Goal: Task Accomplishment & Management: Complete application form

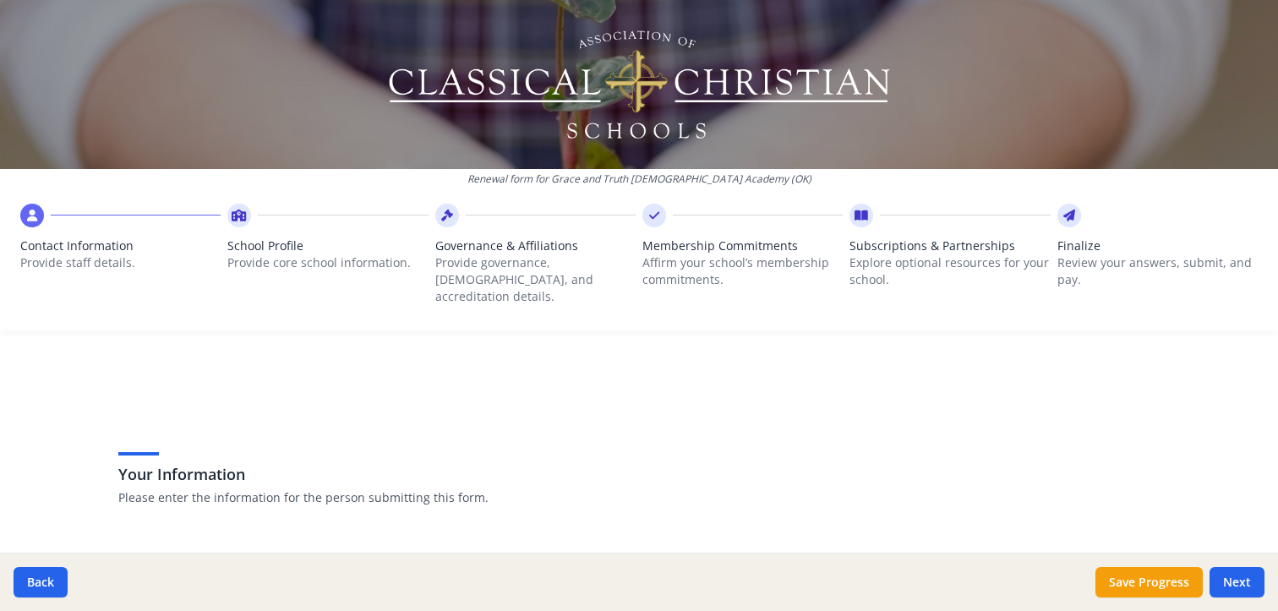
click at [105, 257] on p "Provide staff details." at bounding box center [120, 263] width 200 height 17
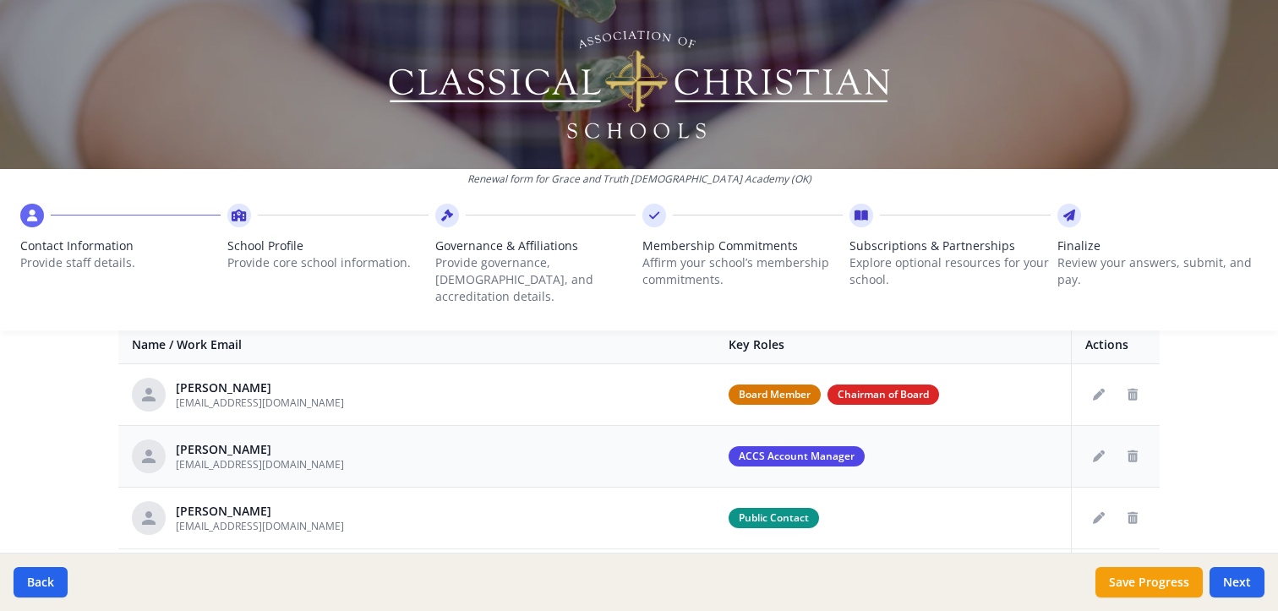
scroll to position [642, 0]
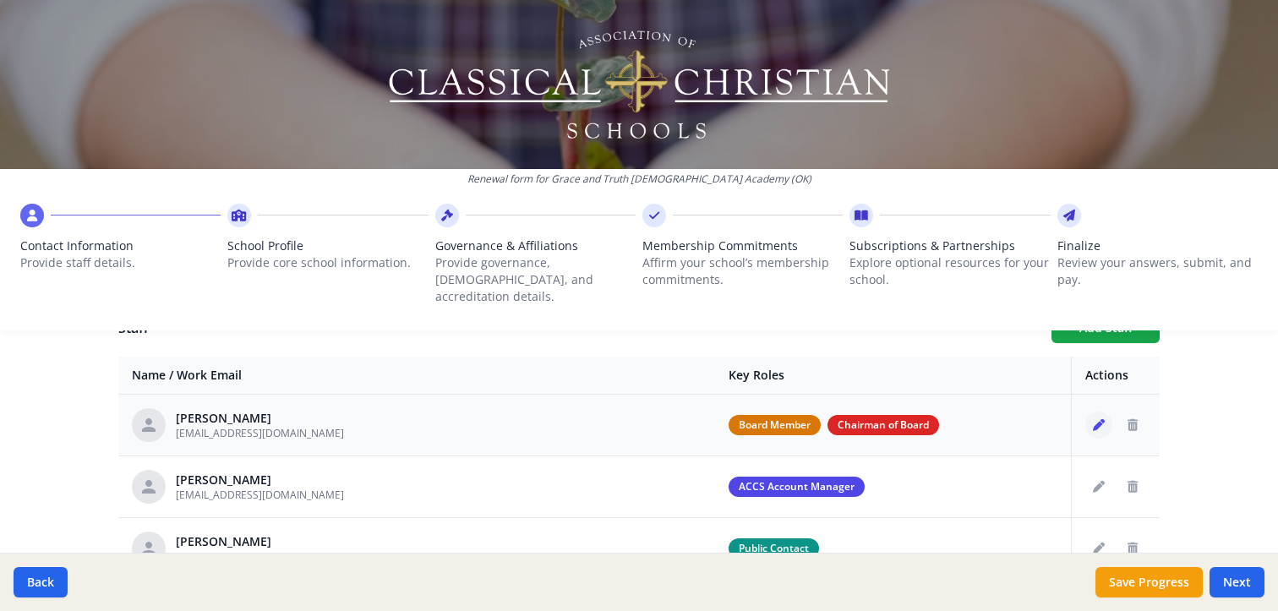
click at [1093, 419] on icon "Edit staff" at bounding box center [1099, 425] width 12 height 12
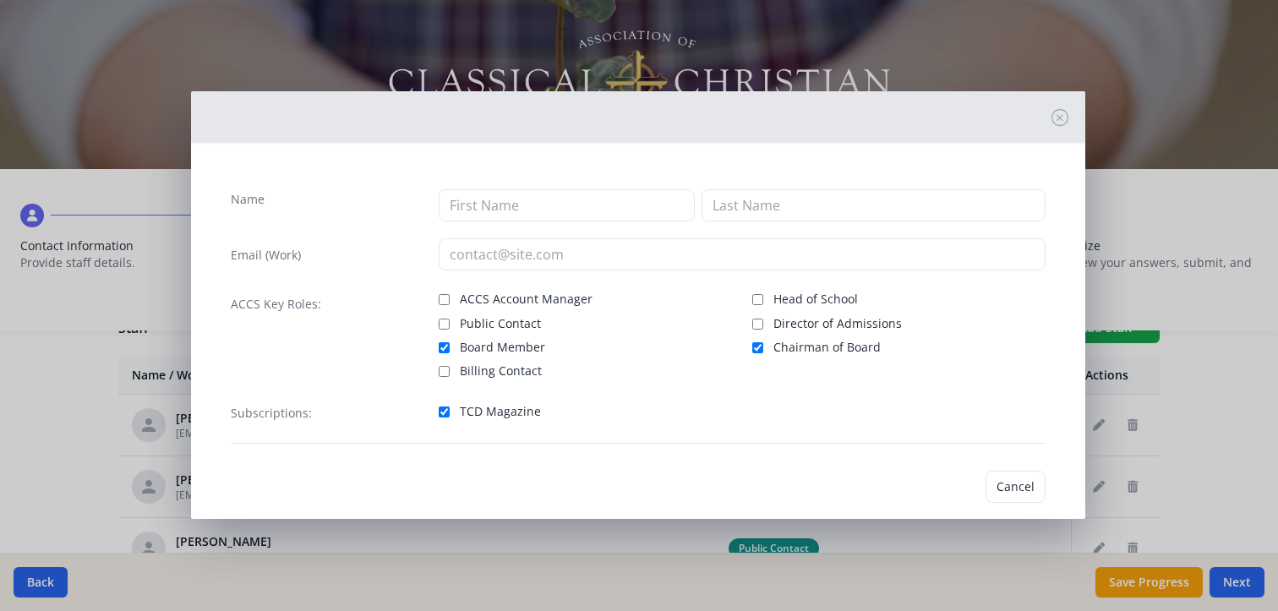
type input "[PERSON_NAME]"
type input "[EMAIL_ADDRESS][DOMAIN_NAME]"
checkbox input "true"
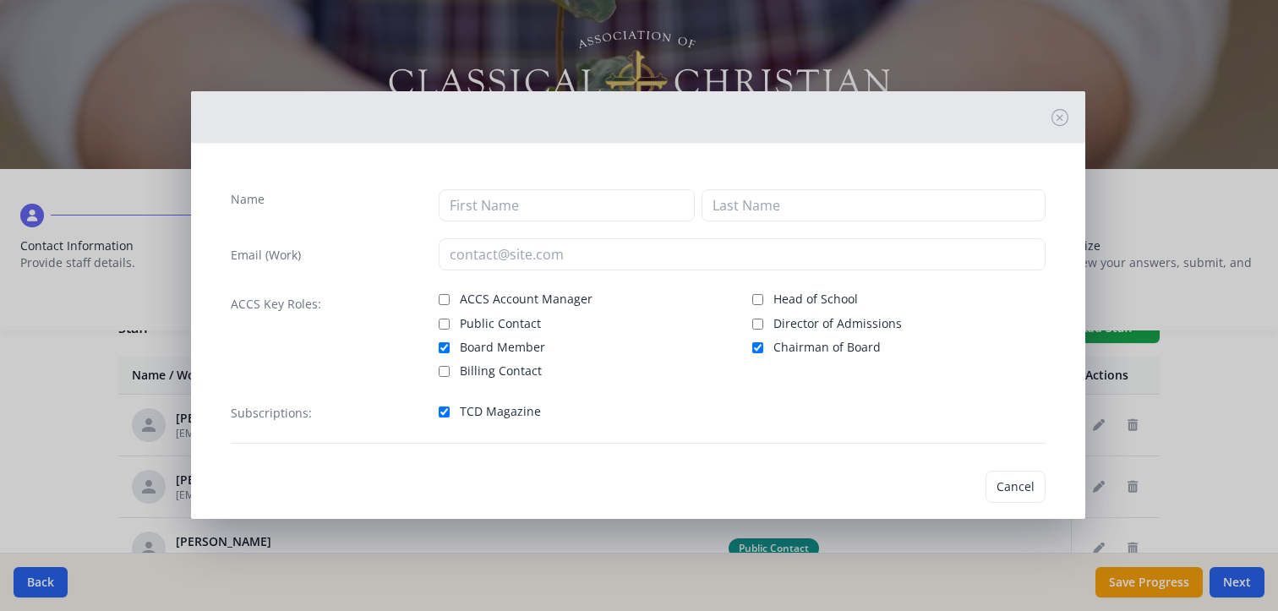
checkbox input "true"
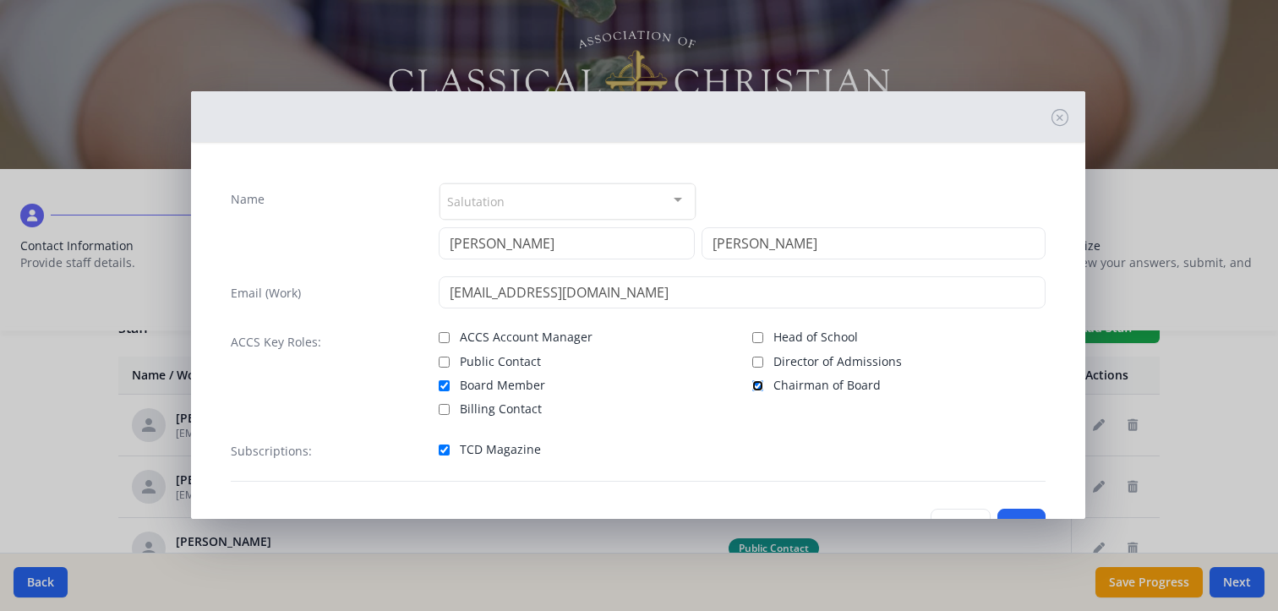
click at [753, 380] on input "Chairman of Board" at bounding box center [758, 385] width 11 height 11
checkbox input "false"
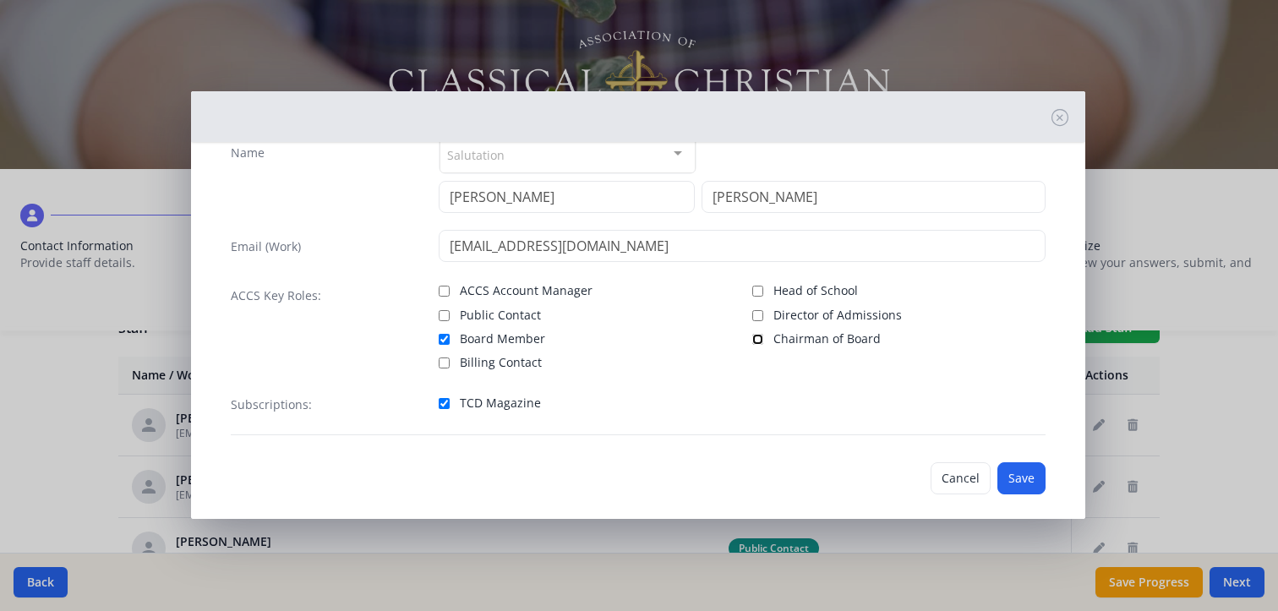
scroll to position [60, 0]
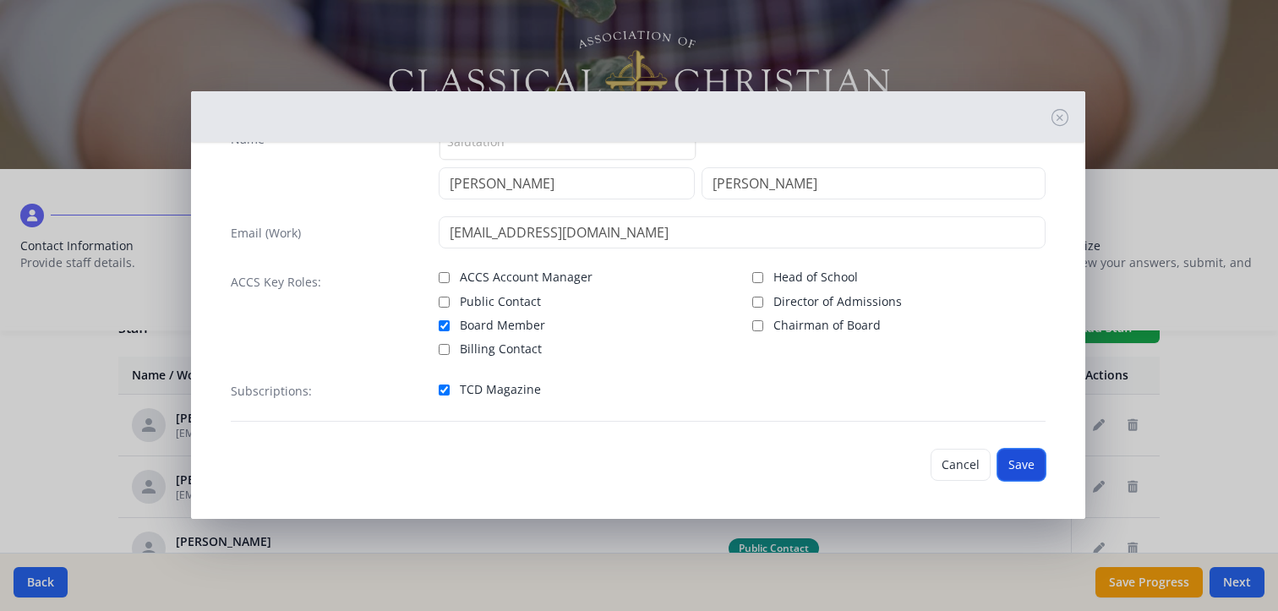
click at [1025, 469] on button "Save" at bounding box center [1022, 465] width 48 height 32
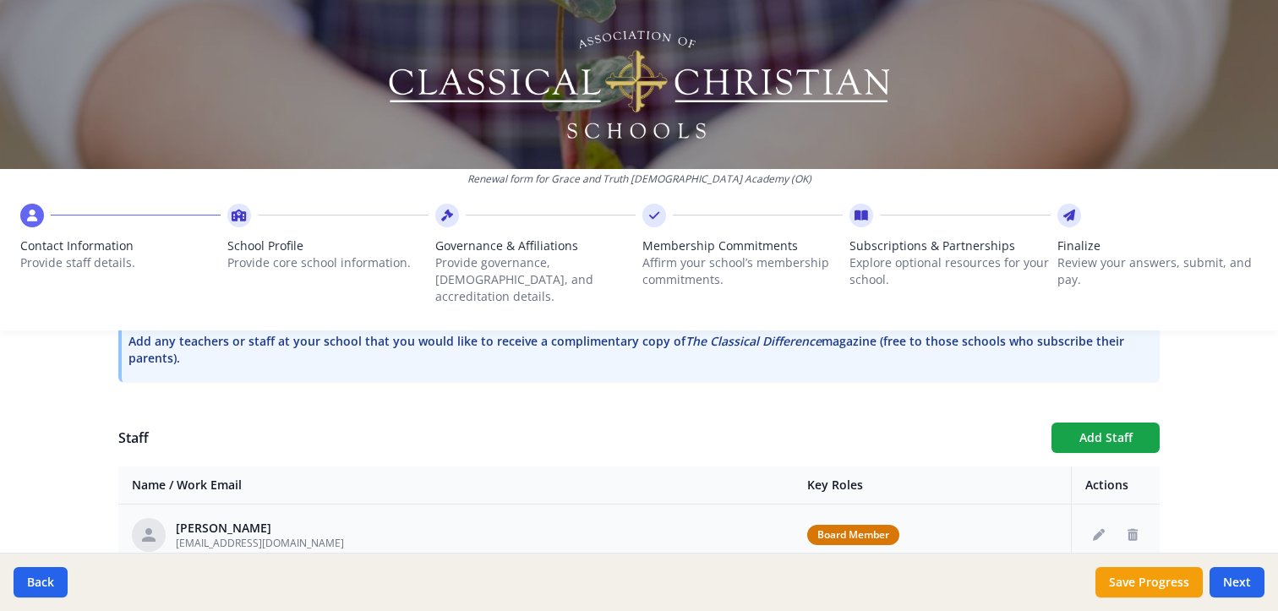
scroll to position [501, 0]
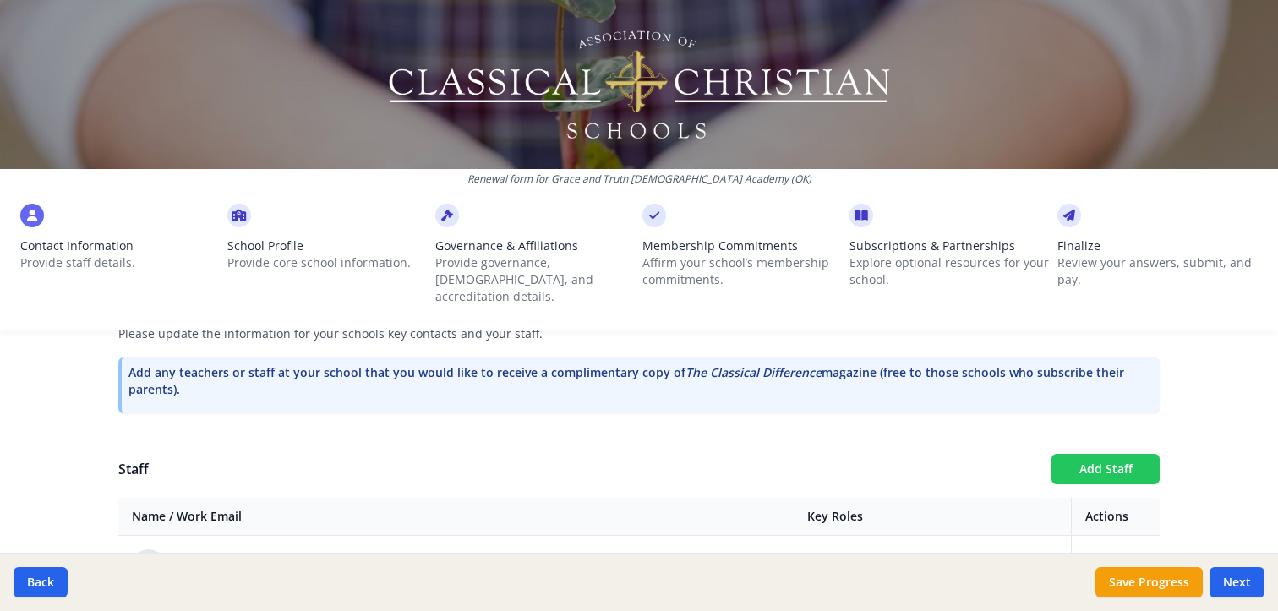
click at [1101, 454] on button "Add Staff" at bounding box center [1106, 469] width 108 height 30
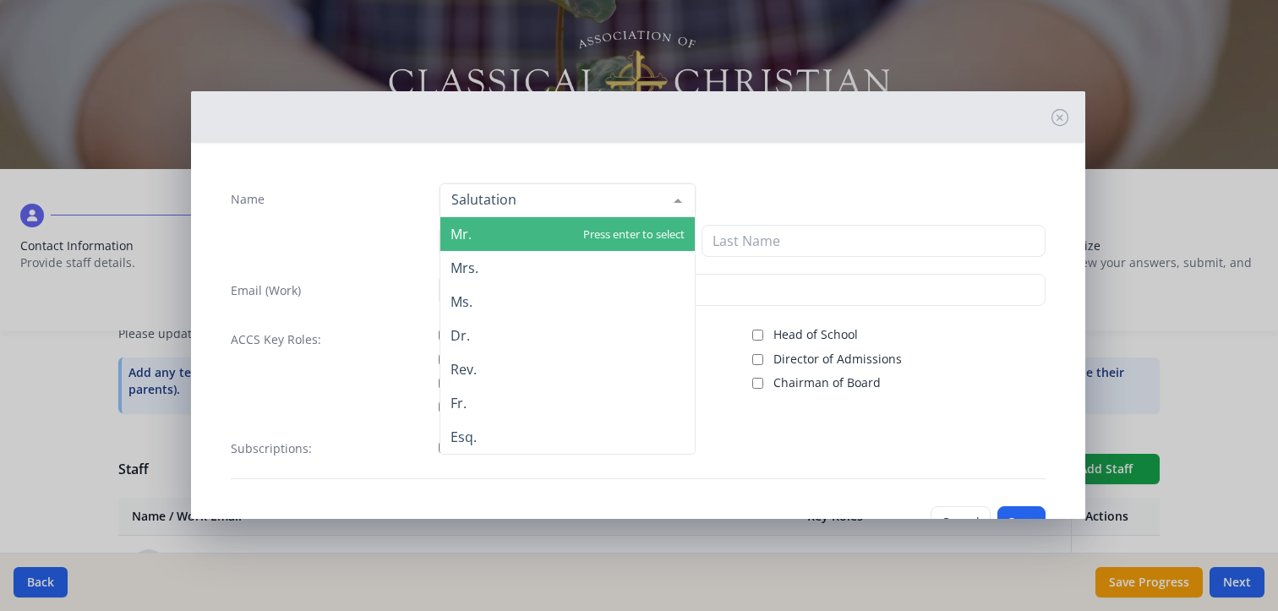
click at [511, 200] on div at bounding box center [568, 200] width 256 height 34
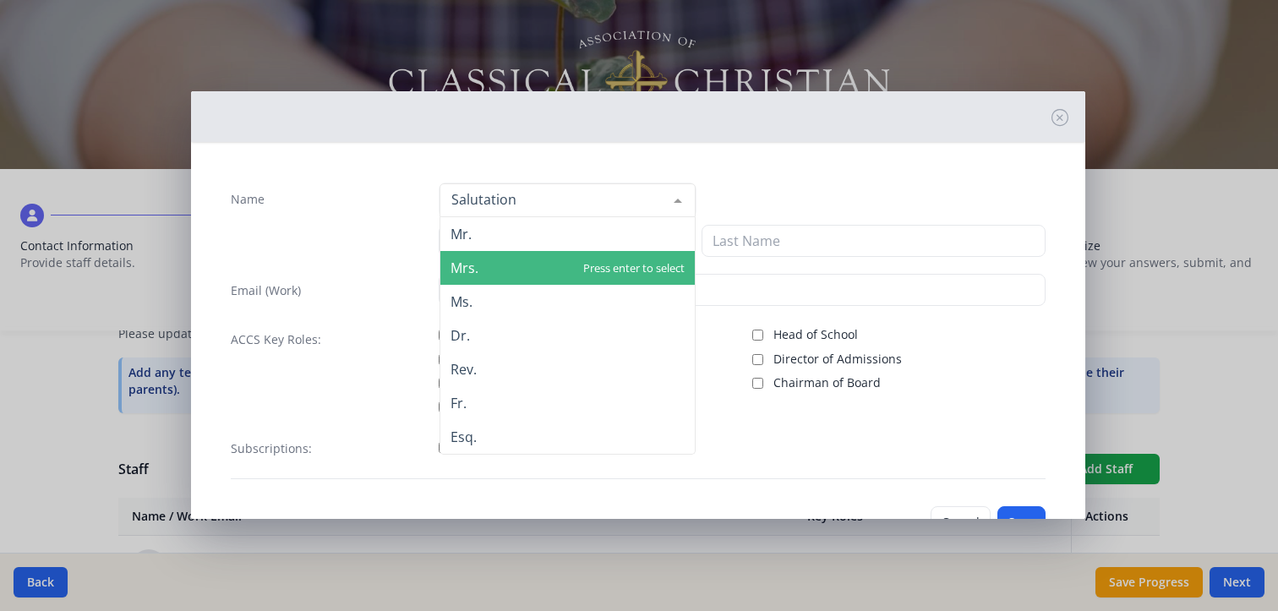
click at [455, 270] on span "Mrs." at bounding box center [465, 268] width 28 height 19
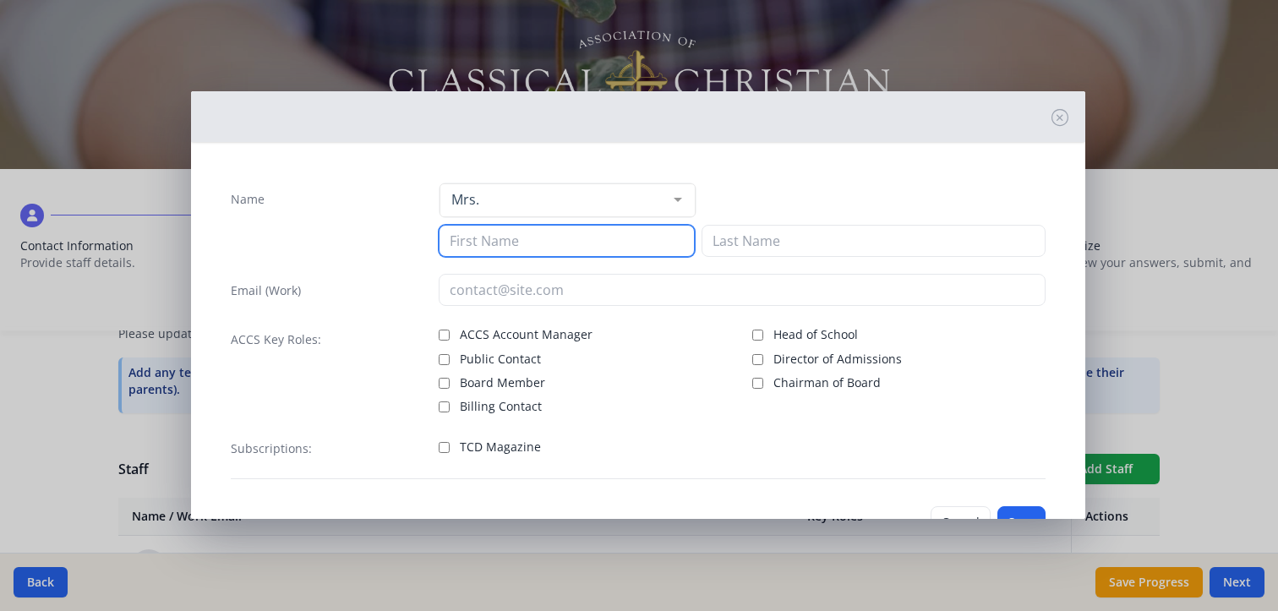
click at [495, 238] on input at bounding box center [567, 241] width 256 height 32
type input "[PERSON_NAME]"
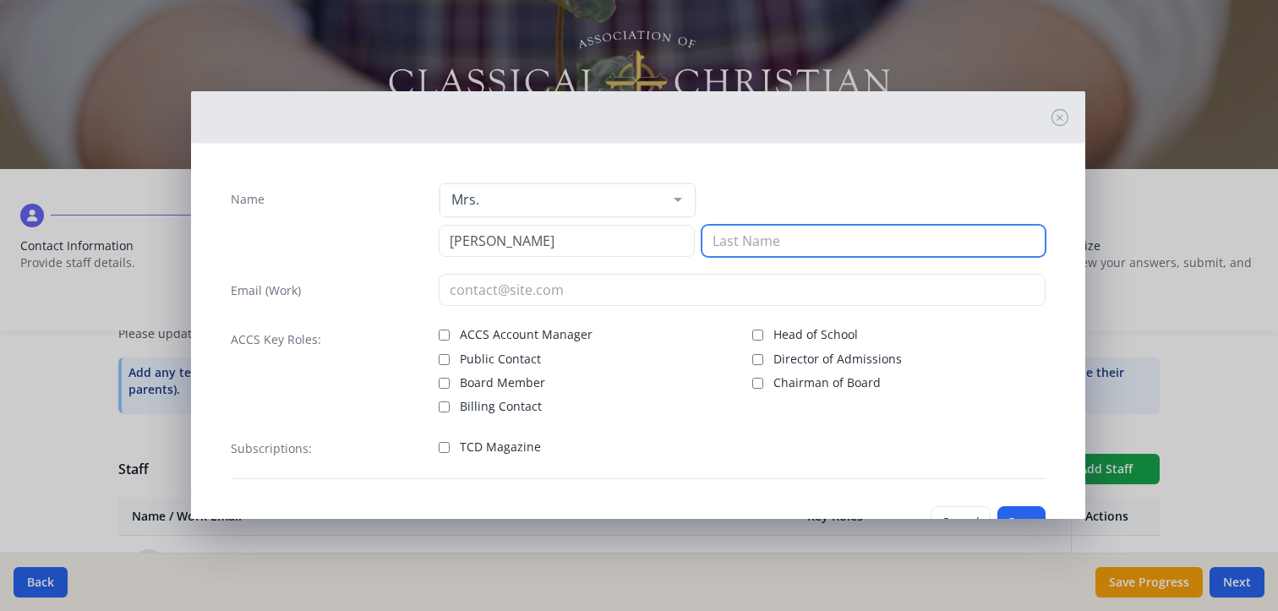
type input "[PERSON_NAME]"
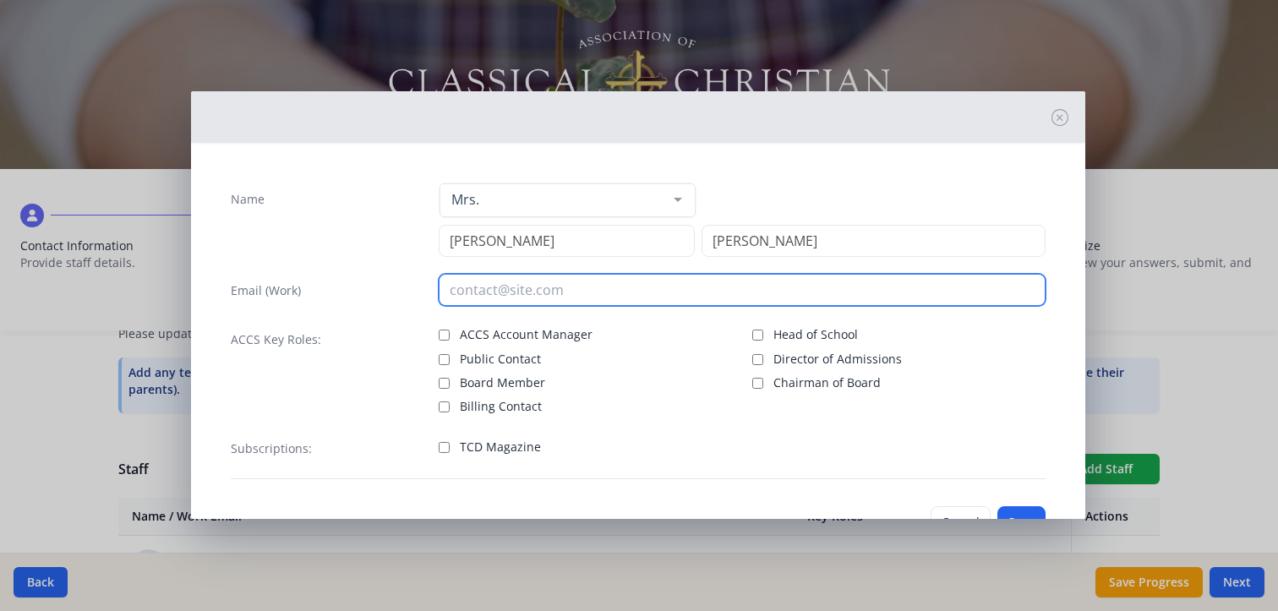
type input "[EMAIL_ADDRESS][DOMAIN_NAME]"
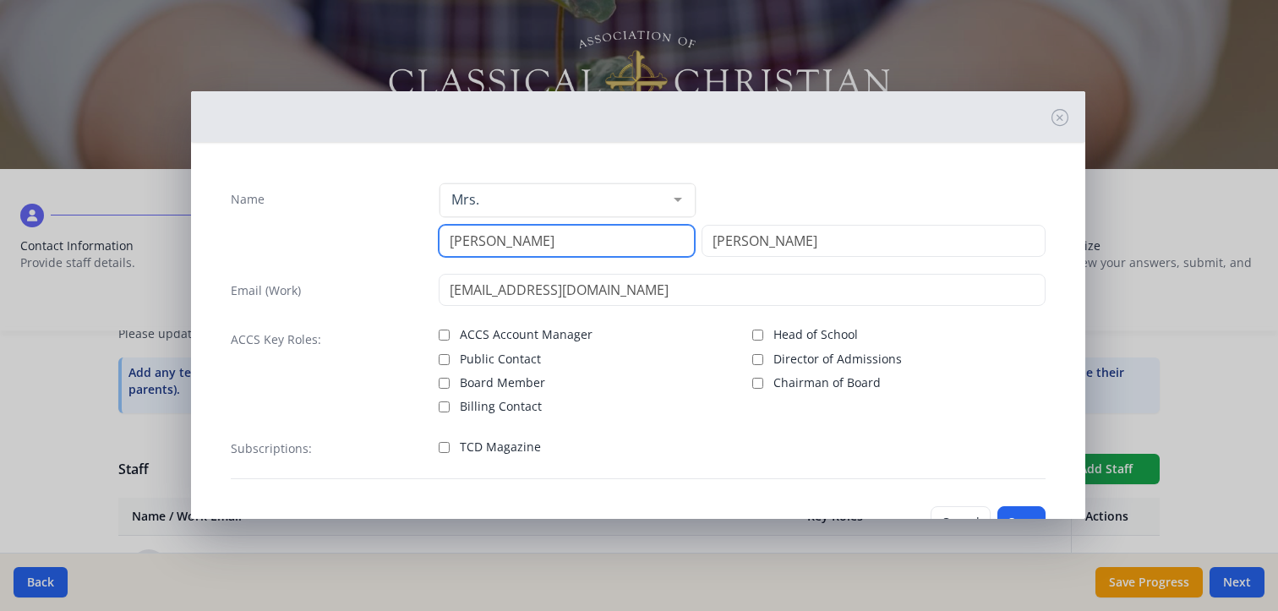
type input "[PERSON_NAME]"
click at [753, 334] on input "Head of School" at bounding box center [758, 335] width 11 height 11
checkbox input "true"
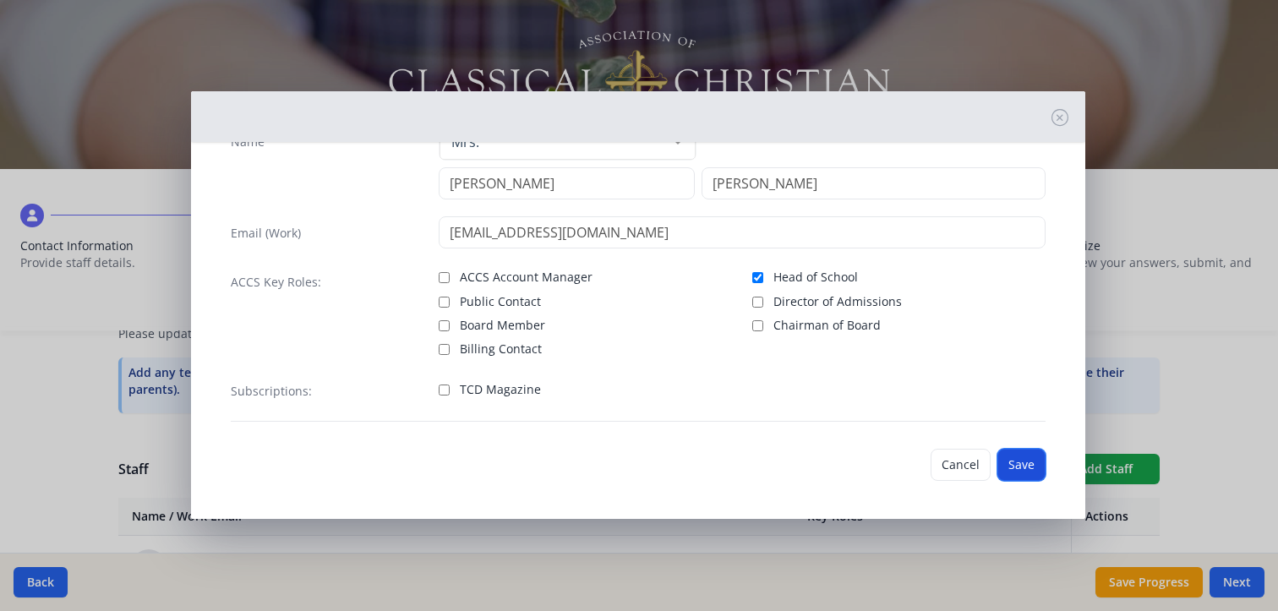
click at [1016, 463] on button "Save" at bounding box center [1022, 465] width 48 height 32
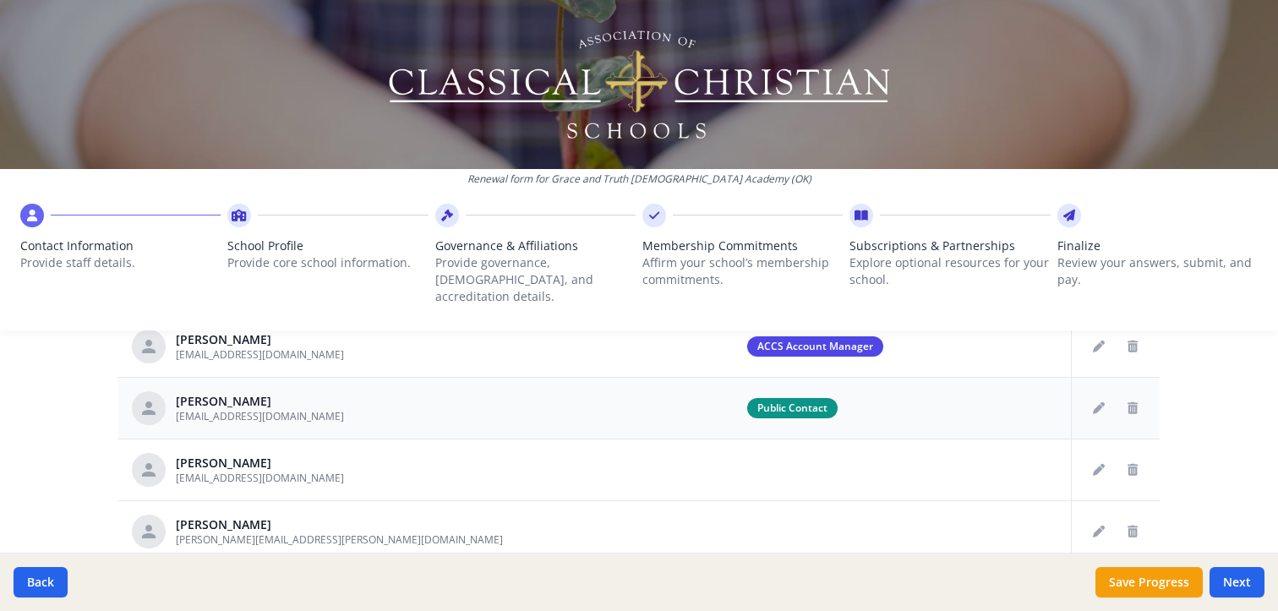
scroll to position [844, 0]
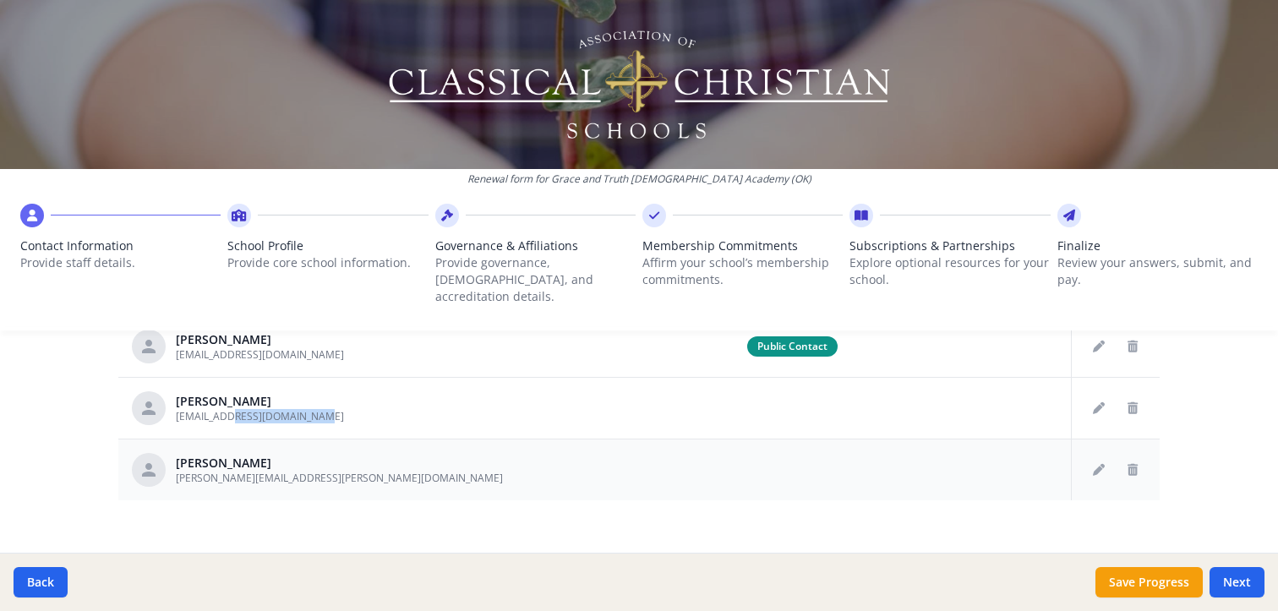
drag, startPoint x: 220, startPoint y: 398, endPoint x: 310, endPoint y: 420, distance: 93.1
click at [310, 420] on tbody "[PERSON_NAME] [EMAIL_ADDRESS][DOMAIN_NAME] Head of School Board Member [PERSON_…" at bounding box center [639, 346] width 1042 height 309
click at [1098, 402] on icon "Edit staff" at bounding box center [1099, 408] width 12 height 12
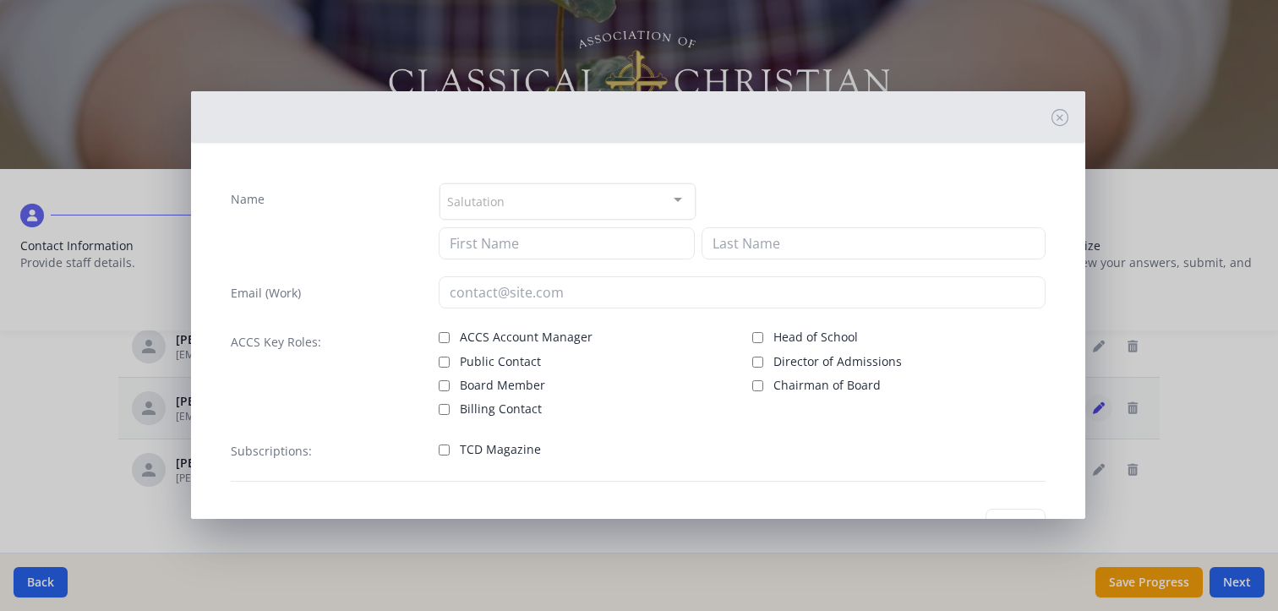
type input "[PERSON_NAME]"
type input "[EMAIL_ADDRESS][DOMAIN_NAME]"
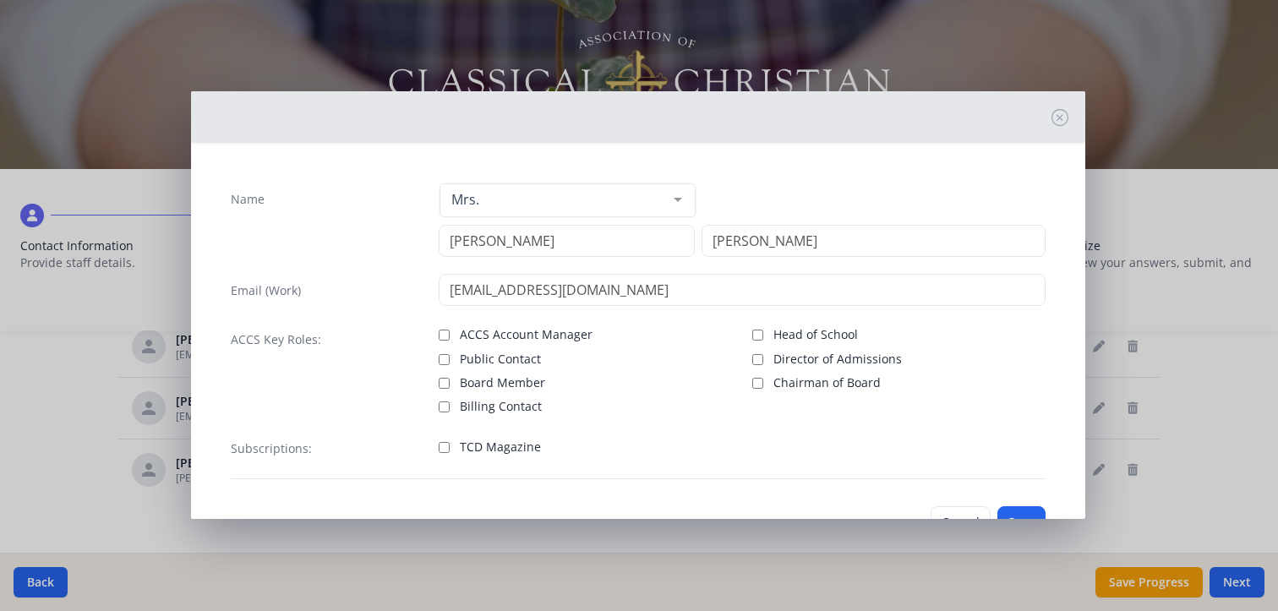
click at [756, 331] on label "Head of School" at bounding box center [899, 333] width 293 height 20
click at [756, 331] on input "Head of School" at bounding box center [758, 335] width 11 height 11
checkbox input "true"
click at [444, 446] on input "TCD Magazine" at bounding box center [444, 447] width 11 height 11
checkbox input "true"
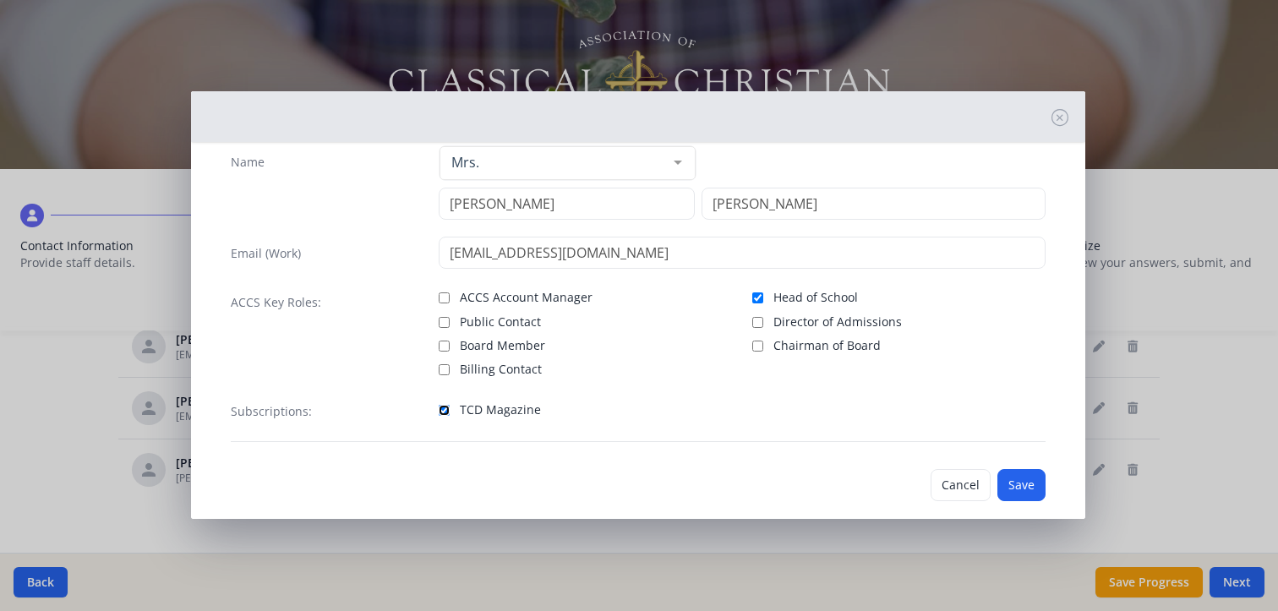
scroll to position [57, 0]
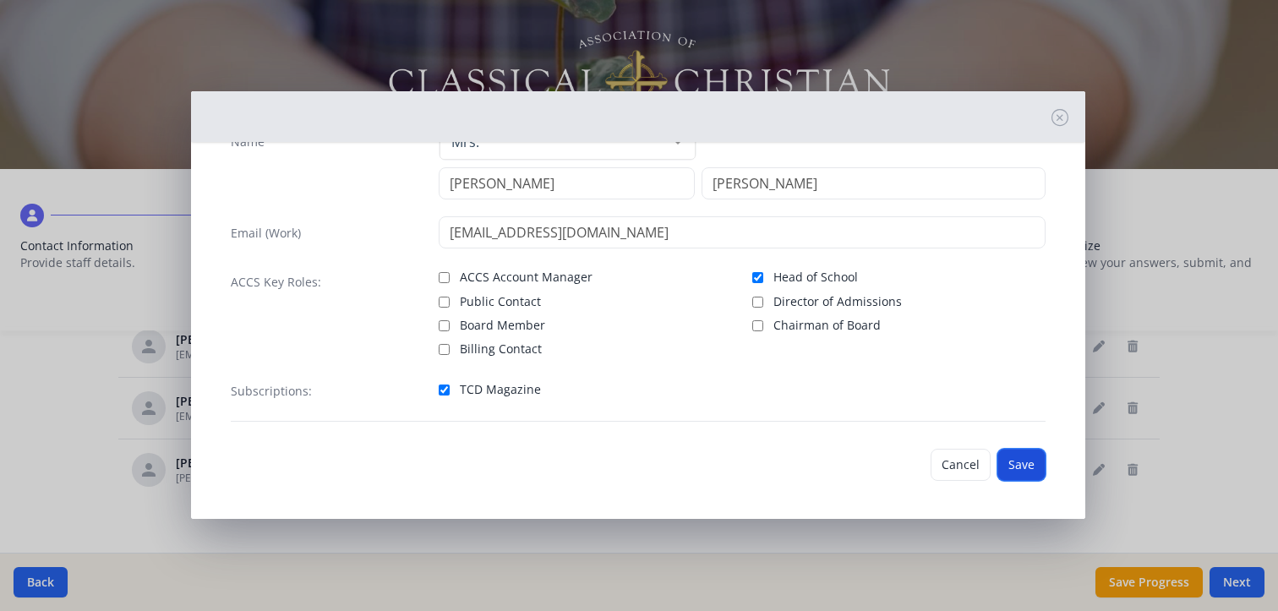
click at [1003, 460] on button "Save" at bounding box center [1022, 465] width 48 height 32
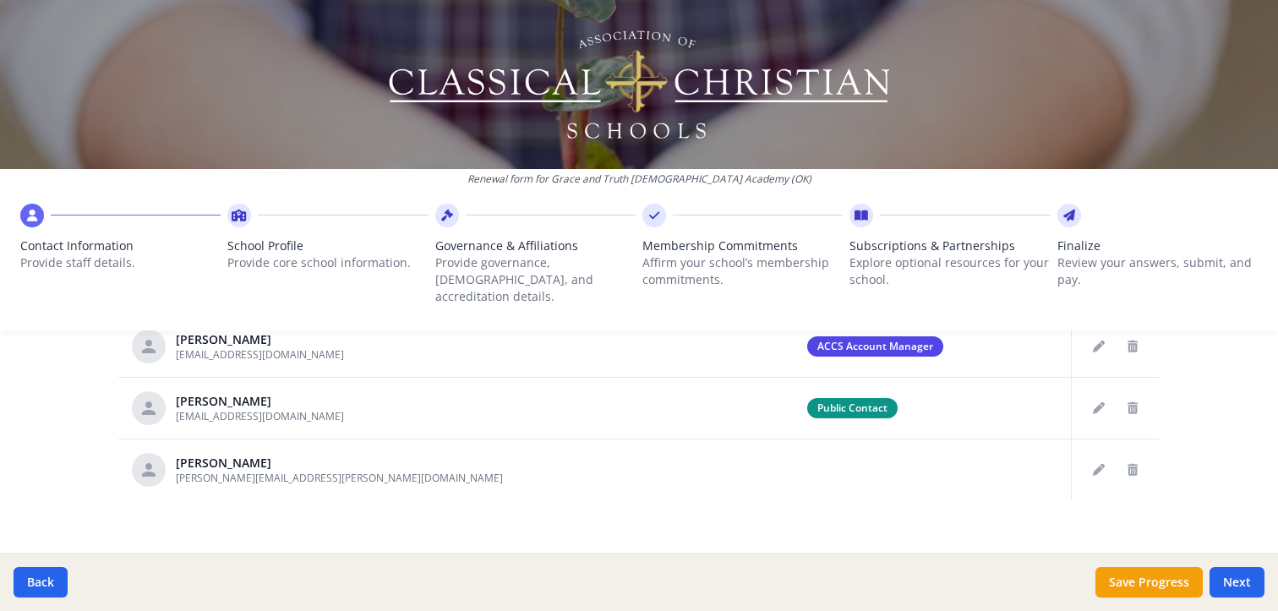
scroll to position [703, 0]
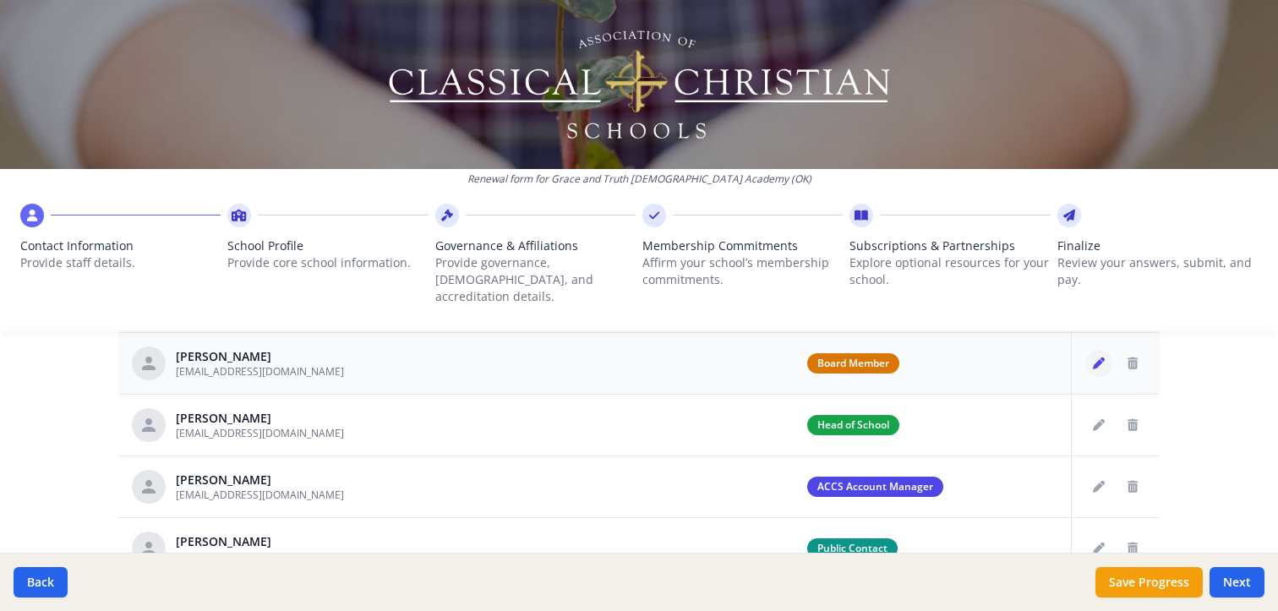
click at [1098, 358] on icon "Edit staff" at bounding box center [1099, 364] width 12 height 12
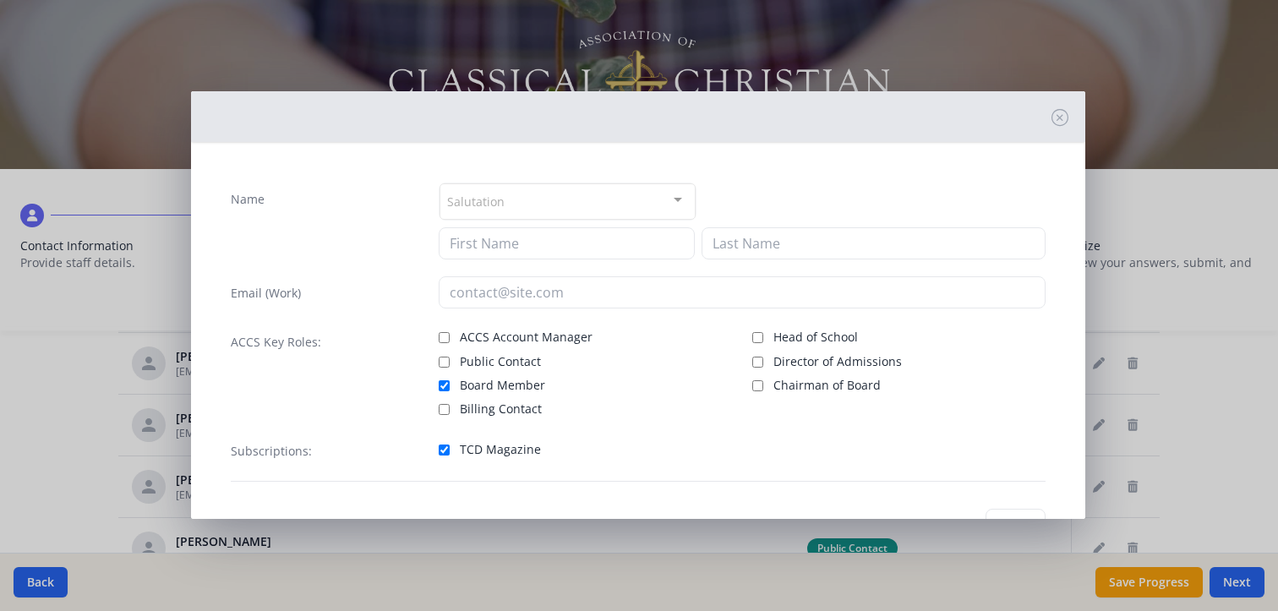
type input "[PERSON_NAME]"
type input "[EMAIL_ADDRESS][DOMAIN_NAME]"
checkbox input "true"
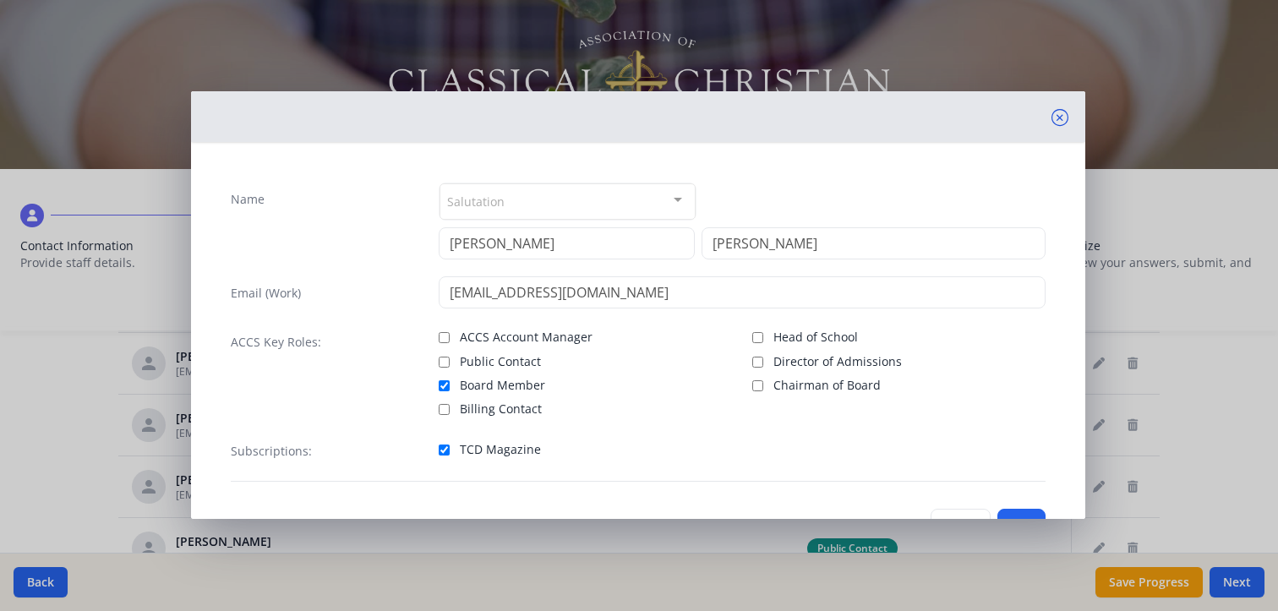
click at [1052, 117] on icon at bounding box center [1060, 117] width 17 height 17
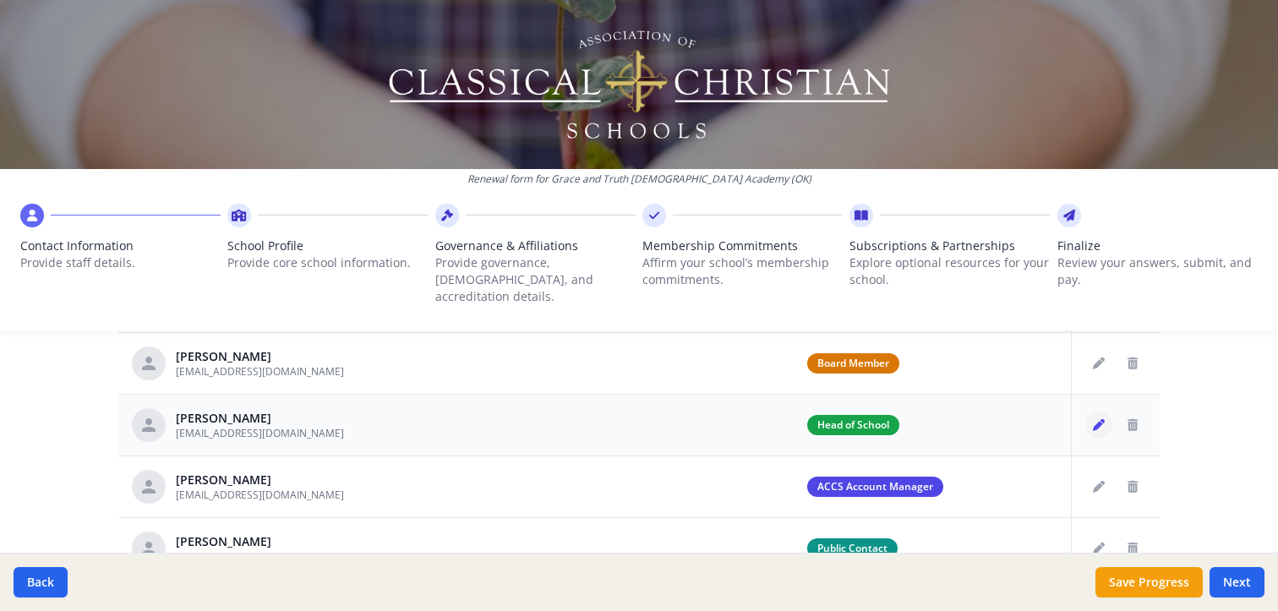
click at [1101, 412] on button "Edit staff" at bounding box center [1099, 425] width 27 height 27
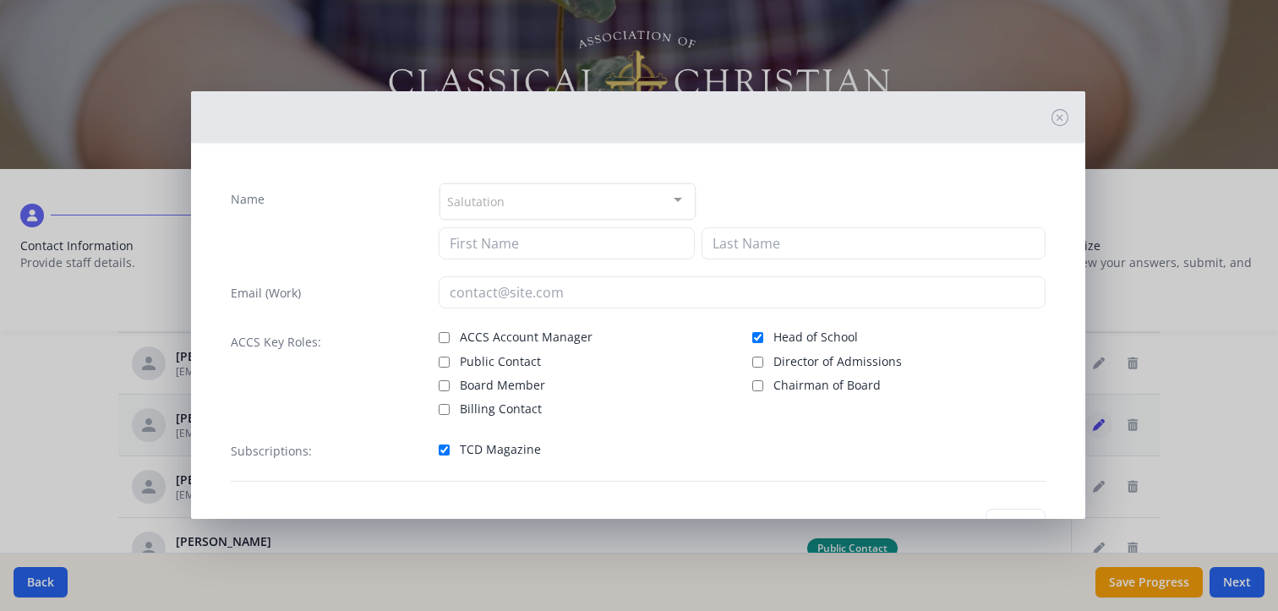
type input "[PERSON_NAME]"
type input "[EMAIL_ADDRESS][DOMAIN_NAME]"
checkbox input "true"
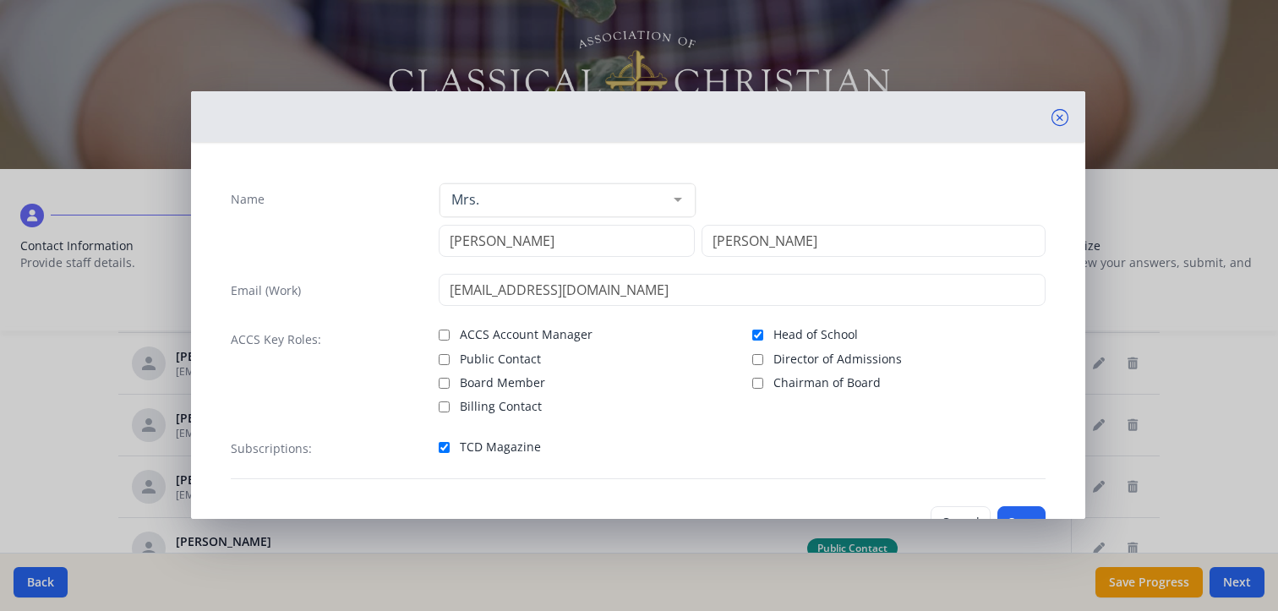
click at [1052, 117] on icon at bounding box center [1060, 117] width 17 height 17
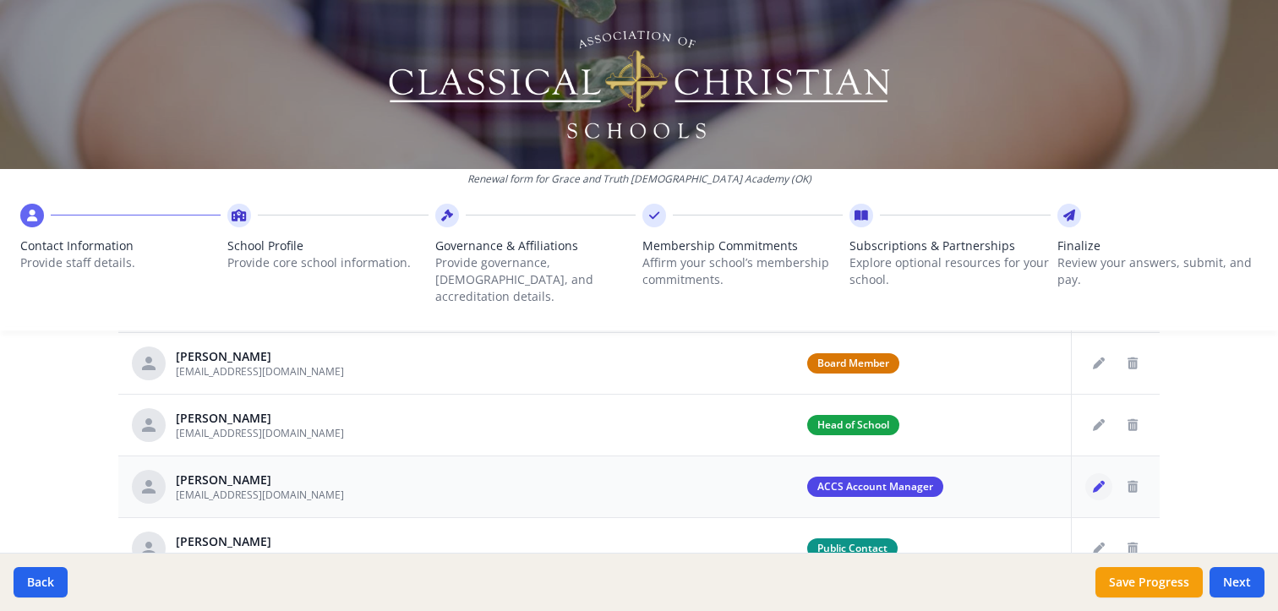
click at [1093, 481] on icon "Edit staff" at bounding box center [1099, 487] width 12 height 12
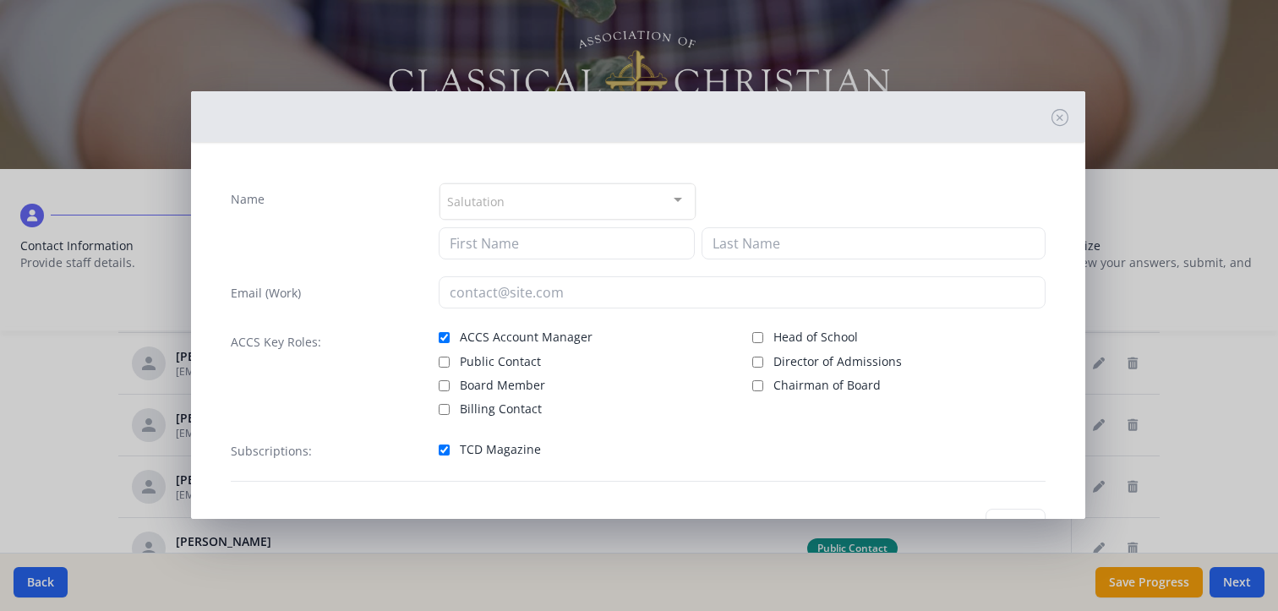
type input "[PERSON_NAME]"
type input "[EMAIL_ADDRESS][DOMAIN_NAME]"
checkbox input "true"
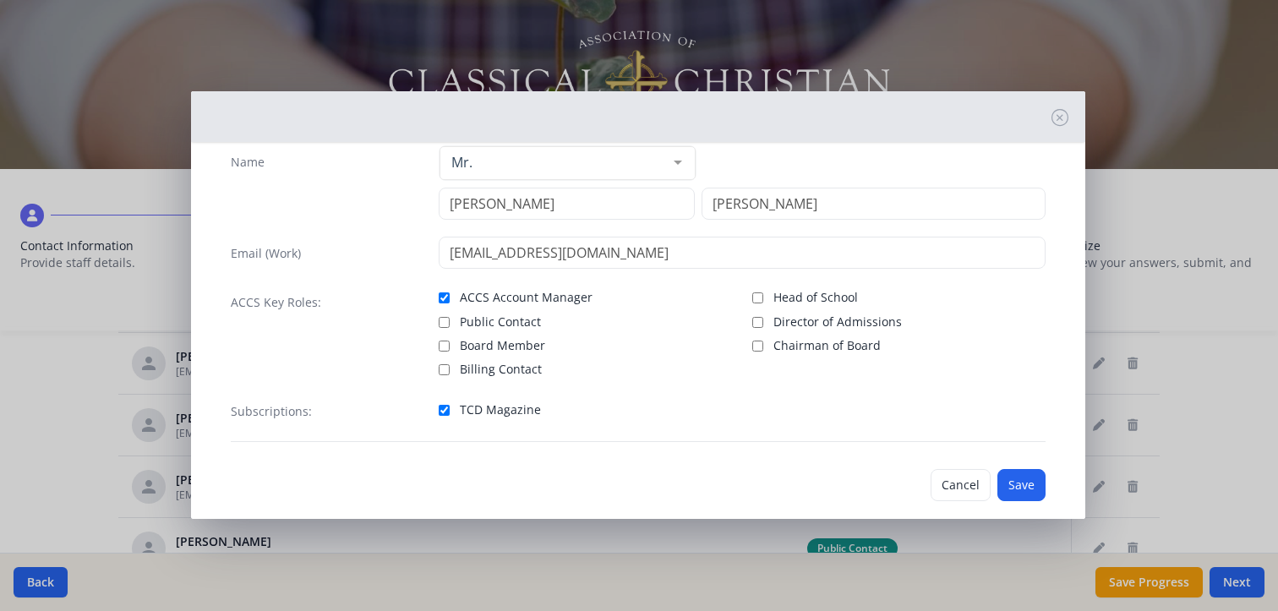
scroll to position [57, 0]
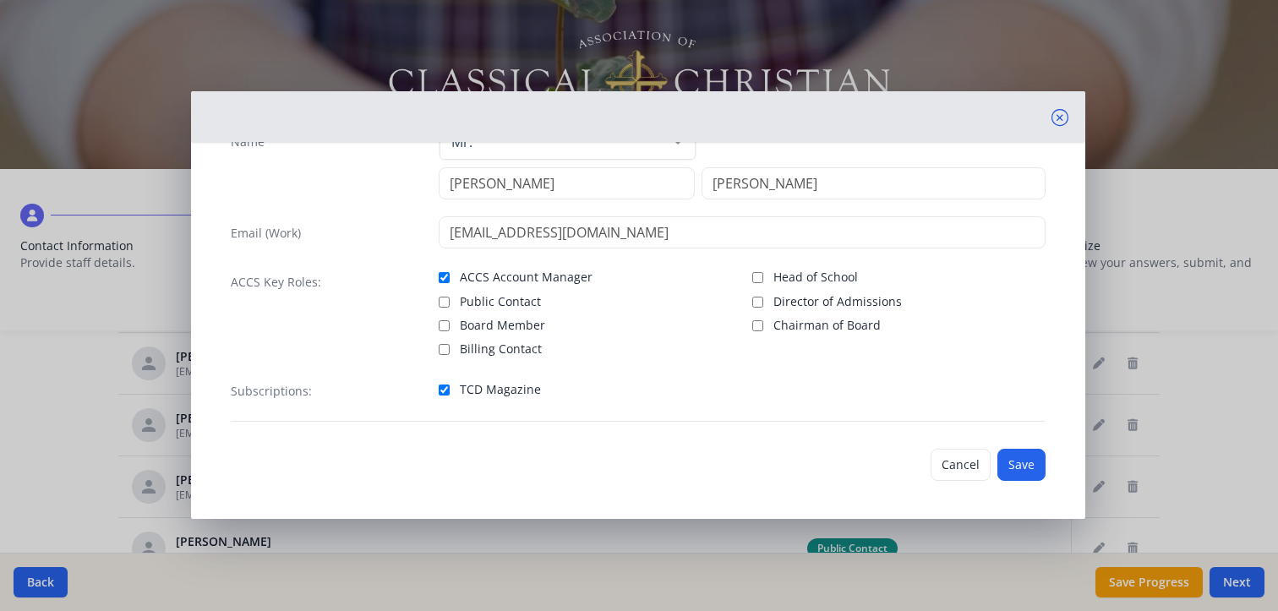
click at [1052, 118] on icon at bounding box center [1060, 117] width 17 height 17
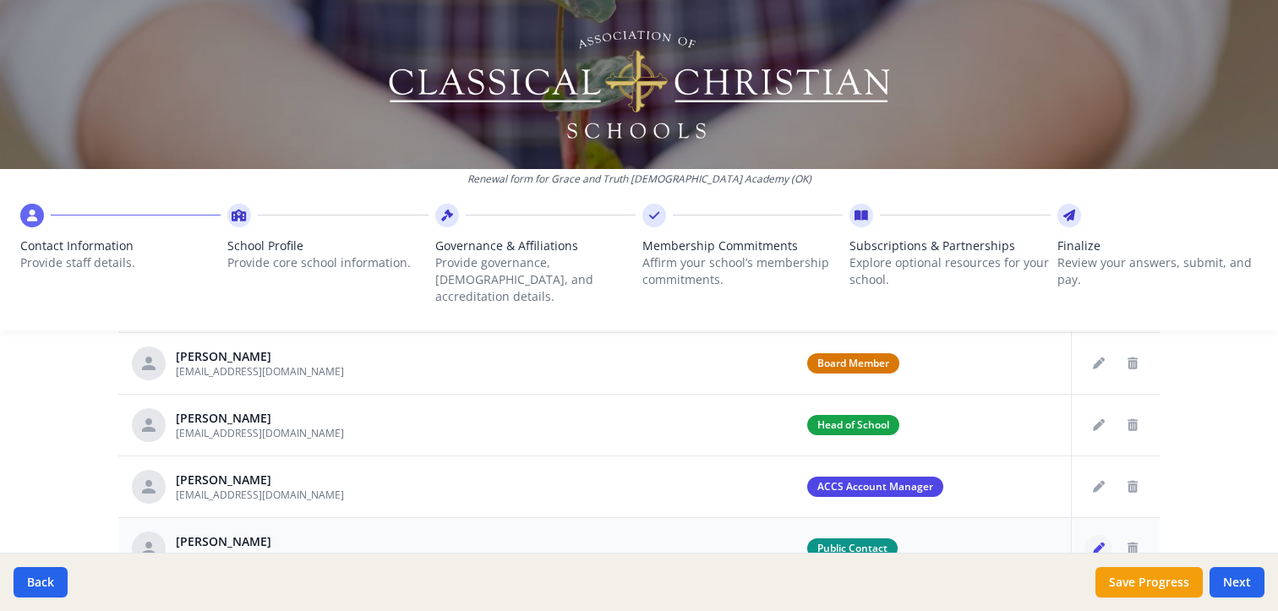
click at [1093, 543] on icon "Edit staff" at bounding box center [1099, 549] width 12 height 12
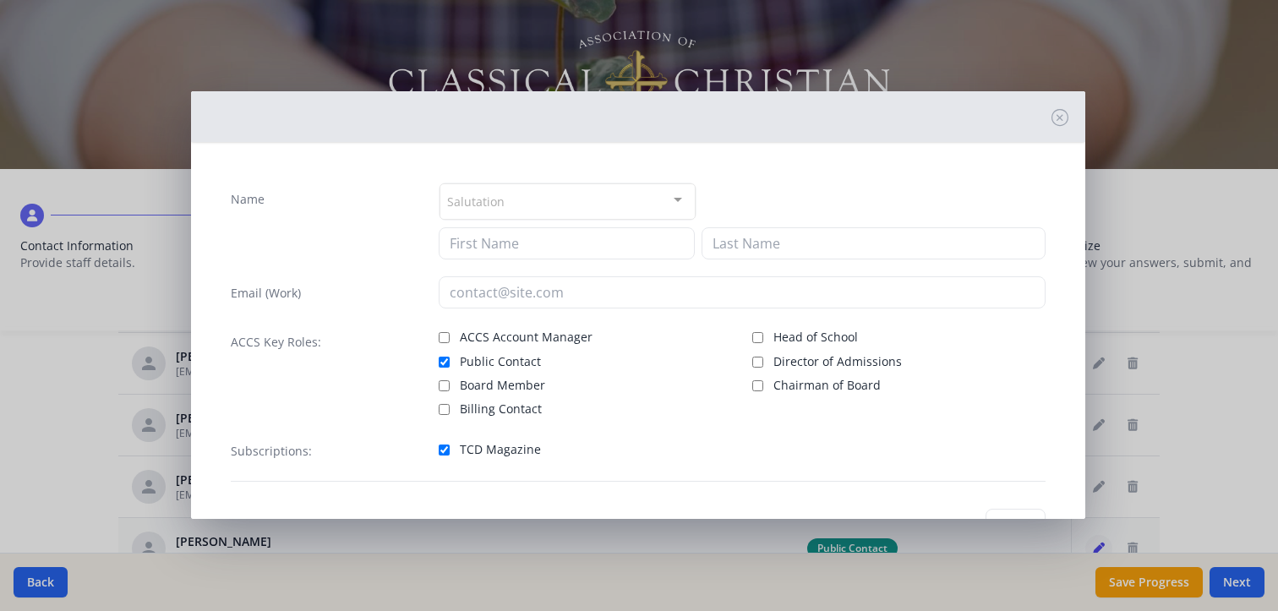
type input "[PERSON_NAME]"
type input "[EMAIL_ADDRESS][DOMAIN_NAME]"
checkbox input "true"
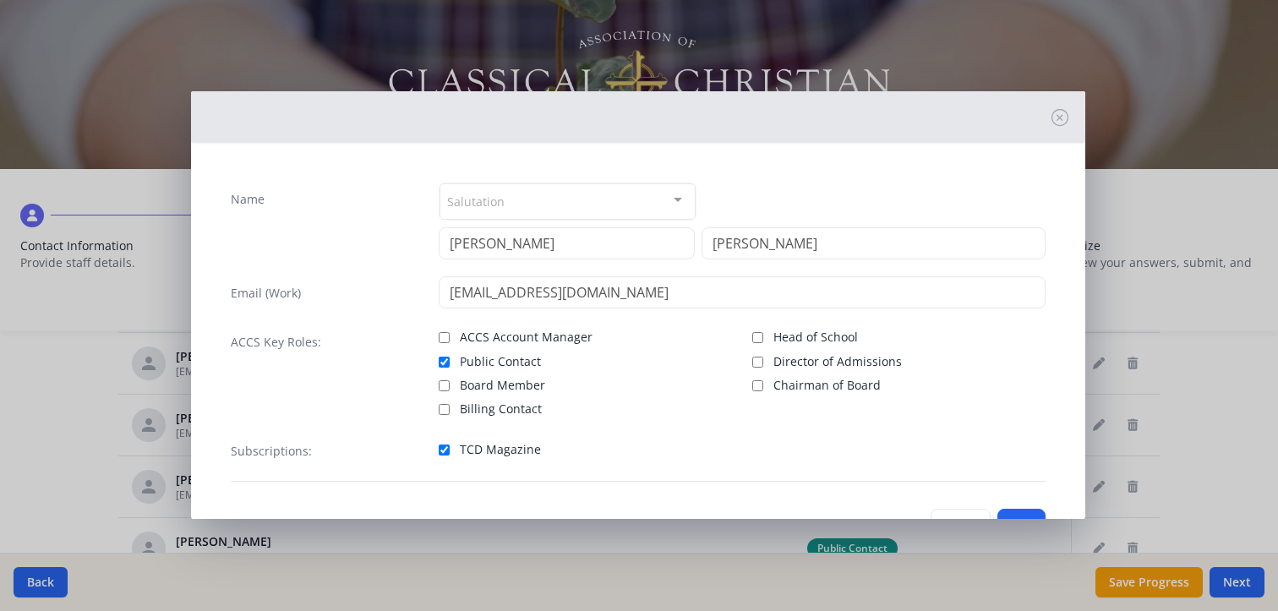
click at [1076, 40] on div "Name Salutation Mr. Mrs. Ms. Dr. Rev. Fr. Esq. No elements found. Consider chan…" at bounding box center [639, 305] width 1278 height 611
click at [1037, 118] on div at bounding box center [638, 116] width 895 height 51
click at [1052, 114] on icon at bounding box center [1060, 117] width 17 height 17
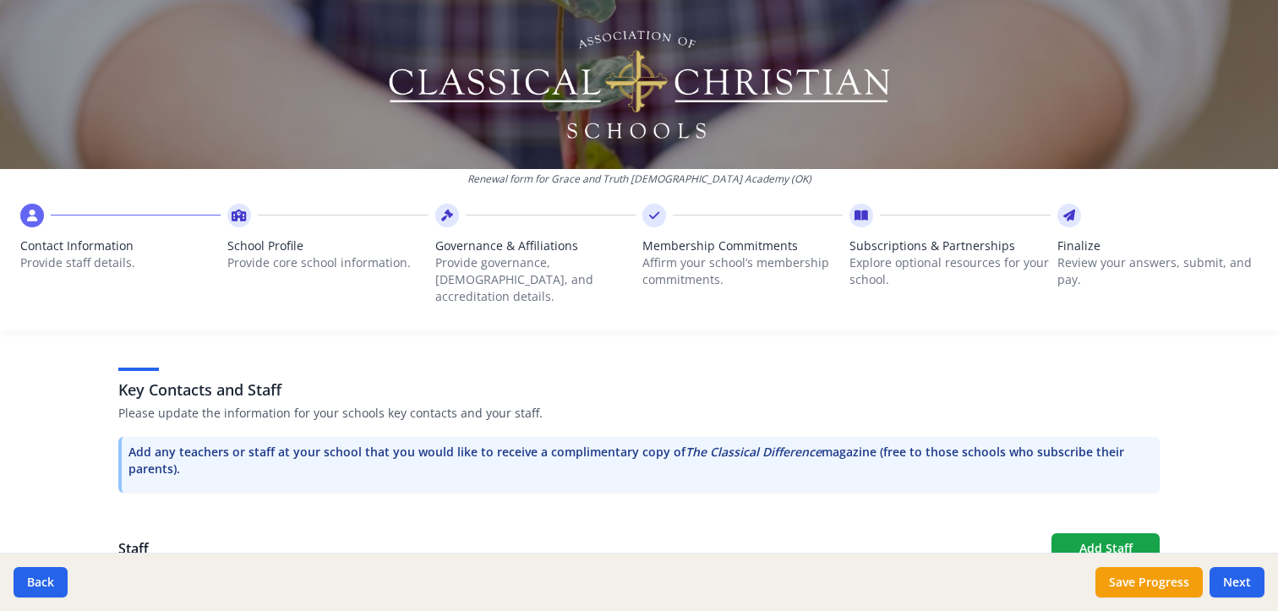
scroll to position [561, 0]
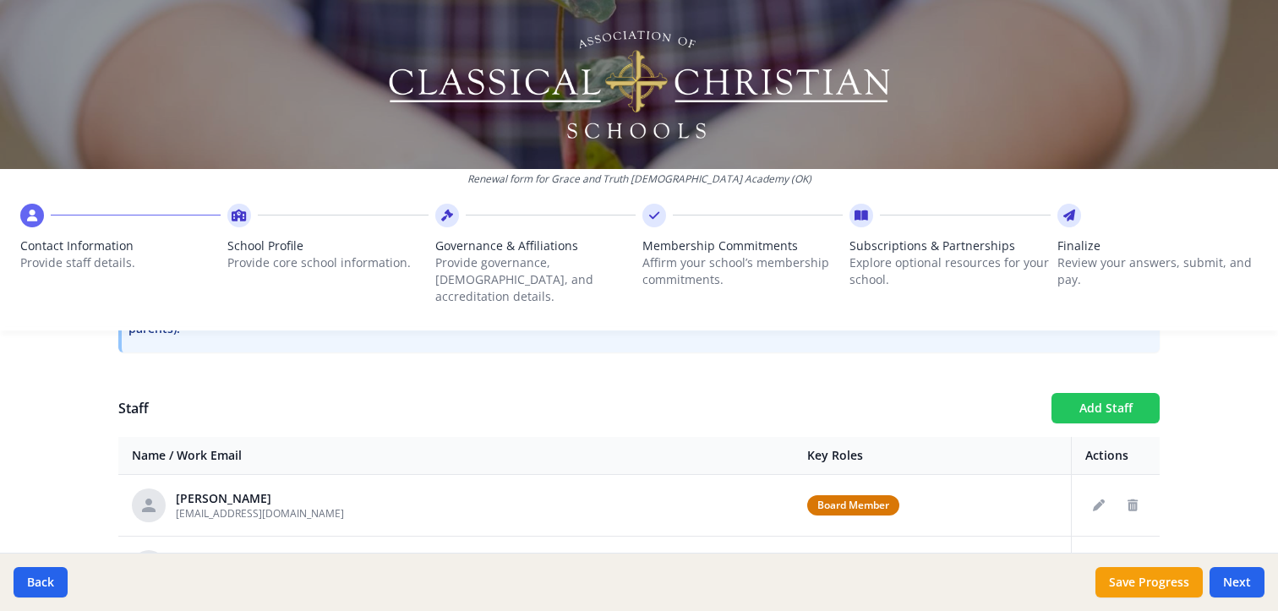
click at [1099, 397] on button "Add Staff" at bounding box center [1106, 408] width 108 height 30
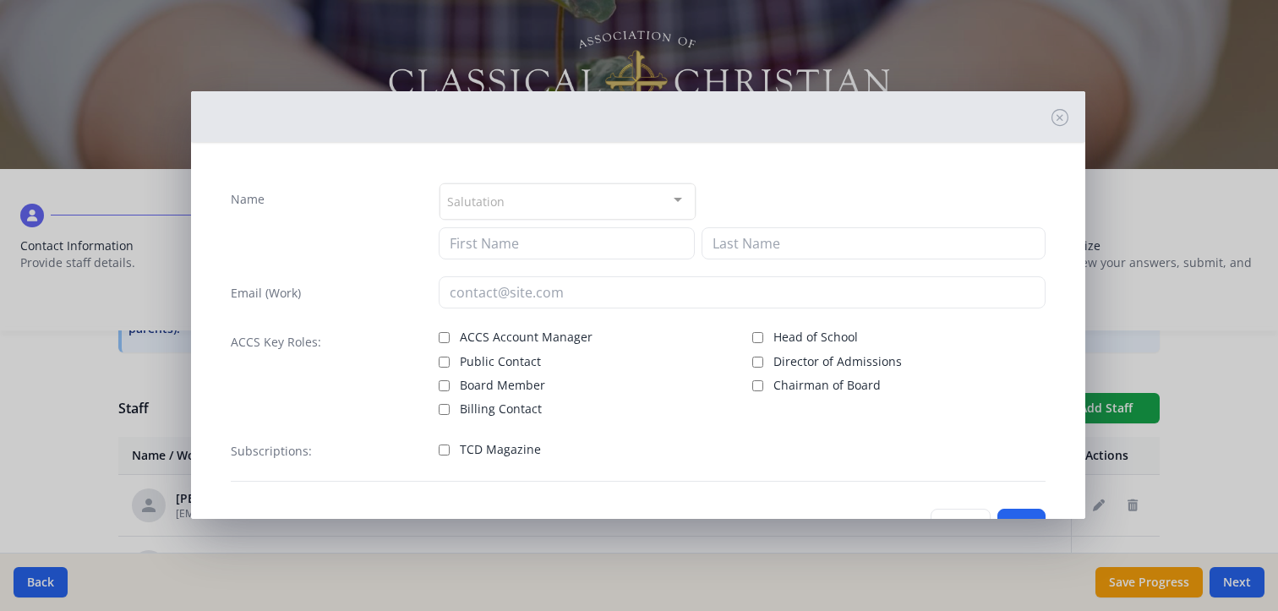
click at [501, 195] on div "Salutation" at bounding box center [568, 201] width 256 height 36
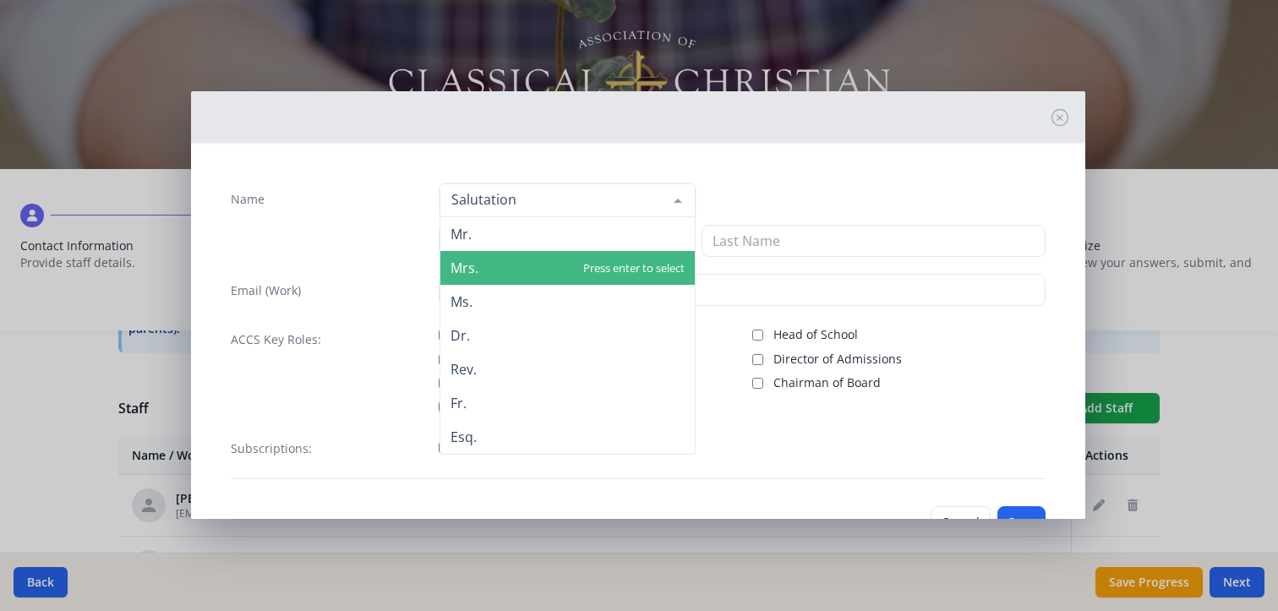
click at [465, 275] on span "Mrs." at bounding box center [568, 268] width 255 height 34
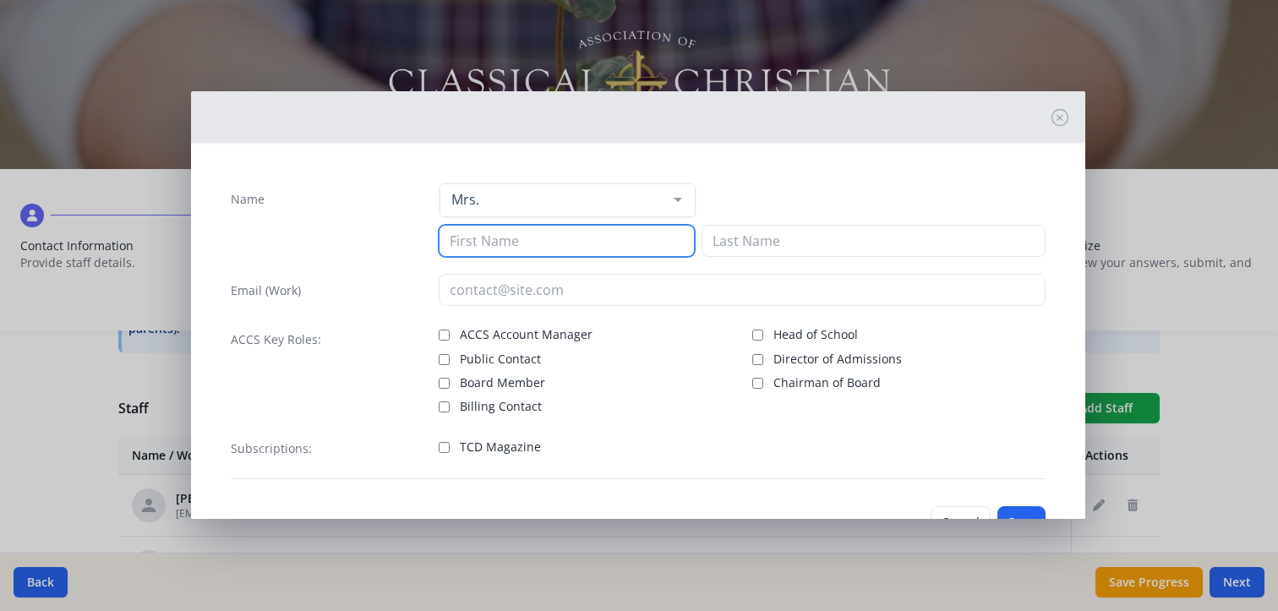
click at [485, 238] on input at bounding box center [567, 241] width 256 height 32
type input "[PERSON_NAME]"
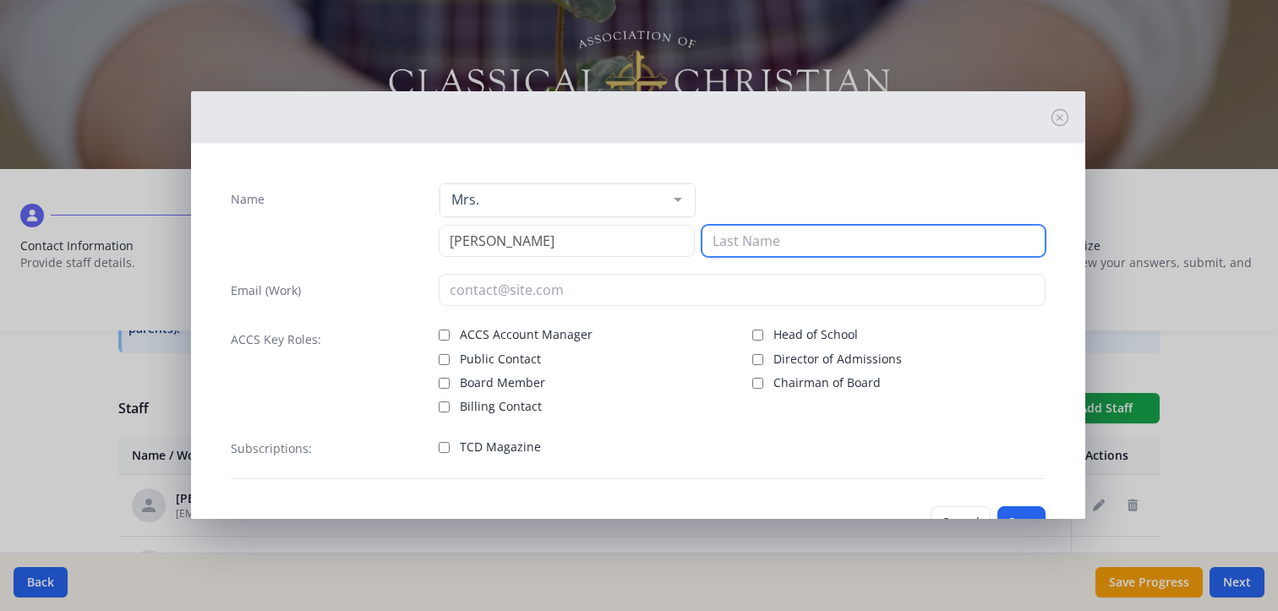
click at [722, 243] on input at bounding box center [874, 241] width 344 height 32
type input "Matray"
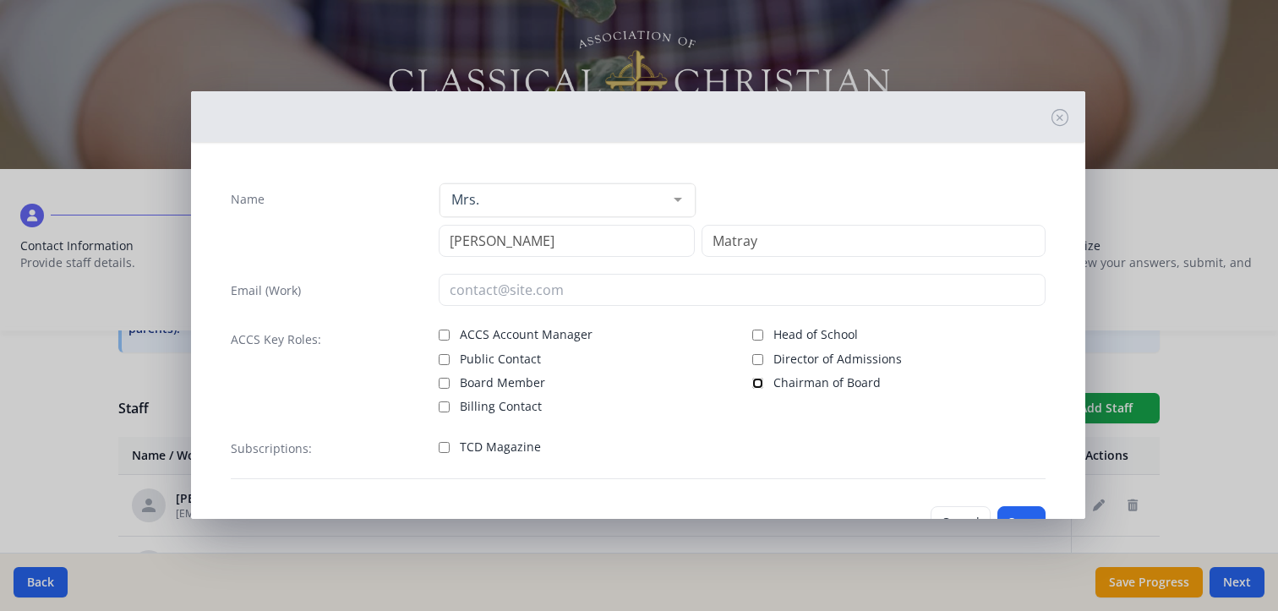
click at [753, 379] on input "Chairman of Board" at bounding box center [758, 383] width 11 height 11
checkbox input "true"
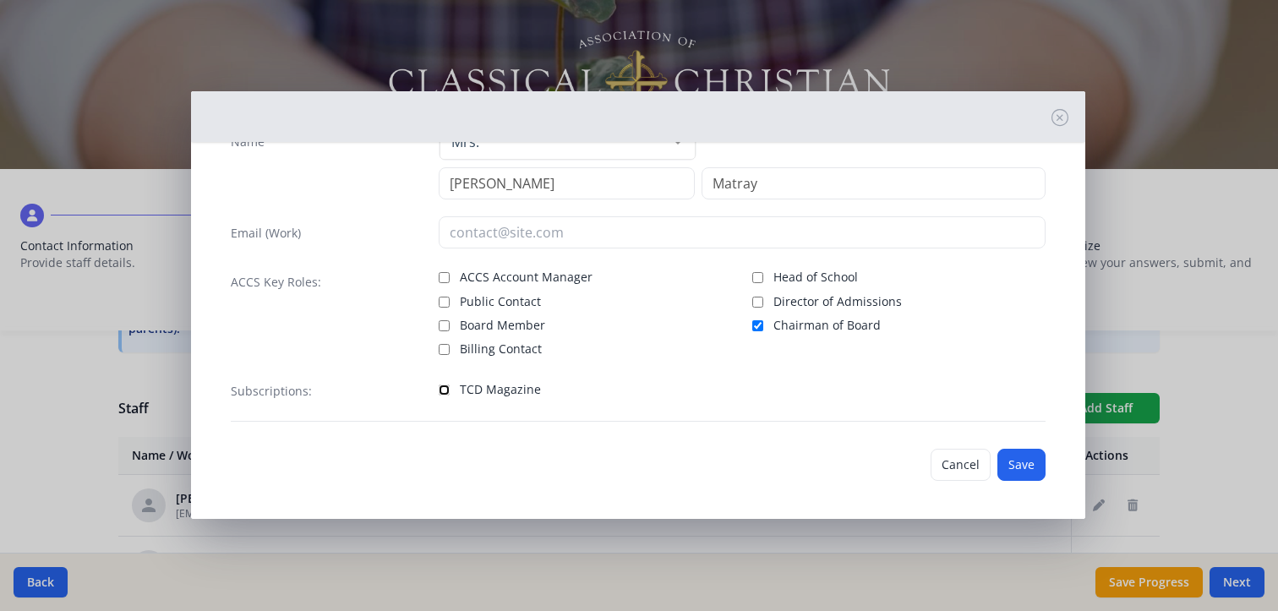
click at [444, 387] on input "TCD Magazine" at bounding box center [444, 390] width 11 height 11
checkbox input "true"
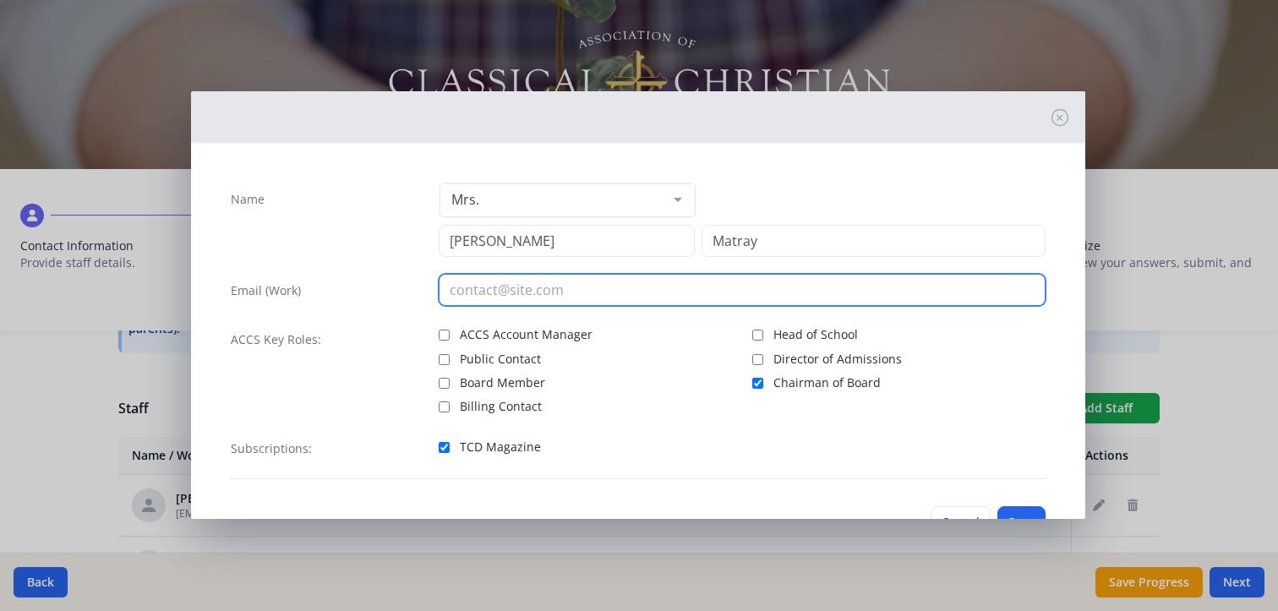
click at [539, 288] on input "email" at bounding box center [742, 290] width 607 height 32
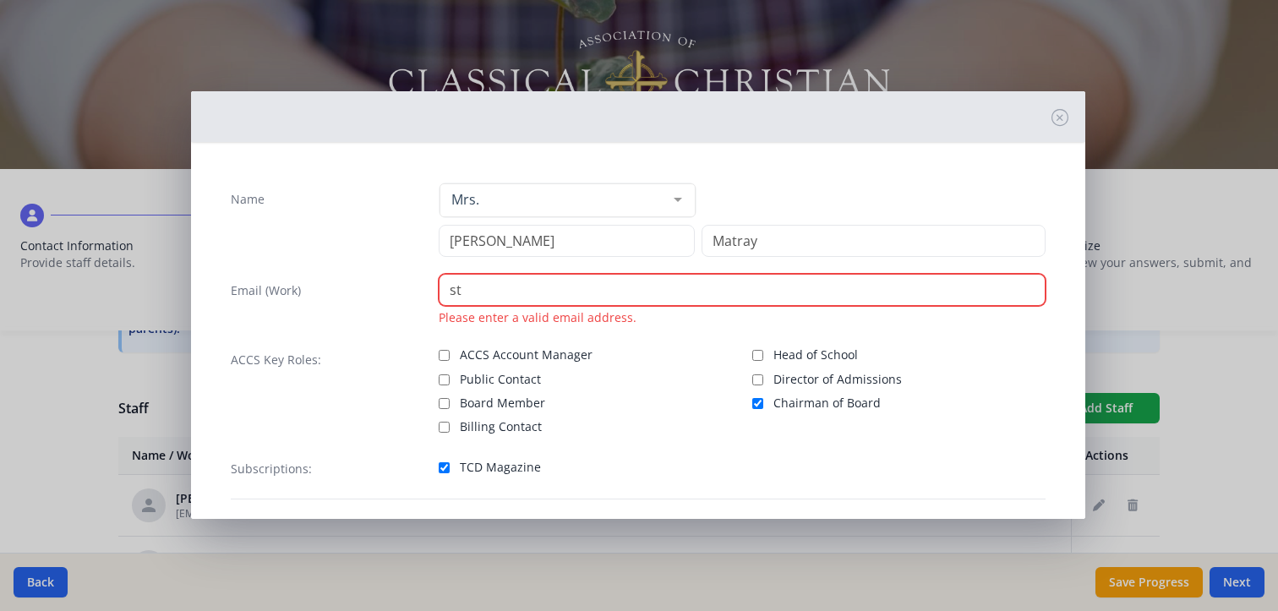
type input "s"
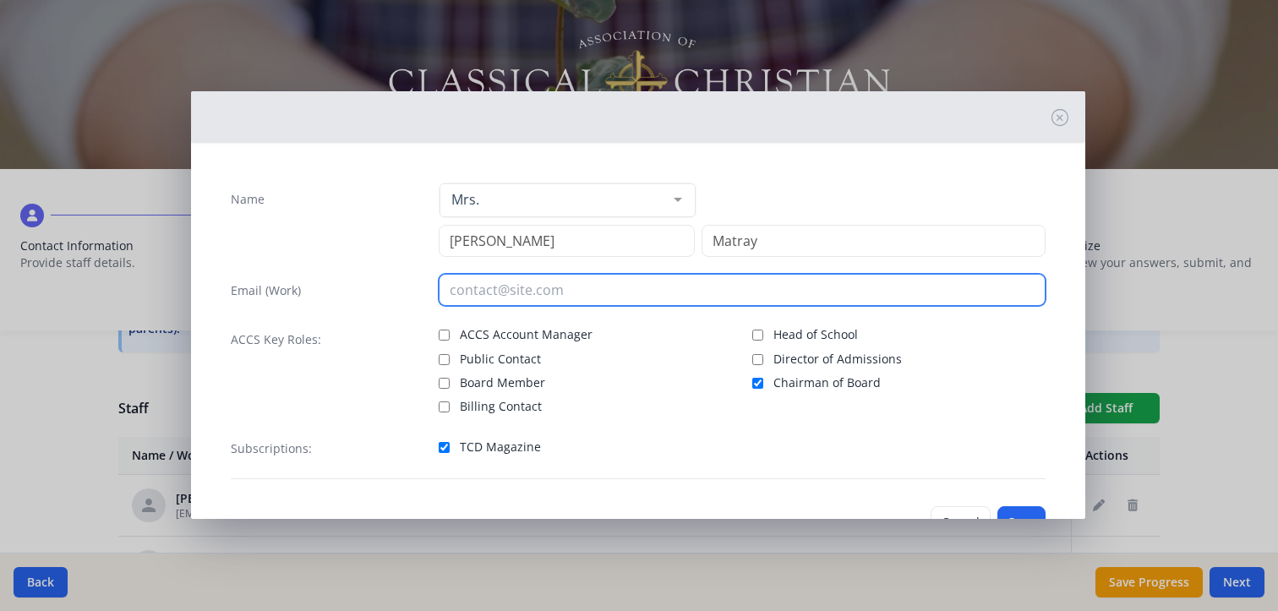
scroll to position [57, 0]
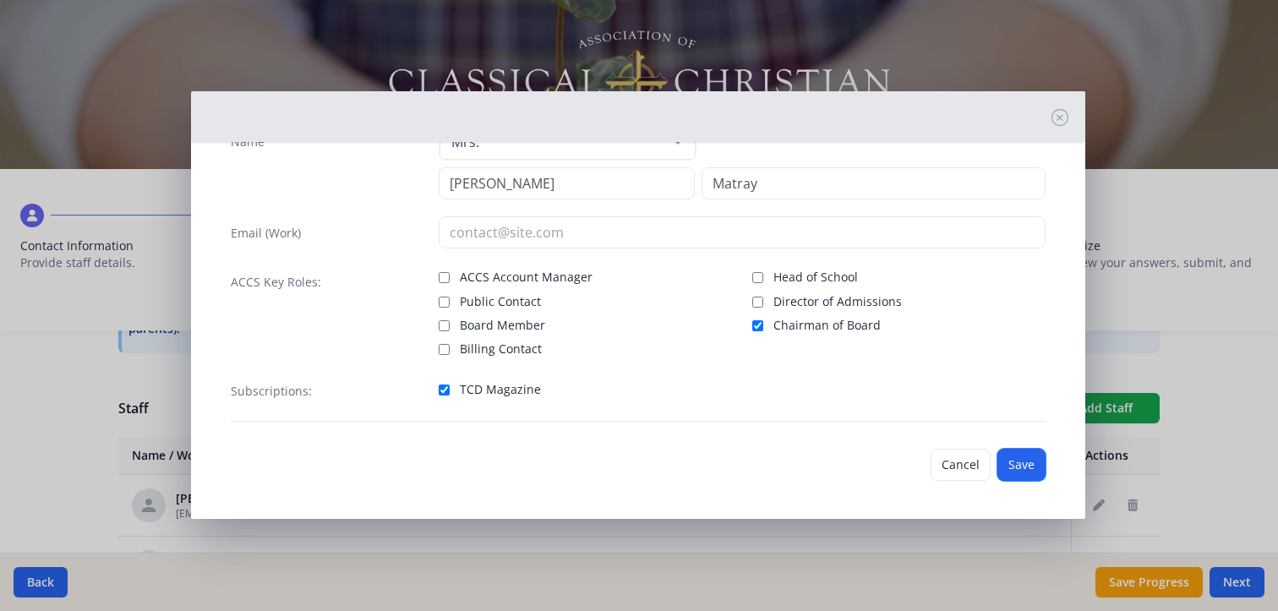
click at [1005, 457] on button "Save" at bounding box center [1022, 465] width 48 height 32
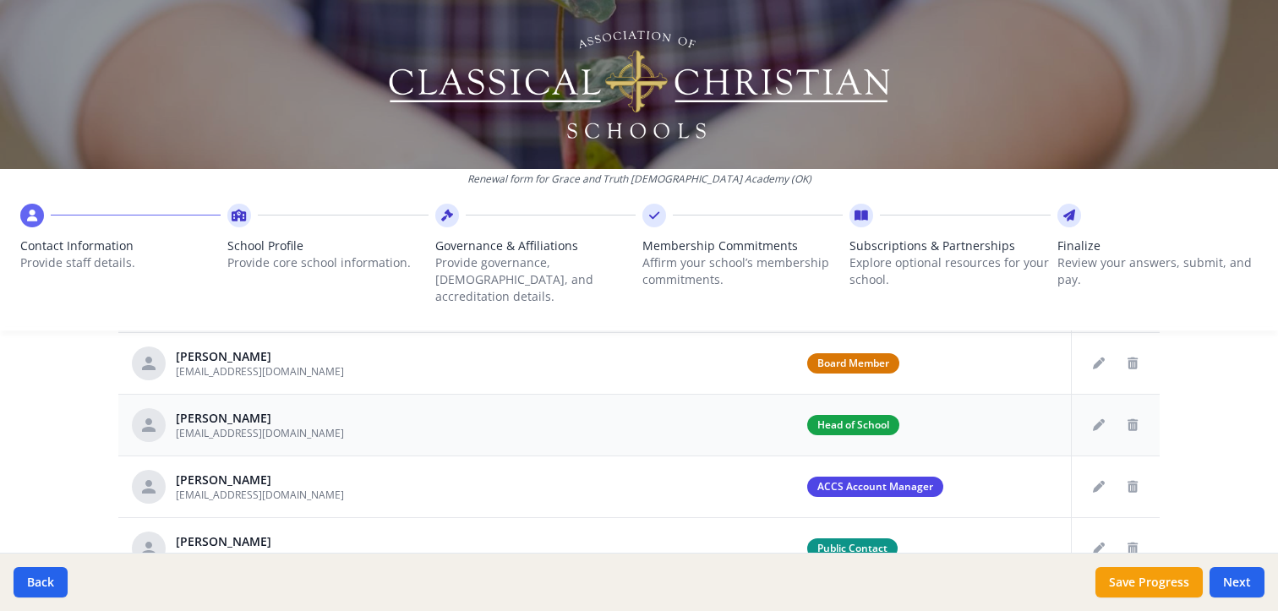
scroll to position [844, 0]
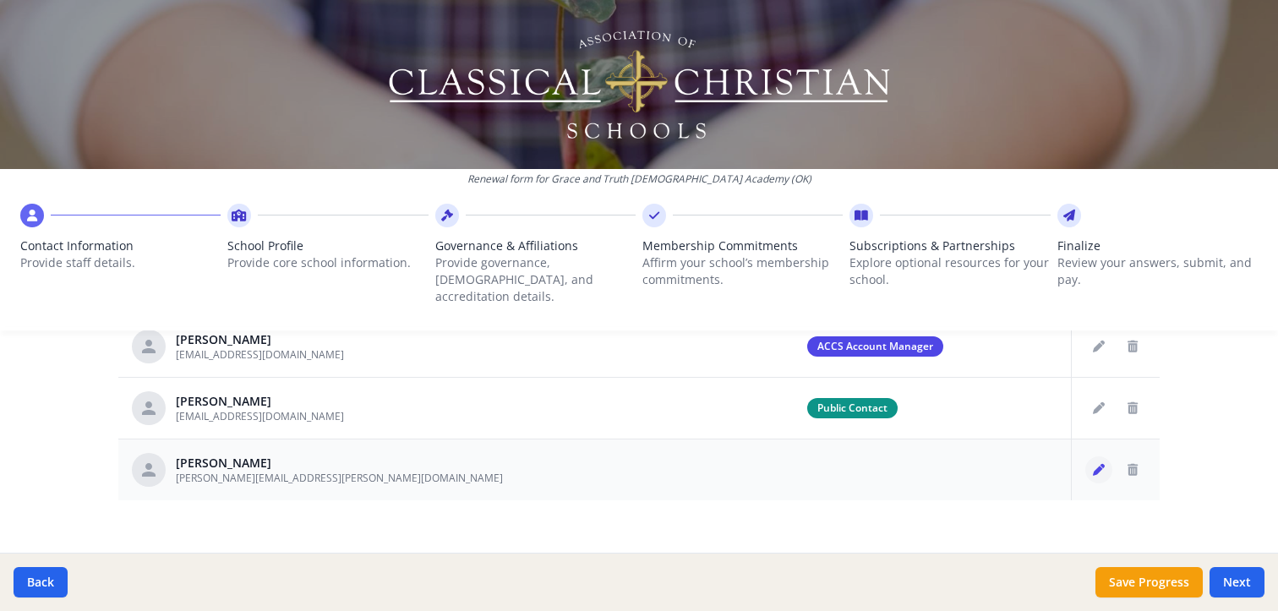
click at [1093, 464] on icon "Edit staff" at bounding box center [1099, 470] width 12 height 12
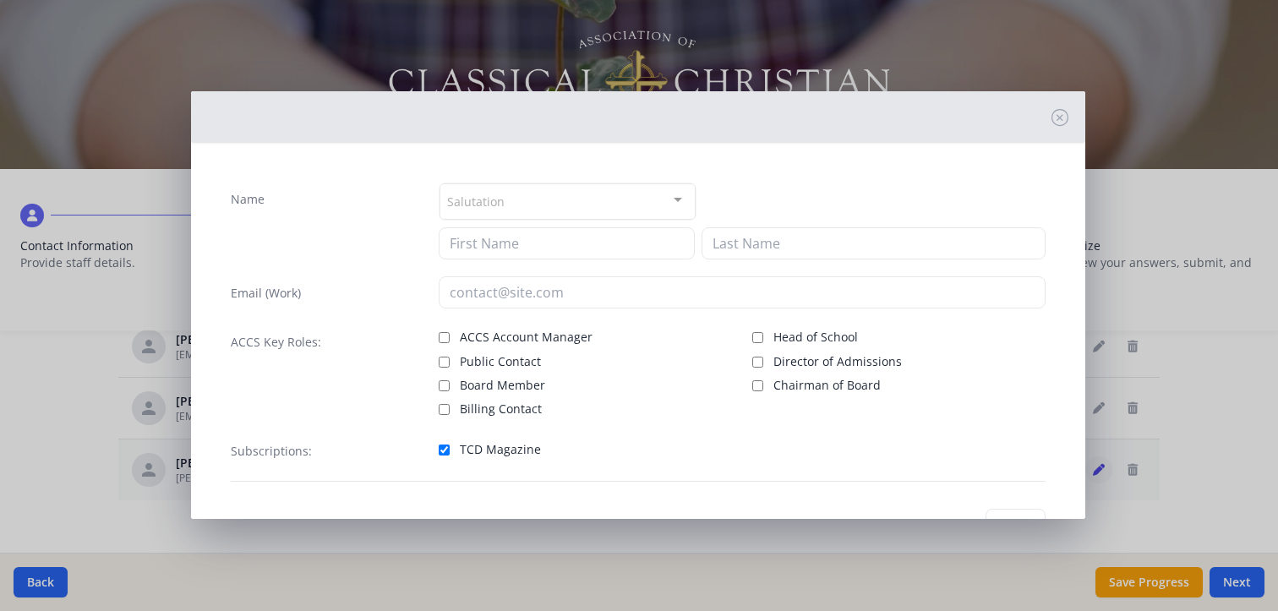
type input "[PERSON_NAME]"
type input "[PERSON_NAME][EMAIL_ADDRESS][PERSON_NAME][DOMAIN_NAME]"
checkbox input "true"
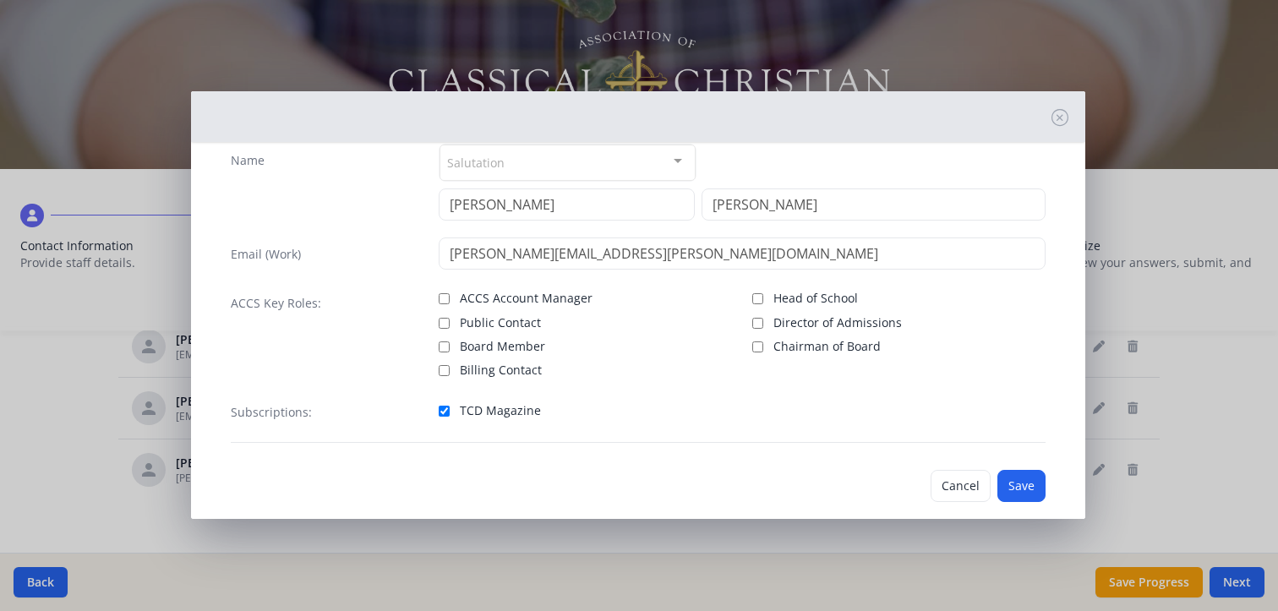
scroll to position [60, 0]
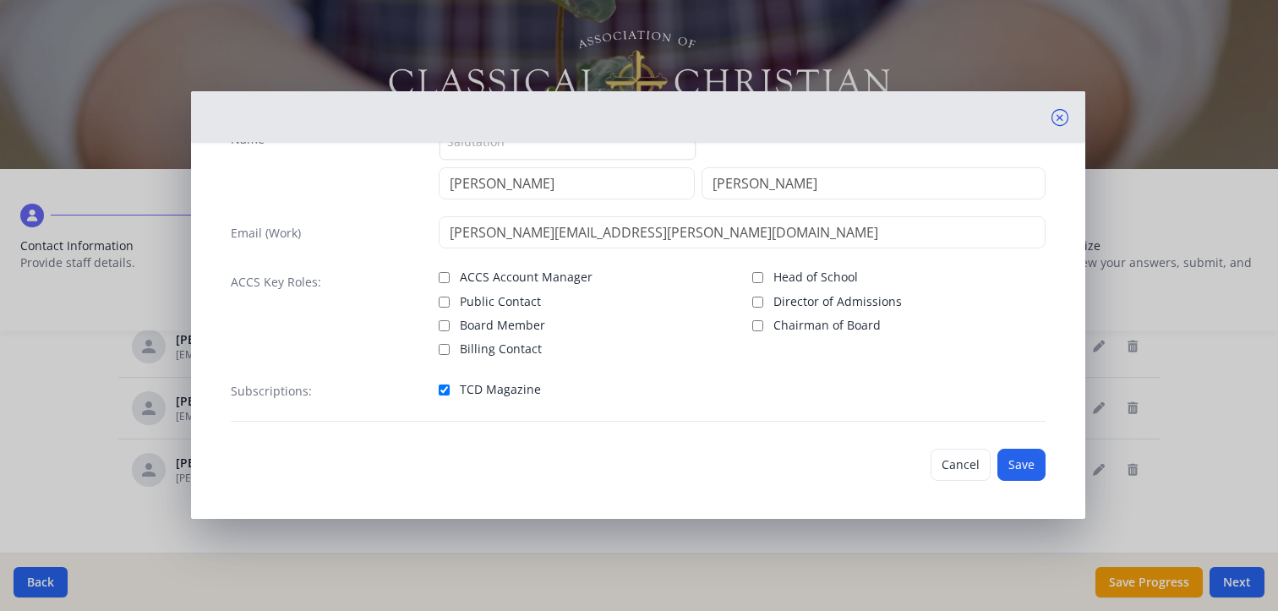
click at [1052, 112] on icon at bounding box center [1060, 117] width 17 height 17
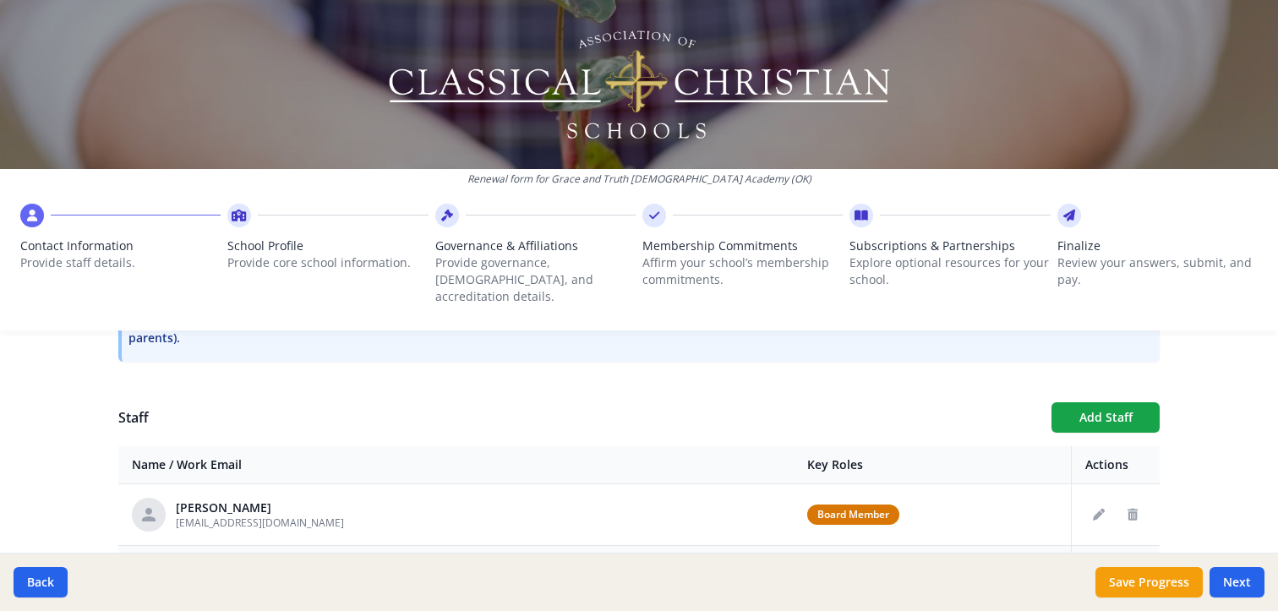
scroll to position [561, 0]
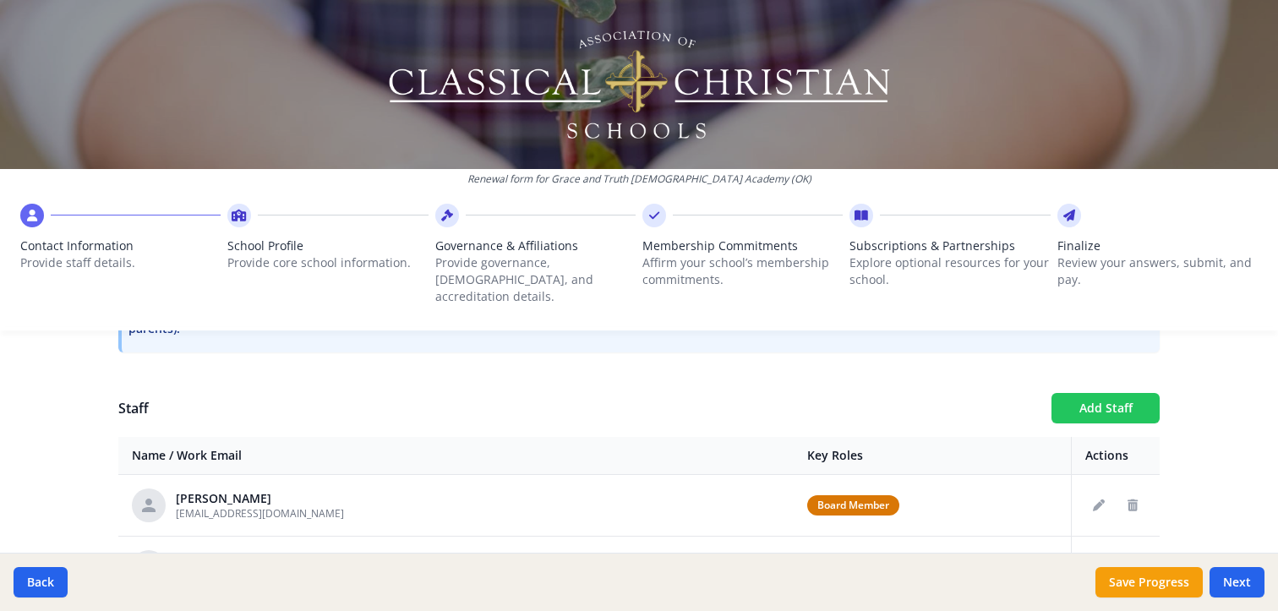
click at [1100, 393] on button "Add Staff" at bounding box center [1106, 408] width 108 height 30
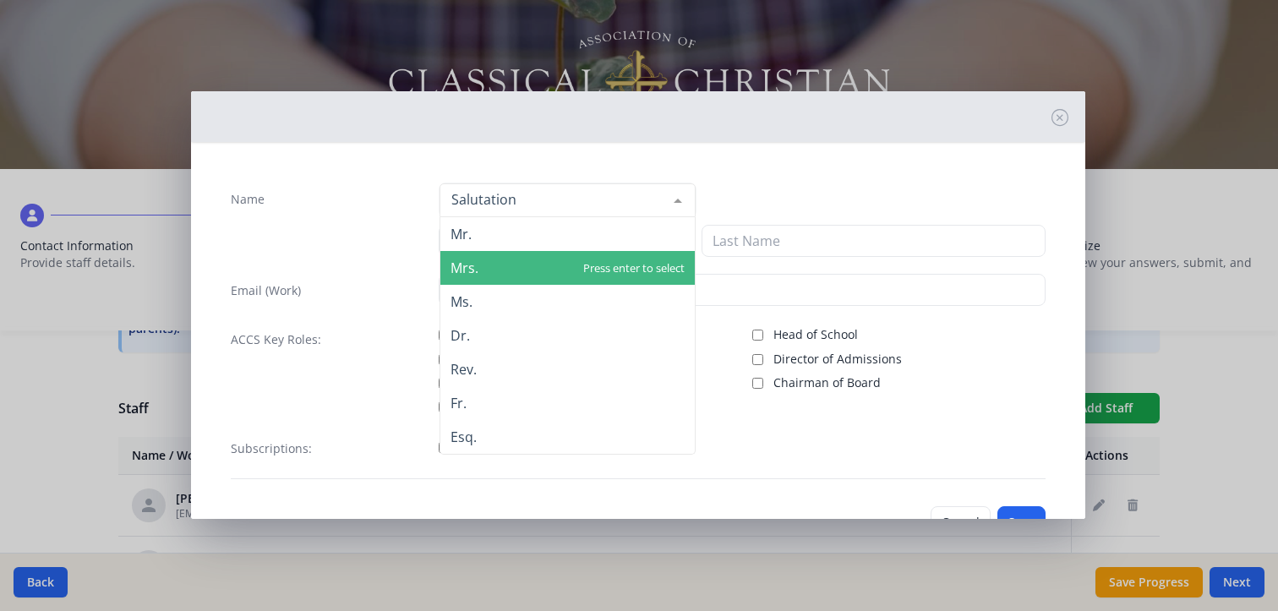
click at [463, 261] on span "Mrs." at bounding box center [465, 268] width 28 height 19
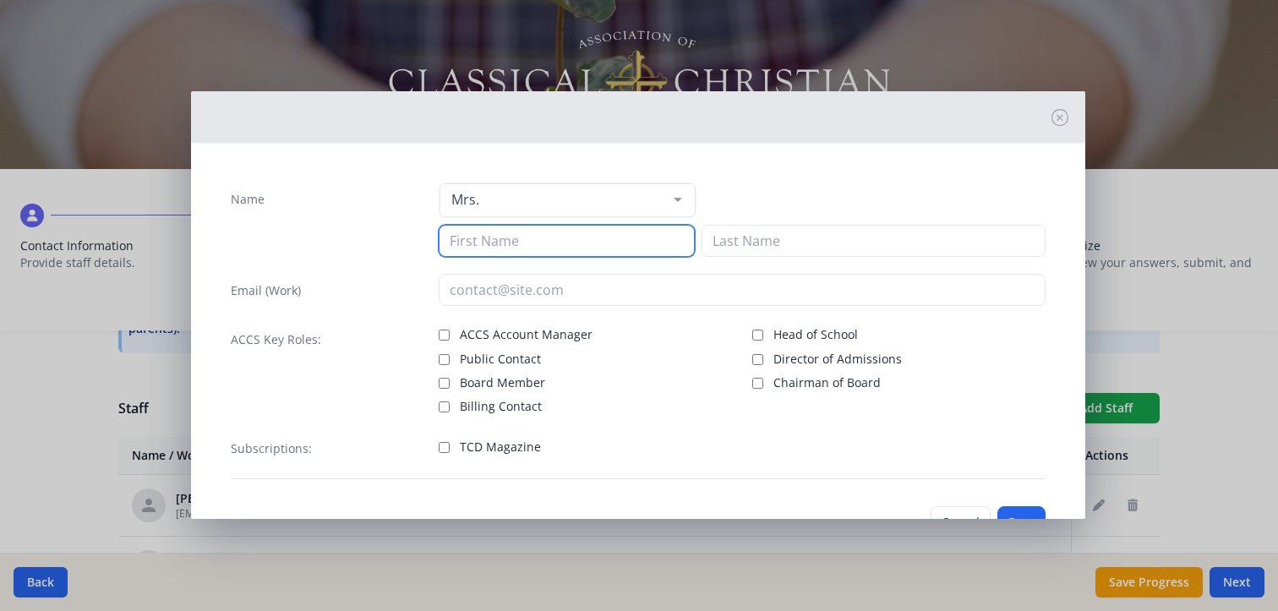
click at [490, 242] on input at bounding box center [567, 241] width 256 height 32
type input "[PERSON_NAME]"
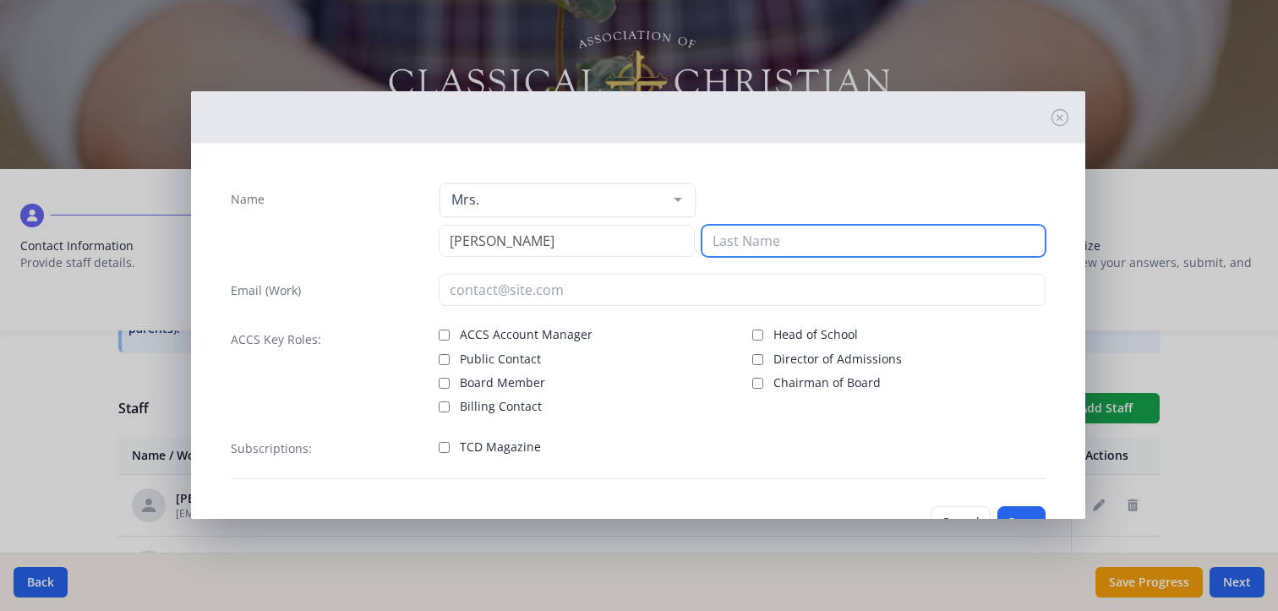
click at [770, 239] on input at bounding box center [874, 241] width 344 height 32
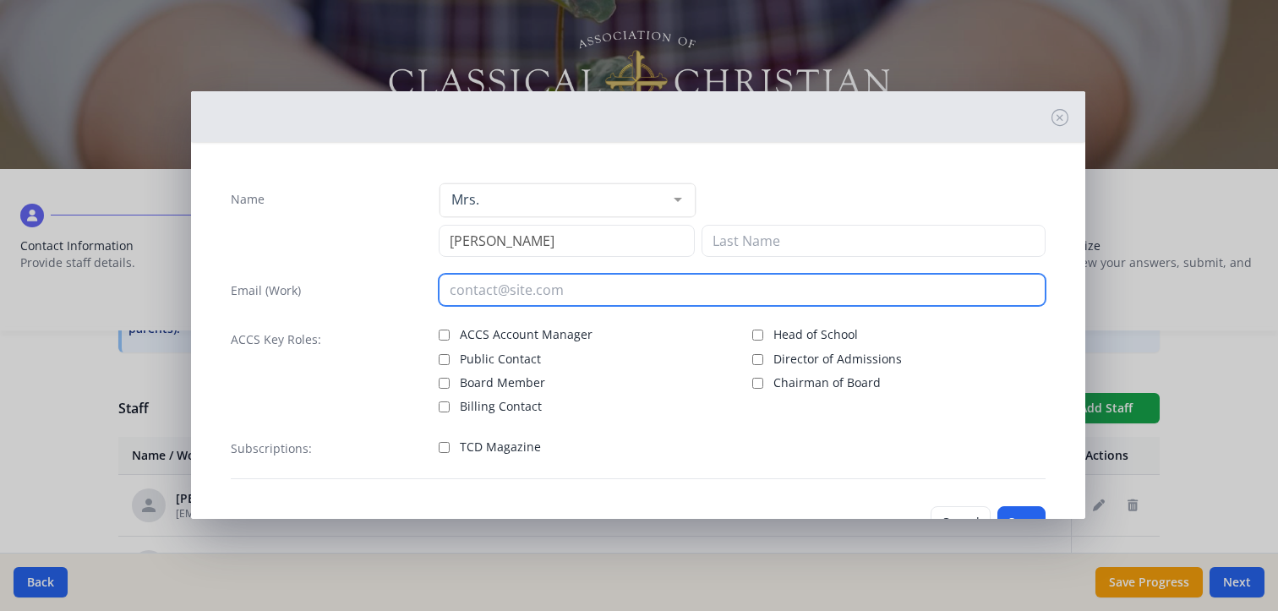
click at [490, 289] on input "email" at bounding box center [742, 290] width 607 height 32
paste input "[EMAIL_ADDRESS][DOMAIN_NAME]"
type input "[EMAIL_ADDRESS][DOMAIN_NAME]"
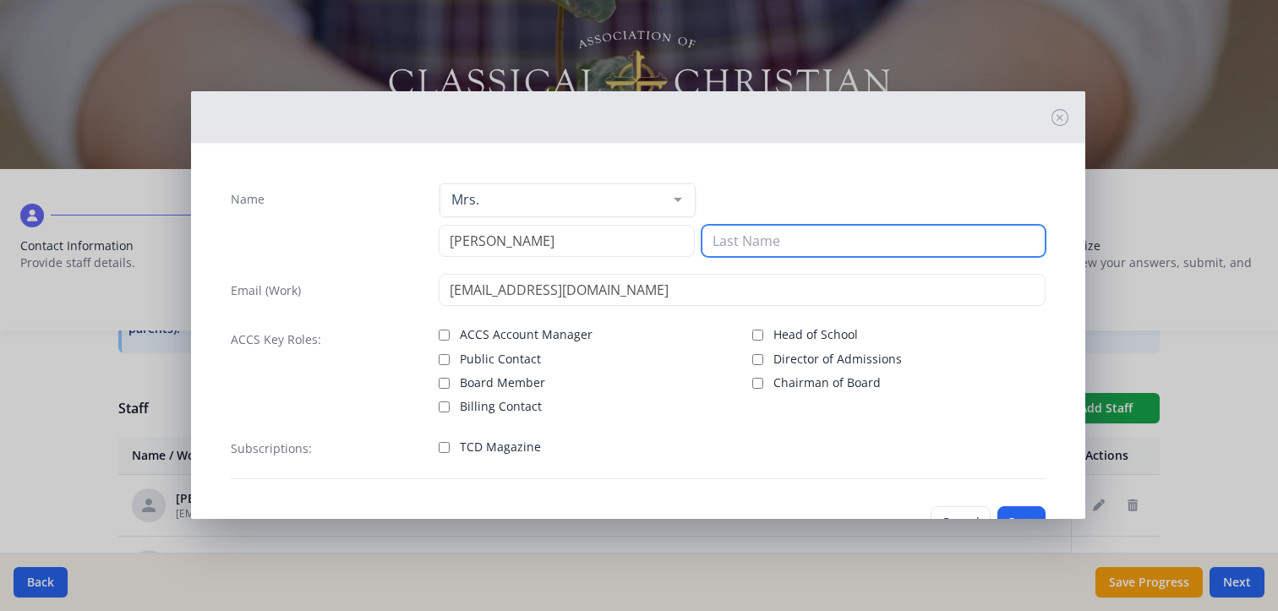
click at [770, 245] on input at bounding box center [874, 241] width 344 height 32
type input "Matray"
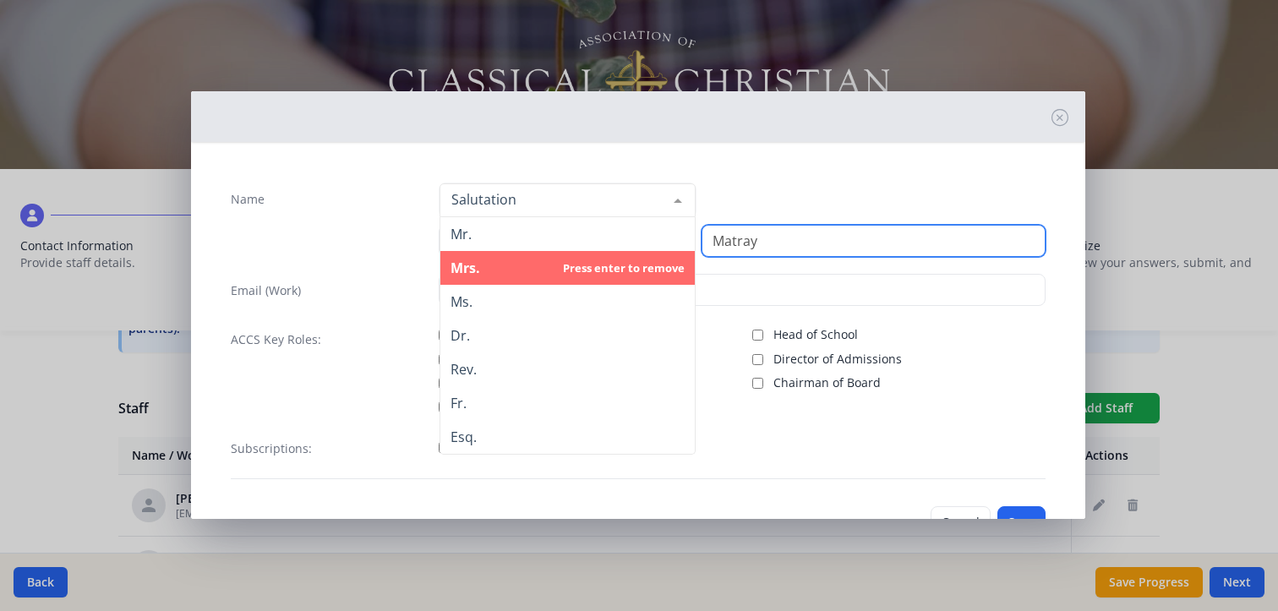
click at [483, 270] on span "Mrs." at bounding box center [568, 268] width 255 height 34
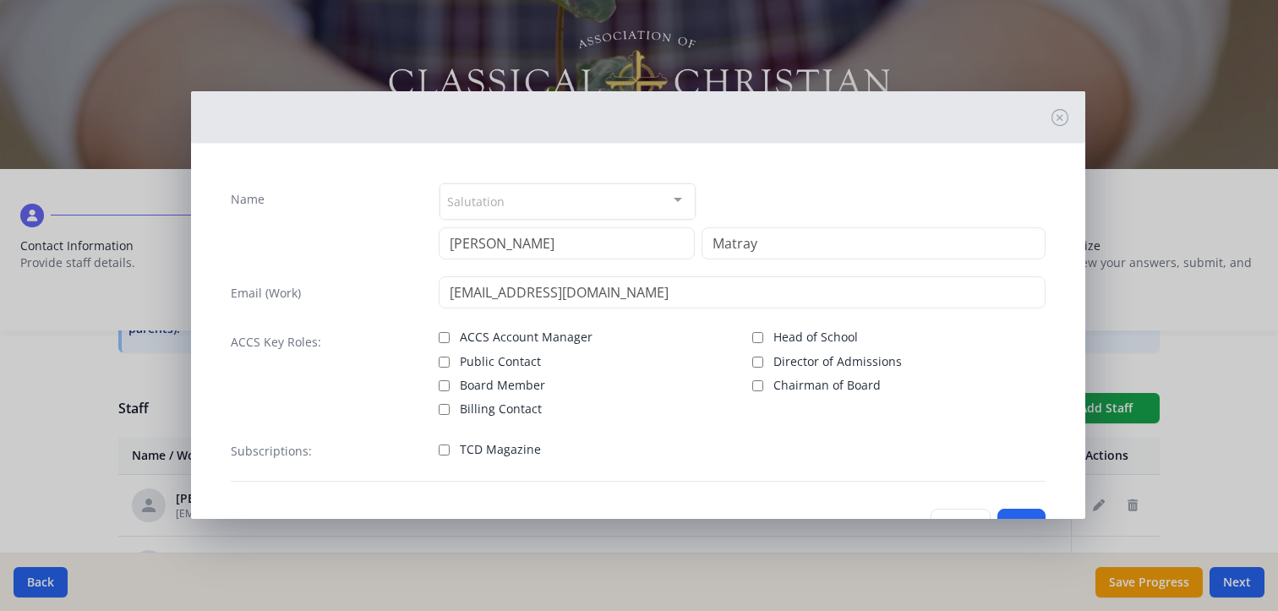
click at [503, 196] on div "Salutation" at bounding box center [568, 201] width 256 height 36
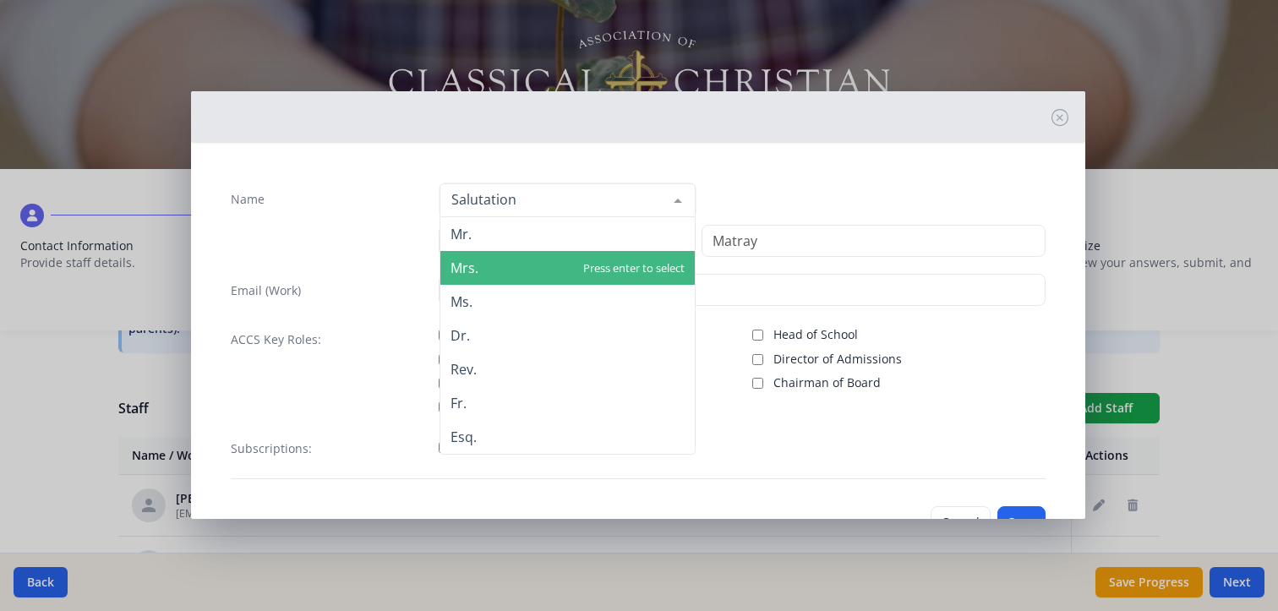
click at [472, 263] on span "Mrs." at bounding box center [465, 268] width 28 height 19
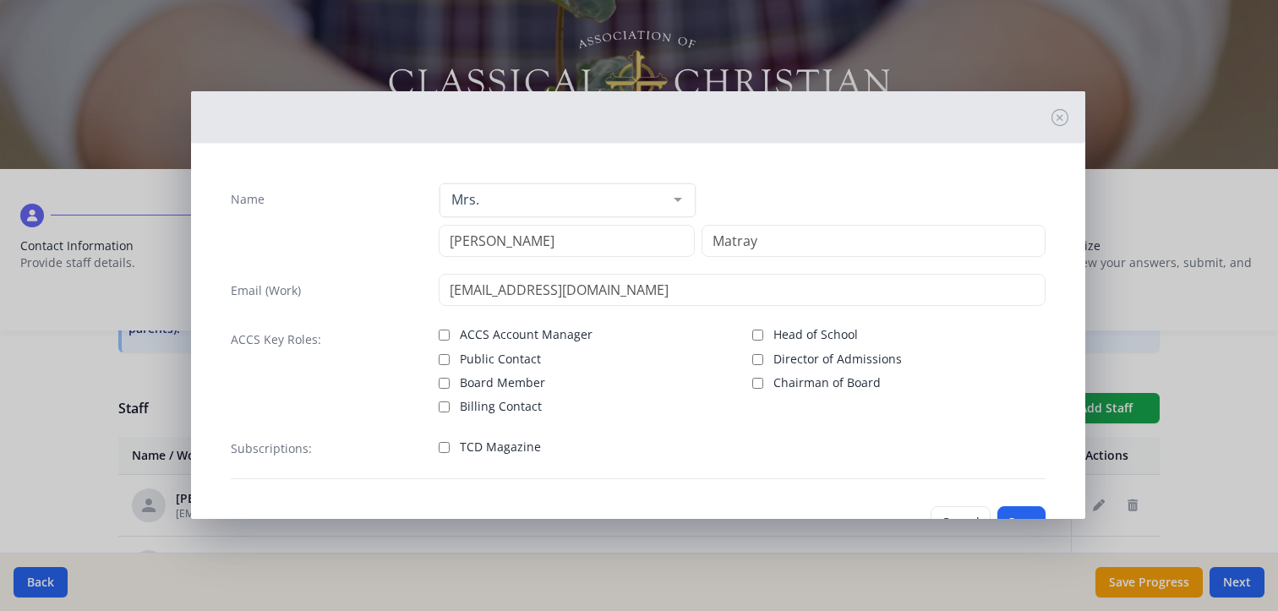
scroll to position [57, 0]
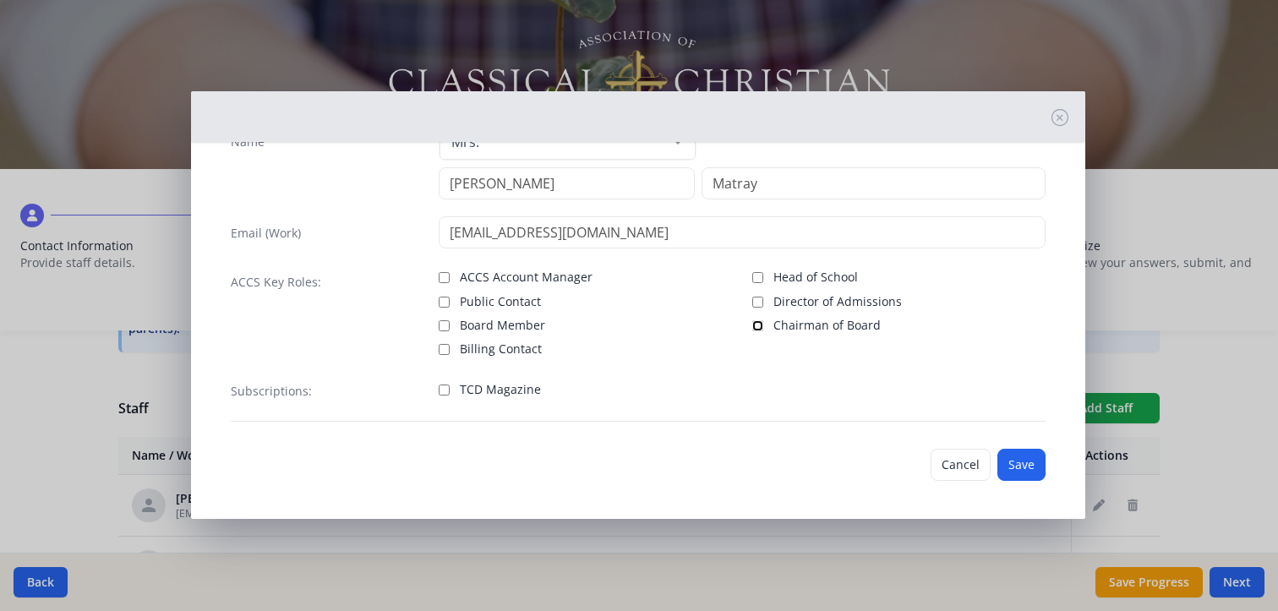
click at [753, 324] on input "Chairman of Board" at bounding box center [758, 325] width 11 height 11
checkbox input "true"
click at [439, 387] on input "TCD Magazine" at bounding box center [444, 390] width 11 height 11
checkbox input "true"
click at [1013, 463] on button "Save" at bounding box center [1022, 465] width 48 height 32
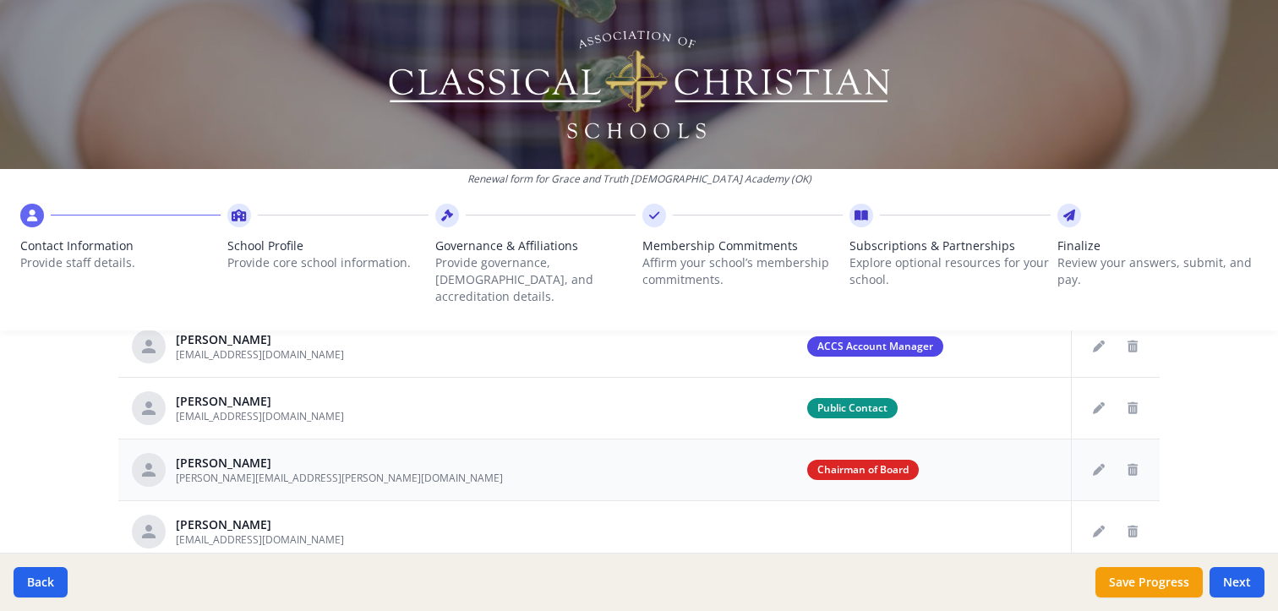
scroll to position [906, 0]
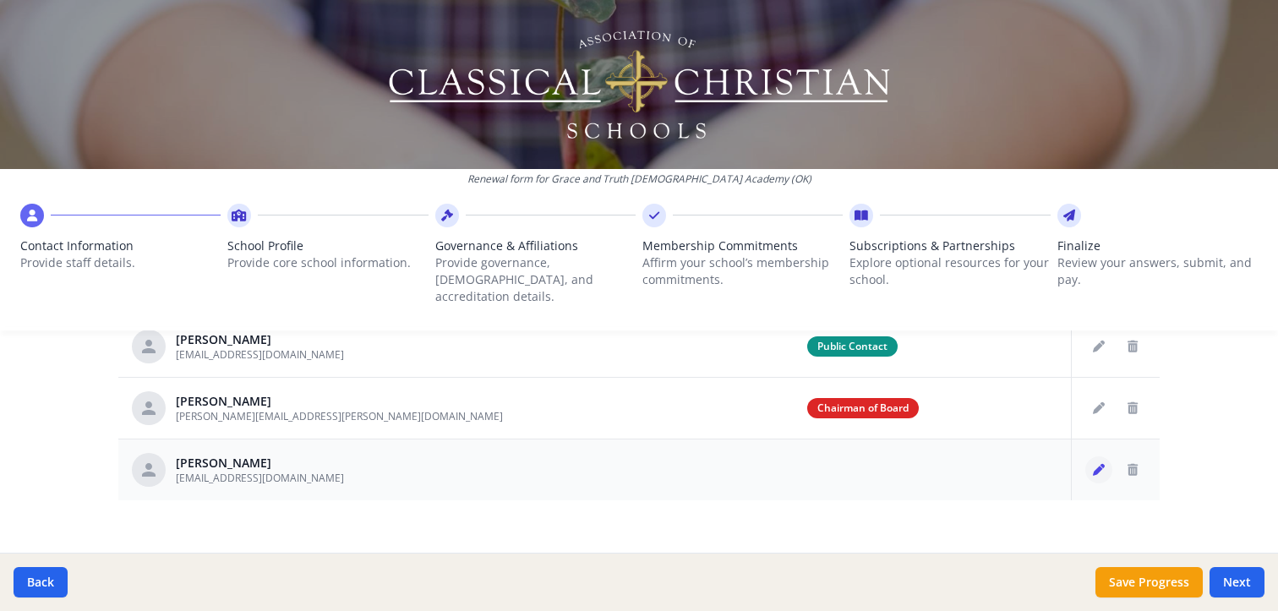
click at [1093, 464] on icon "Edit staff" at bounding box center [1099, 470] width 12 height 12
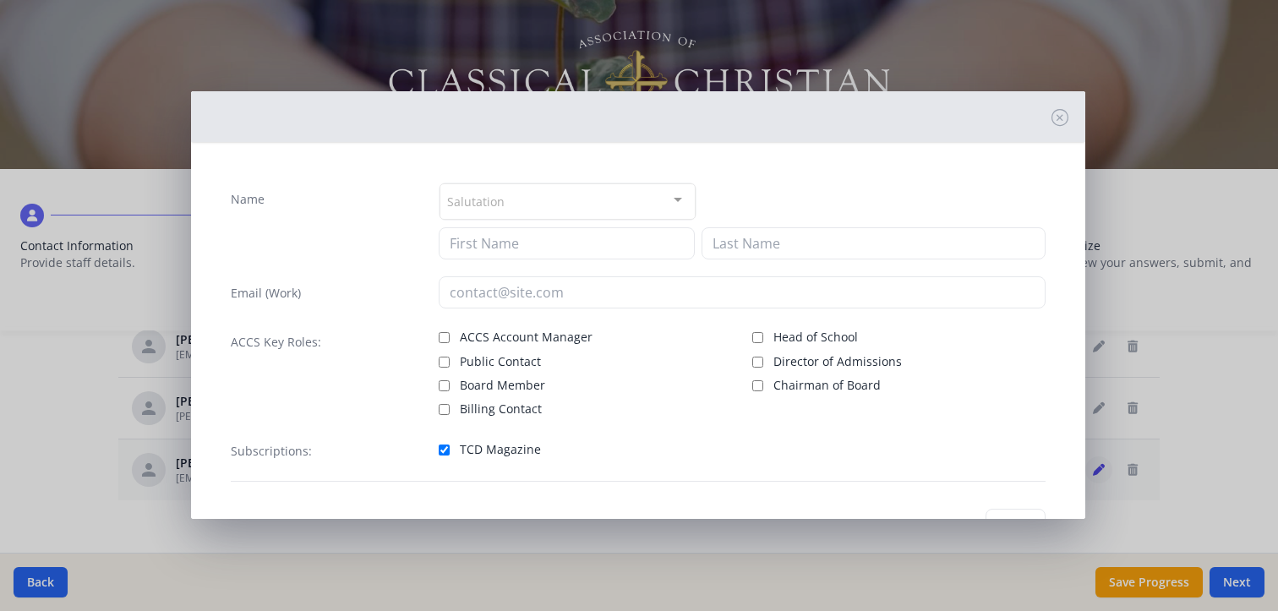
type input "[PERSON_NAME]"
type input "Matray"
type input "[EMAIL_ADDRESS][DOMAIN_NAME]"
checkbox input "true"
click at [753, 378] on input "Chairman of Board" at bounding box center [758, 383] width 11 height 11
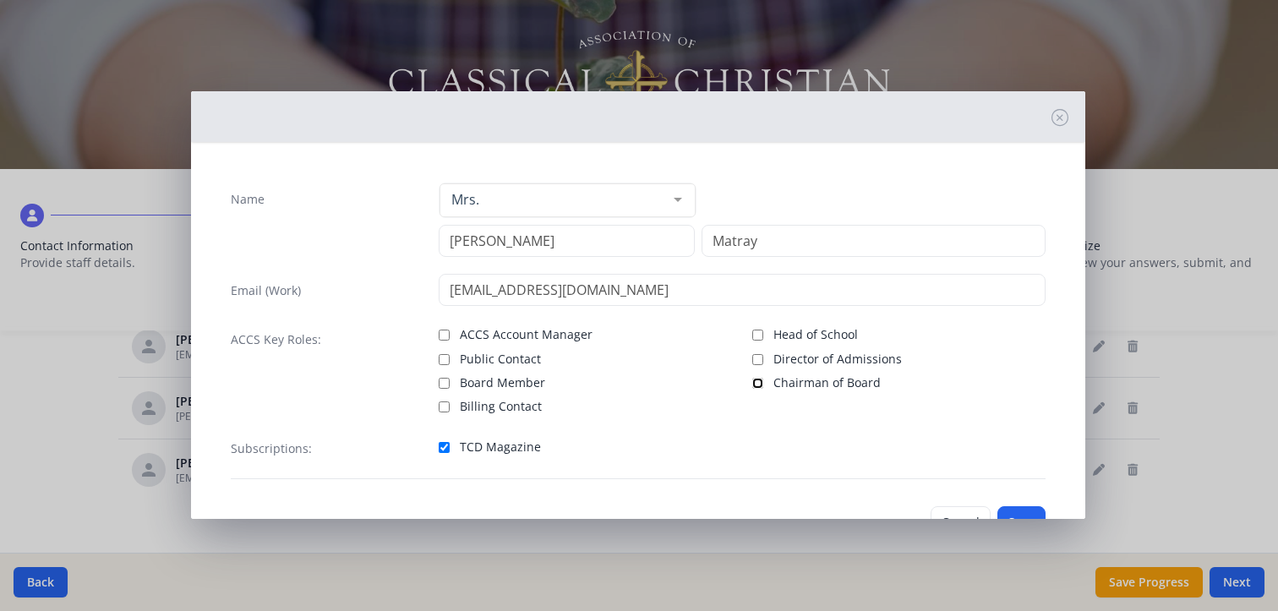
checkbox input "true"
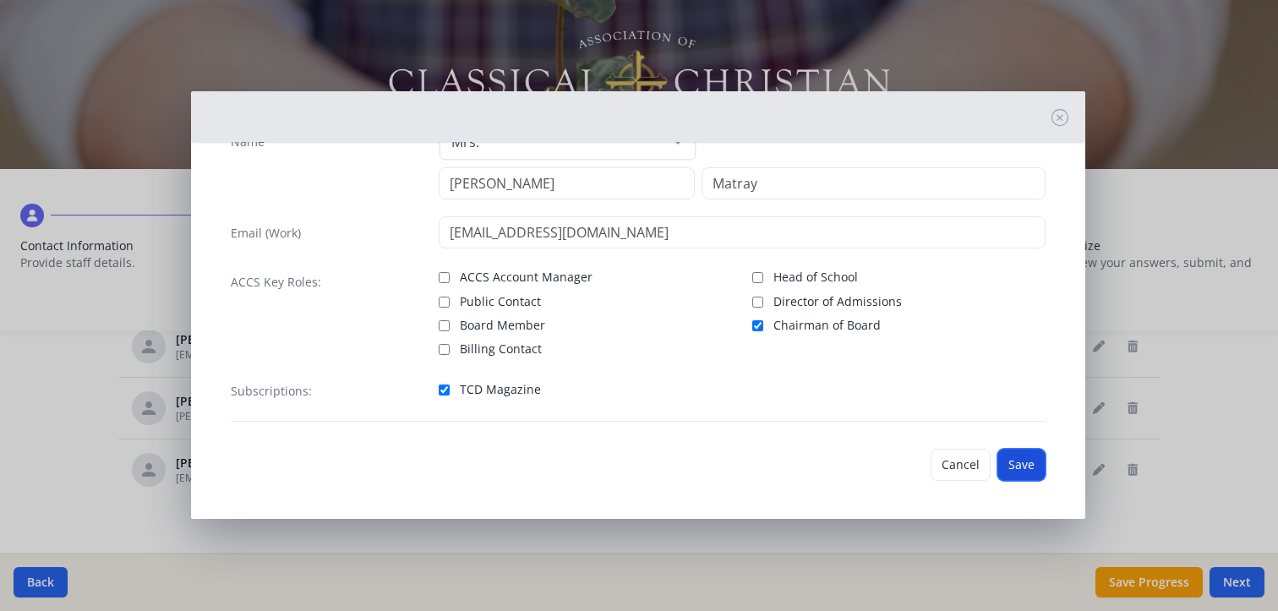
click at [1001, 456] on button "Save" at bounding box center [1022, 465] width 48 height 32
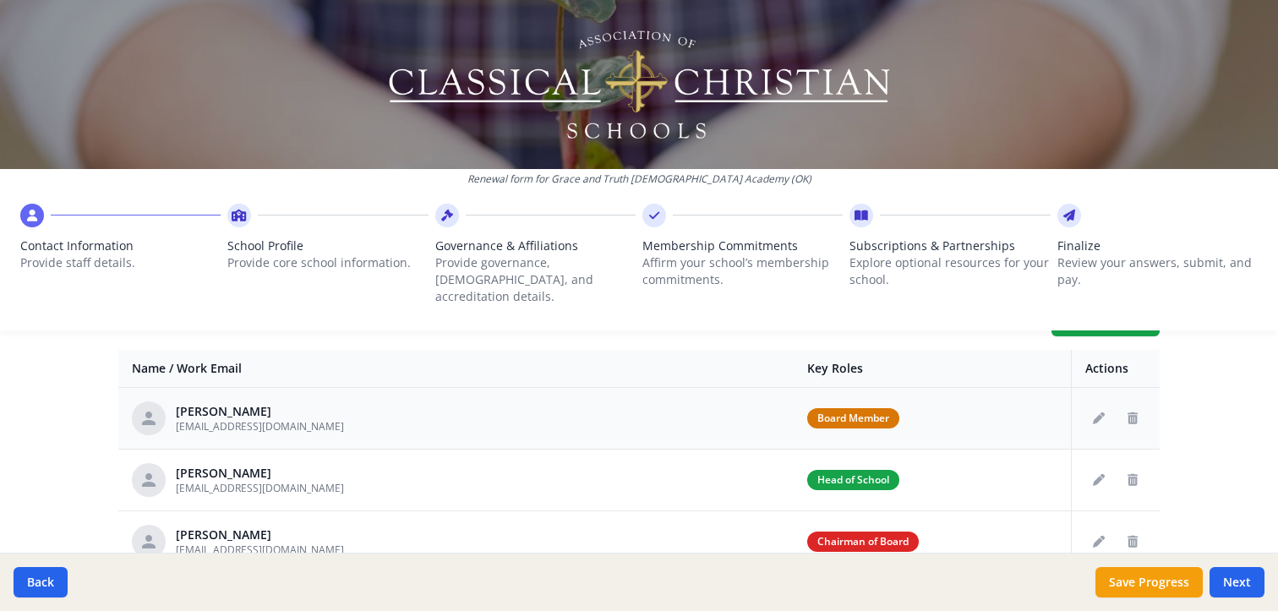
scroll to position [623, 0]
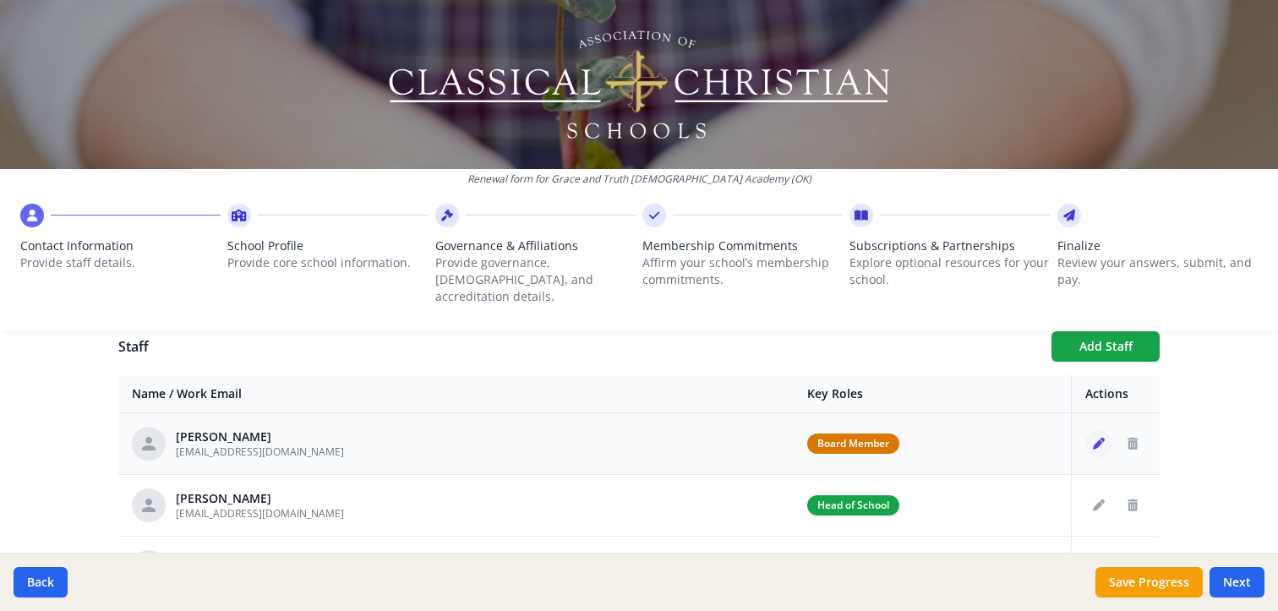
click at [1093, 438] on icon "Edit staff" at bounding box center [1099, 444] width 12 height 12
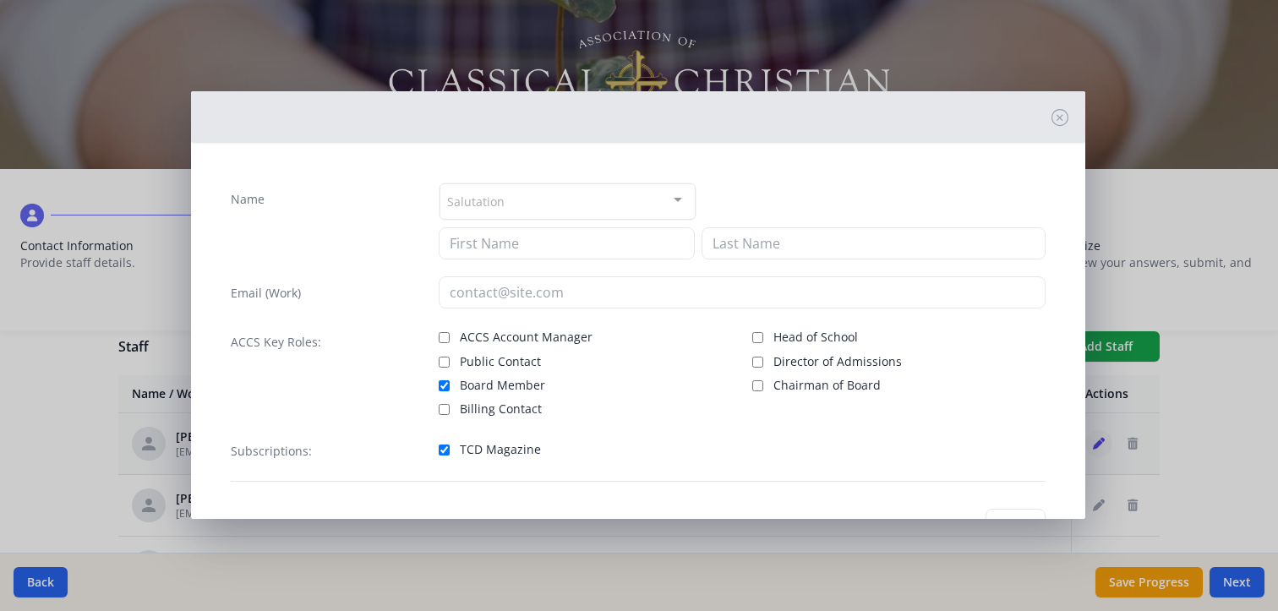
type input "[PERSON_NAME]"
type input "[EMAIL_ADDRESS][DOMAIN_NAME]"
checkbox input "true"
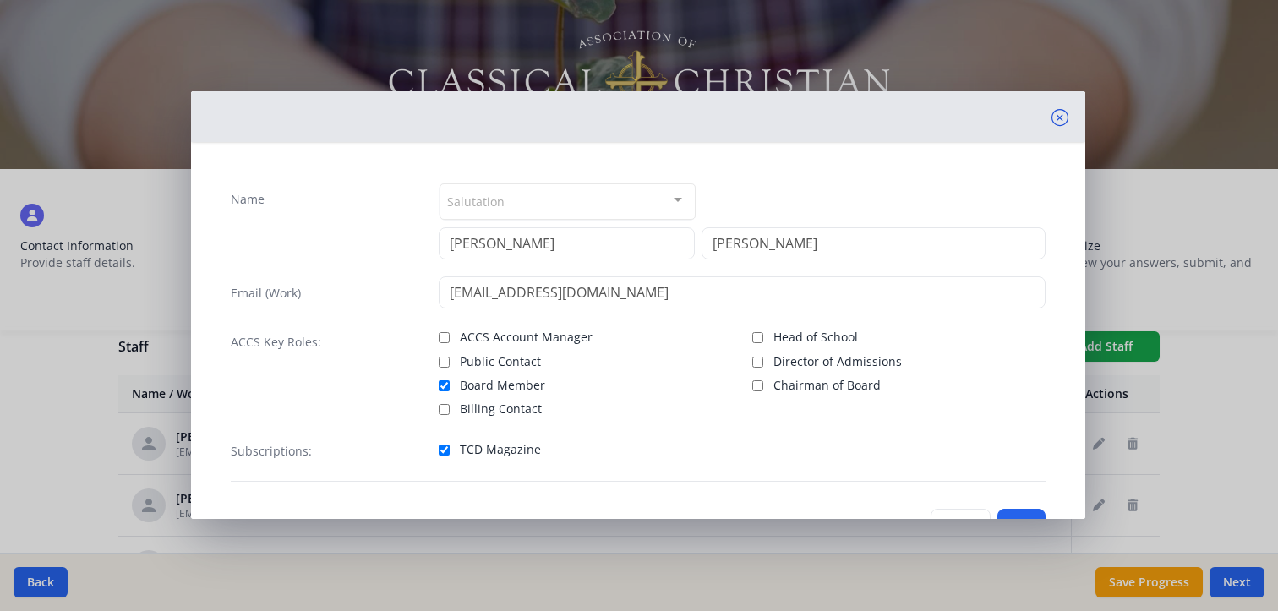
click at [1052, 114] on icon at bounding box center [1060, 117] width 17 height 17
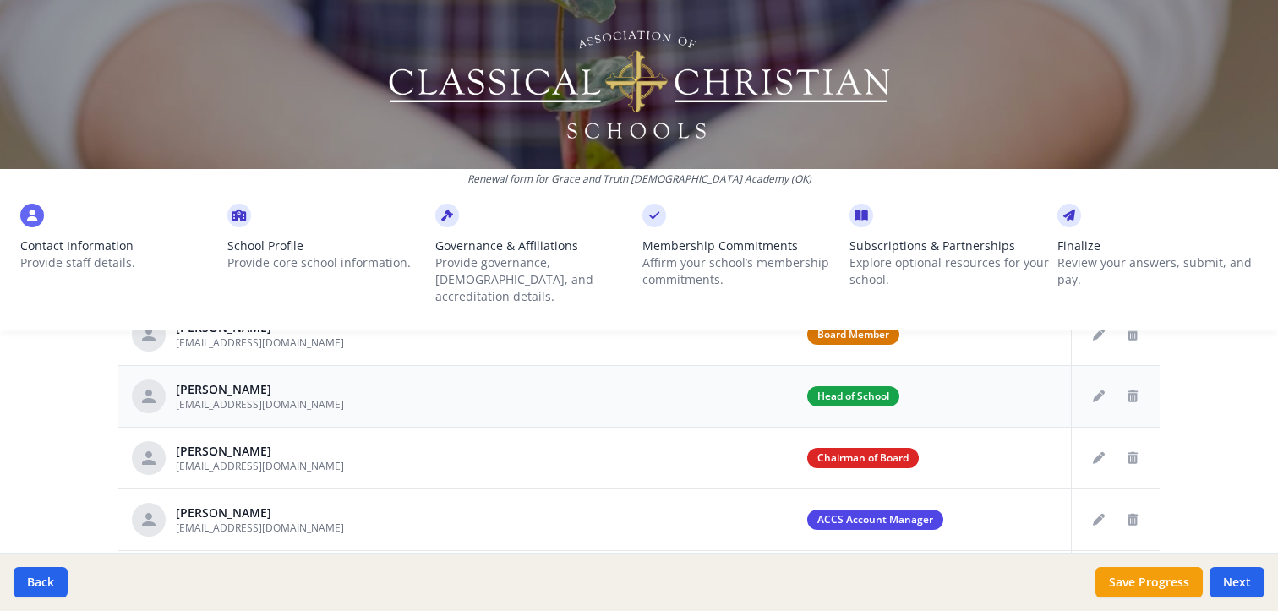
scroll to position [764, 0]
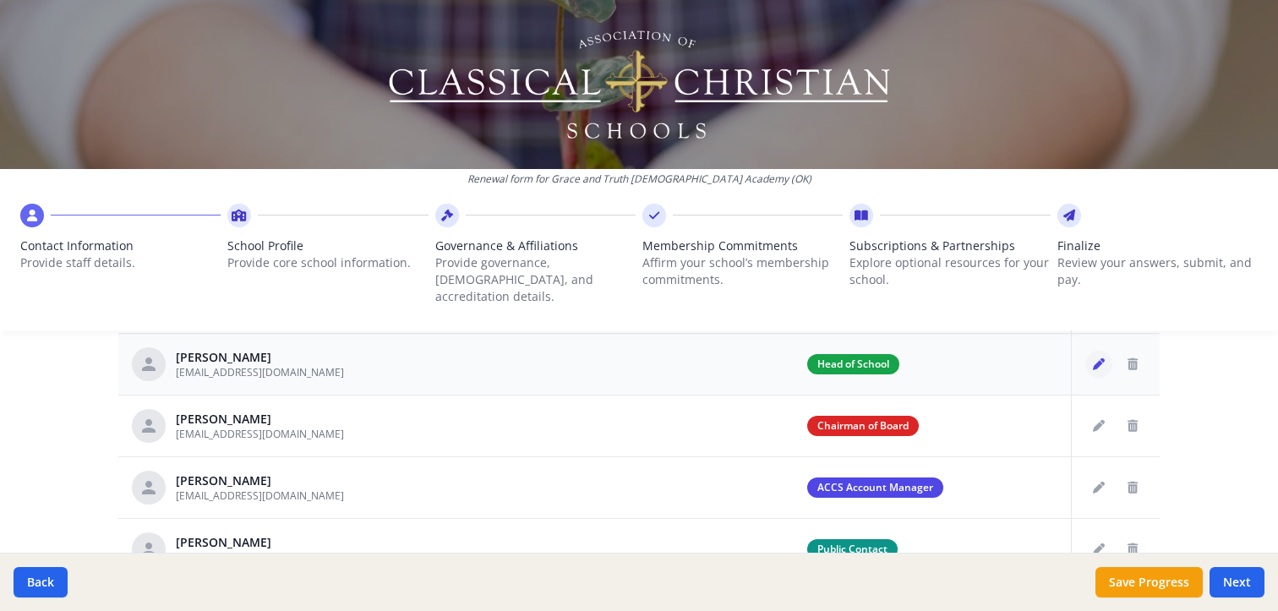
click at [1093, 359] on icon "Edit staff" at bounding box center [1099, 365] width 12 height 12
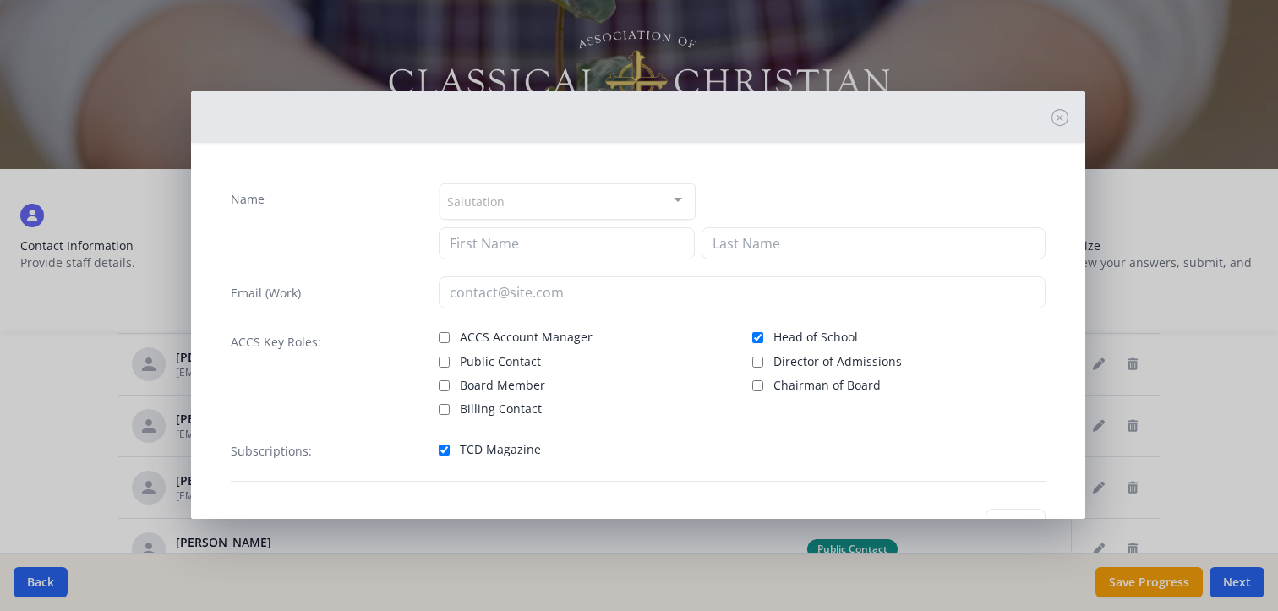
type input "[PERSON_NAME]"
type input "[EMAIL_ADDRESS][DOMAIN_NAME]"
checkbox input "true"
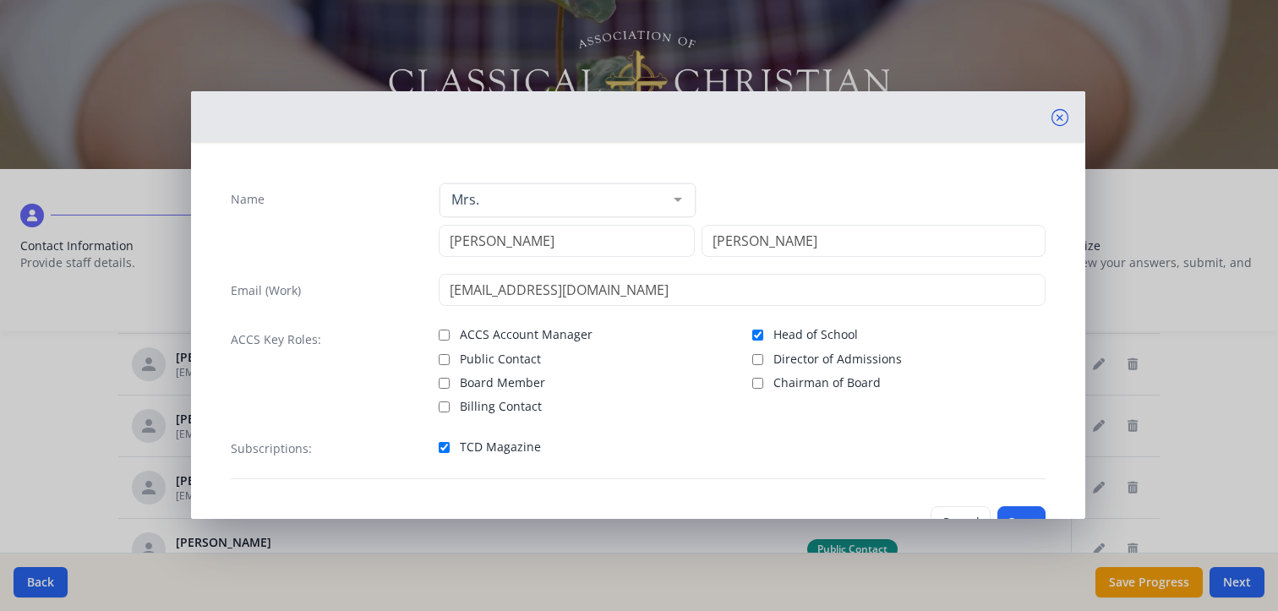
click at [1052, 112] on icon at bounding box center [1060, 117] width 17 height 17
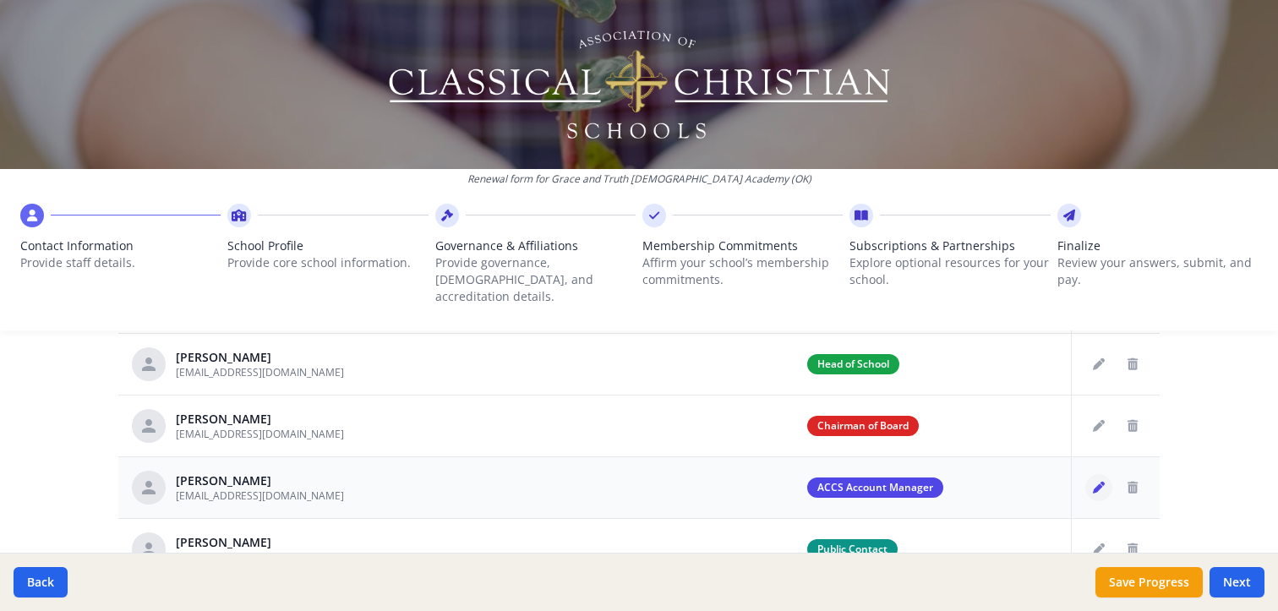
click at [1097, 482] on icon "Edit staff" at bounding box center [1099, 488] width 12 height 12
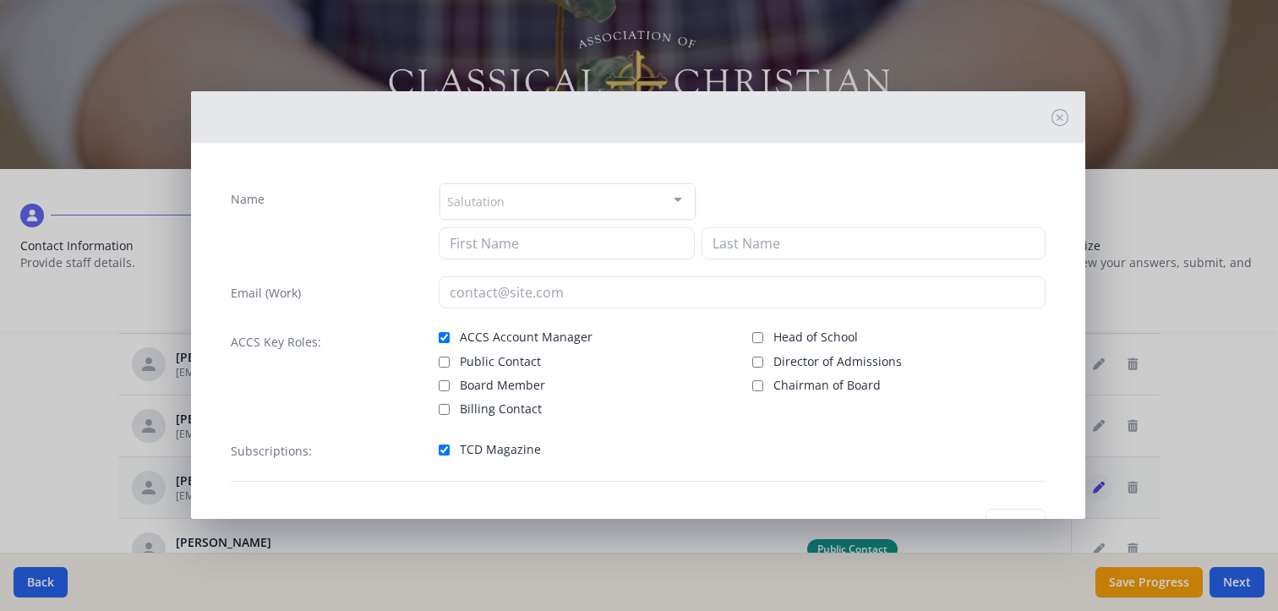
type input "[PERSON_NAME]"
type input "[EMAIL_ADDRESS][DOMAIN_NAME]"
checkbox input "true"
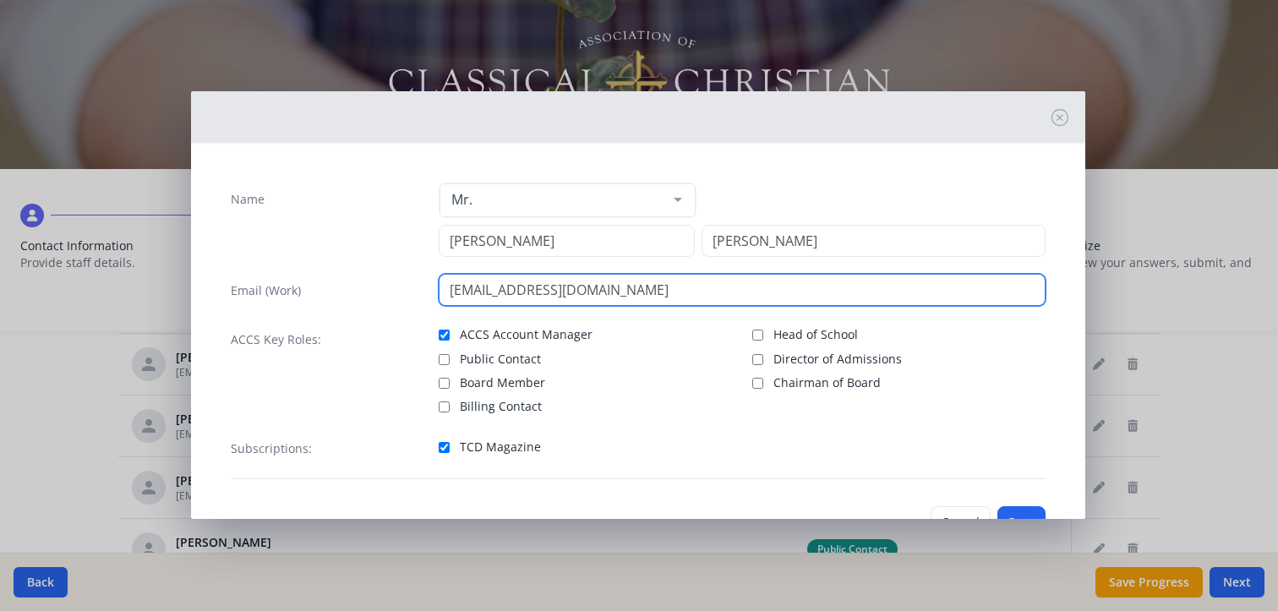
click at [616, 287] on input "[EMAIL_ADDRESS][DOMAIN_NAME]" at bounding box center [742, 290] width 607 height 32
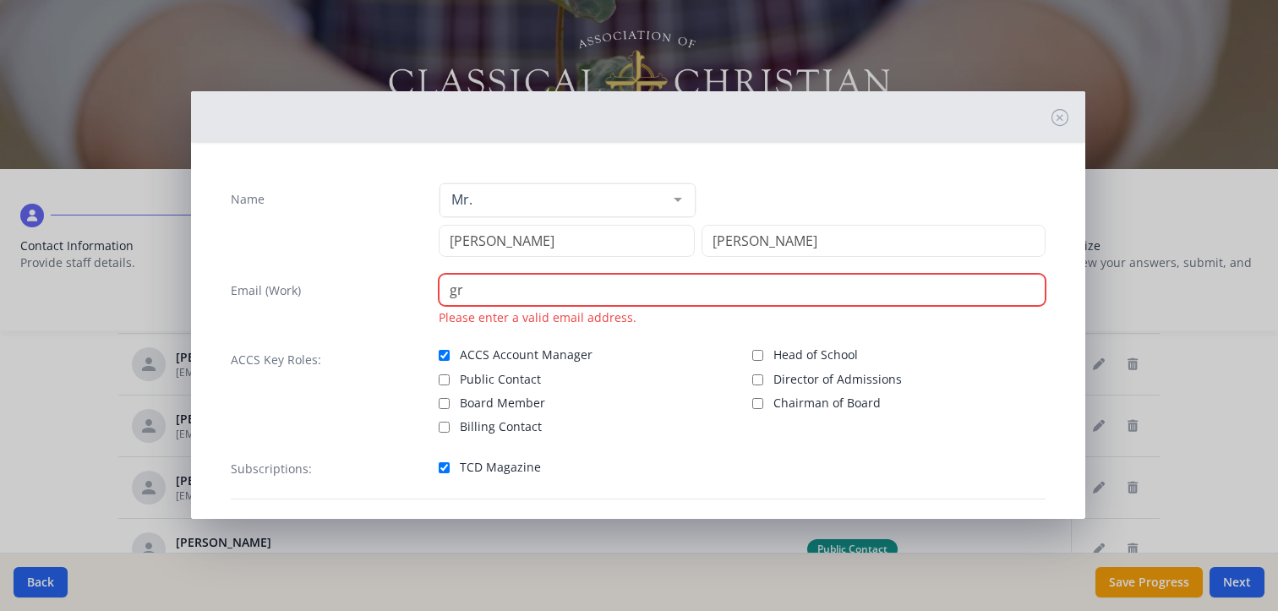
type input "g"
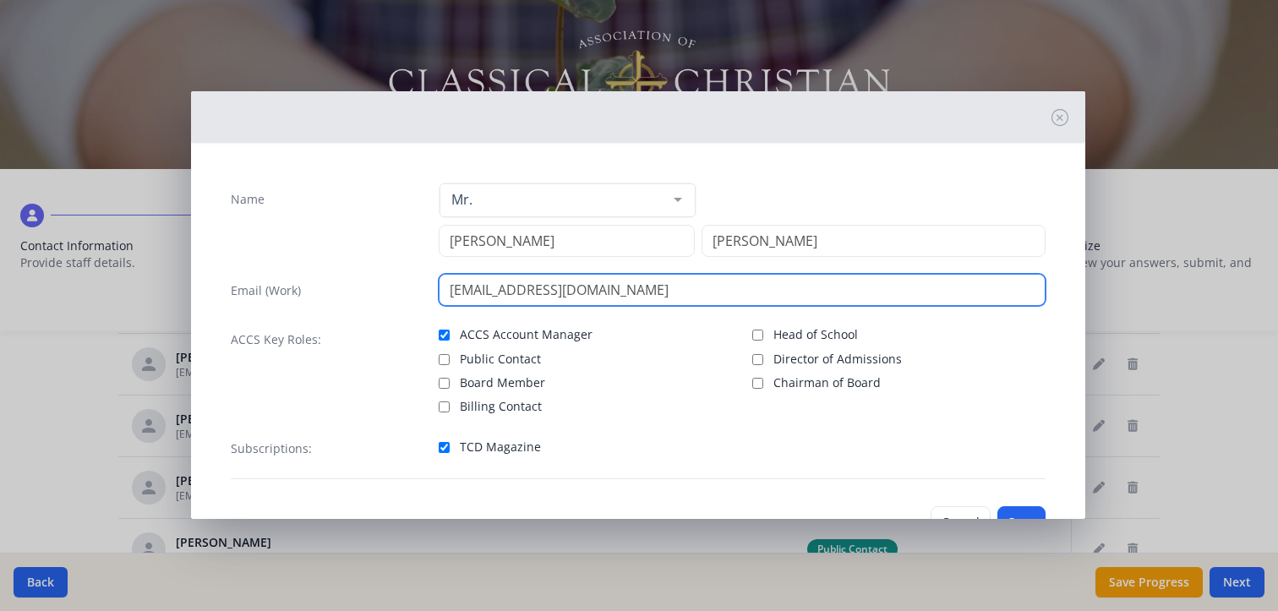
scroll to position [57, 0]
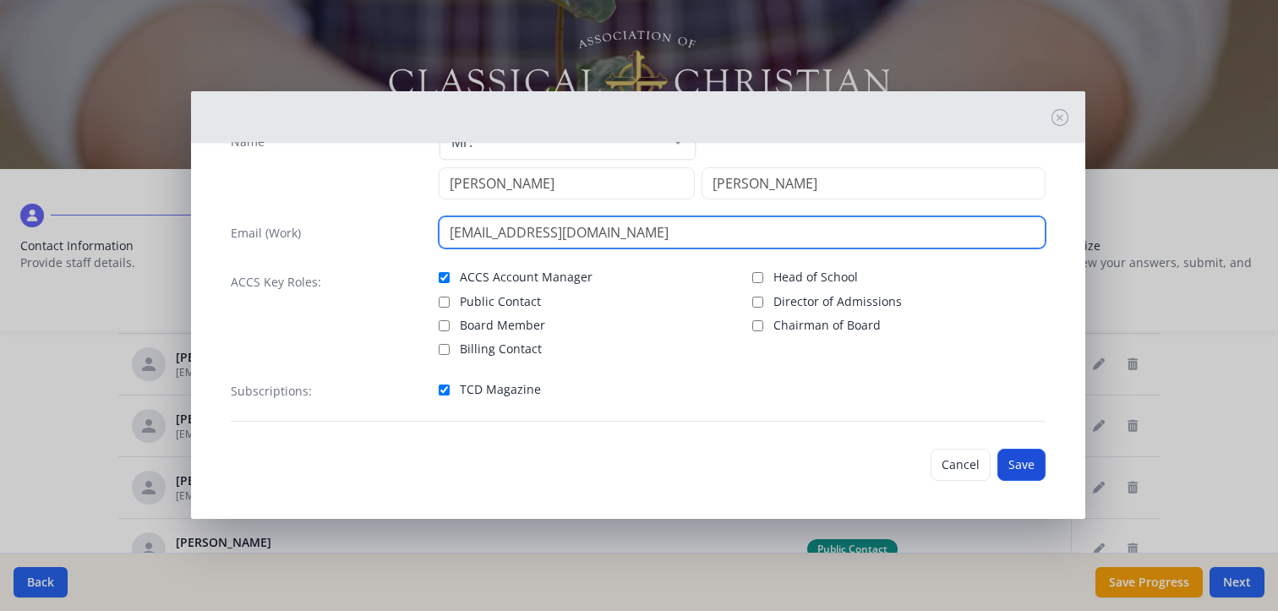
type input "[EMAIL_ADDRESS][DOMAIN_NAME]"
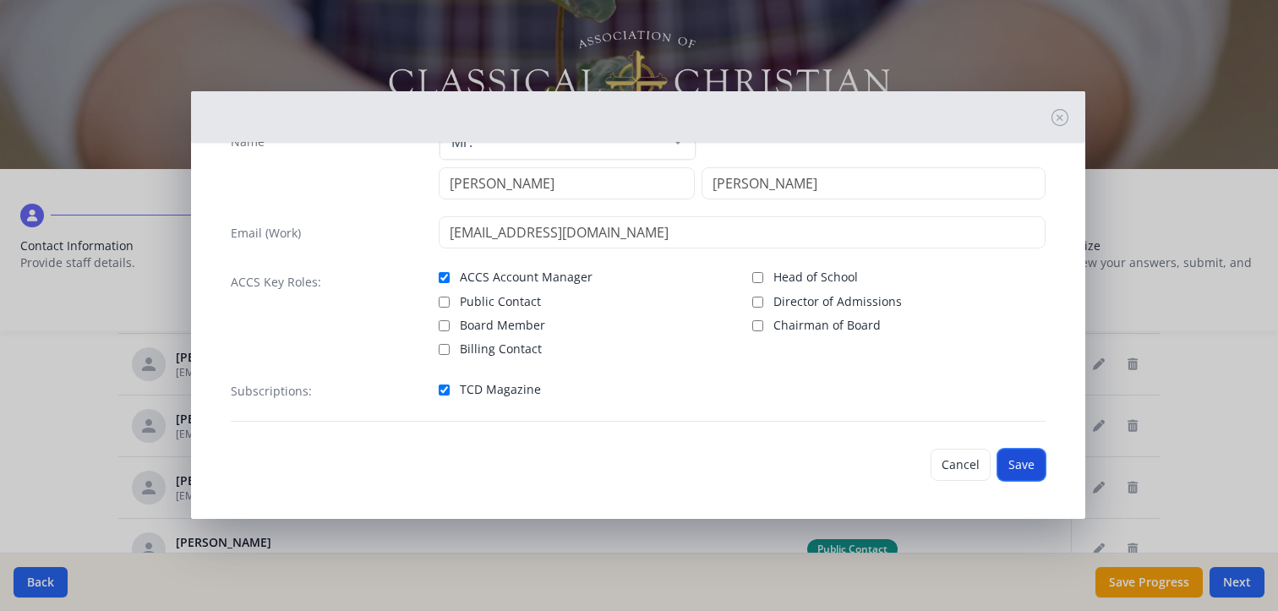
click at [1008, 461] on button "Save" at bounding box center [1022, 465] width 48 height 32
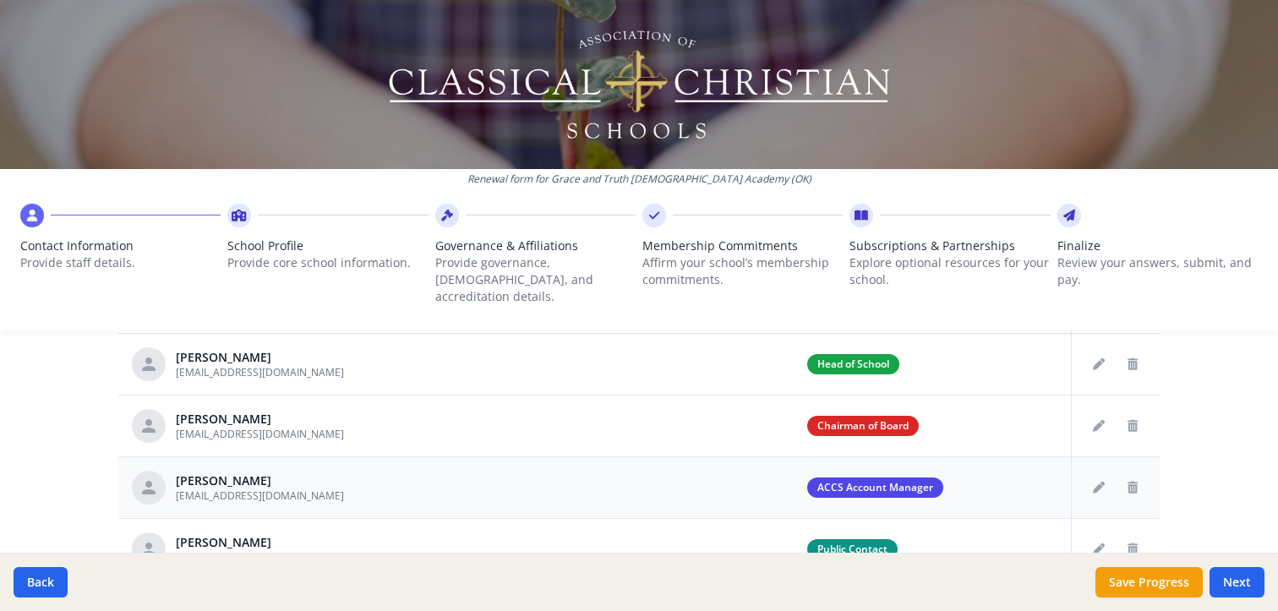
scroll to position [906, 0]
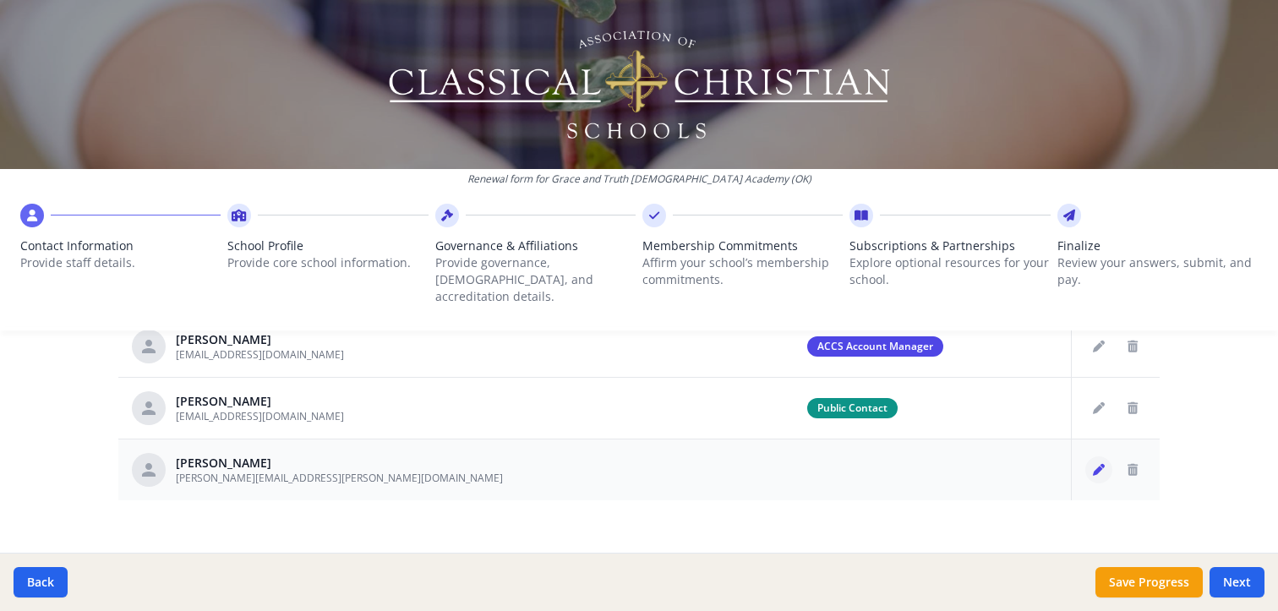
click at [1096, 464] on icon "Edit staff" at bounding box center [1099, 470] width 12 height 12
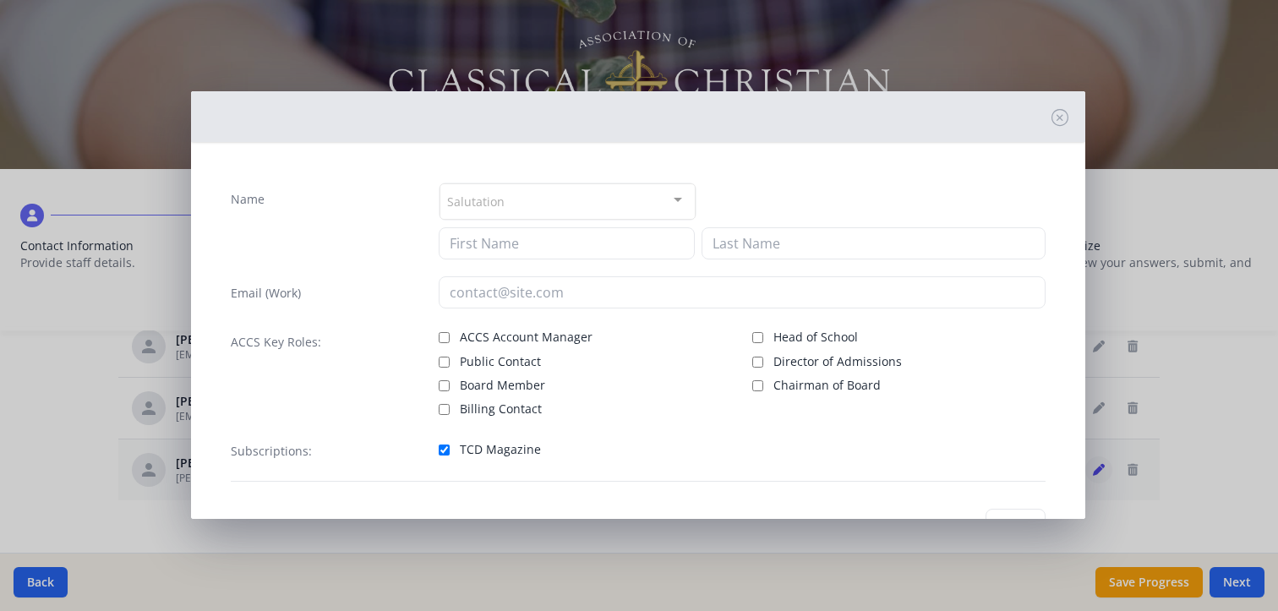
type input "[PERSON_NAME]"
type input "[PERSON_NAME][EMAIL_ADDRESS][PERSON_NAME][DOMAIN_NAME]"
checkbox input "true"
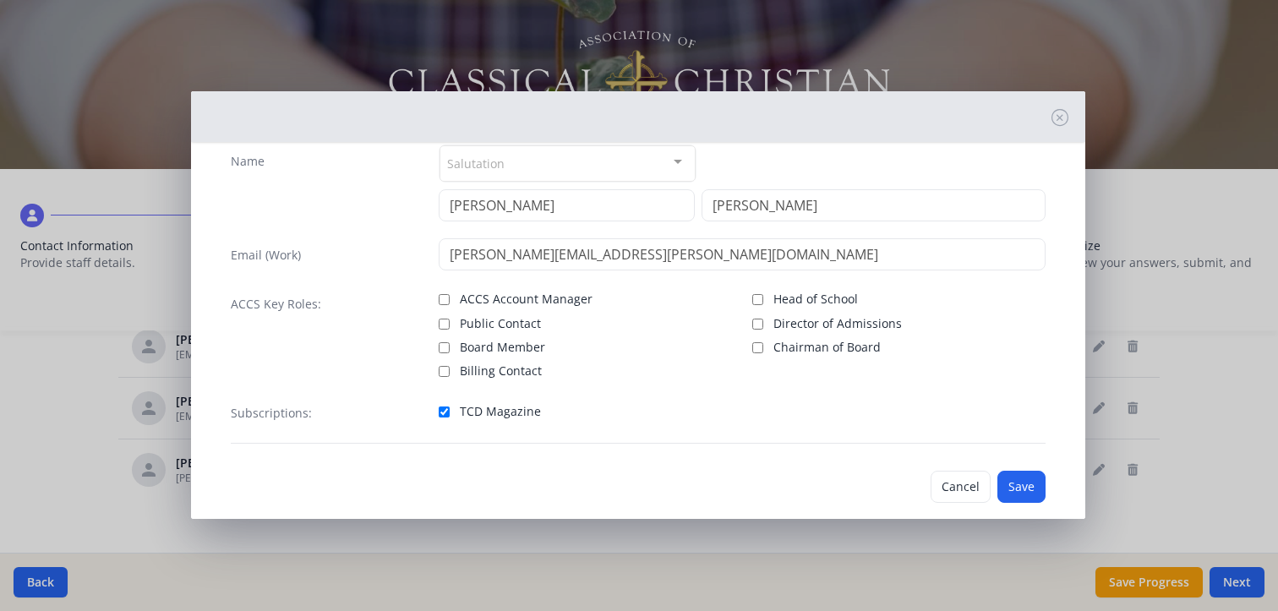
scroll to position [60, 0]
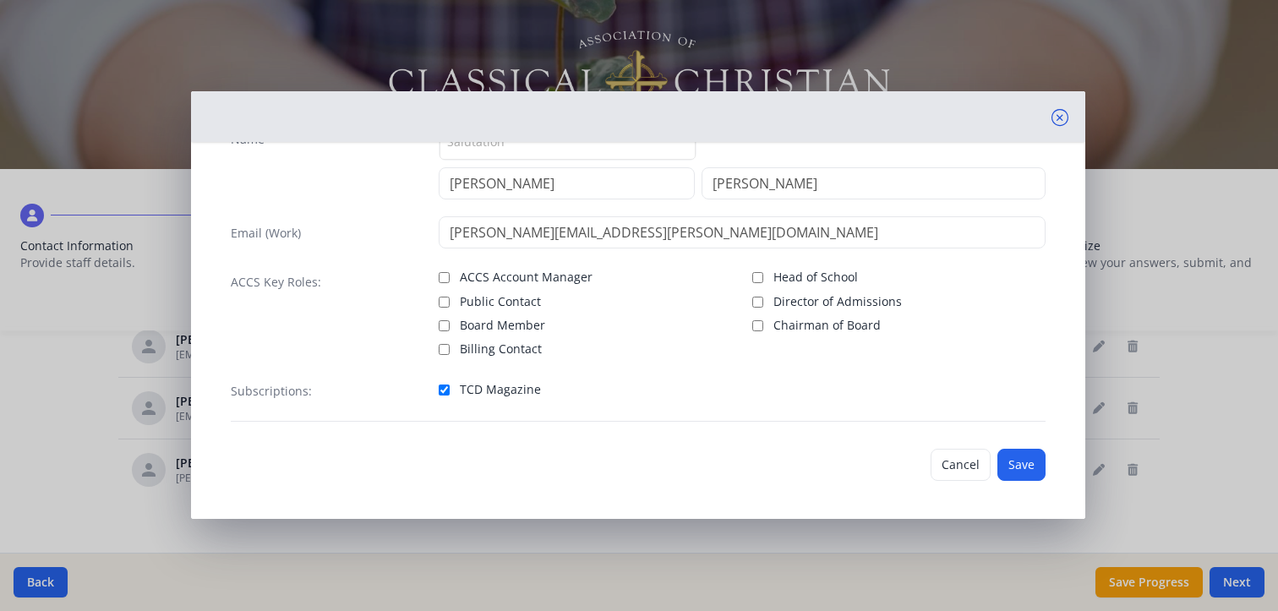
click at [1052, 114] on icon at bounding box center [1060, 117] width 17 height 17
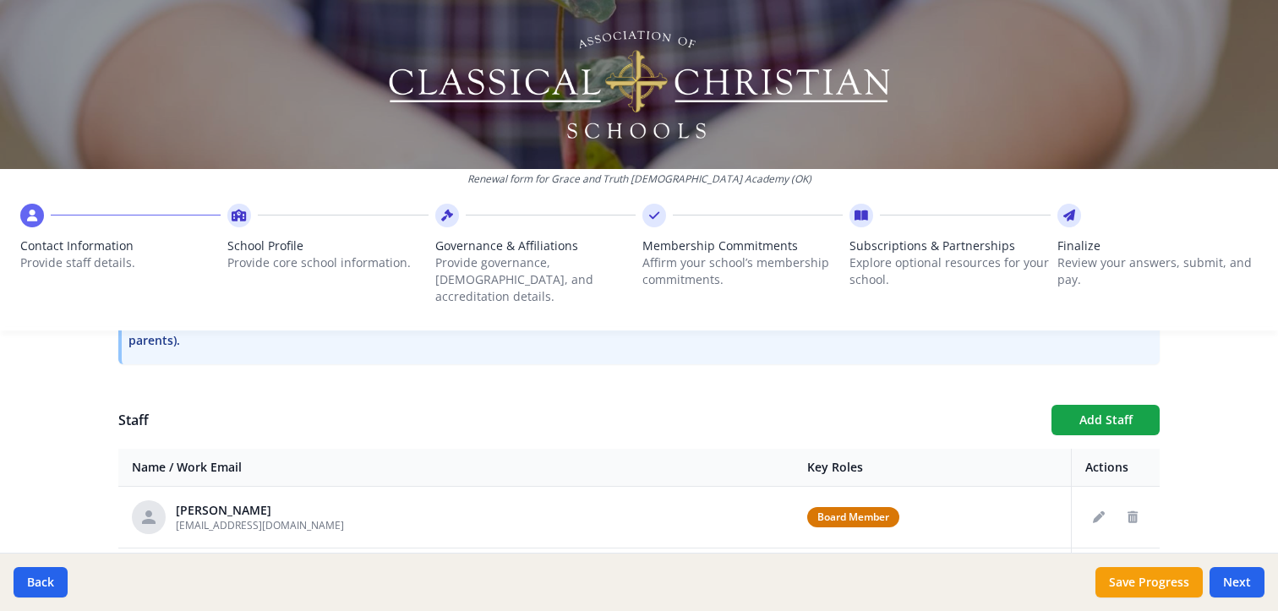
scroll to position [623, 0]
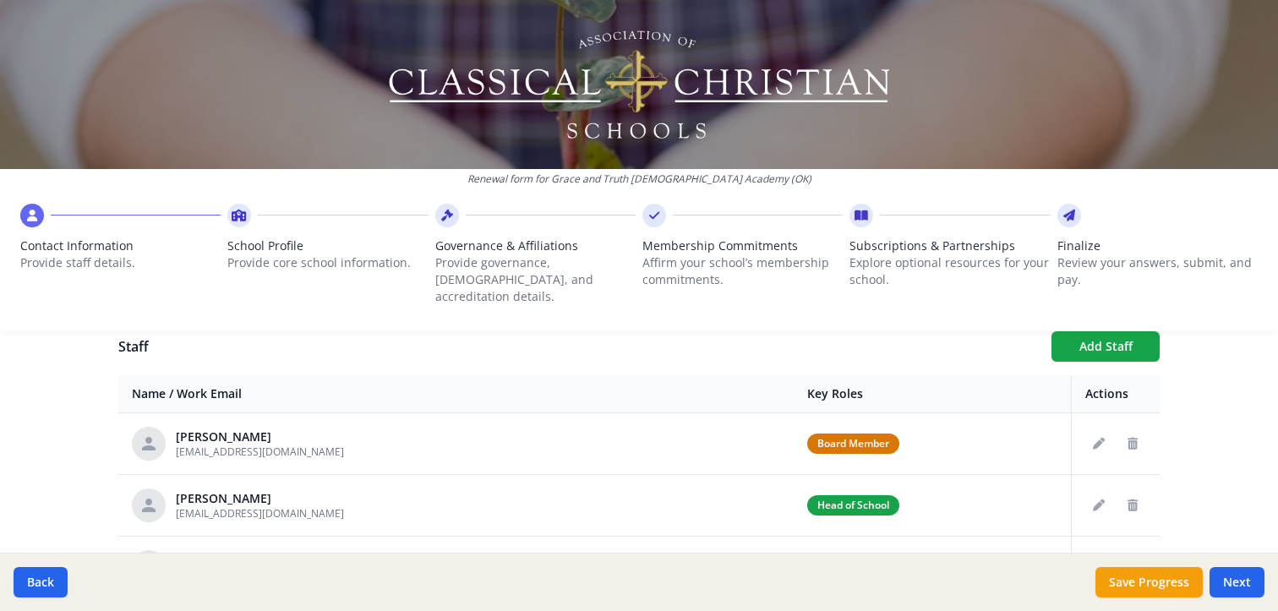
click at [1093, 325] on div "Renewal form for Grace and Truth [DEMOGRAPHIC_DATA] Academy ([GEOGRAPHIC_DATA])…" at bounding box center [639, 172] width 1278 height 344
click at [1085, 337] on button "Add Staff" at bounding box center [1106, 346] width 108 height 30
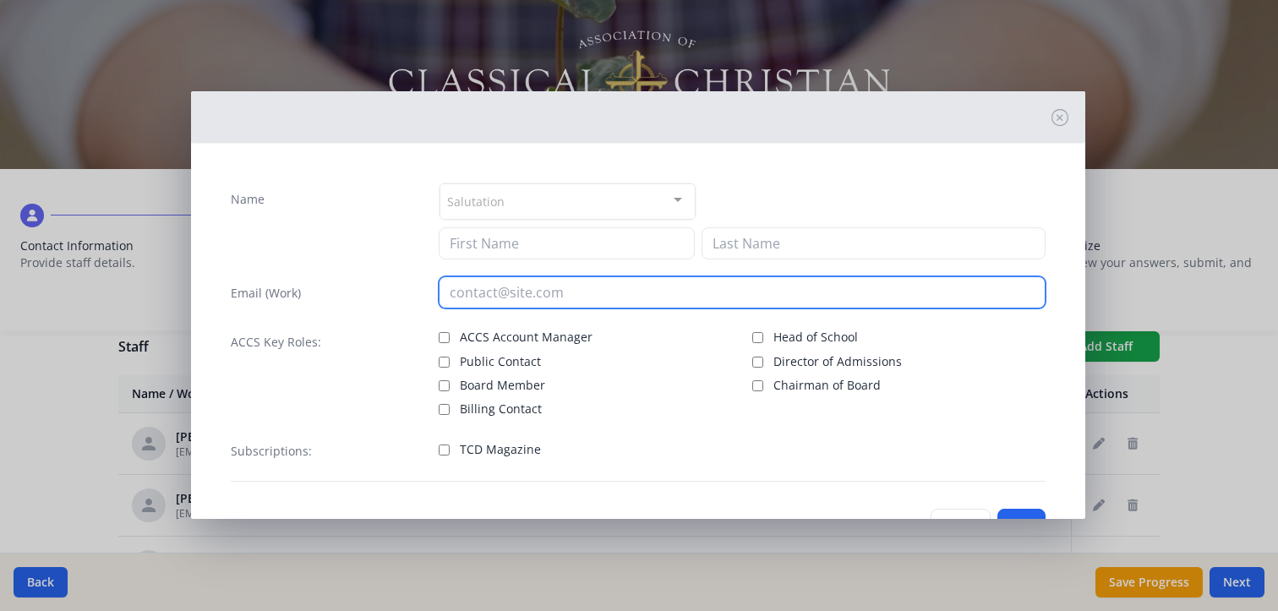
click at [498, 293] on input "email" at bounding box center [742, 292] width 607 height 32
paste input "[EMAIL_ADDRESS][DOMAIN_NAME]"
type input "[EMAIL_ADDRESS][DOMAIN_NAME]"
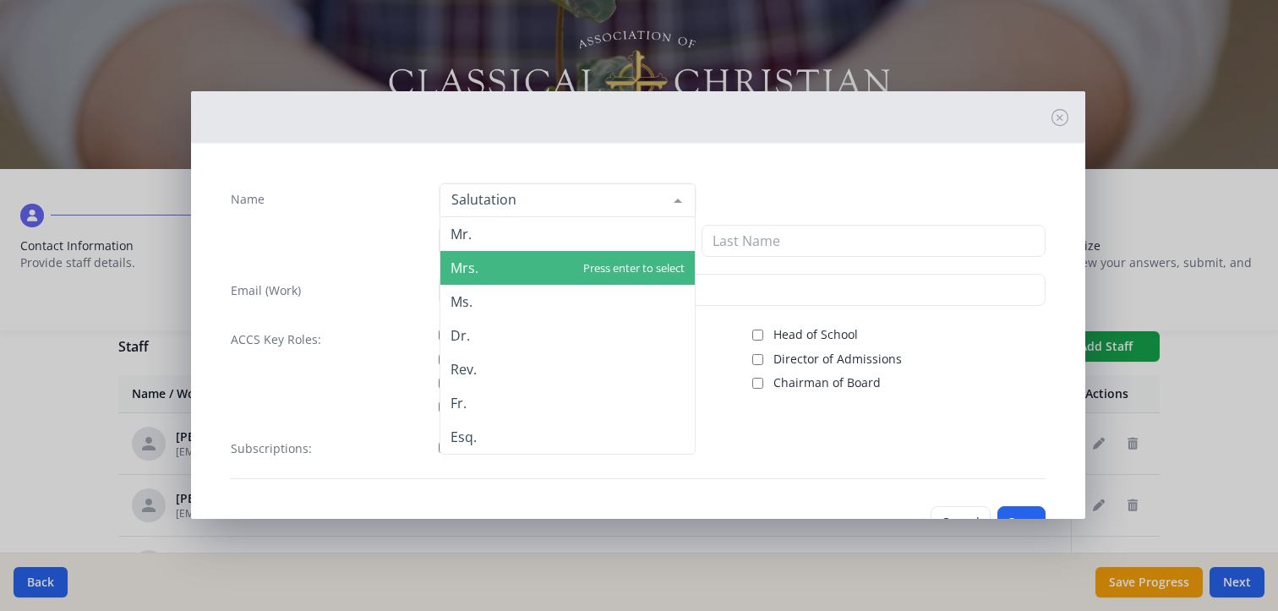
click at [460, 265] on span "Mrs." at bounding box center [465, 268] width 28 height 19
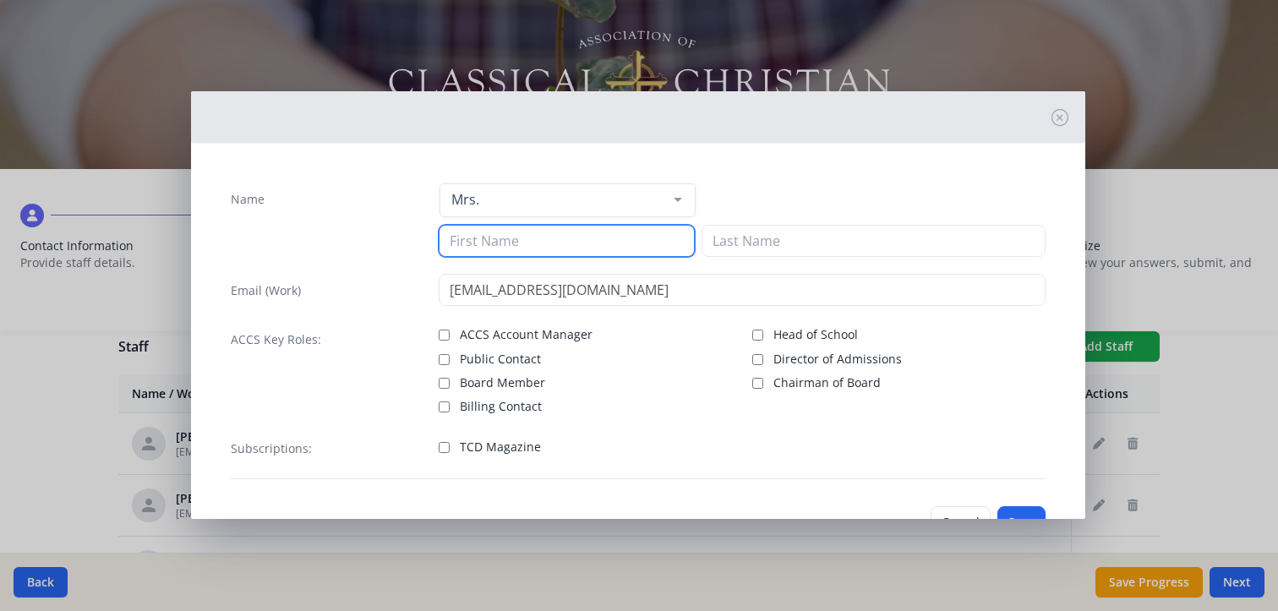
click at [471, 237] on input at bounding box center [567, 241] width 256 height 32
type input "[PERSON_NAME]"
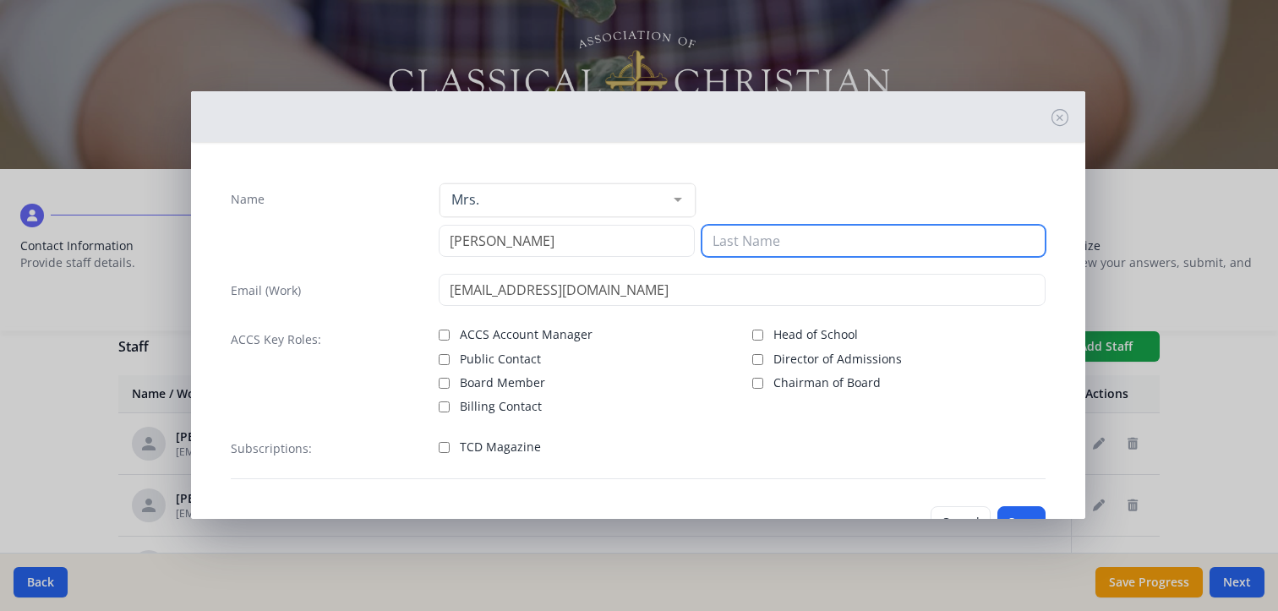
click at [764, 244] on input at bounding box center [874, 241] width 344 height 32
type input "[PERSON_NAME]"
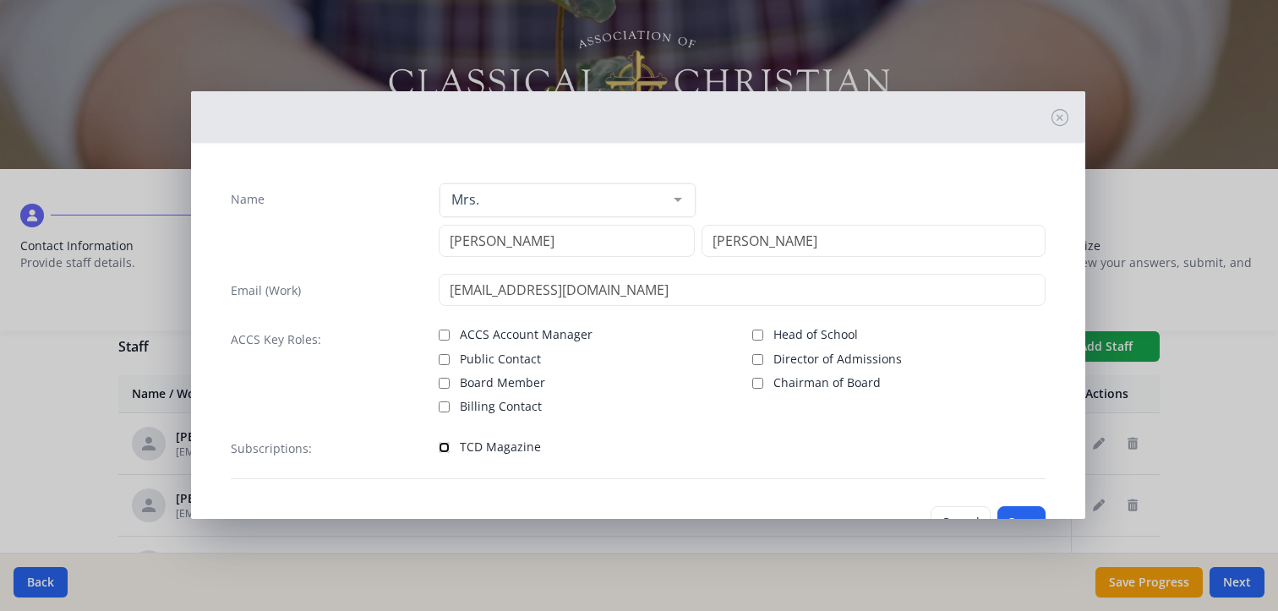
click at [439, 442] on input "TCD Magazine" at bounding box center [444, 447] width 11 height 11
checkbox input "true"
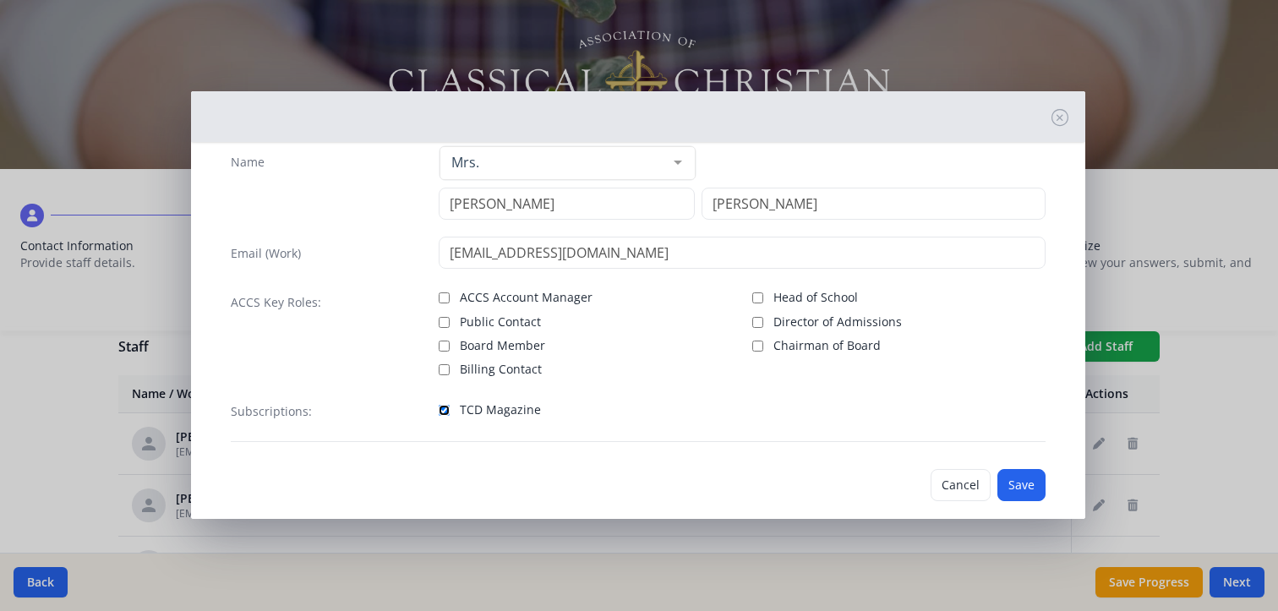
scroll to position [57, 0]
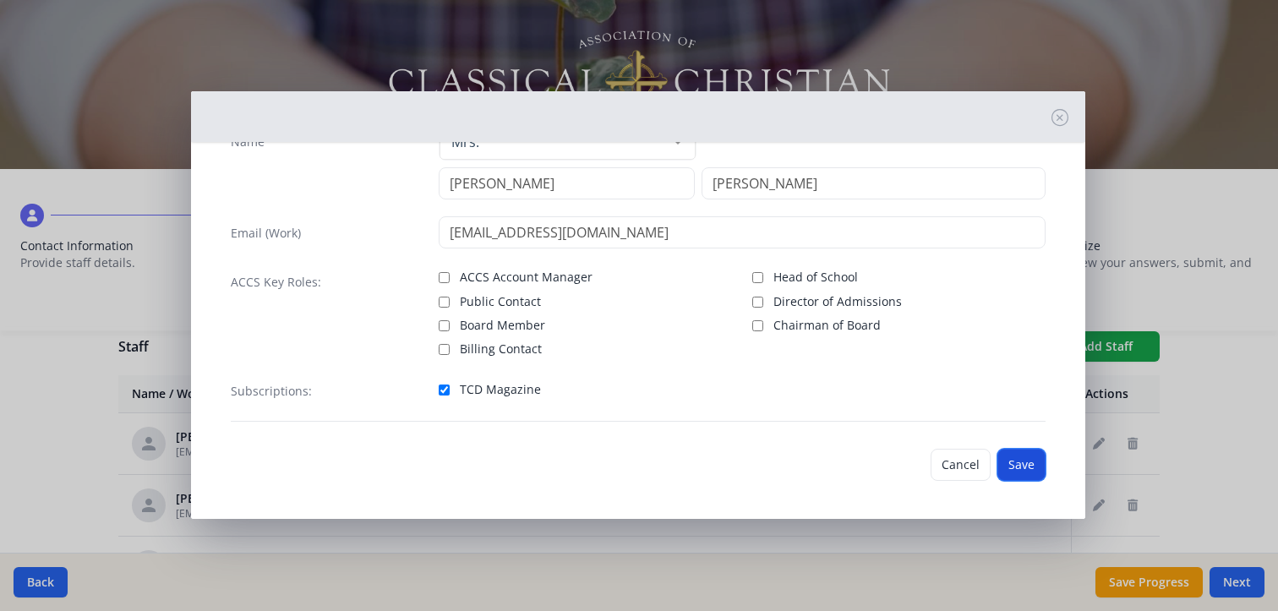
click at [1003, 462] on button "Save" at bounding box center [1022, 465] width 48 height 32
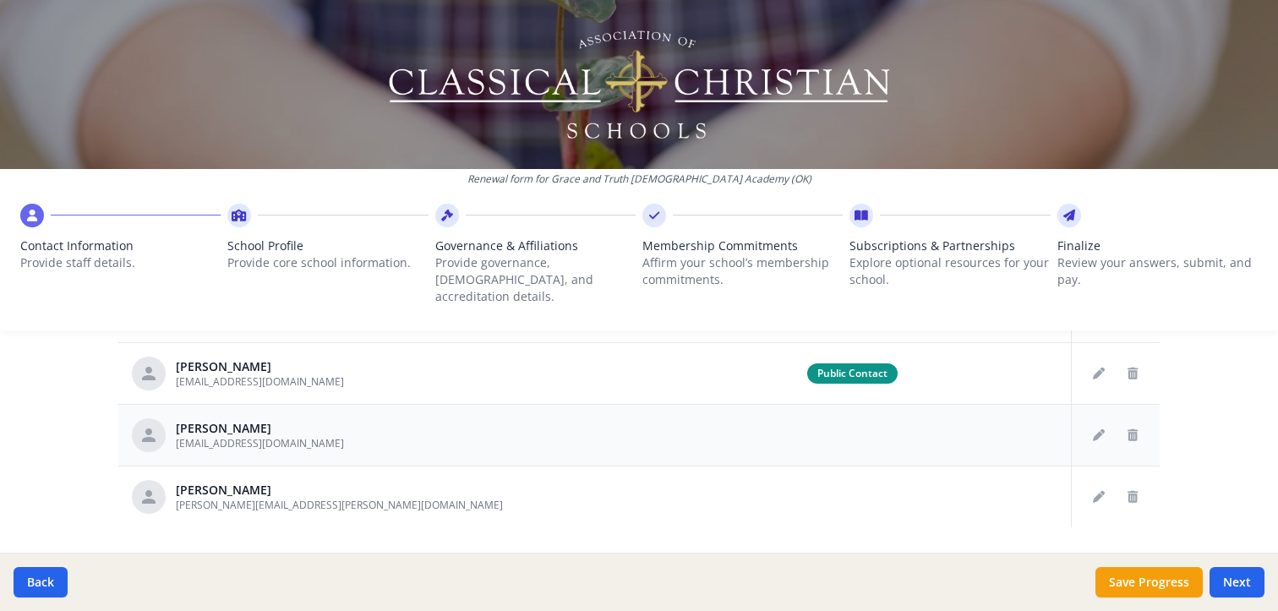
scroll to position [967, 0]
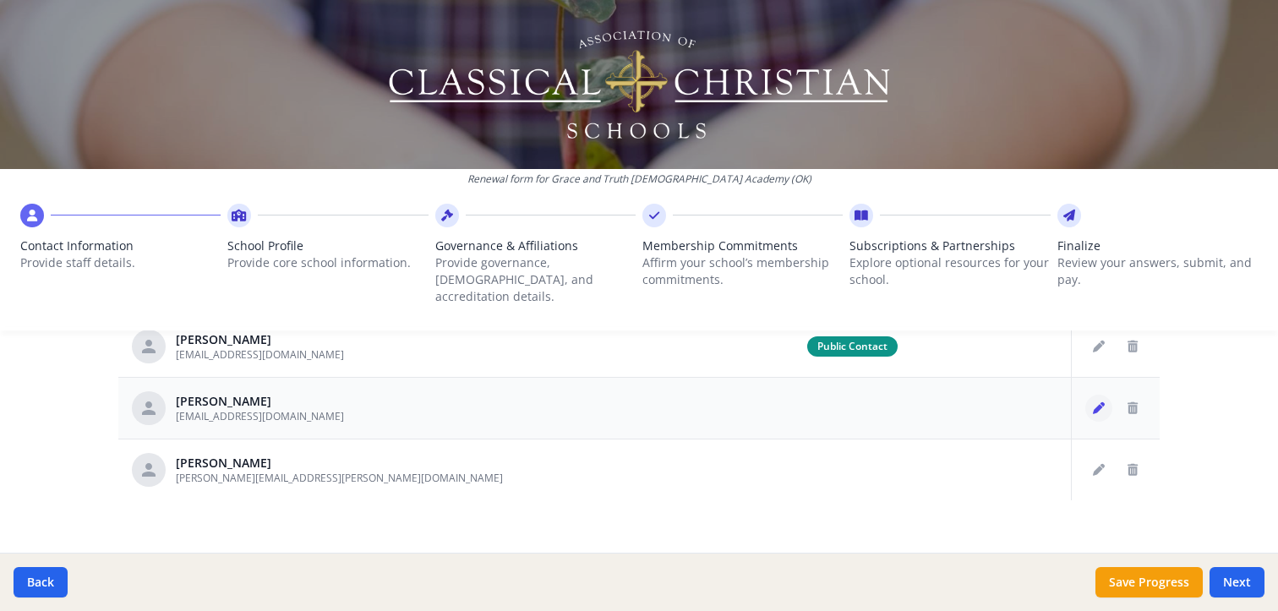
click at [1093, 402] on icon "Edit staff" at bounding box center [1099, 408] width 12 height 12
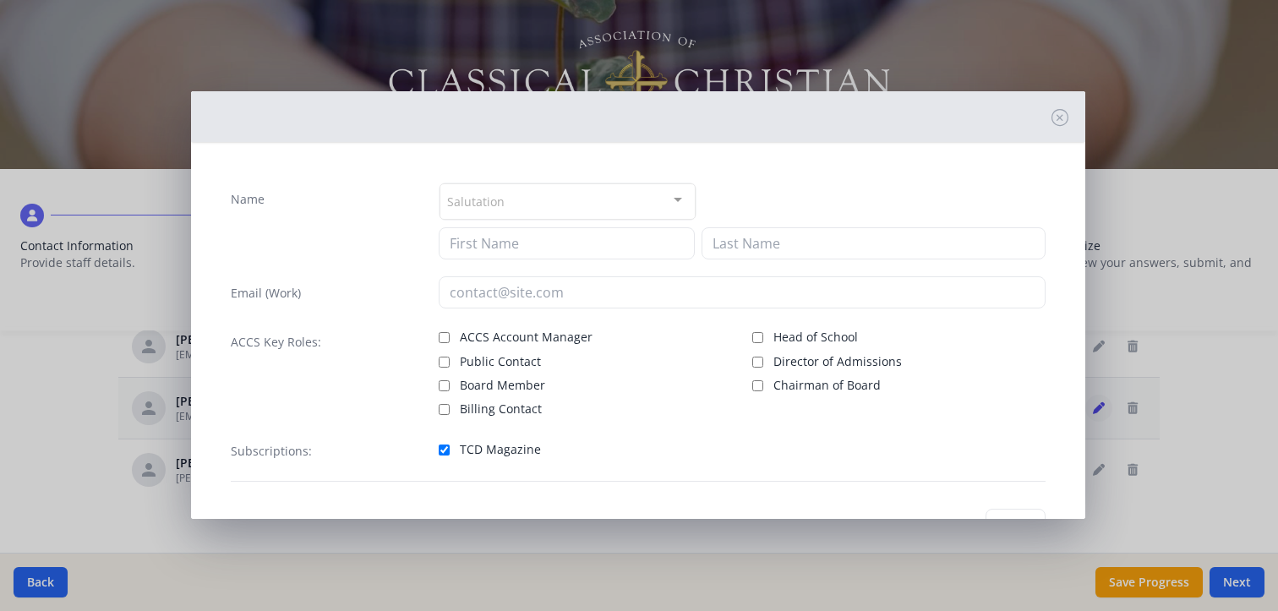
type input "[PERSON_NAME]"
type input "[EMAIL_ADDRESS][DOMAIN_NAME]"
checkbox input "true"
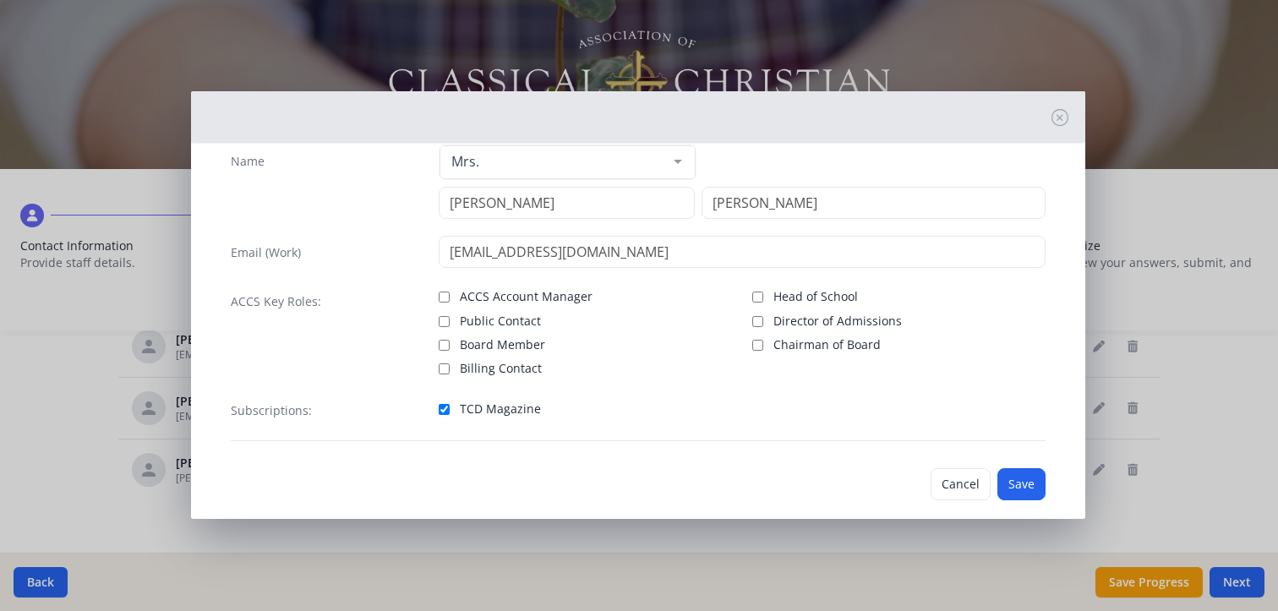
scroll to position [57, 0]
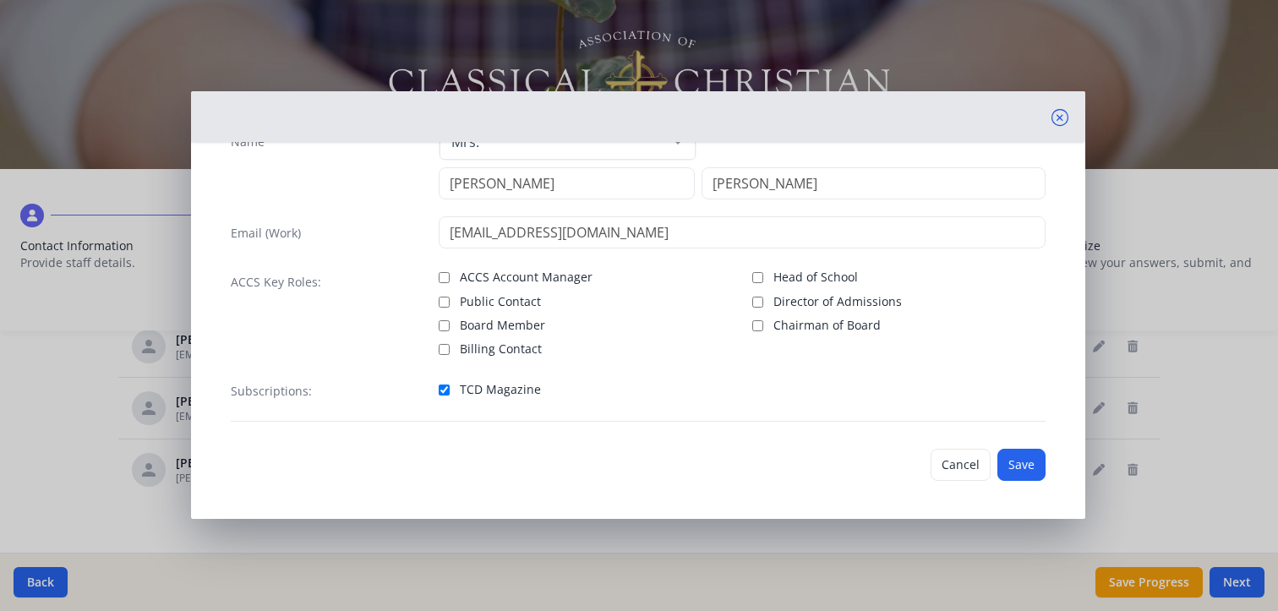
click at [1052, 114] on icon at bounding box center [1060, 117] width 17 height 17
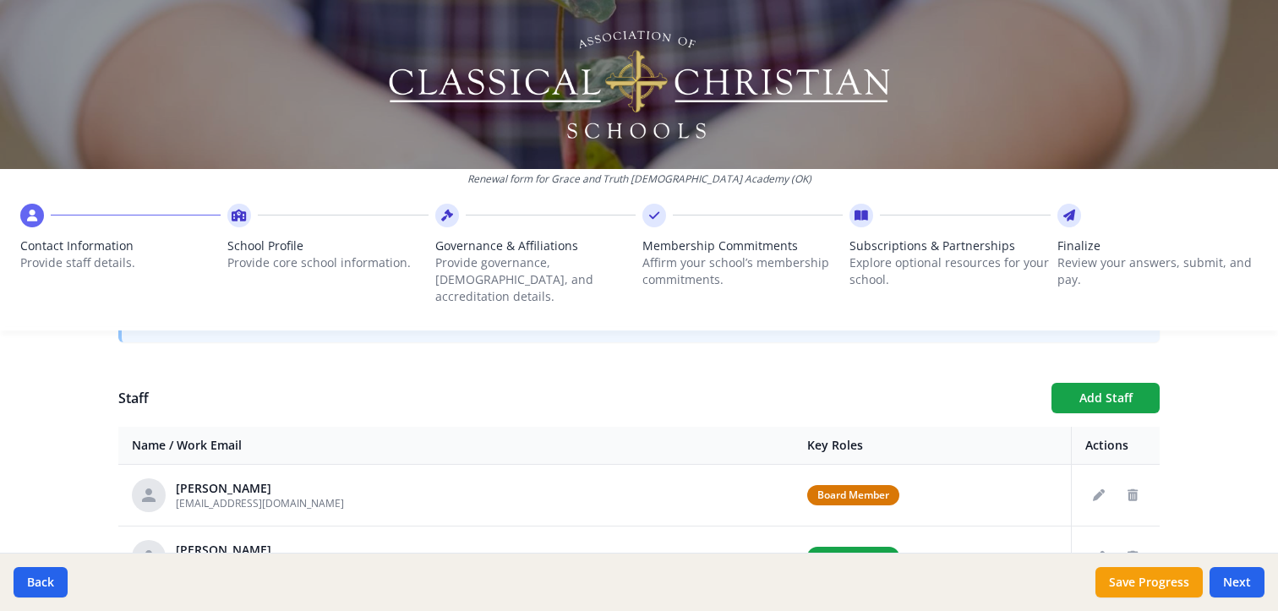
scroll to position [545, 0]
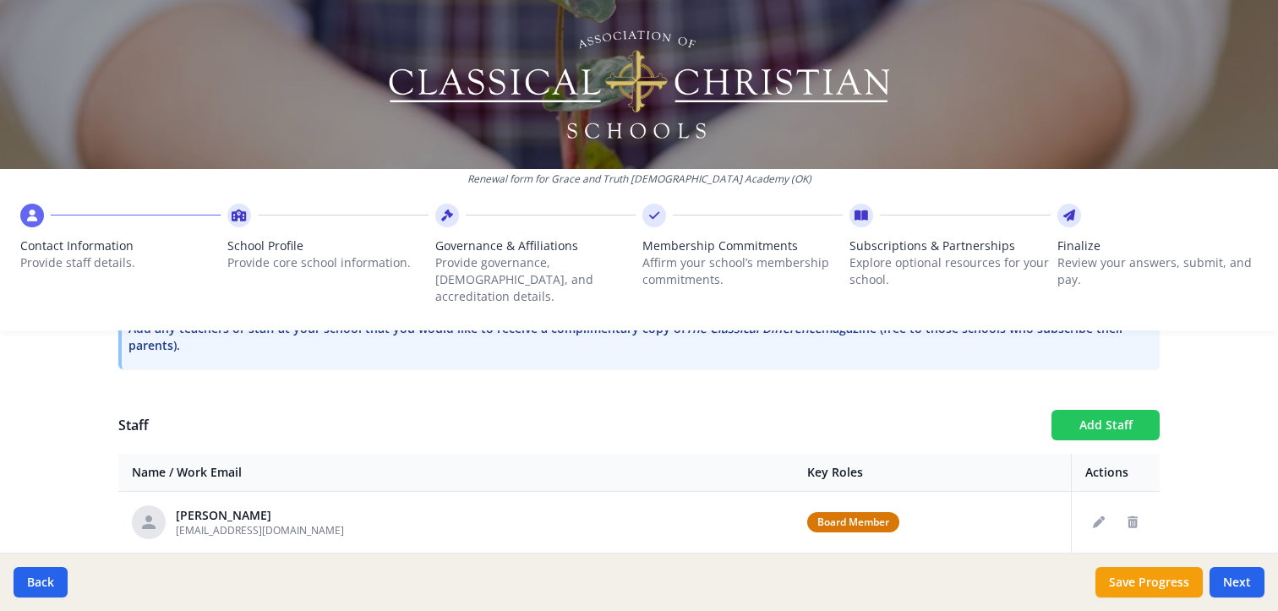
click at [1092, 410] on button "Add Staff" at bounding box center [1106, 425] width 108 height 30
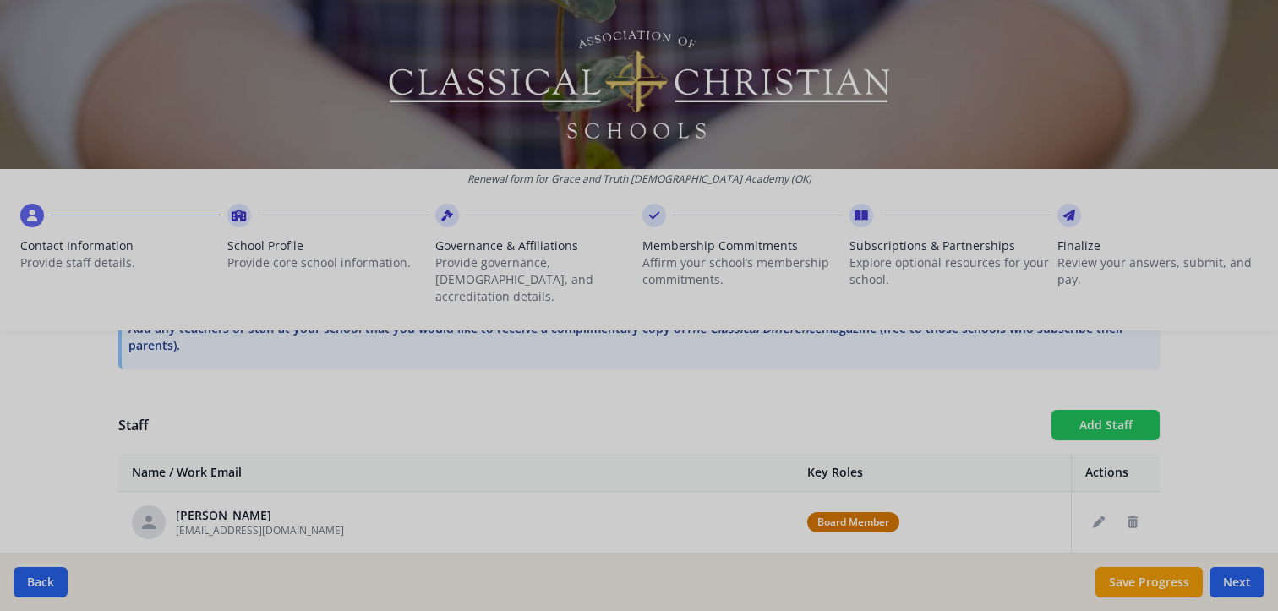
checkbox input "false"
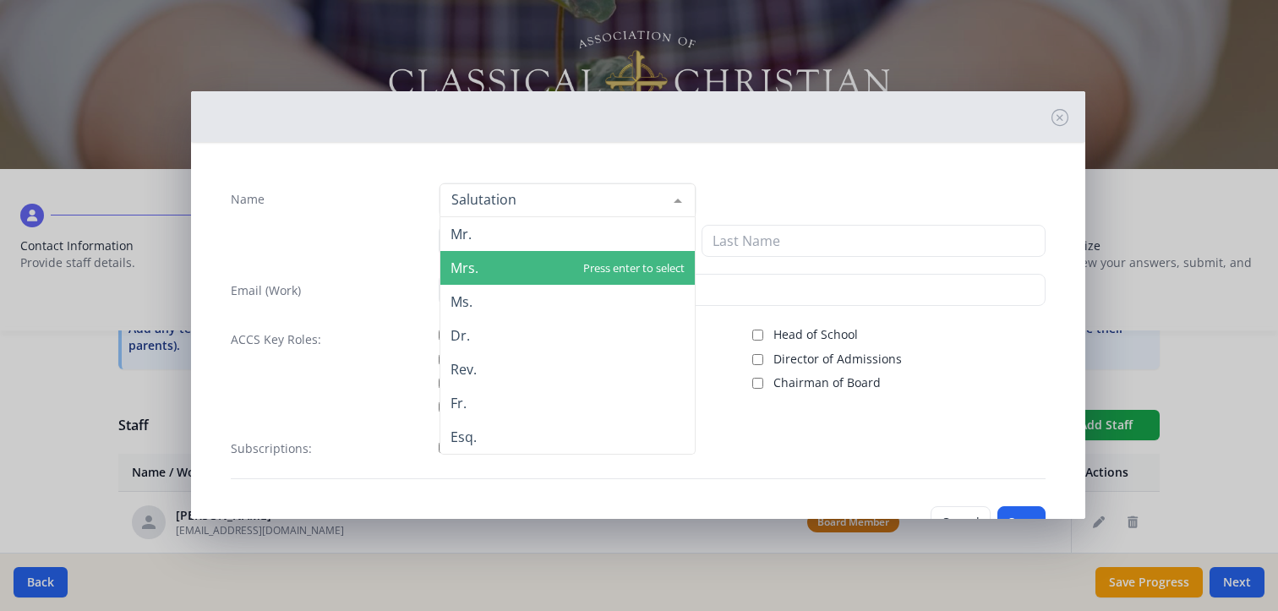
click at [454, 264] on span "Mrs." at bounding box center [465, 268] width 28 height 19
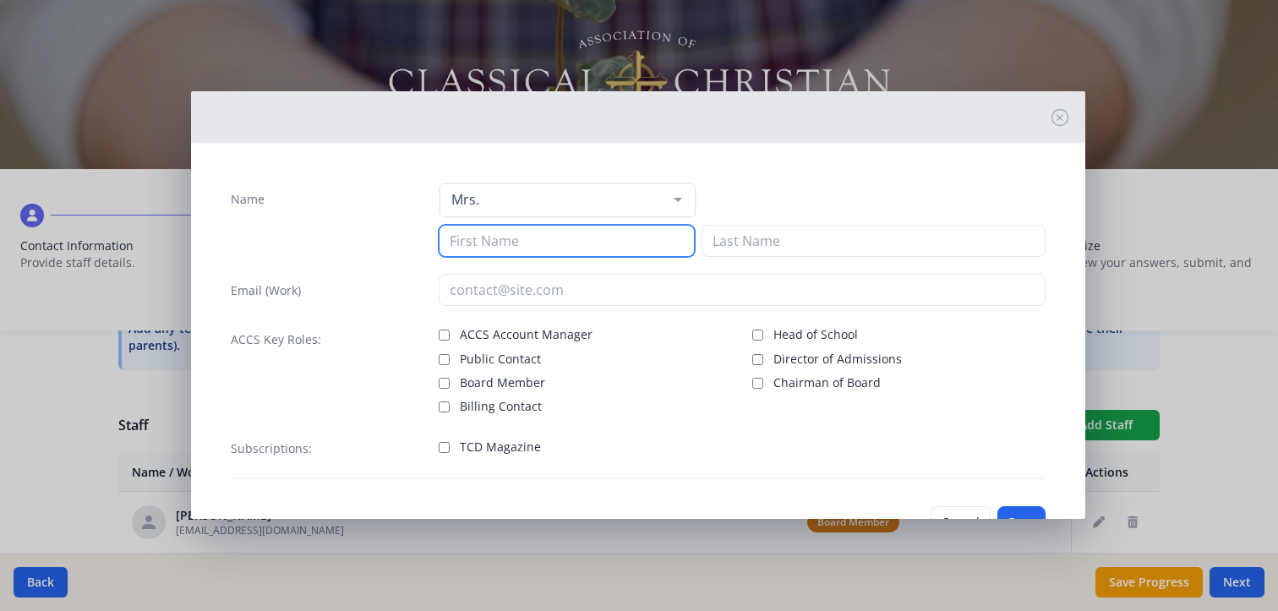
click at [487, 237] on input at bounding box center [567, 241] width 256 height 32
type input "[PERSON_NAME]"
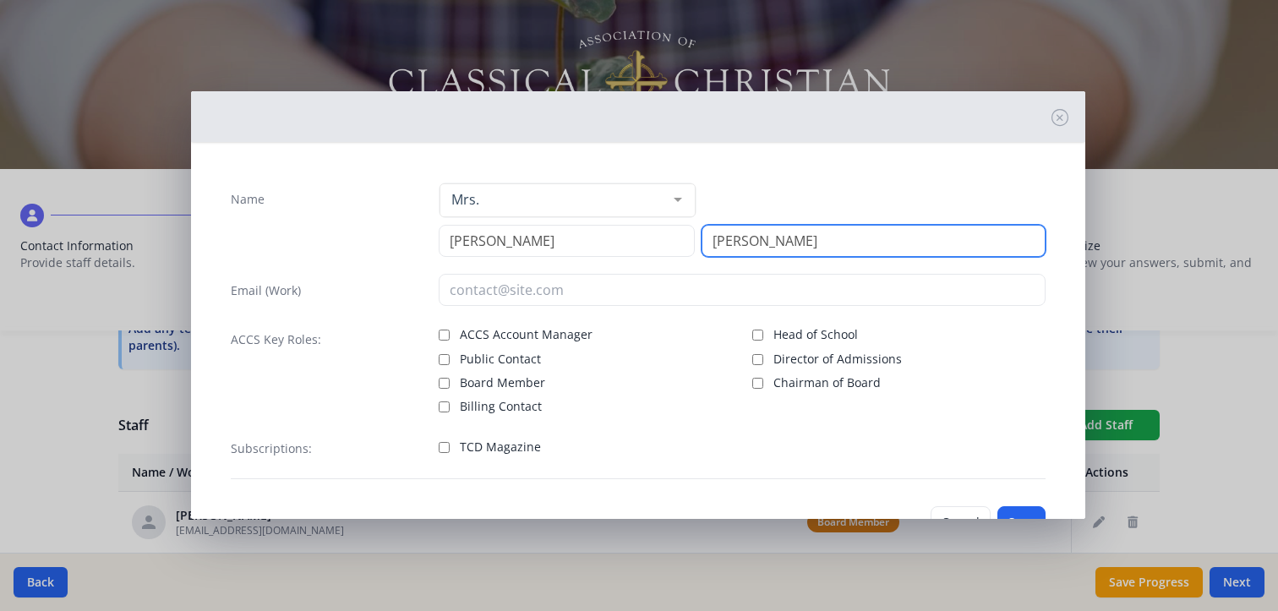
type input "[PERSON_NAME]"
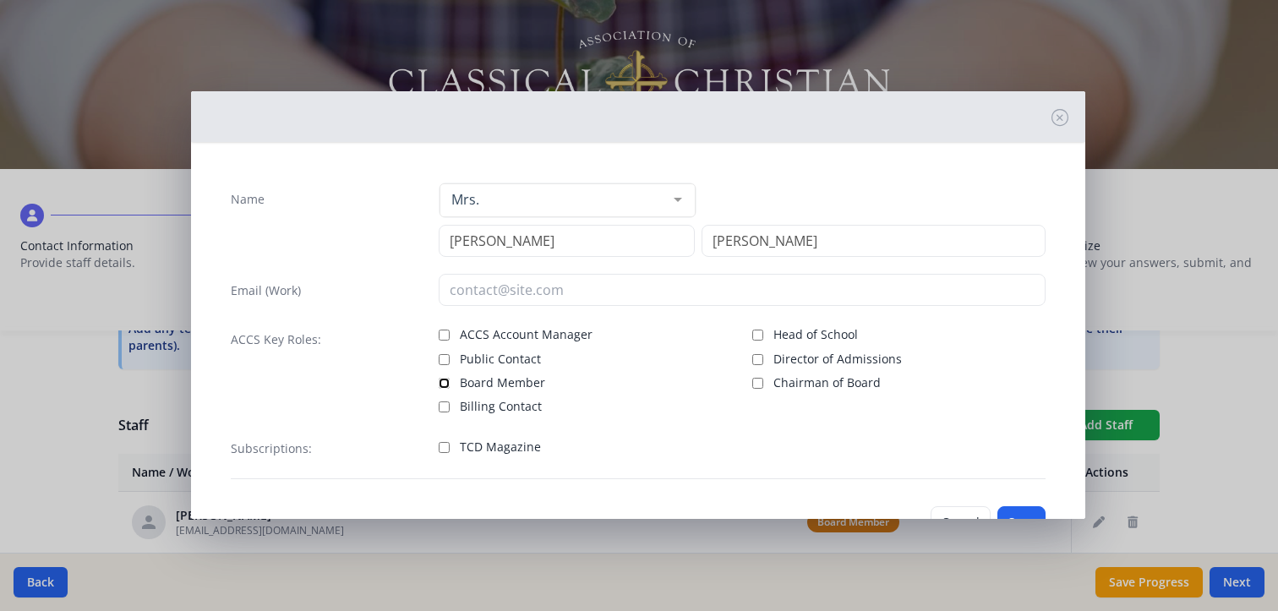
click at [444, 383] on input "Board Member" at bounding box center [444, 383] width 11 height 11
checkbox input "true"
click at [440, 443] on input "TCD Magazine" at bounding box center [444, 447] width 11 height 11
checkbox input "true"
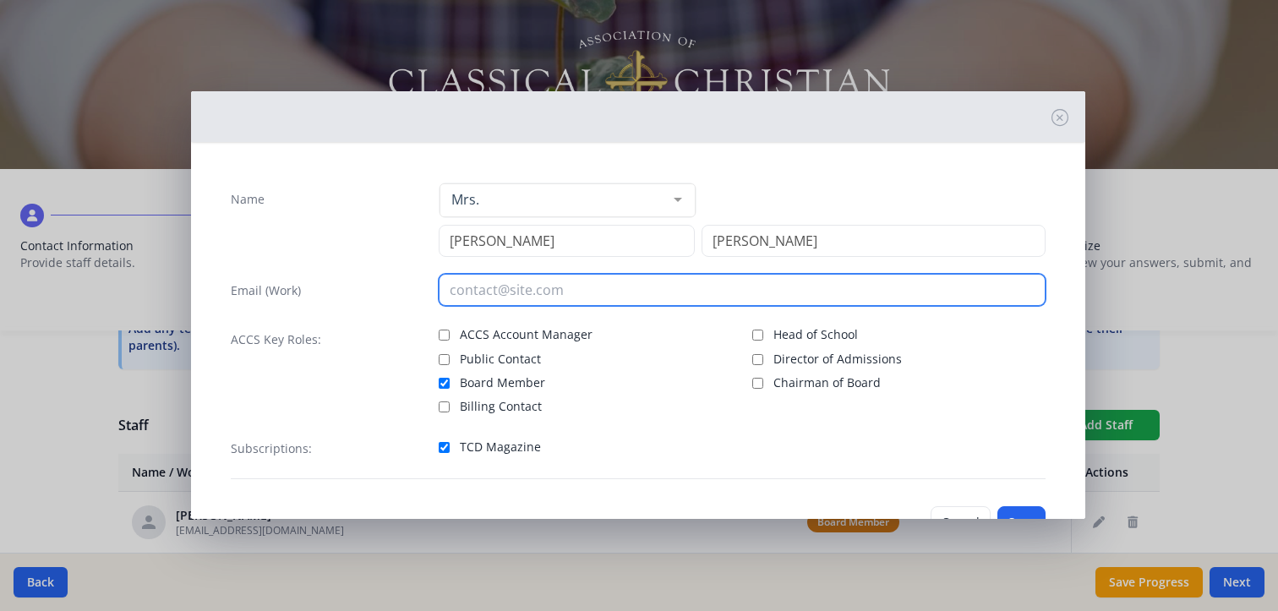
click at [464, 283] on input "email" at bounding box center [742, 290] width 607 height 32
paste input "[EMAIL_ADDRESS][DOMAIN_NAME]"
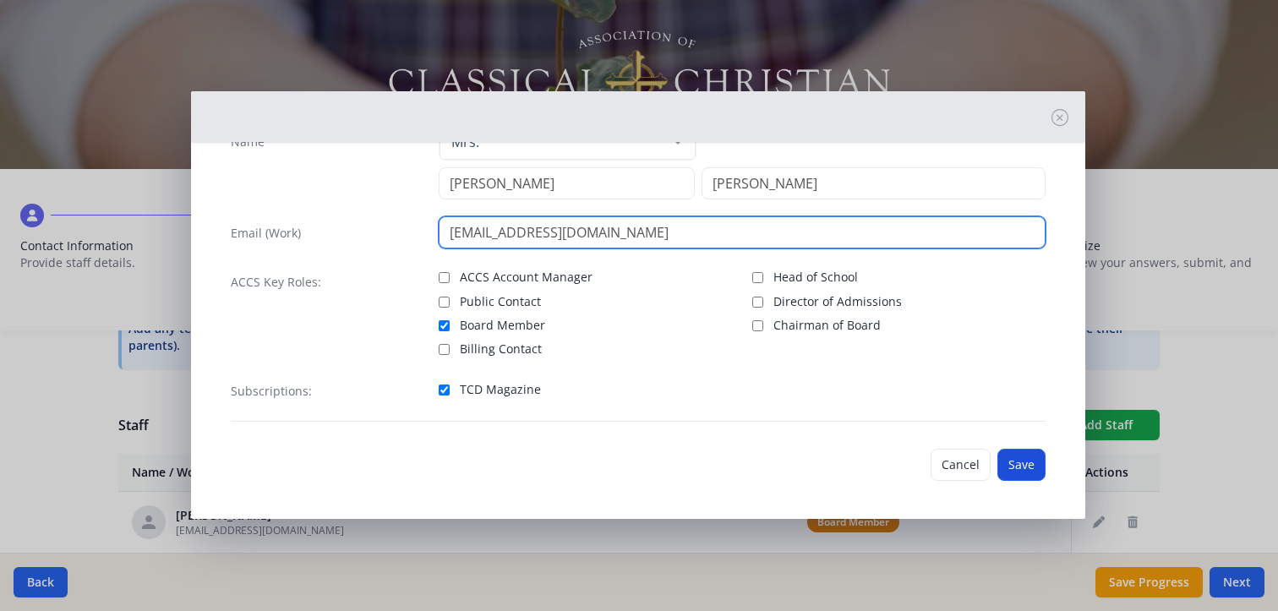
type input "[EMAIL_ADDRESS][DOMAIN_NAME]"
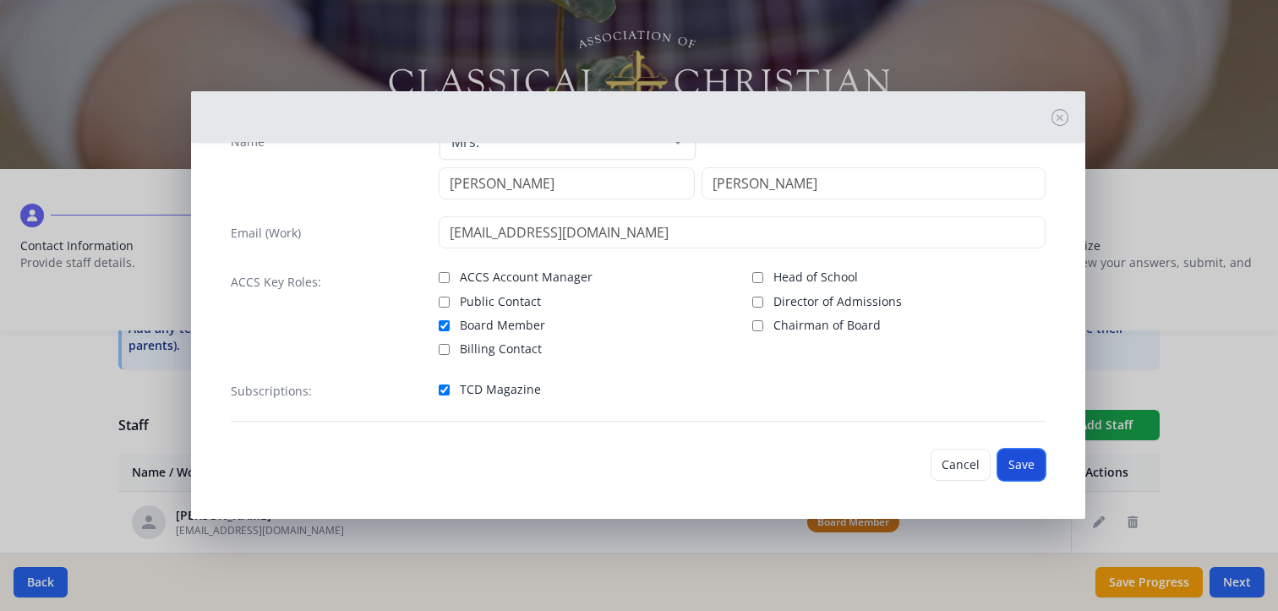
click at [1005, 461] on button "Save" at bounding box center [1022, 465] width 48 height 32
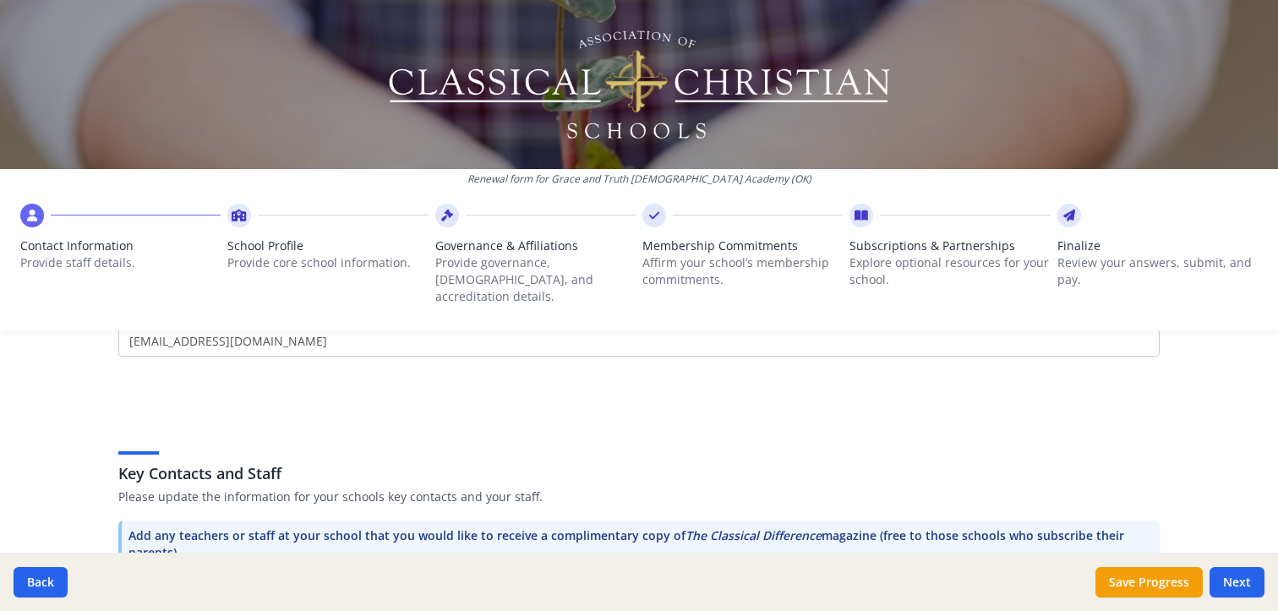
scroll to position [423, 0]
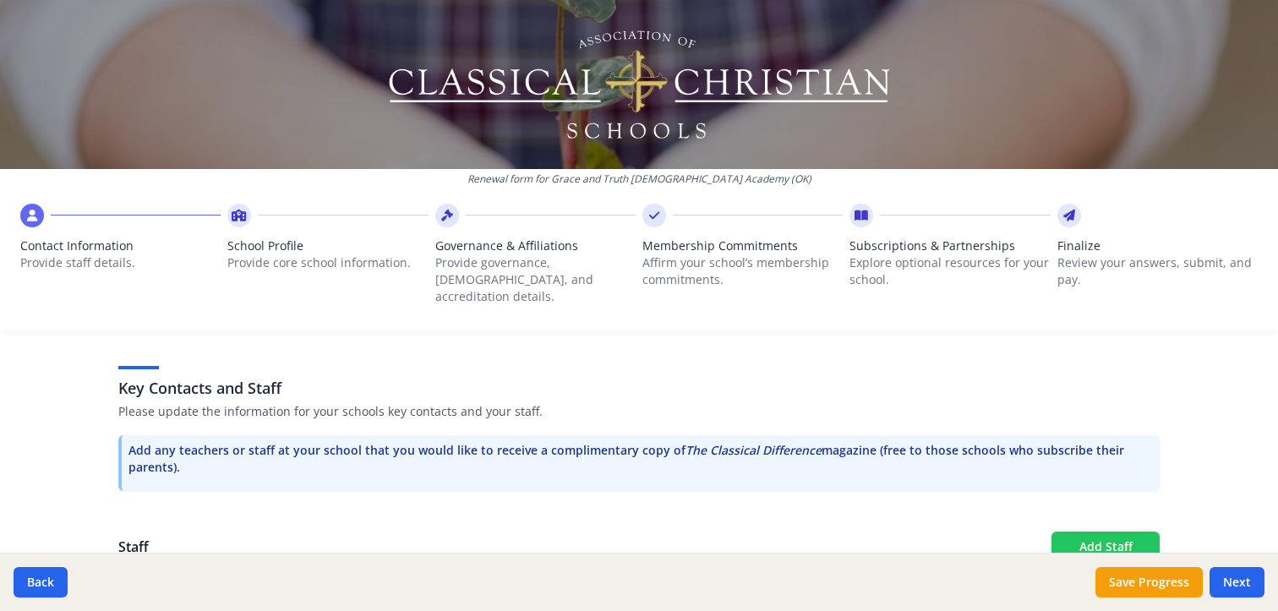
click at [1100, 532] on button "Add Staff" at bounding box center [1106, 547] width 108 height 30
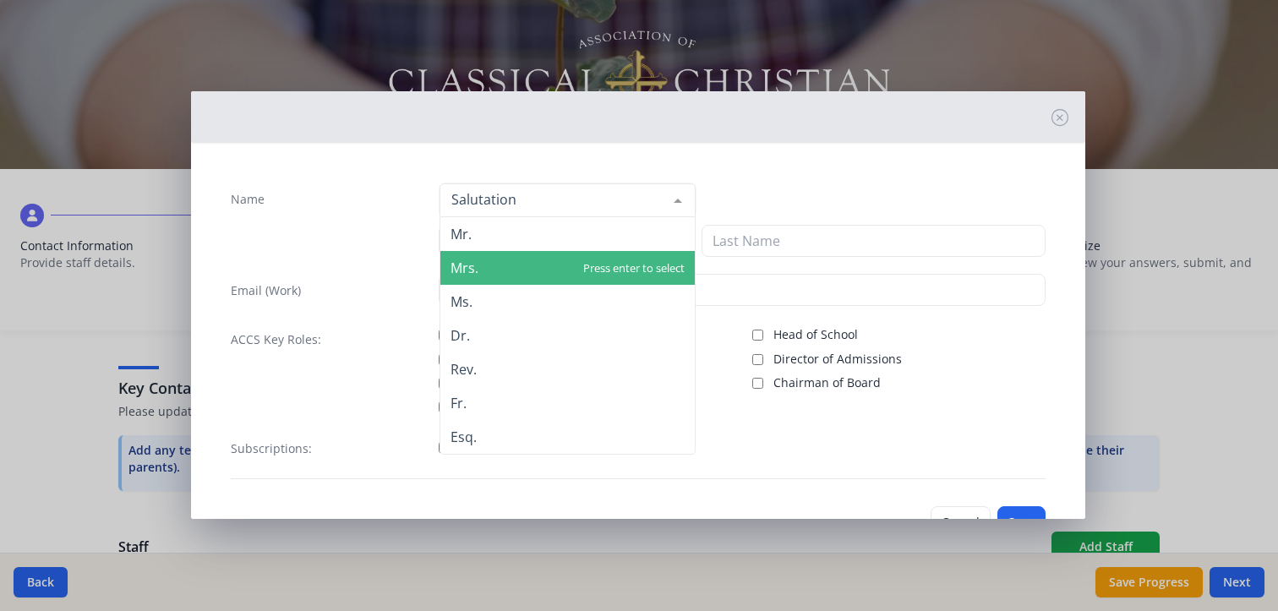
click at [470, 273] on span "Mrs." at bounding box center [465, 268] width 28 height 19
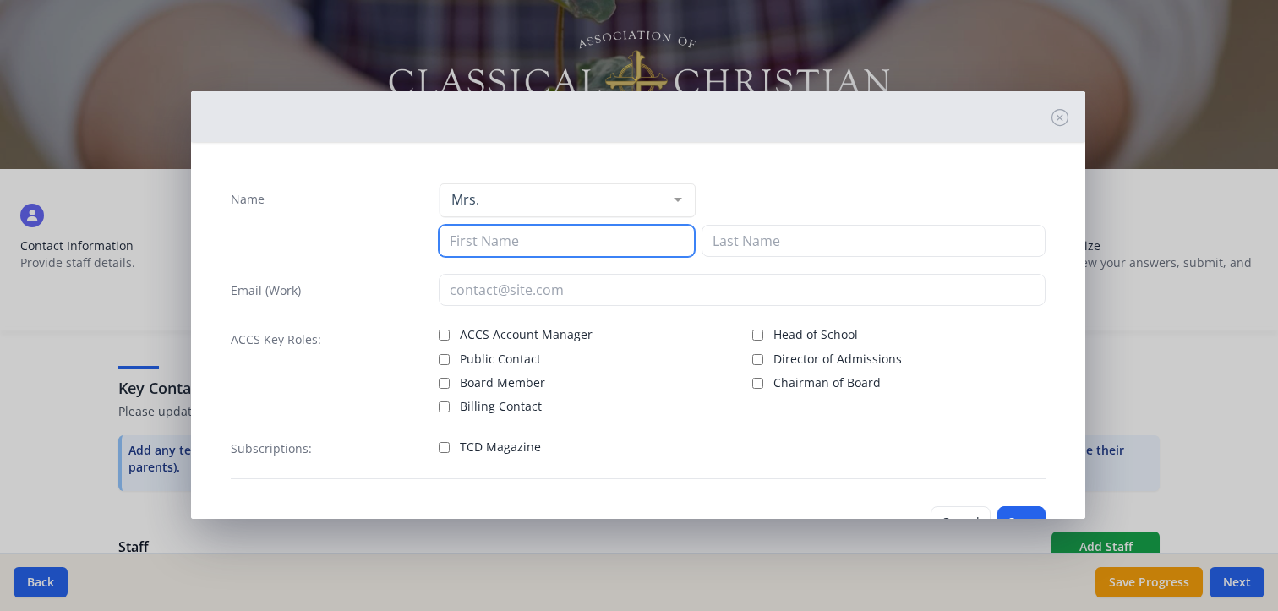
click at [490, 235] on input at bounding box center [567, 241] width 256 height 32
type input "[PERSON_NAME]"
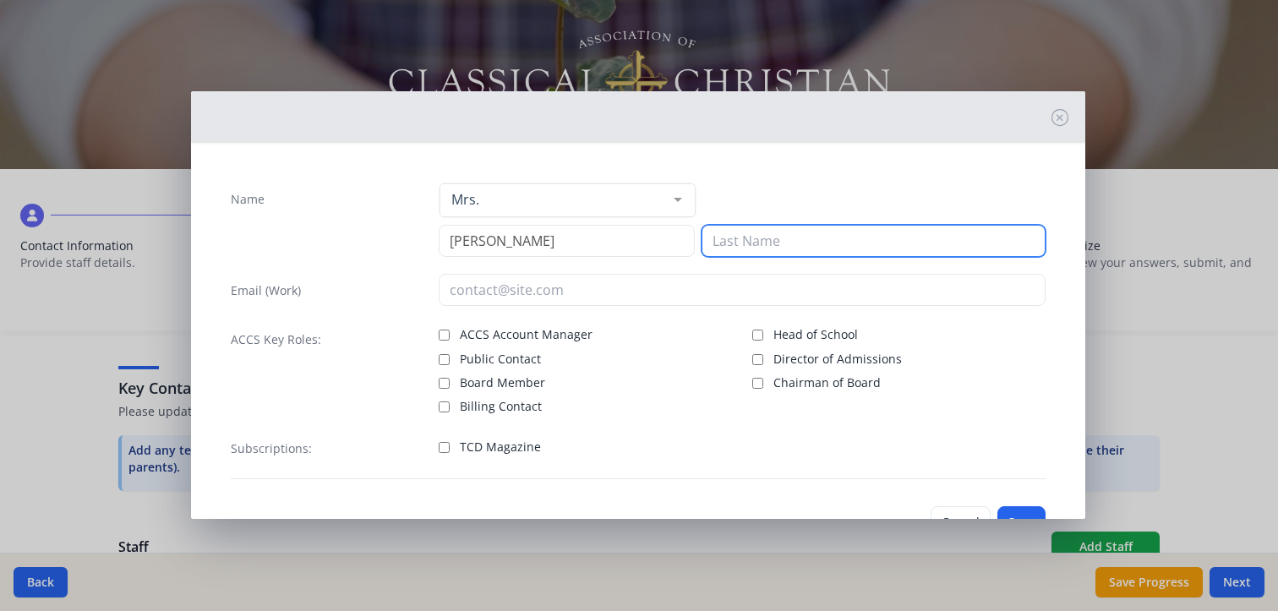
click at [753, 244] on input at bounding box center [874, 241] width 344 height 32
type input "[PERSON_NAME]"
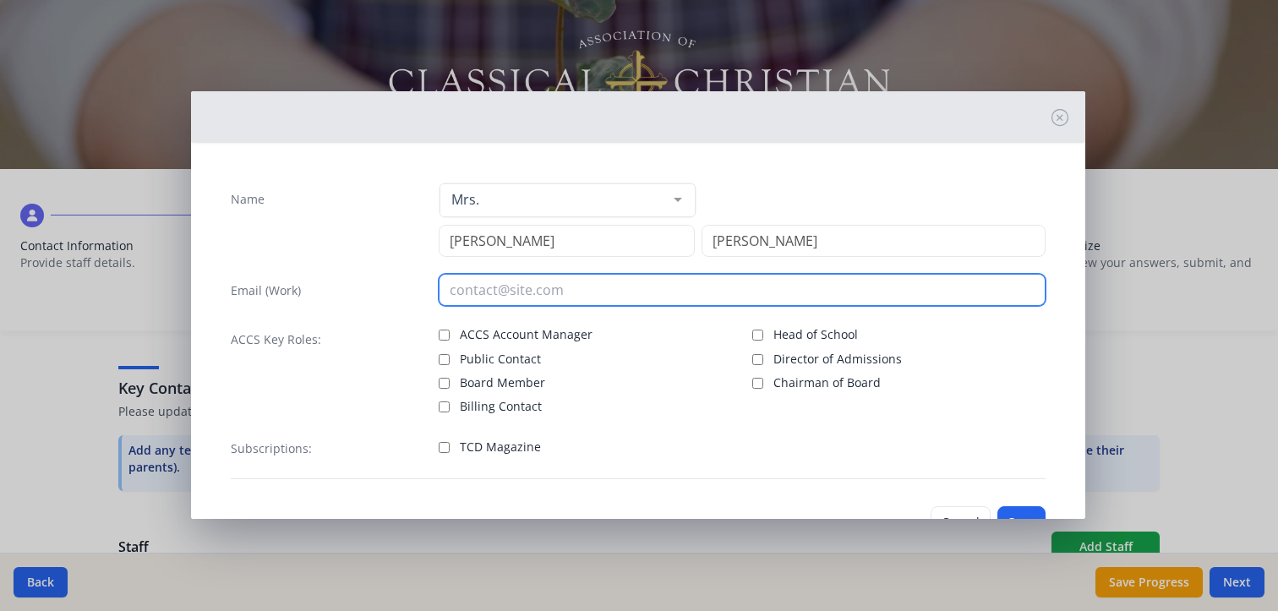
click at [495, 287] on input "email" at bounding box center [742, 290] width 607 height 32
click at [467, 287] on input "email" at bounding box center [742, 290] width 607 height 32
paste input "[EMAIL_ADDRESS][DOMAIN_NAME]"
type input "[EMAIL_ADDRESS][DOMAIN_NAME]"
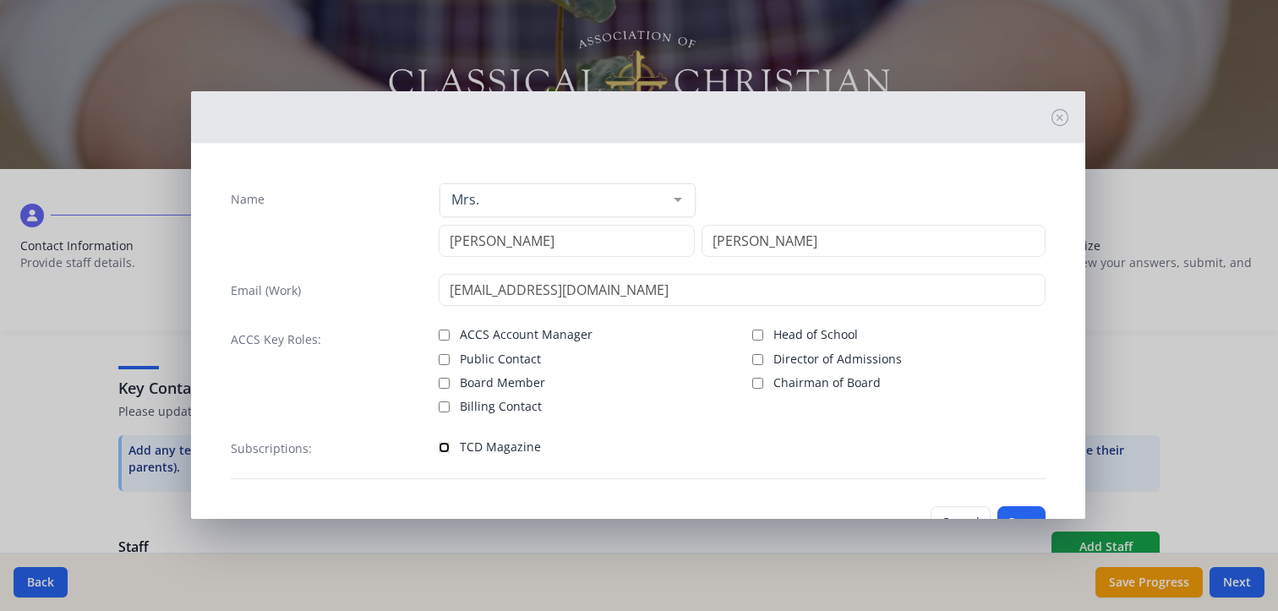
click at [442, 445] on input "TCD Magazine" at bounding box center [444, 447] width 11 height 11
checkbox input "true"
click at [441, 378] on input "Board Member" at bounding box center [444, 383] width 11 height 11
checkbox input "true"
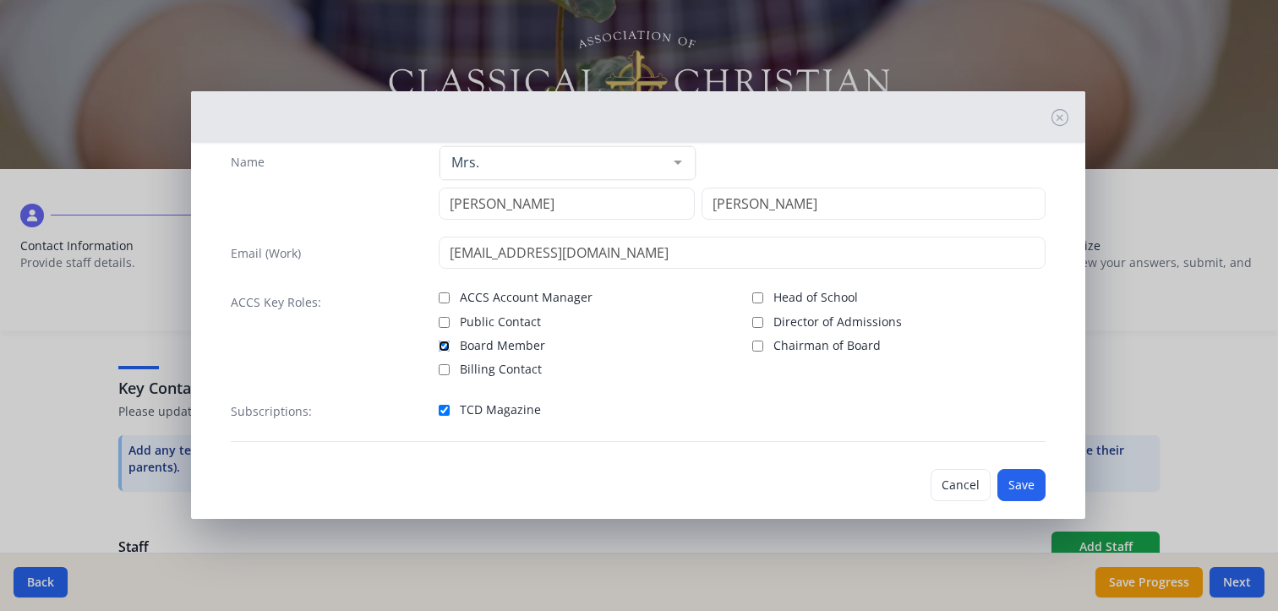
scroll to position [57, 0]
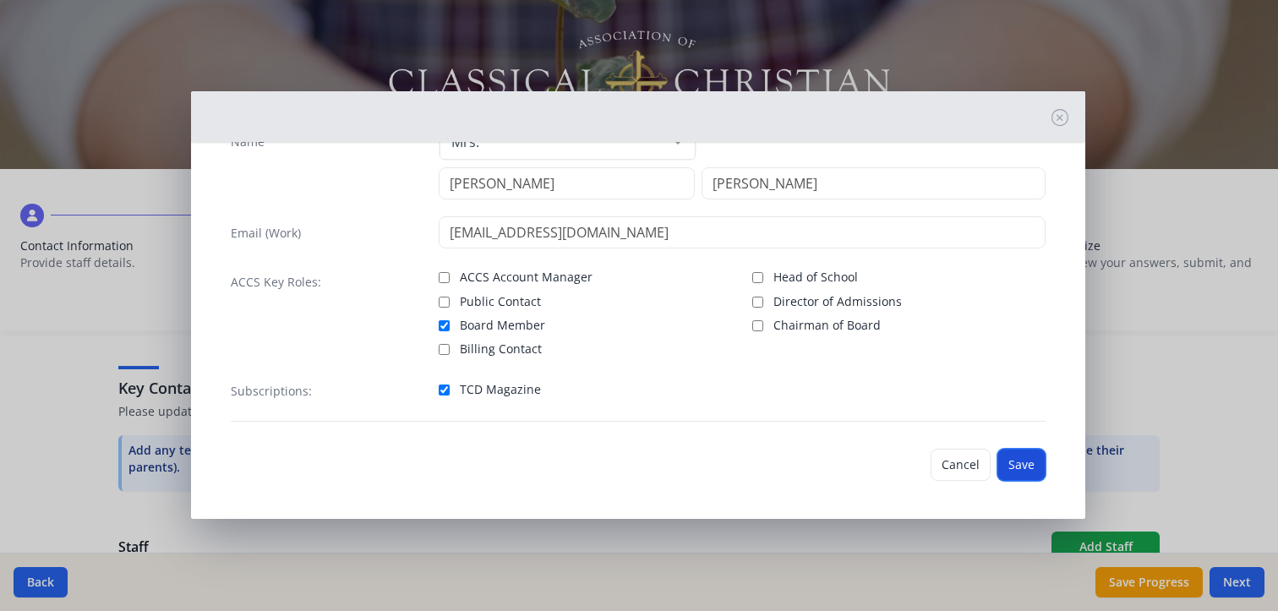
click at [1015, 466] on button "Save" at bounding box center [1022, 465] width 48 height 32
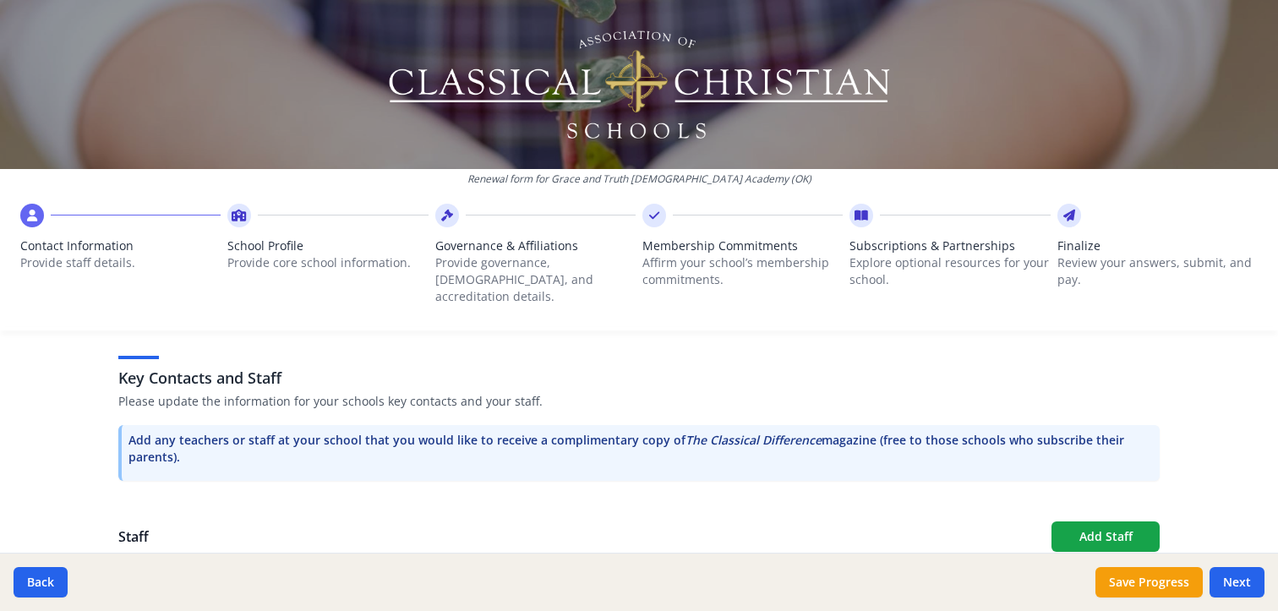
scroll to position [563, 0]
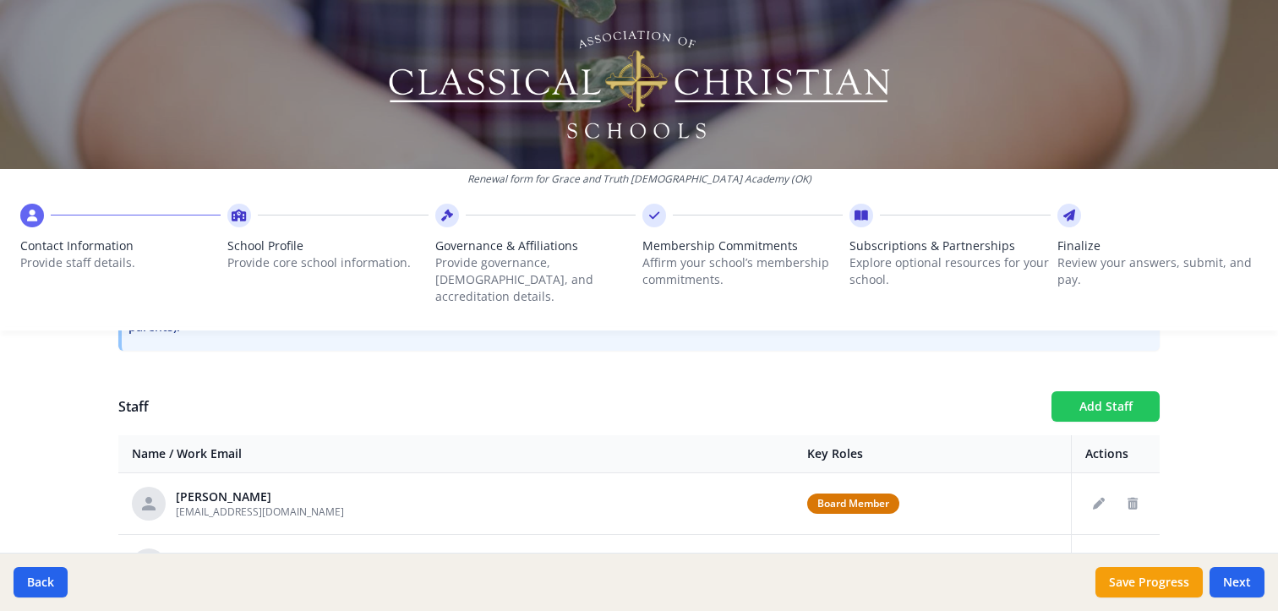
click at [1092, 391] on button "Add Staff" at bounding box center [1106, 406] width 108 height 30
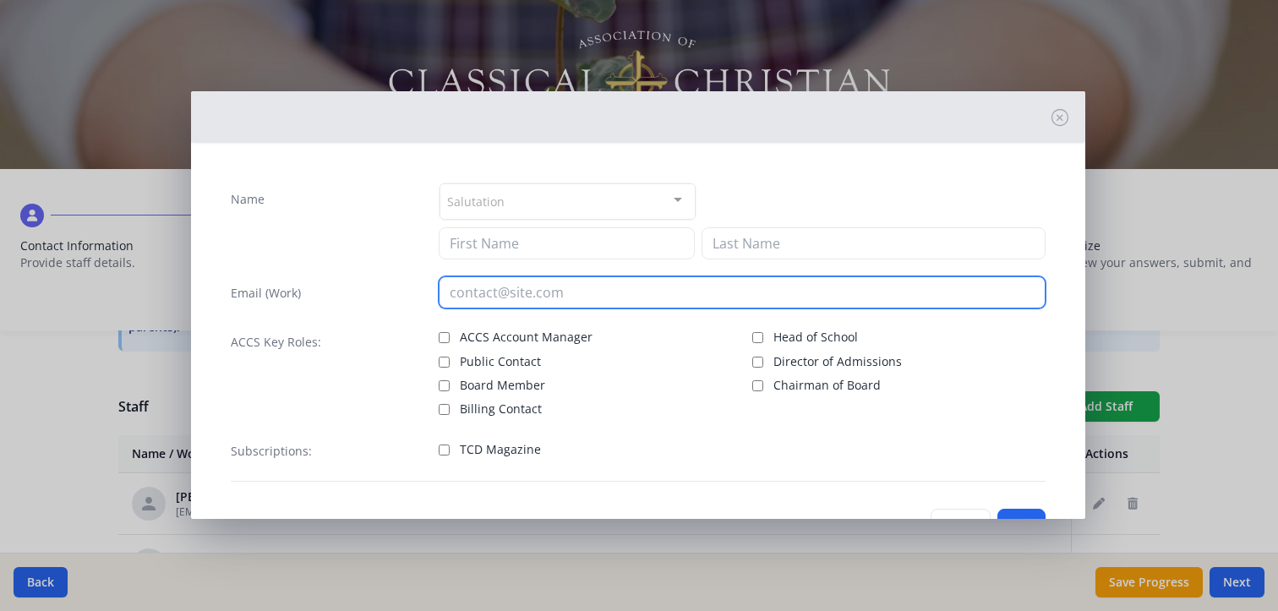
click at [502, 293] on input "email" at bounding box center [742, 292] width 607 height 32
paste input "[EMAIL_ADDRESS][DOMAIN_NAME]"
type input "[EMAIL_ADDRESS][DOMAIN_NAME]"
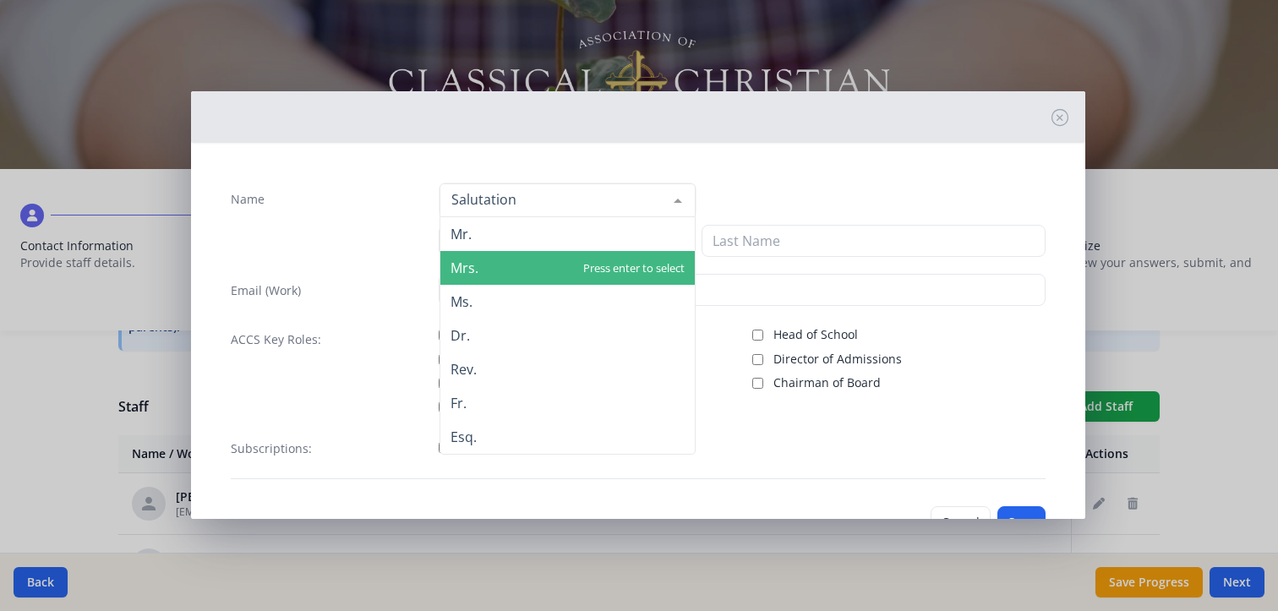
click at [460, 273] on span "Mrs." at bounding box center [465, 268] width 28 height 19
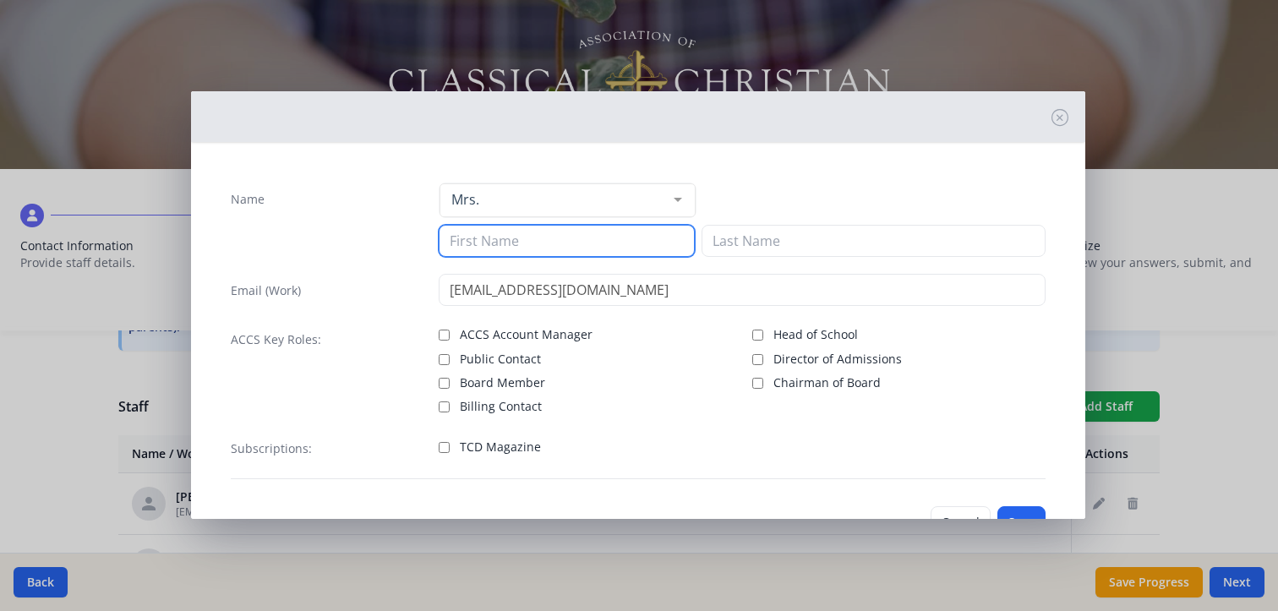
click at [487, 231] on input at bounding box center [567, 241] width 256 height 32
type input "[PERSON_NAME]"
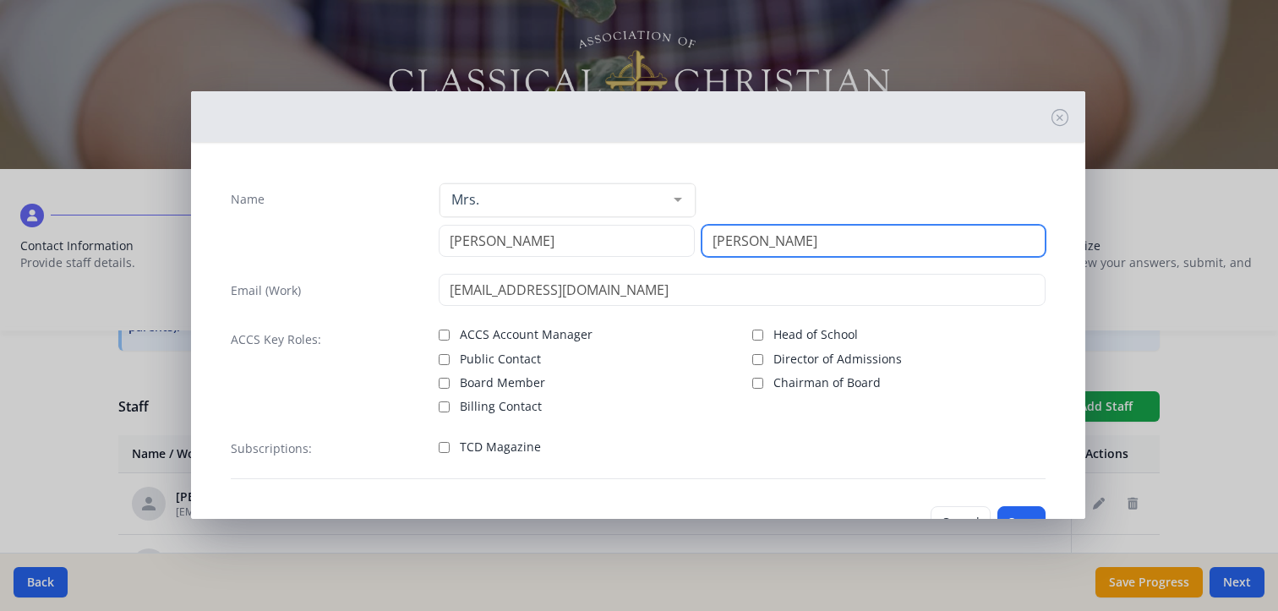
type input "[PERSON_NAME]"
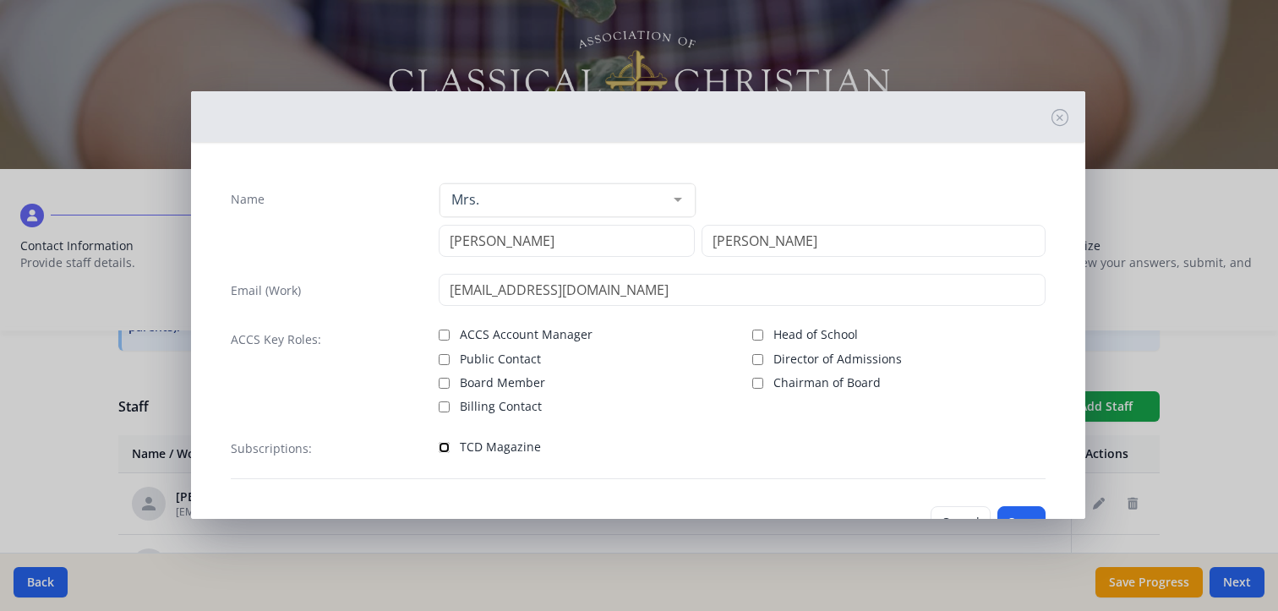
click at [439, 445] on input "TCD Magazine" at bounding box center [444, 447] width 11 height 11
checkbox input "true"
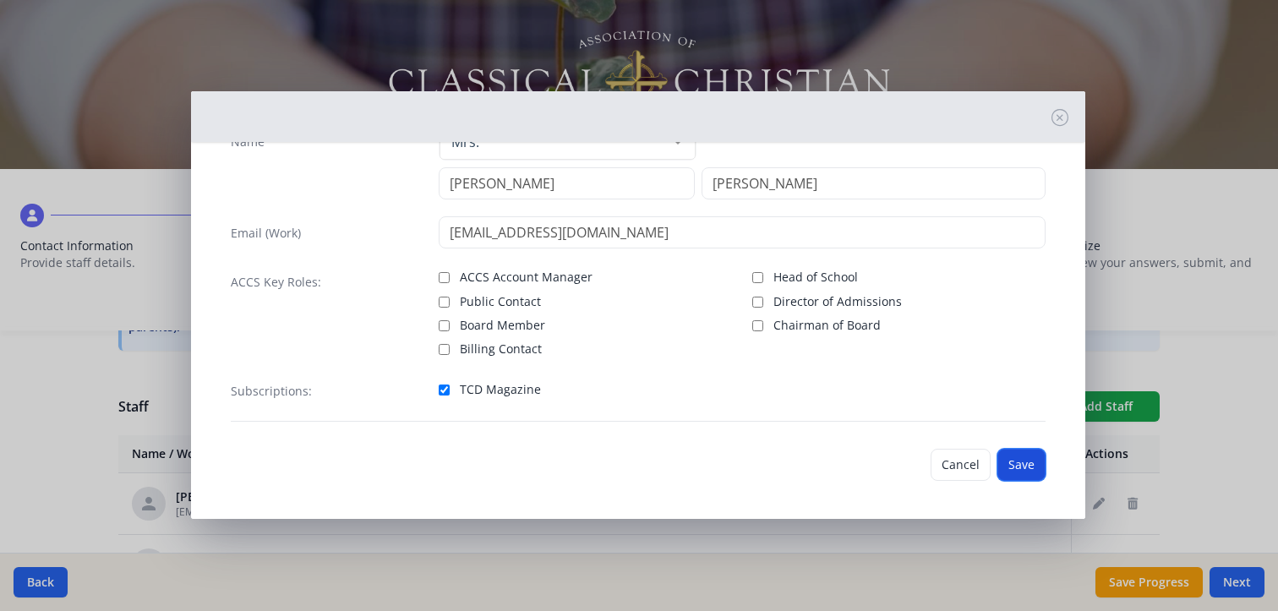
click at [1008, 462] on button "Save" at bounding box center [1022, 465] width 48 height 32
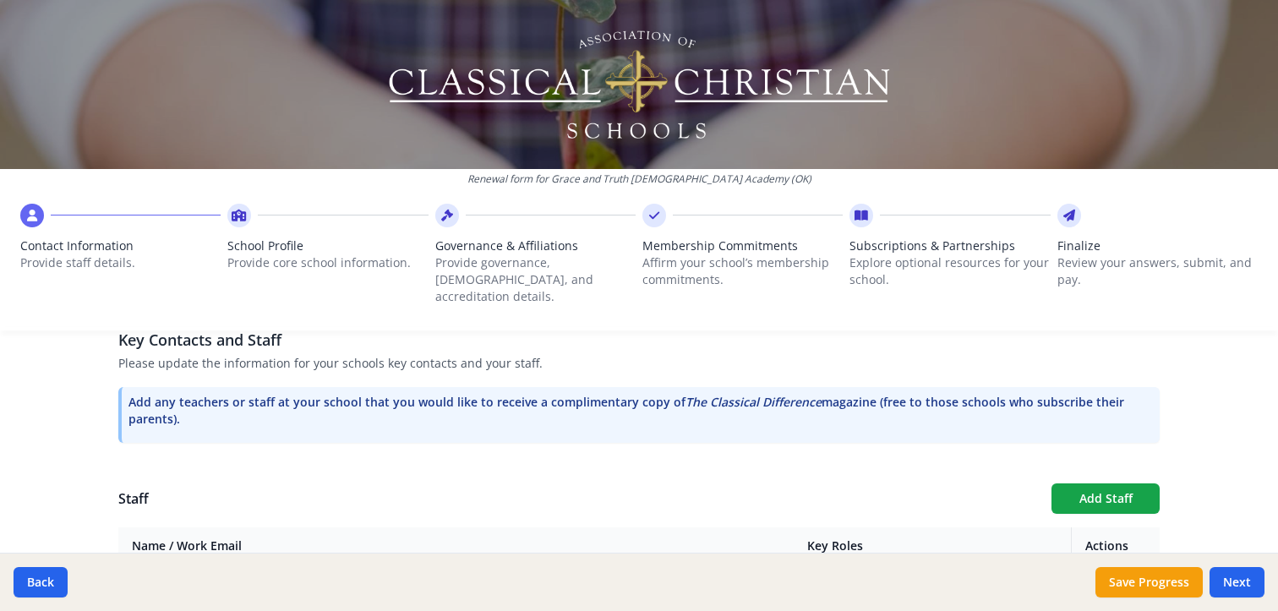
scroll to position [423, 0]
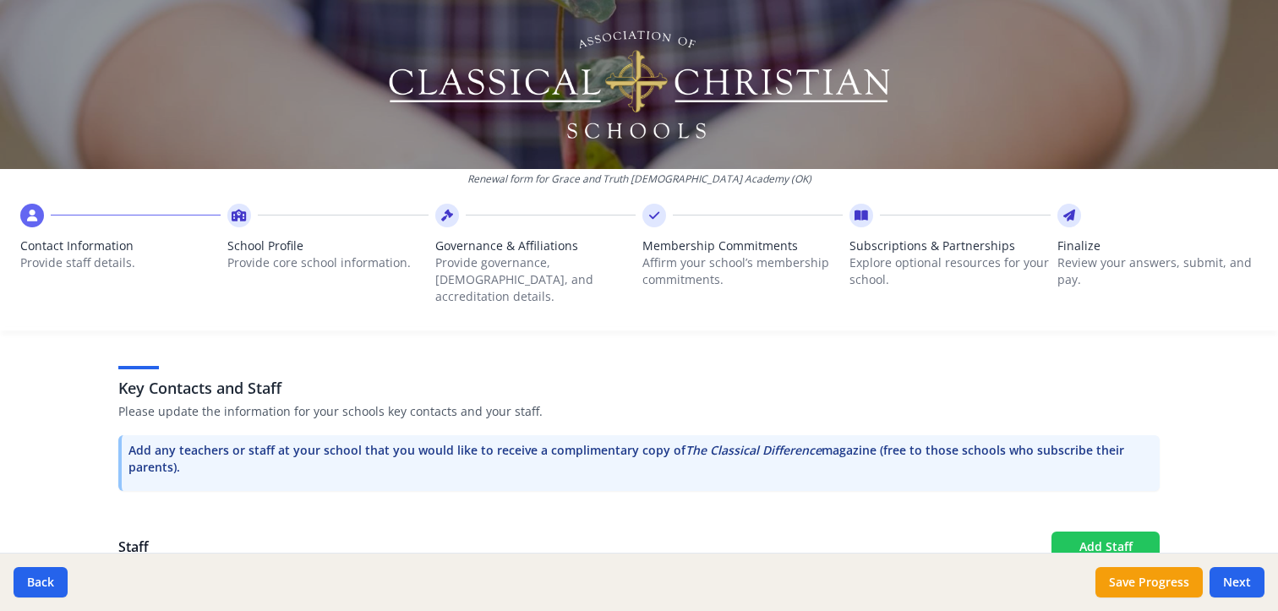
click at [1096, 532] on button "Add Staff" at bounding box center [1106, 547] width 108 height 30
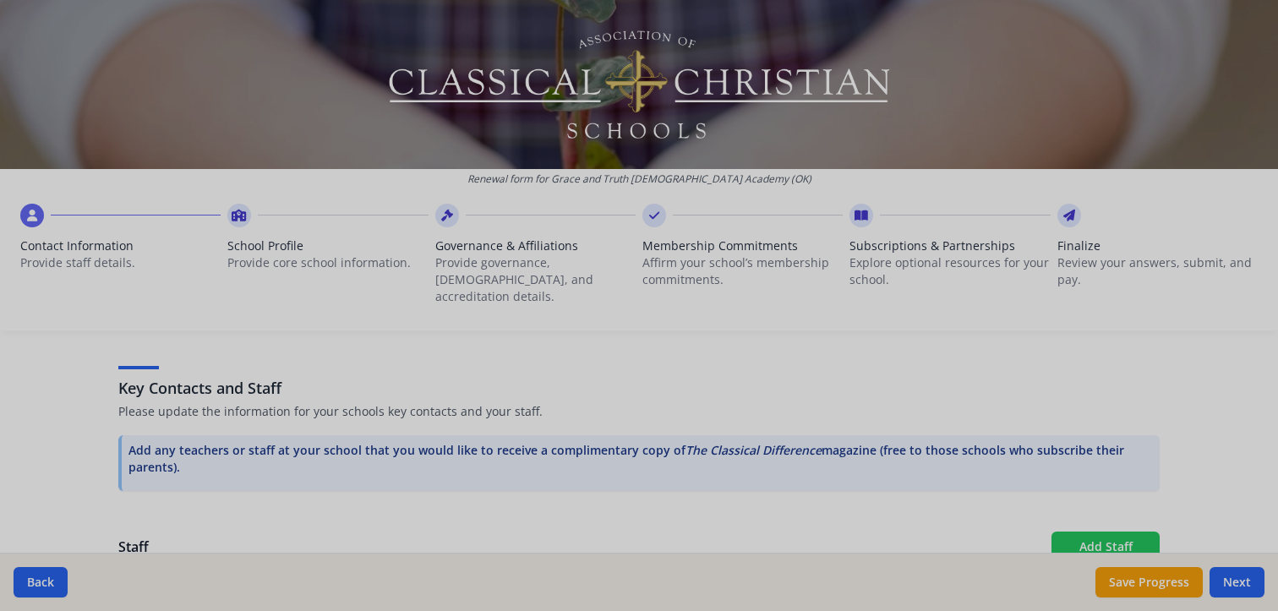
checkbox input "false"
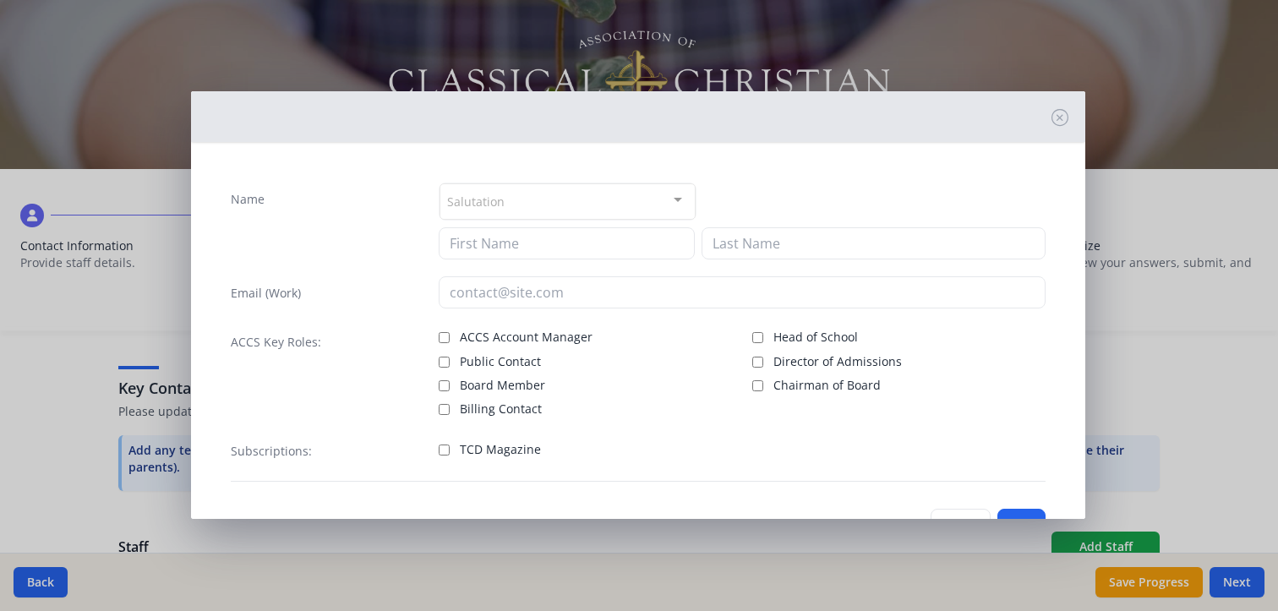
drag, startPoint x: 497, startPoint y: 211, endPoint x: 496, endPoint y: 200, distance: 11.0
click at [497, 211] on div "Salutation" at bounding box center [568, 201] width 256 height 36
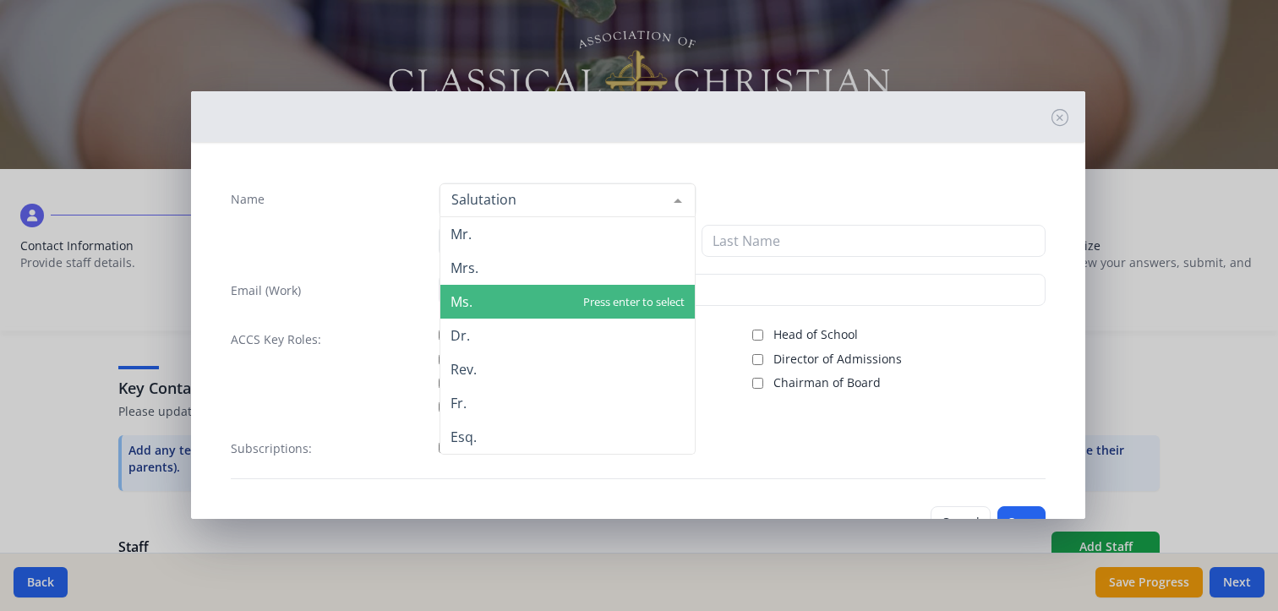
click at [499, 306] on span "Ms." at bounding box center [568, 302] width 255 height 34
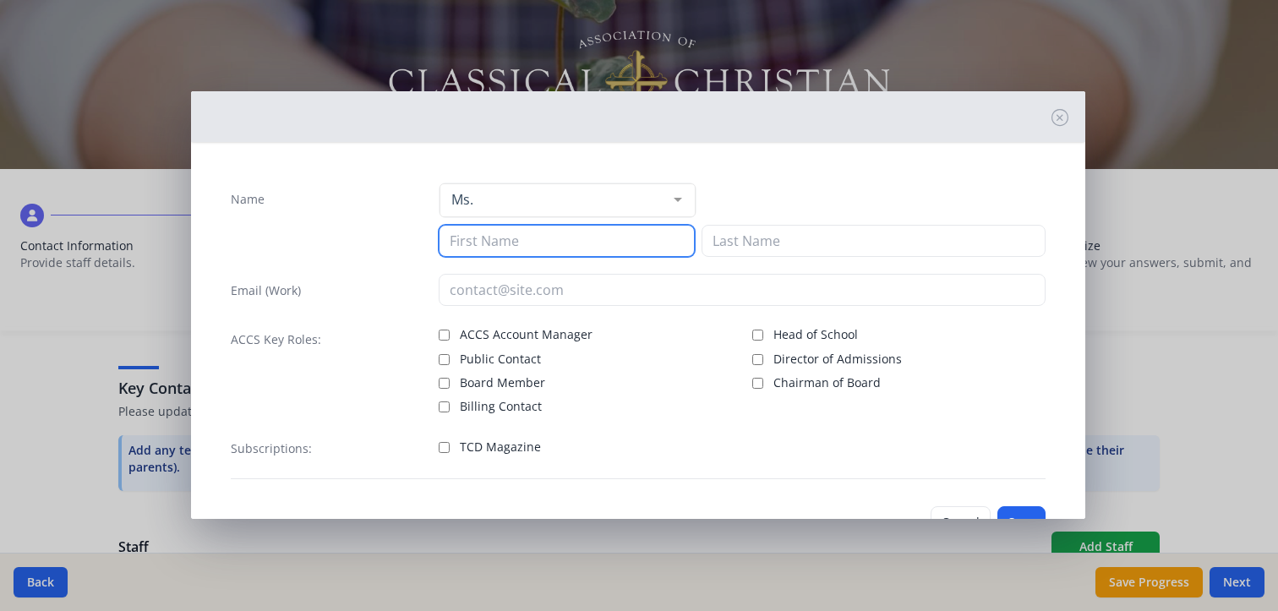
click at [494, 235] on input at bounding box center [567, 241] width 256 height 32
type input "Peyton"
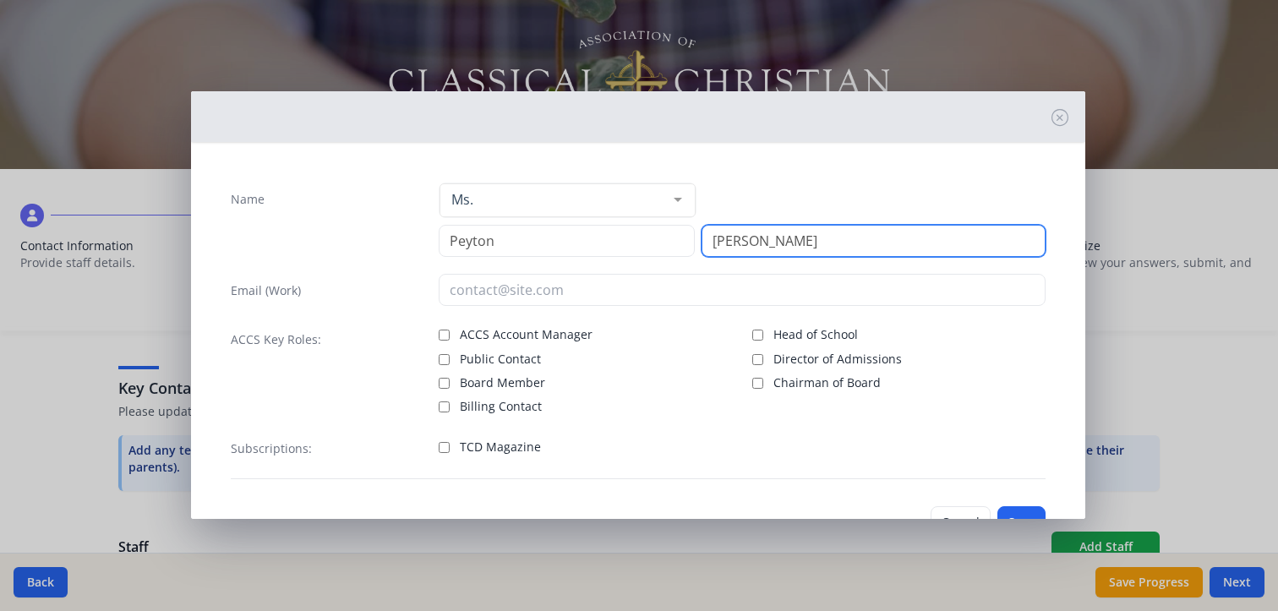
type input "[PERSON_NAME]"
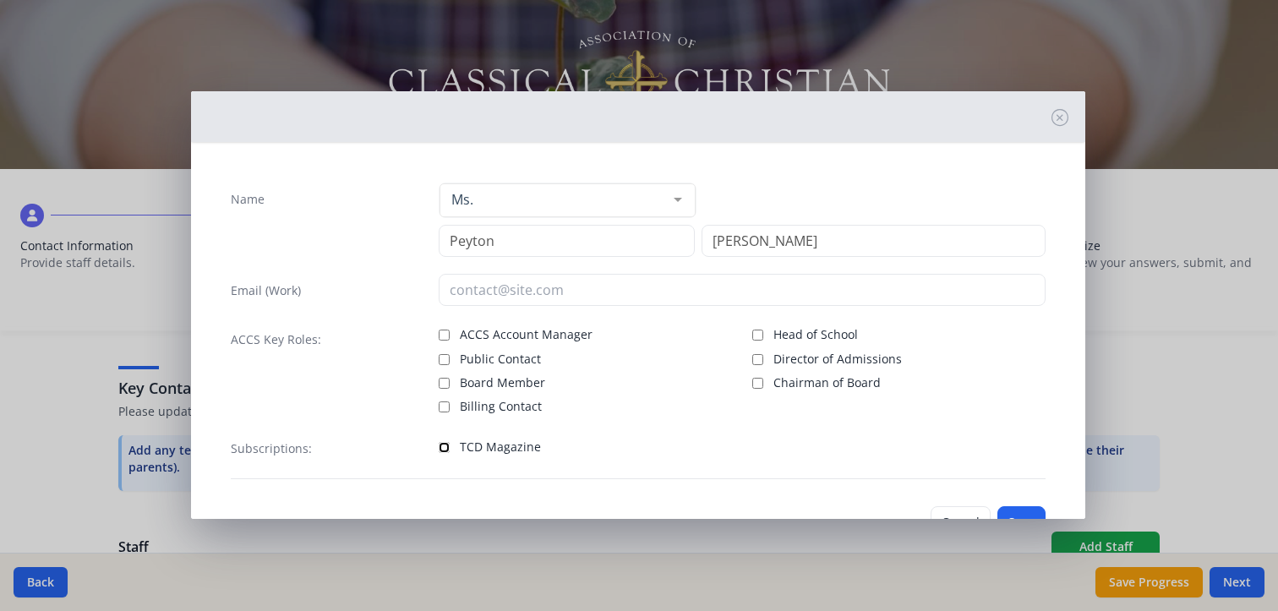
click at [441, 445] on input "TCD Magazine" at bounding box center [444, 447] width 11 height 11
checkbox input "true"
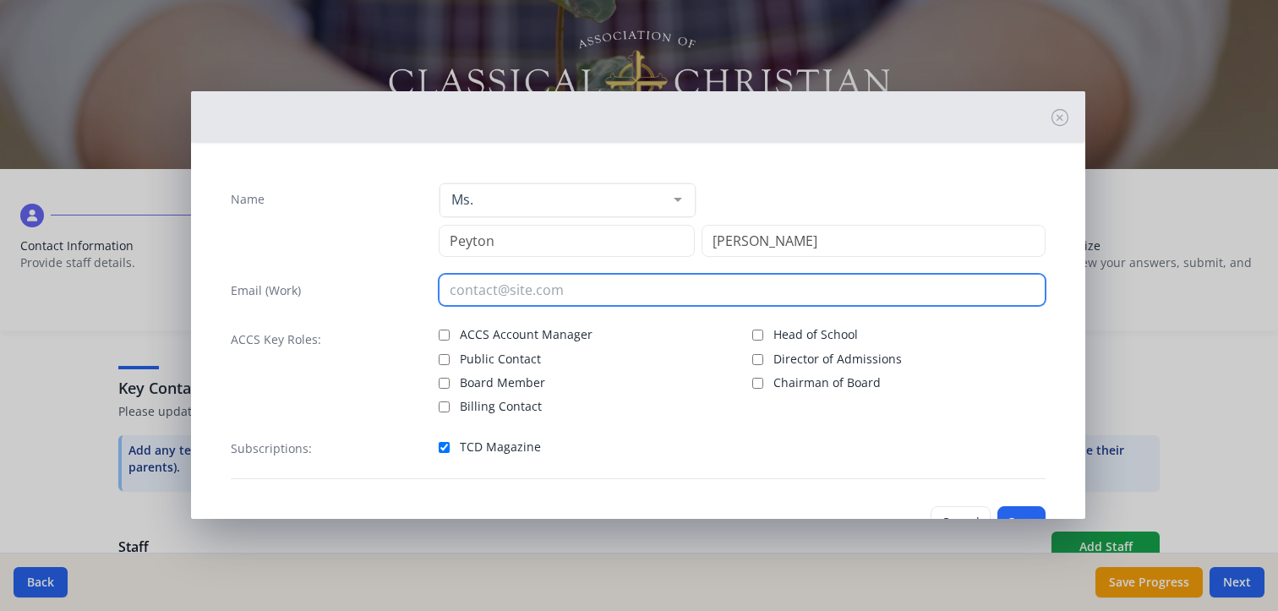
click at [511, 285] on input "email" at bounding box center [742, 290] width 607 height 32
paste input "[EMAIL_ADDRESS][DOMAIN_NAME]"
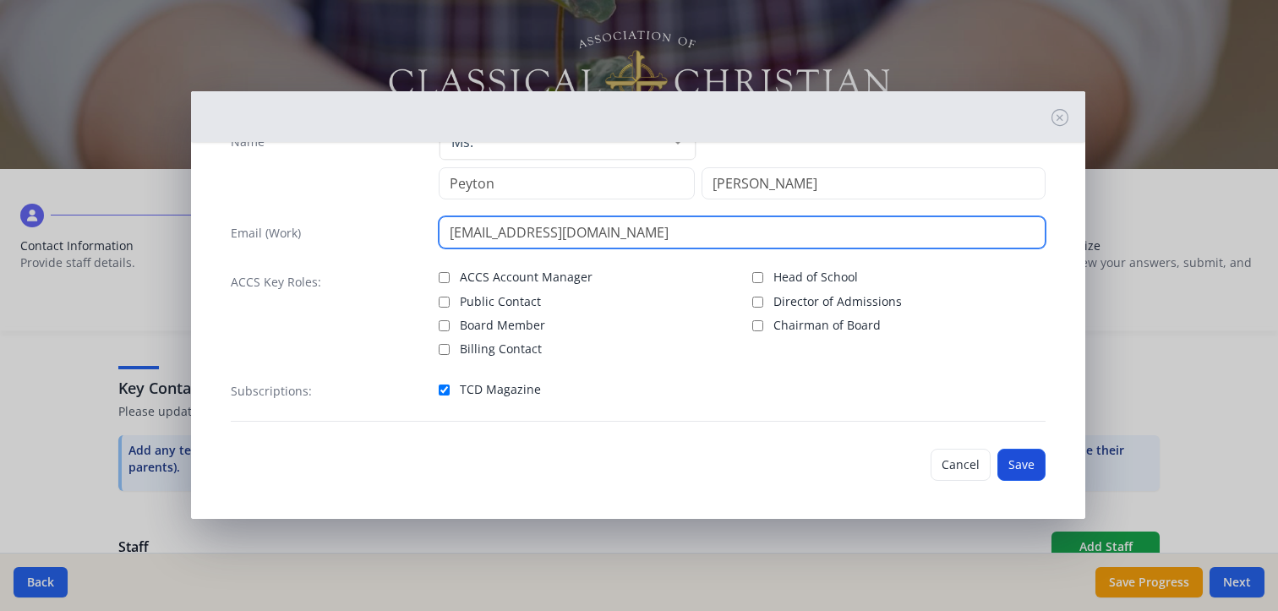
type input "[EMAIL_ADDRESS][DOMAIN_NAME]"
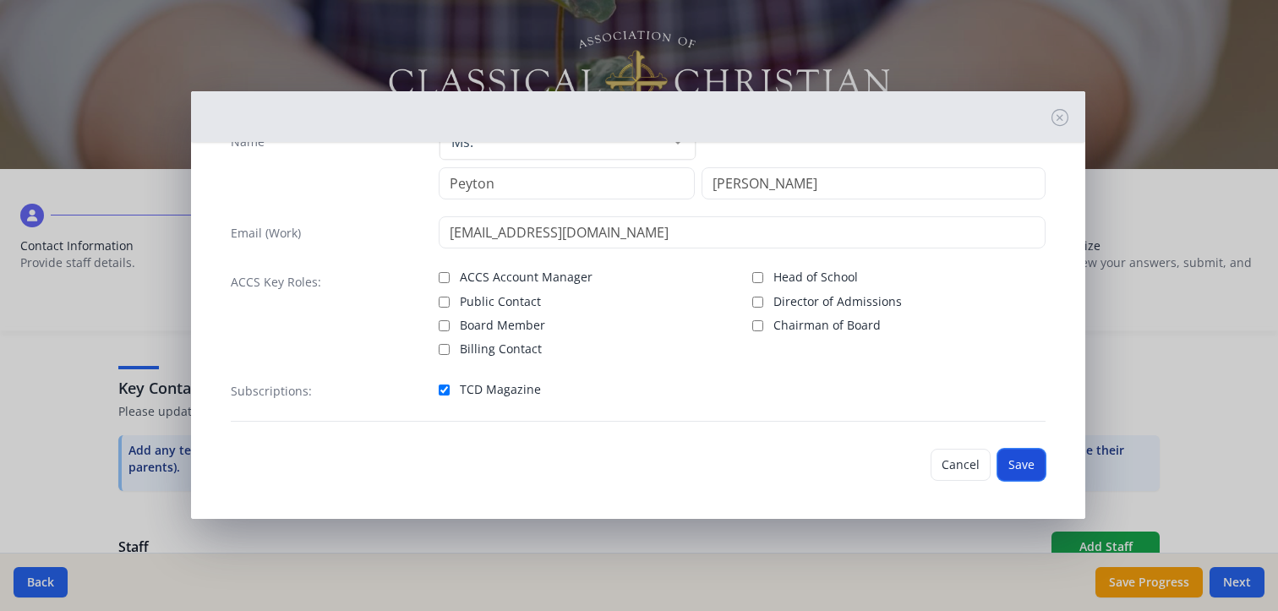
click at [1006, 459] on button "Save" at bounding box center [1022, 465] width 48 height 32
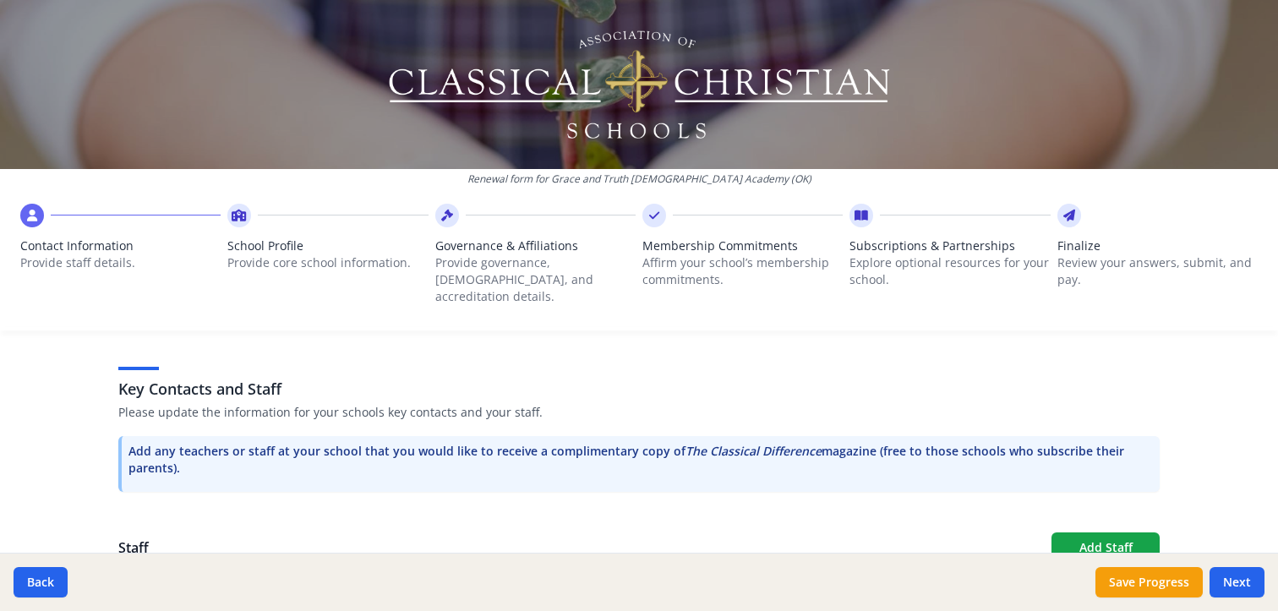
scroll to position [423, 0]
click at [1082, 532] on button "Add Staff" at bounding box center [1106, 547] width 108 height 30
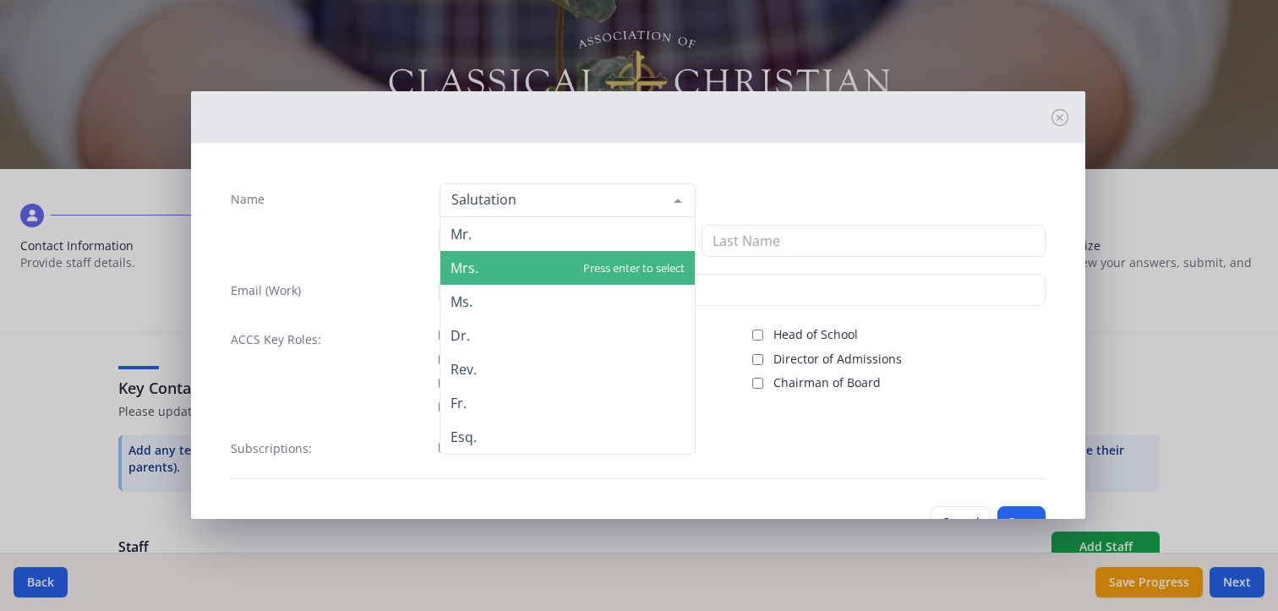
click at [457, 271] on span "Mrs." at bounding box center [465, 268] width 28 height 19
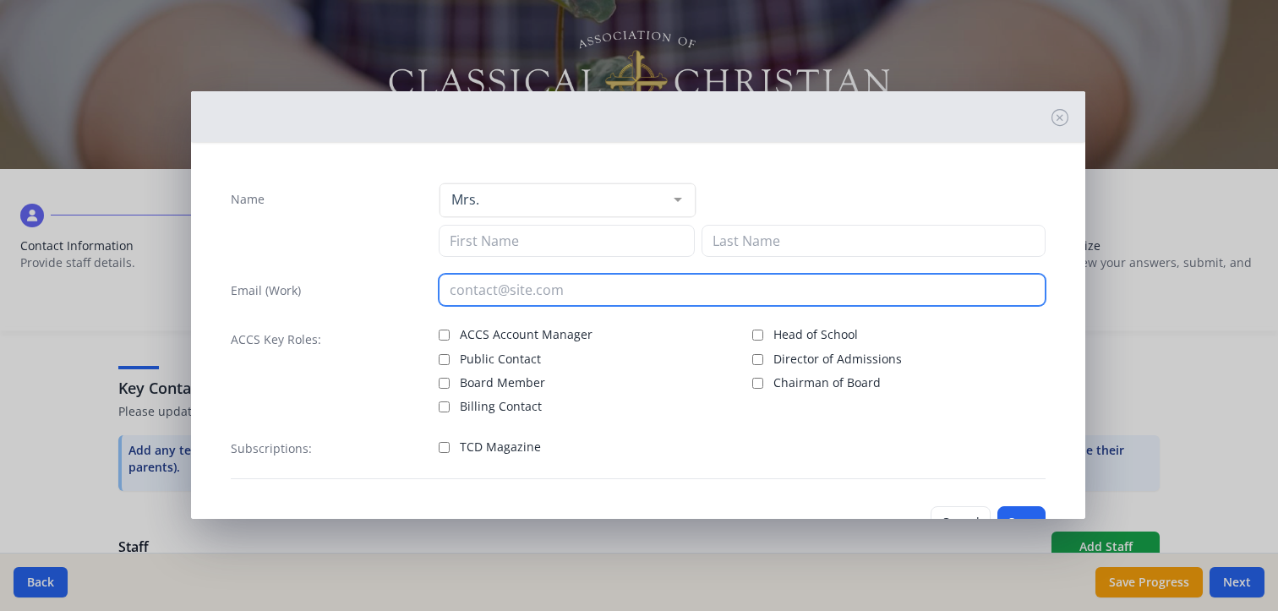
click at [475, 291] on input "email" at bounding box center [742, 290] width 607 height 32
paste input "[EMAIL_ADDRESS][DOMAIN_NAME]"
type input "[EMAIL_ADDRESS][DOMAIN_NAME]"
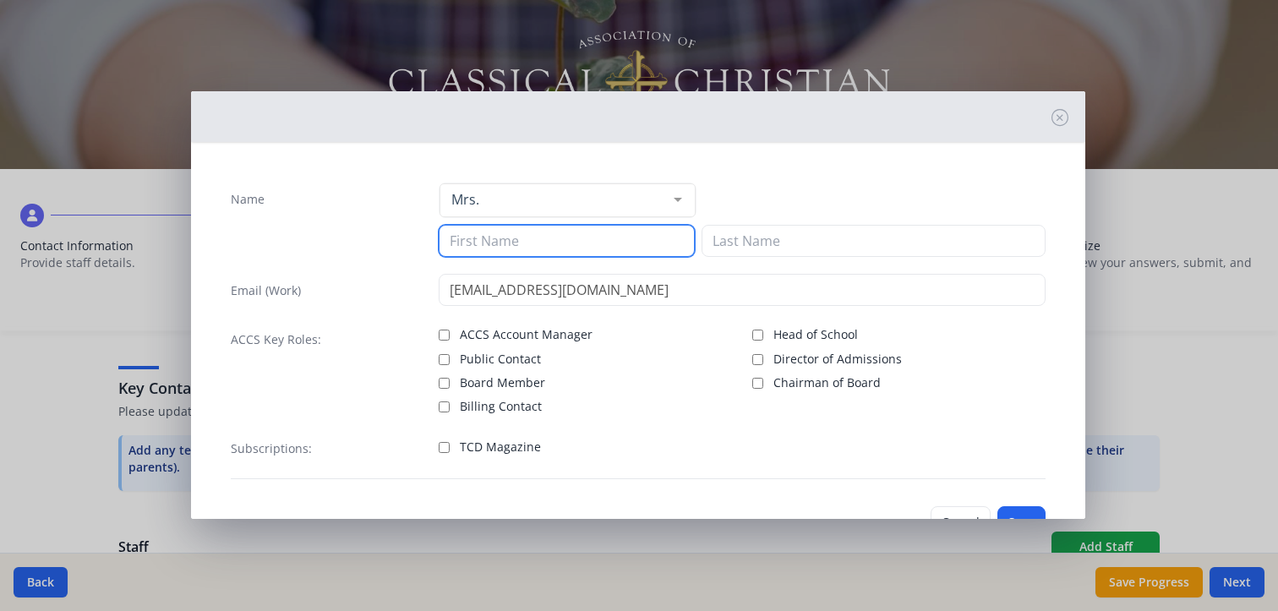
click at [490, 235] on input at bounding box center [567, 241] width 256 height 32
type input "[PERSON_NAME]"
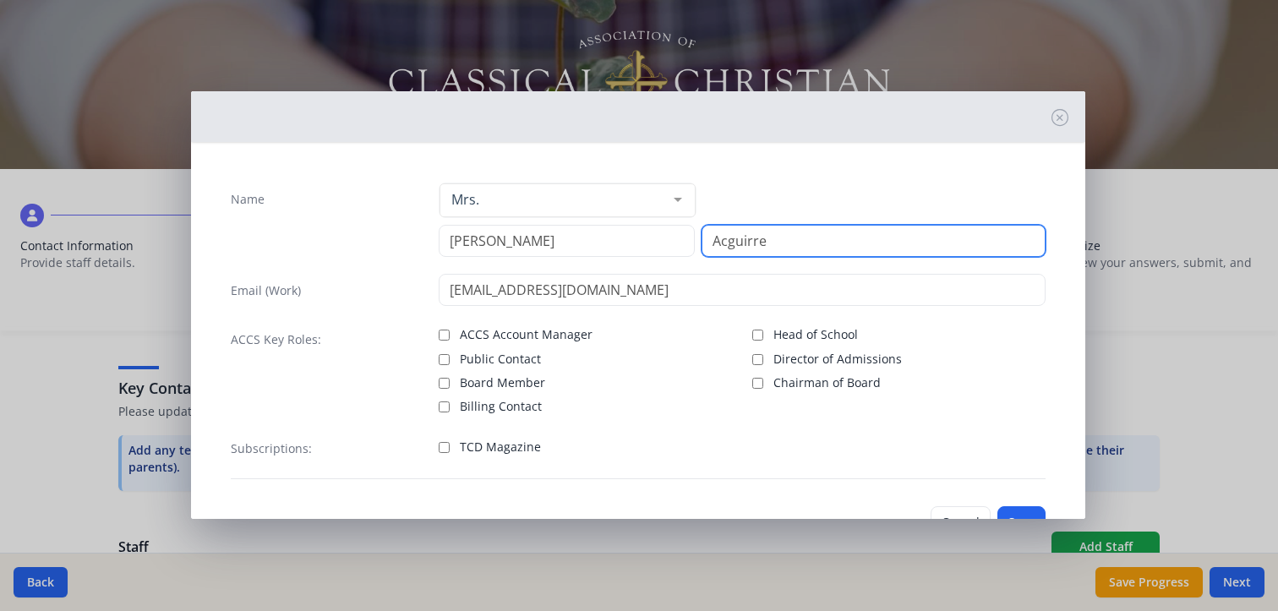
drag, startPoint x: 710, startPoint y: 239, endPoint x: 744, endPoint y: 238, distance: 33.9
type input "[PERSON_NAME]"
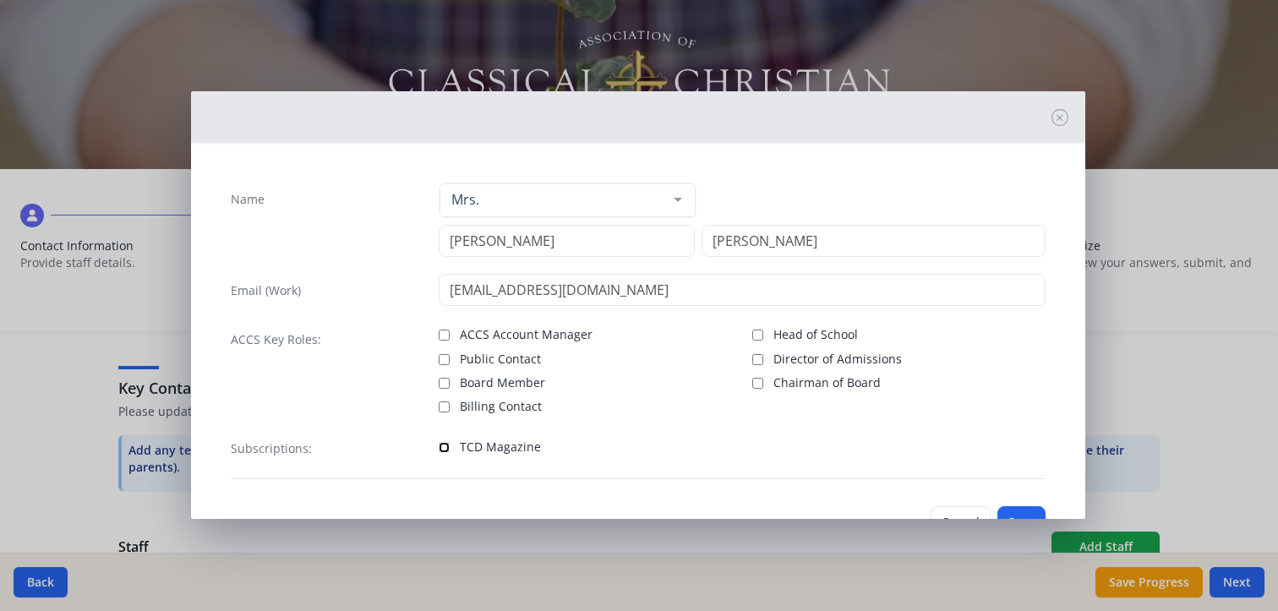
click at [439, 442] on input "TCD Magazine" at bounding box center [444, 447] width 11 height 11
checkbox input "true"
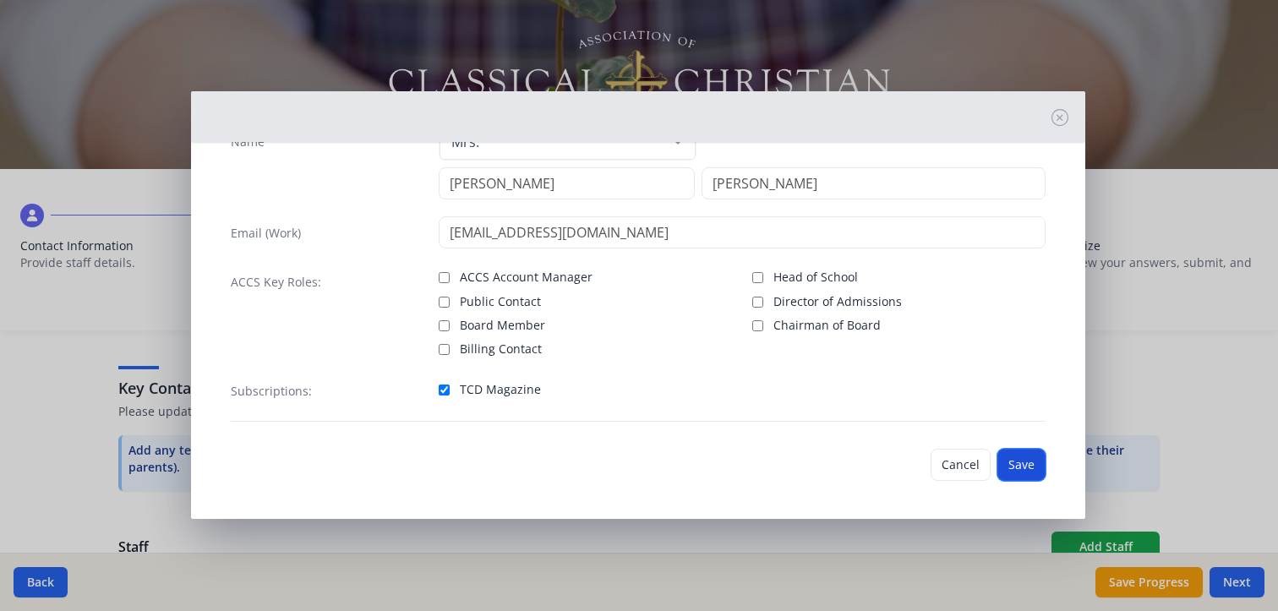
click at [998, 461] on button "Save" at bounding box center [1022, 465] width 48 height 32
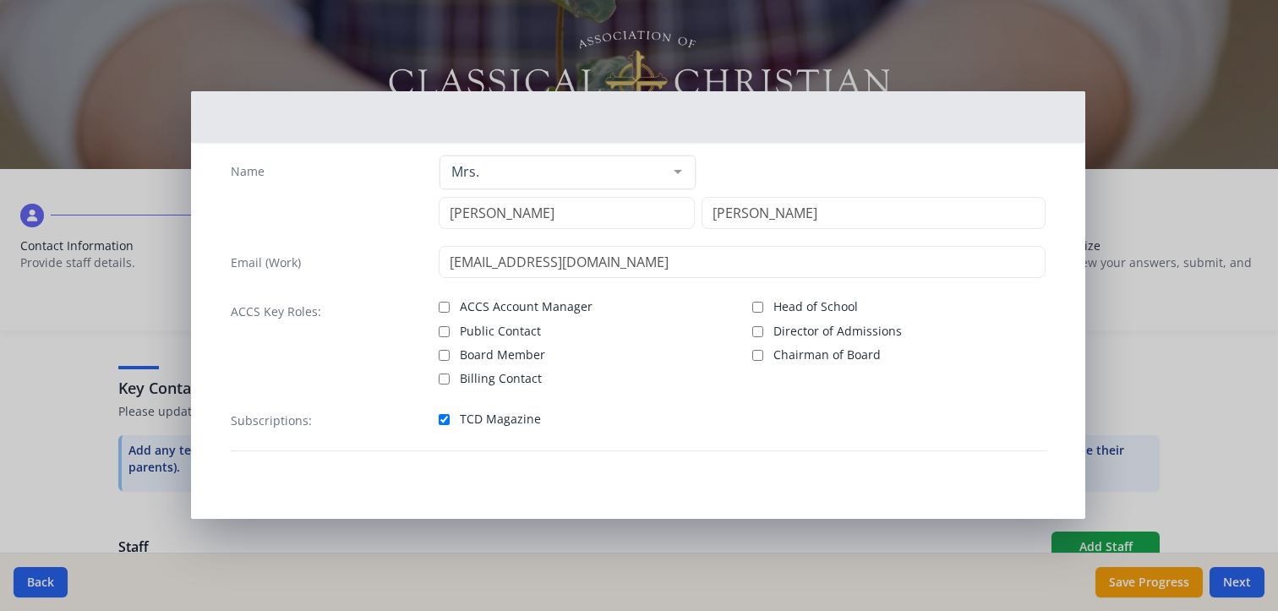
scroll to position [26, 0]
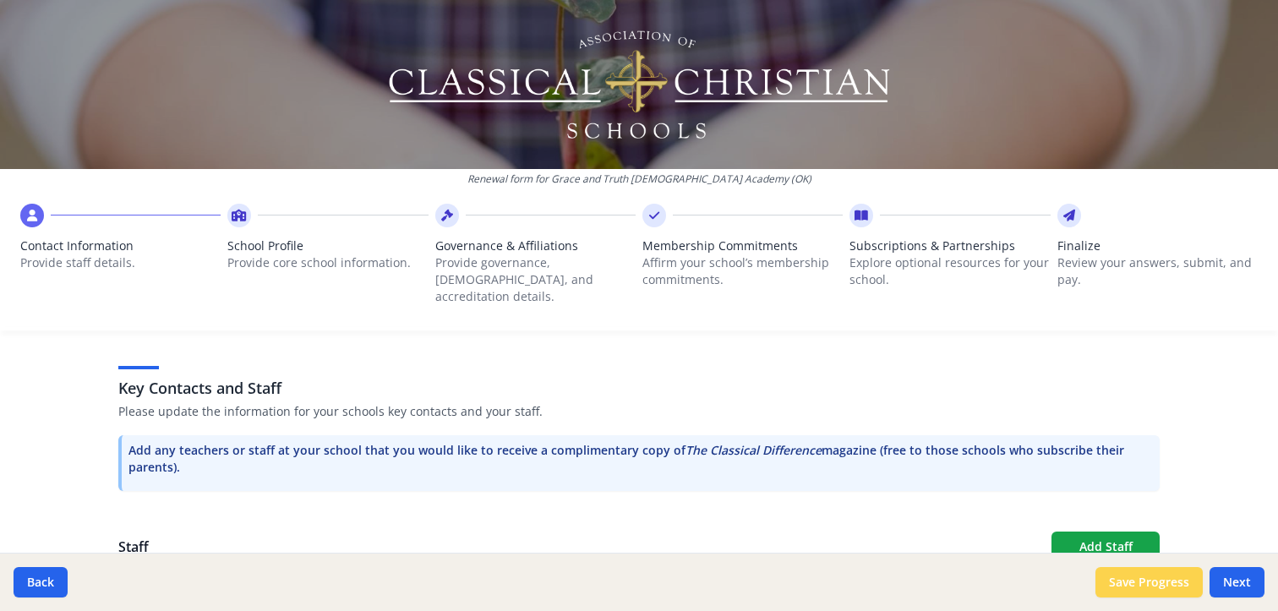
click at [1137, 588] on button "Save Progress" at bounding box center [1149, 582] width 107 height 30
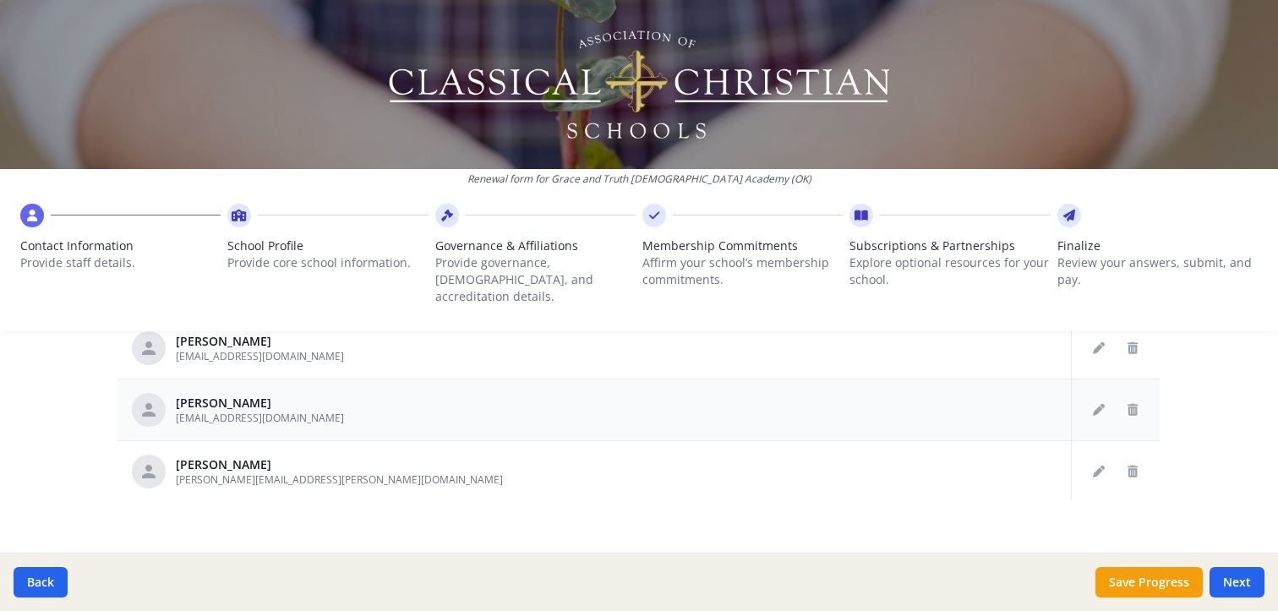
scroll to position [94, 0]
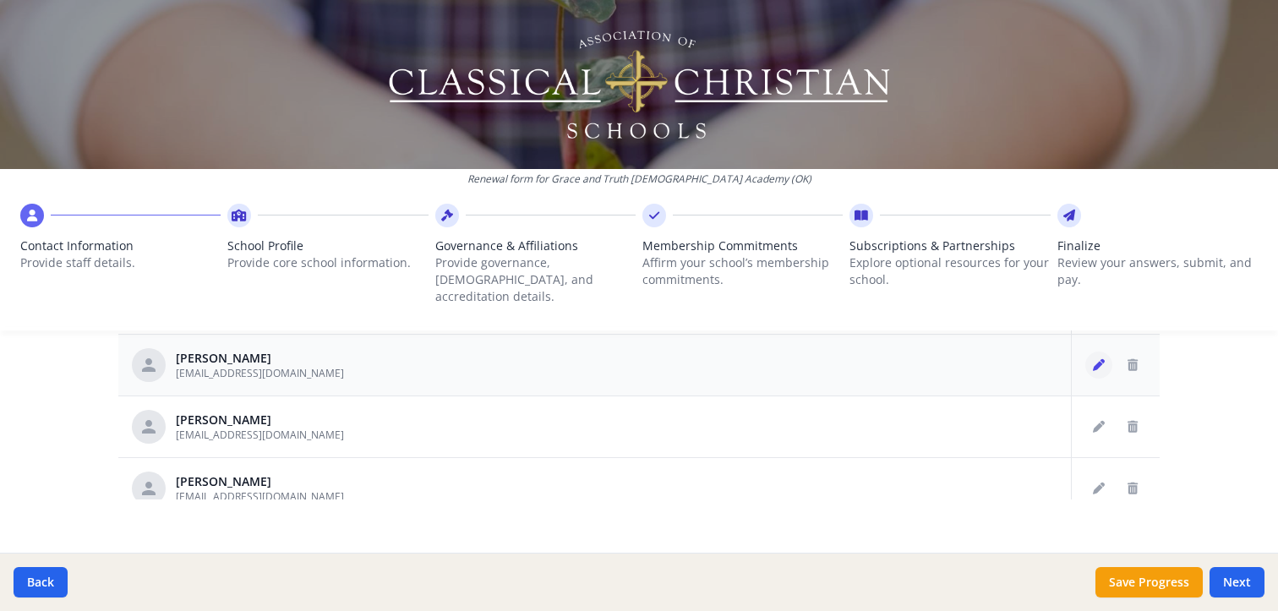
click at [1093, 359] on icon "Edit staff" at bounding box center [1099, 365] width 12 height 12
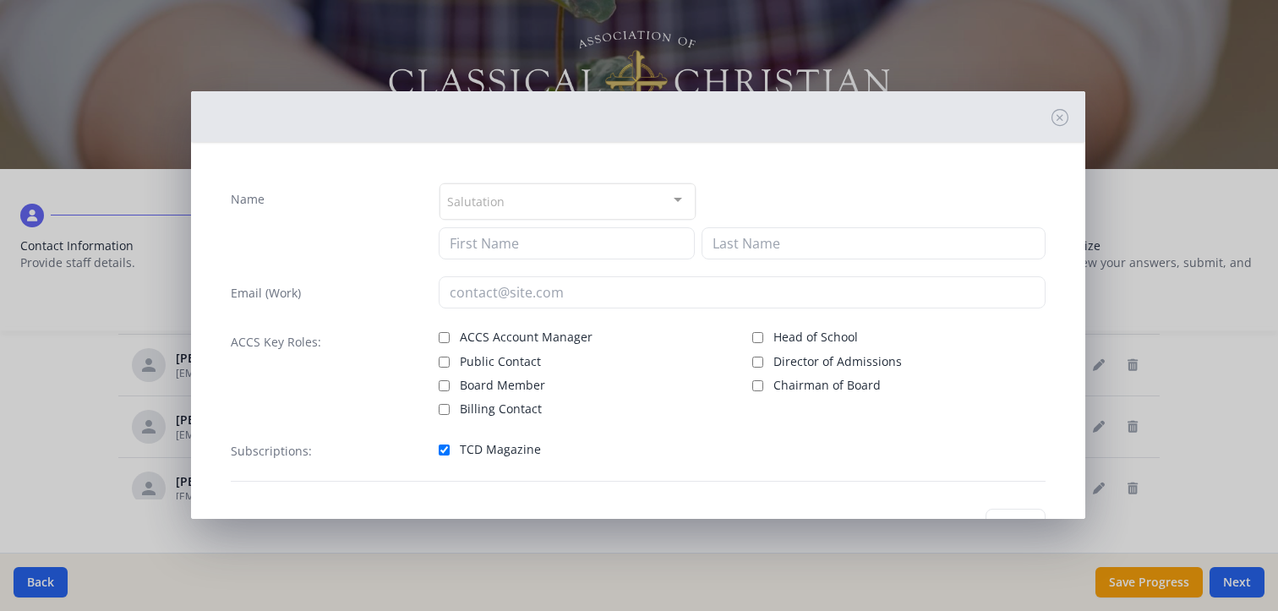
type input "[PERSON_NAME]"
type input "[EMAIL_ADDRESS][DOMAIN_NAME]"
checkbox input "true"
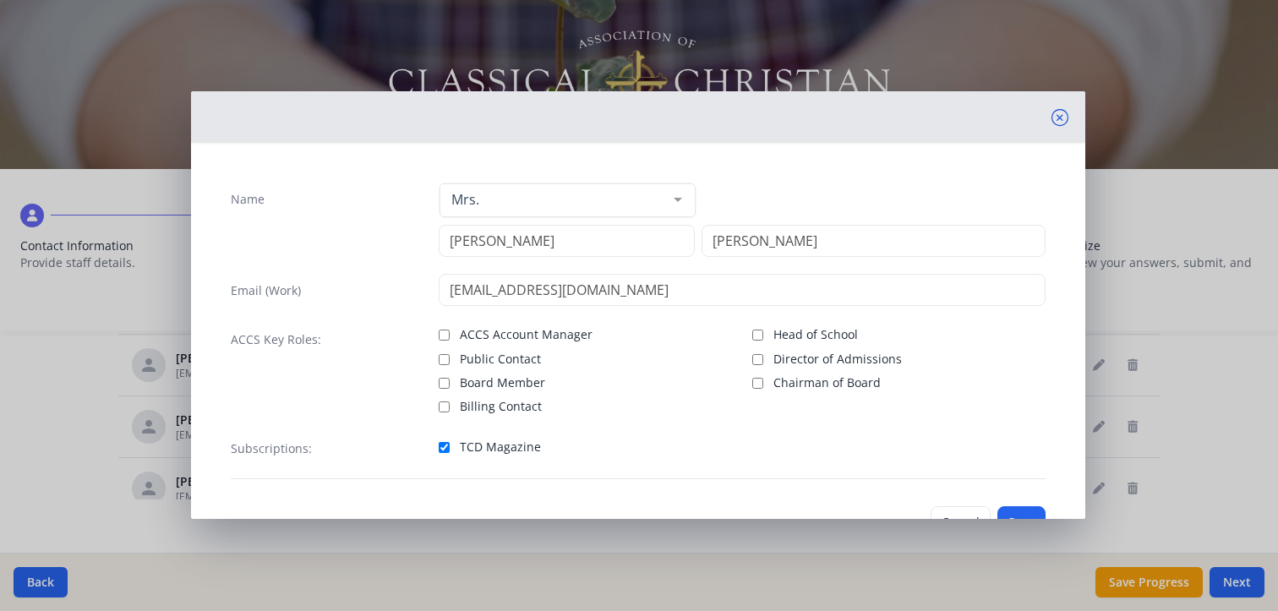
click at [1052, 116] on icon at bounding box center [1060, 117] width 17 height 17
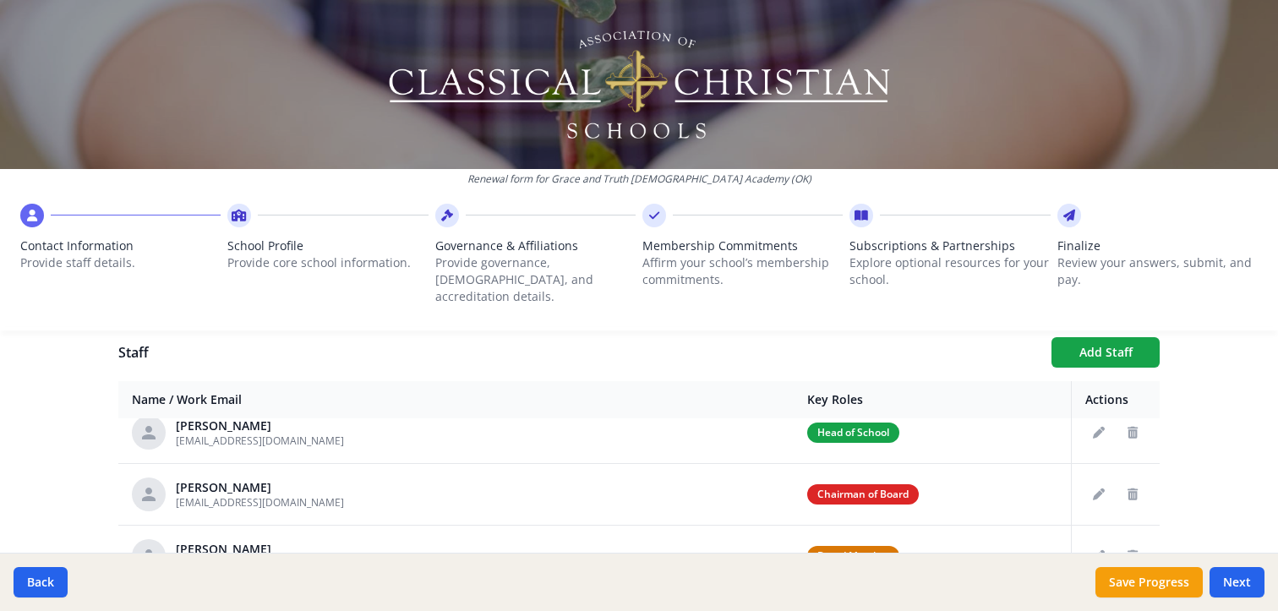
scroll to position [234, 0]
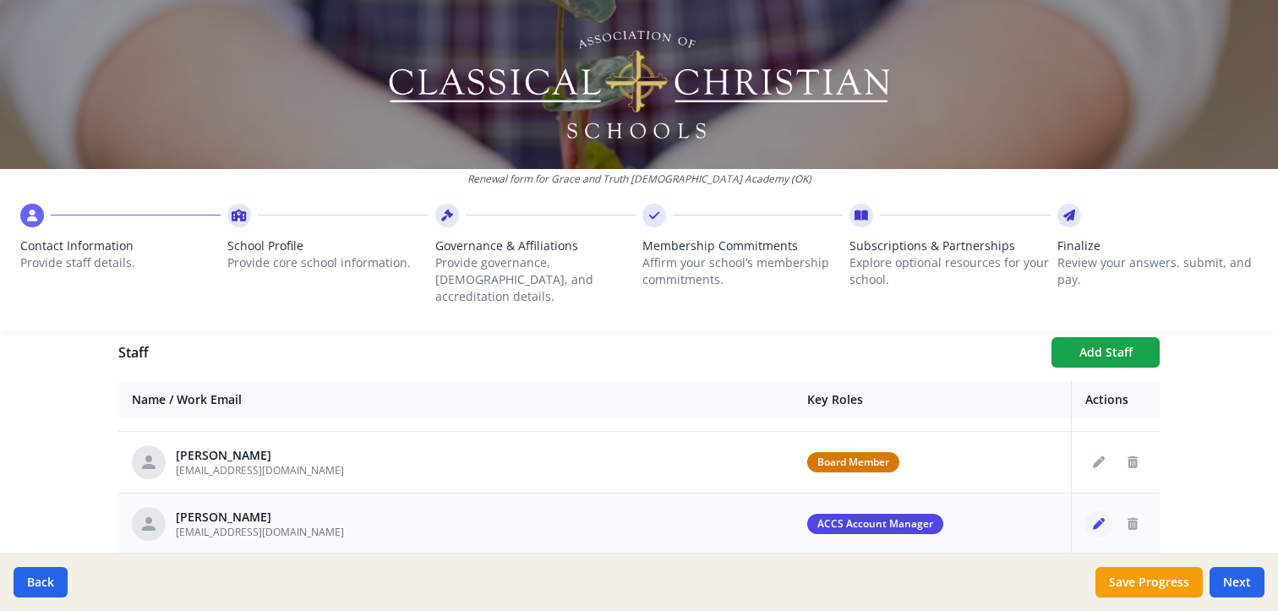
click at [1093, 518] on icon "Edit staff" at bounding box center [1099, 524] width 12 height 12
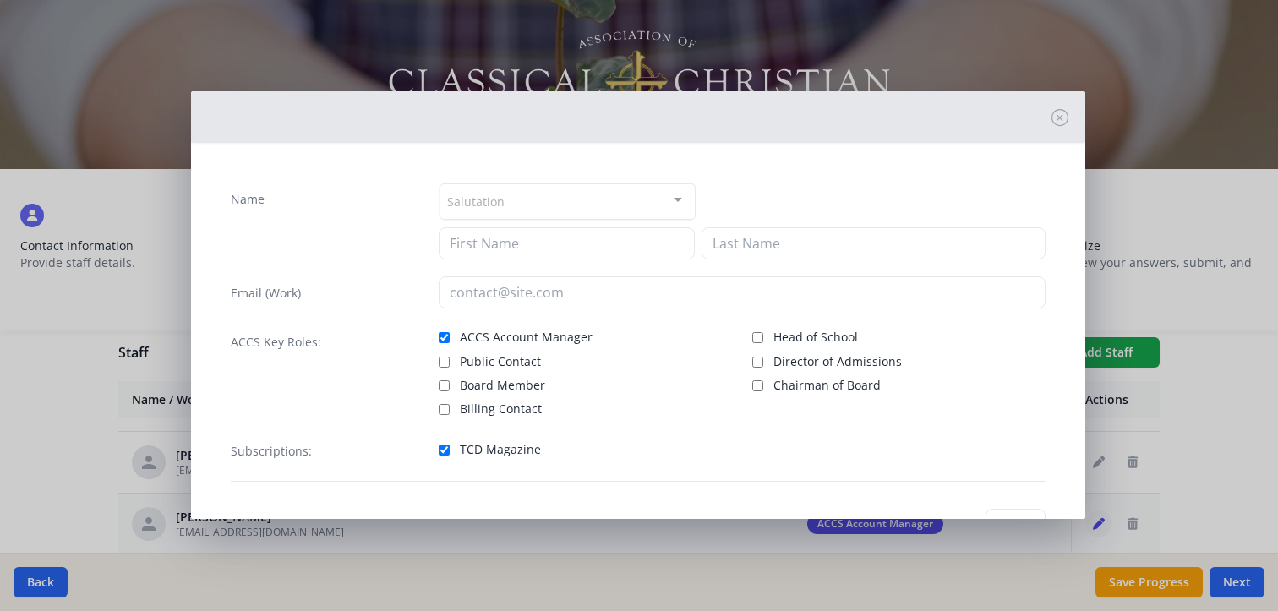
type input "[PERSON_NAME]"
type input "[EMAIL_ADDRESS][DOMAIN_NAME]"
checkbox input "true"
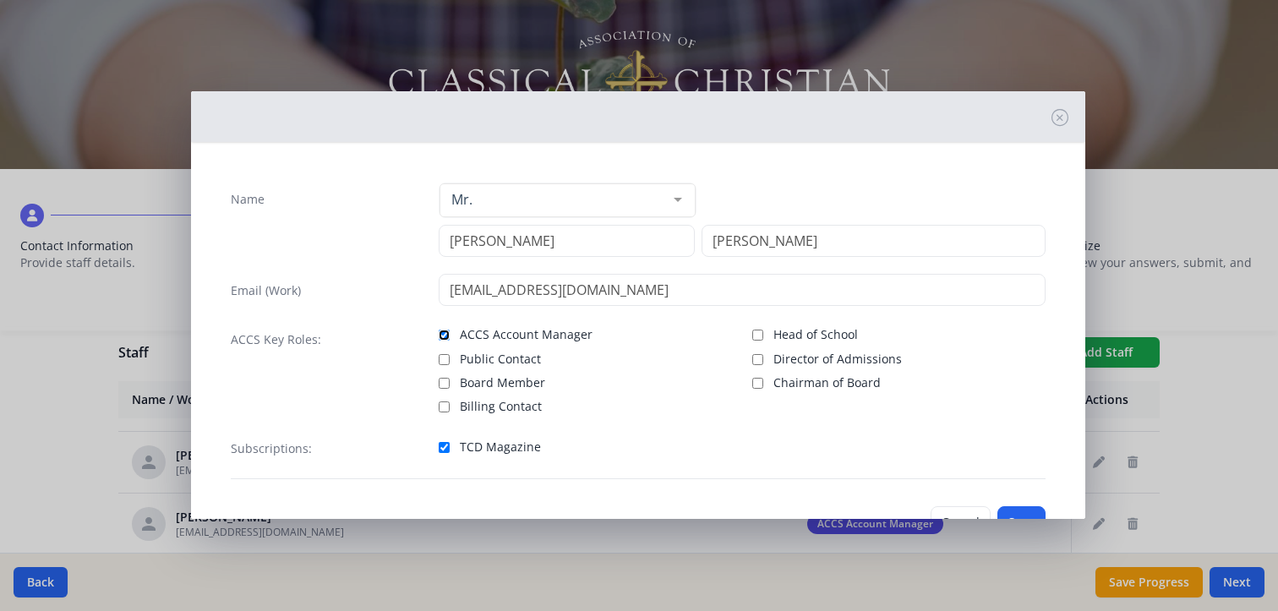
click at [439, 334] on input "ACCS Account Manager" at bounding box center [444, 335] width 11 height 11
checkbox input "false"
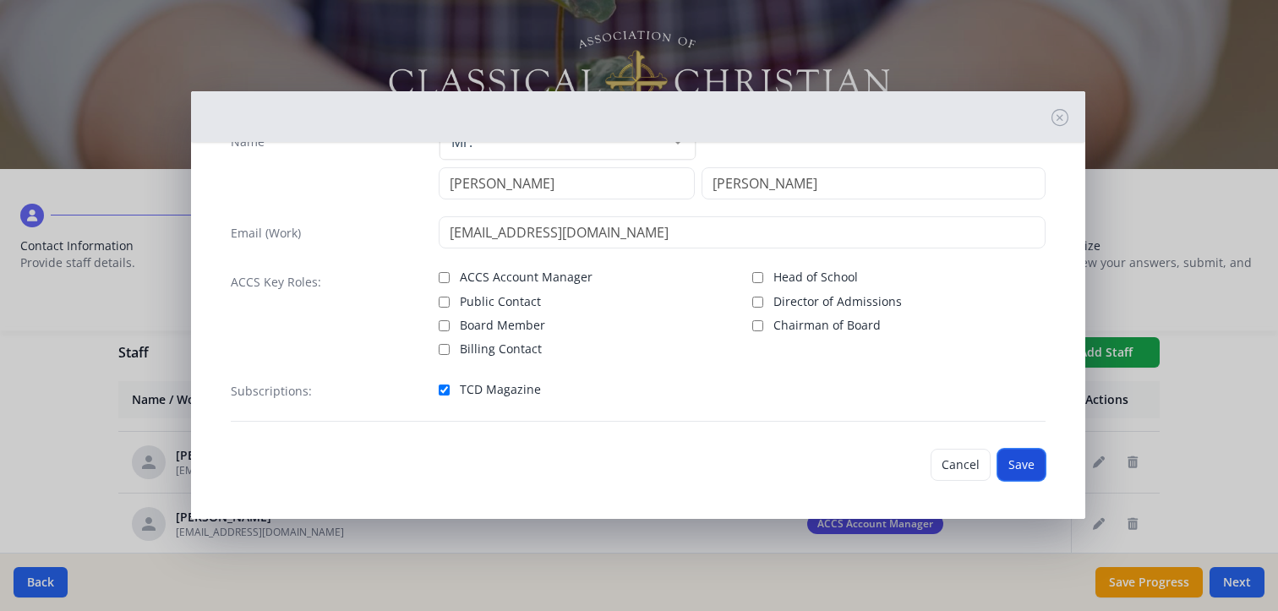
click at [1015, 464] on button "Save" at bounding box center [1022, 465] width 48 height 32
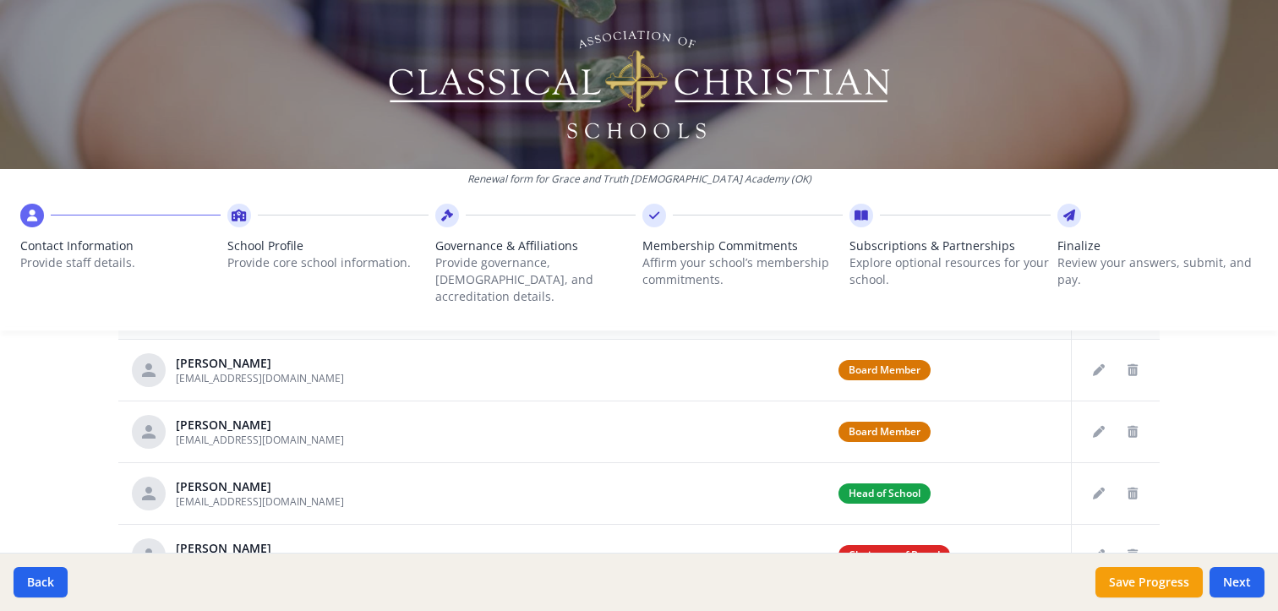
scroll to position [617, 0]
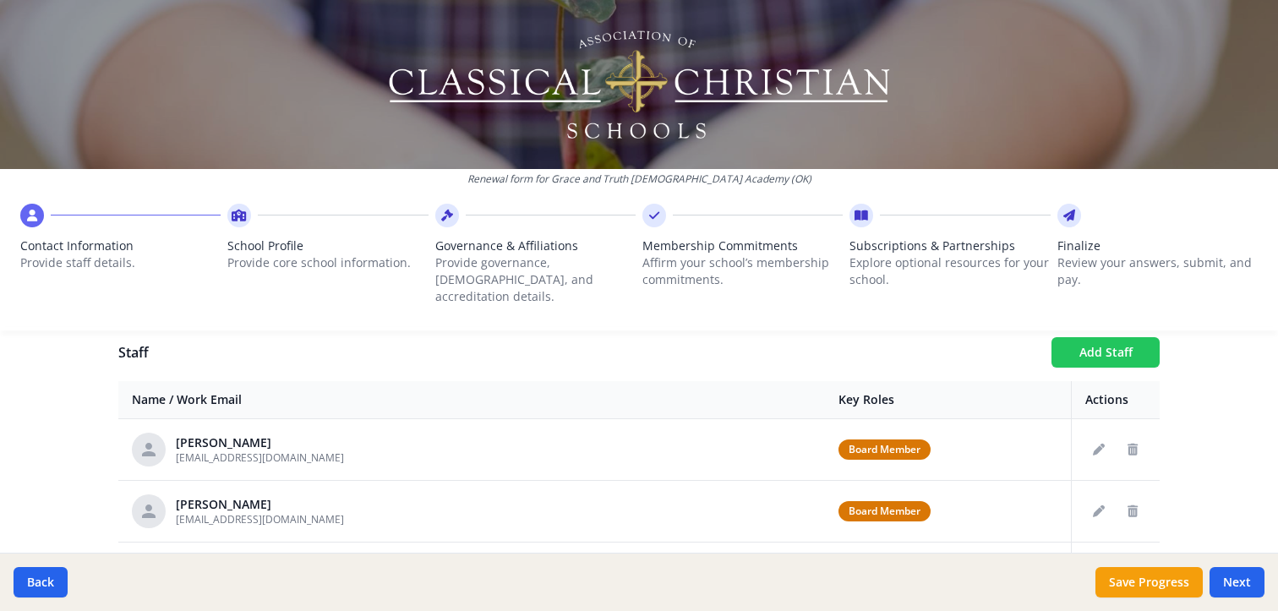
click at [1095, 337] on button "Add Staff" at bounding box center [1106, 352] width 108 height 30
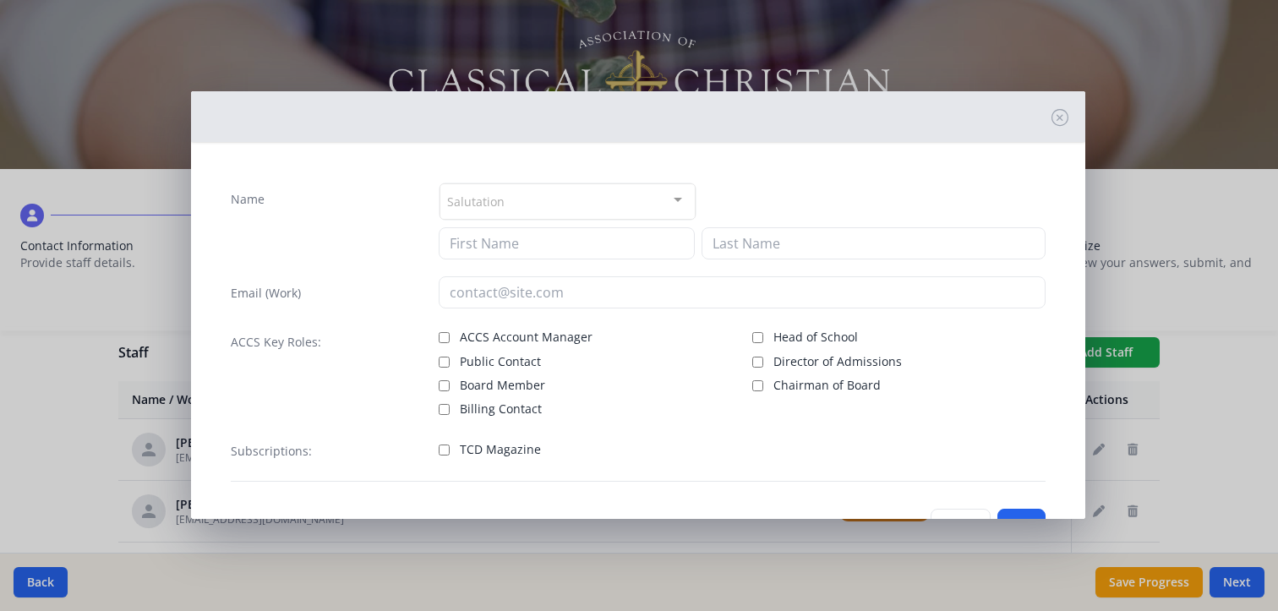
click at [501, 200] on div "Salutation" at bounding box center [568, 201] width 256 height 36
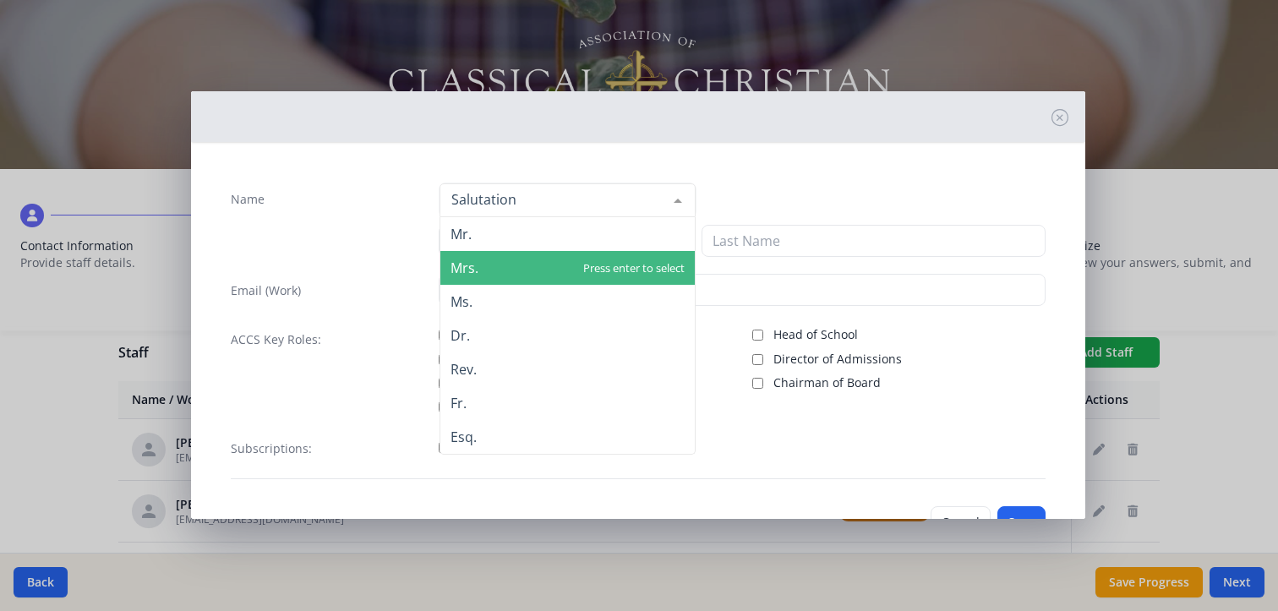
click at [466, 268] on span "Mrs." at bounding box center [465, 268] width 28 height 19
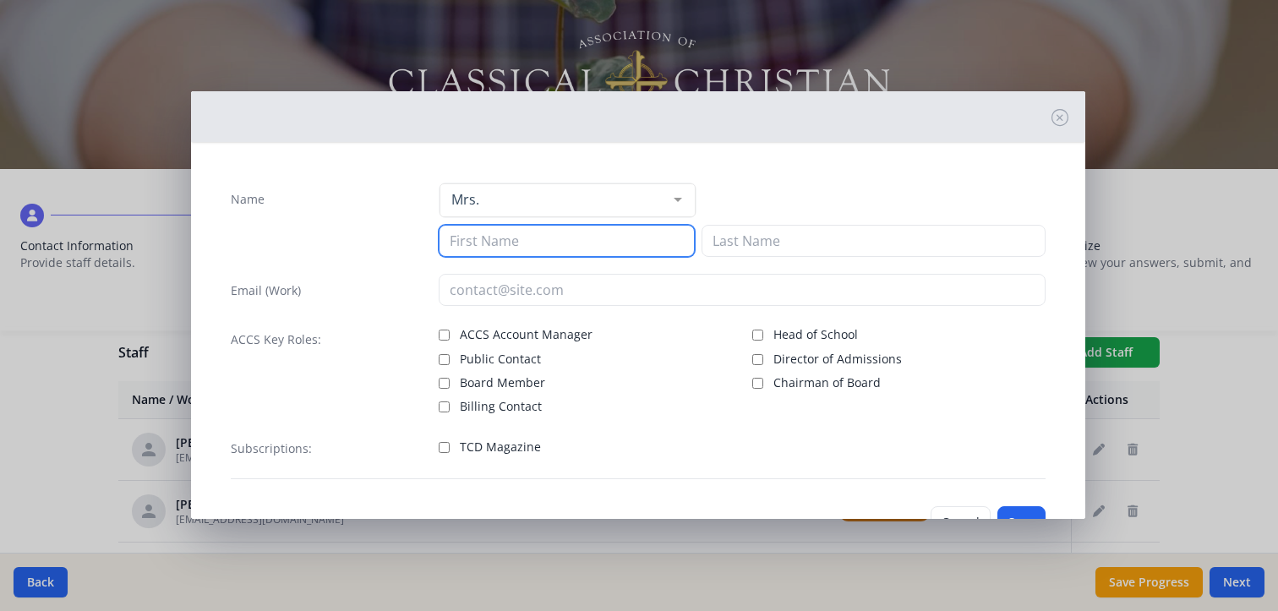
click at [497, 230] on input at bounding box center [567, 241] width 256 height 32
type input "[PERSON_NAME]"
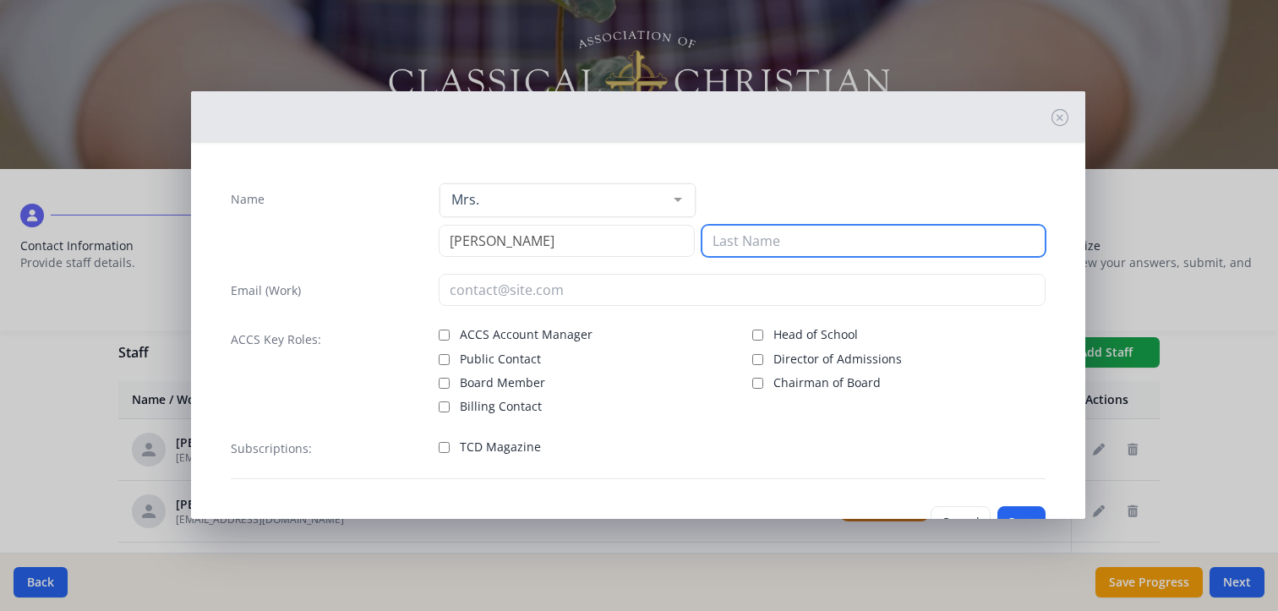
type input "[PERSON_NAME]"
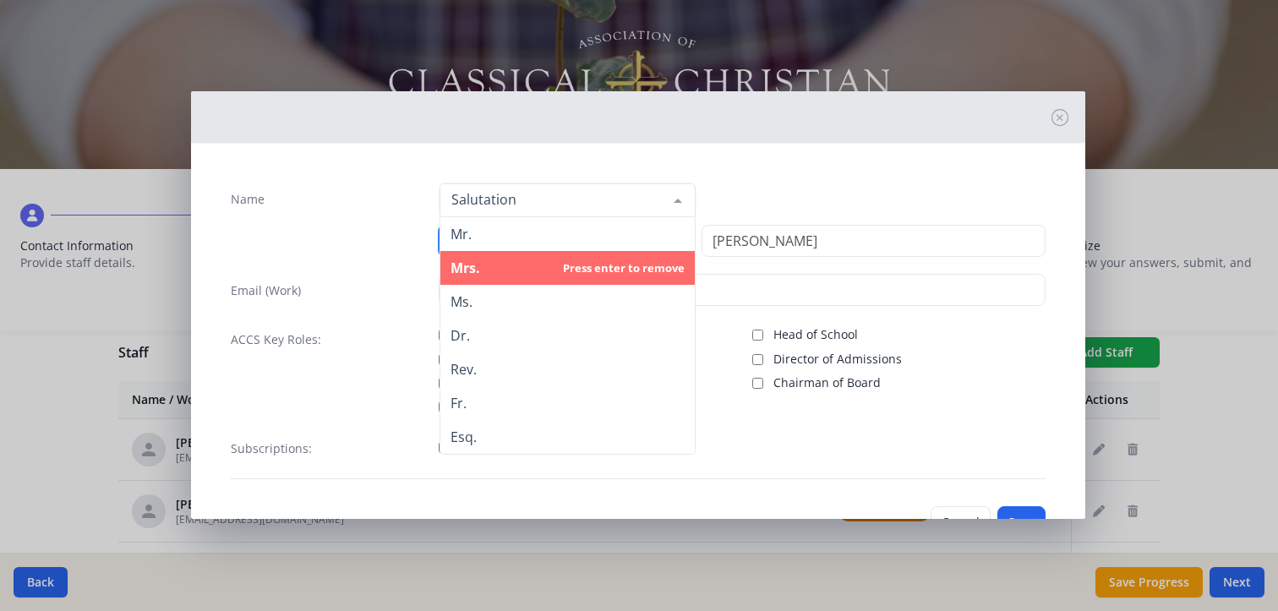
click at [540, 263] on span "Mrs." at bounding box center [568, 268] width 255 height 34
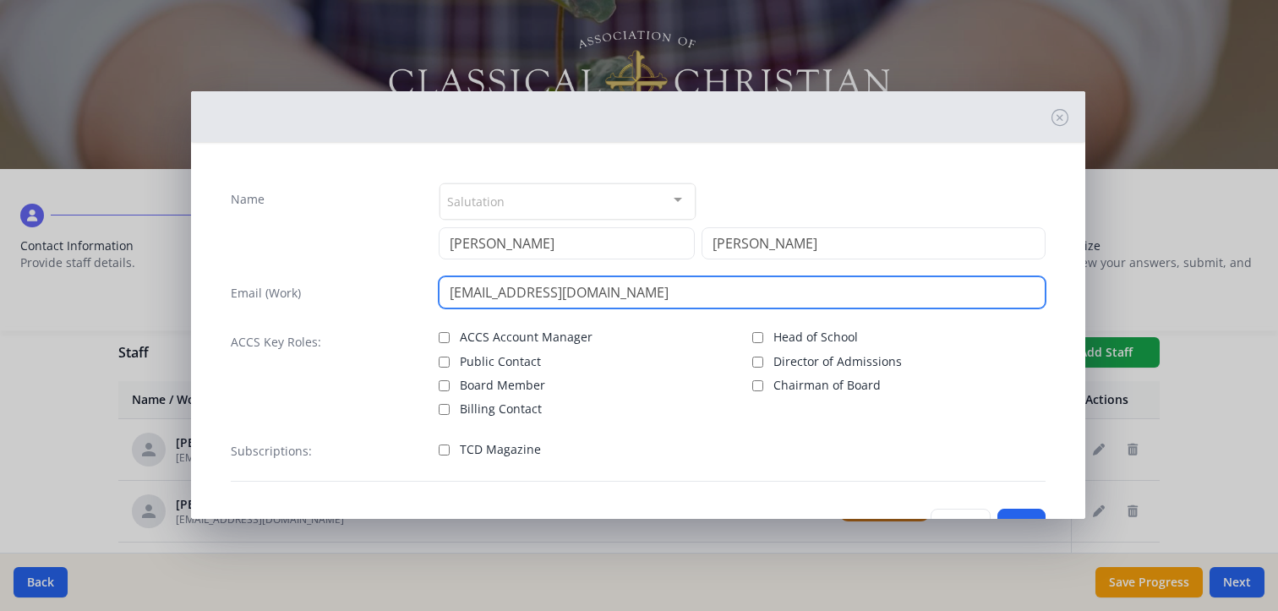
click at [664, 299] on input "[EMAIL_ADDRESS][DOMAIN_NAME]" at bounding box center [742, 292] width 607 height 32
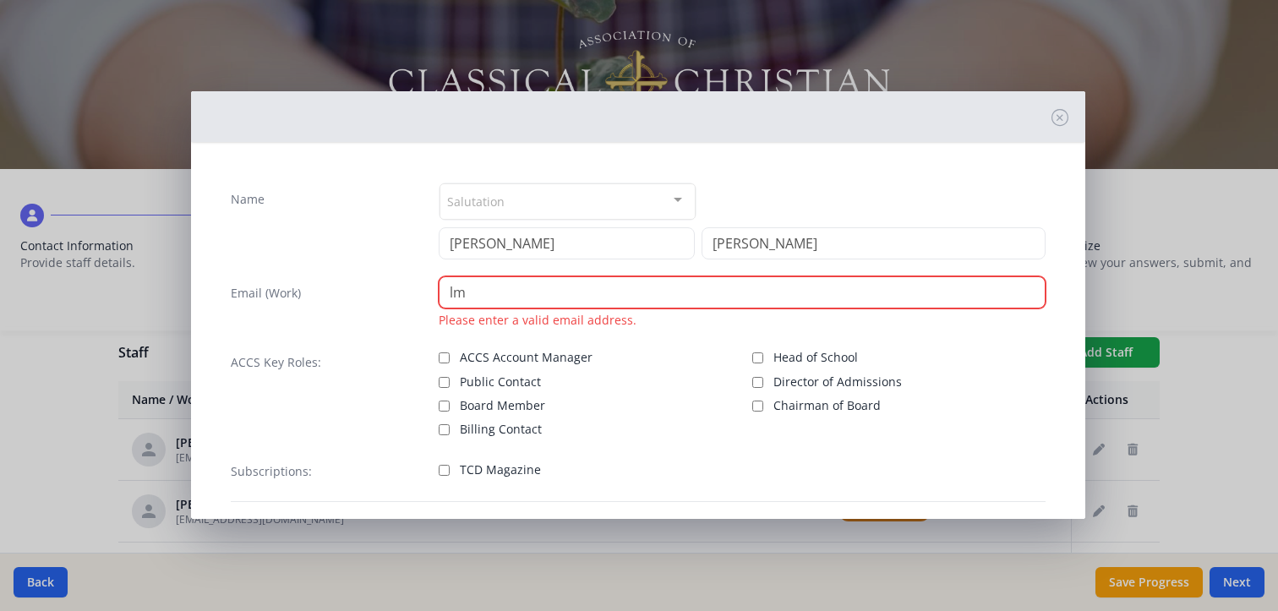
type input "l"
click at [627, 294] on input "info" at bounding box center [742, 292] width 607 height 32
type input "[EMAIL_ADDRESS][DOMAIN_NAME]"
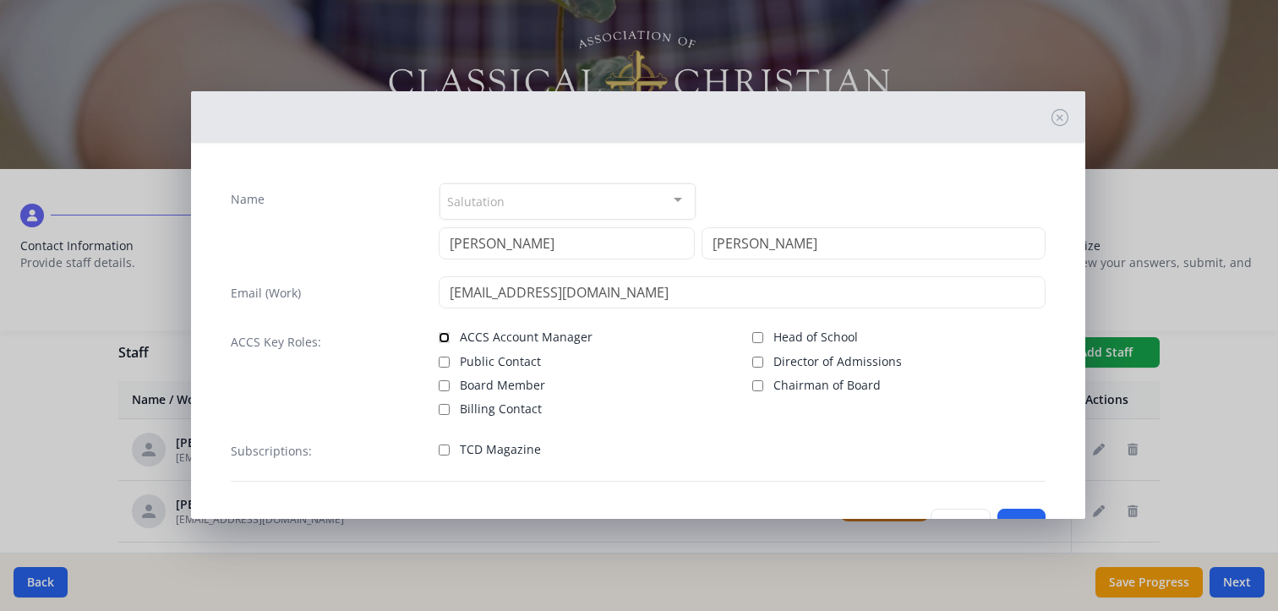
click at [442, 336] on input "ACCS Account Manager" at bounding box center [444, 337] width 11 height 11
checkbox input "true"
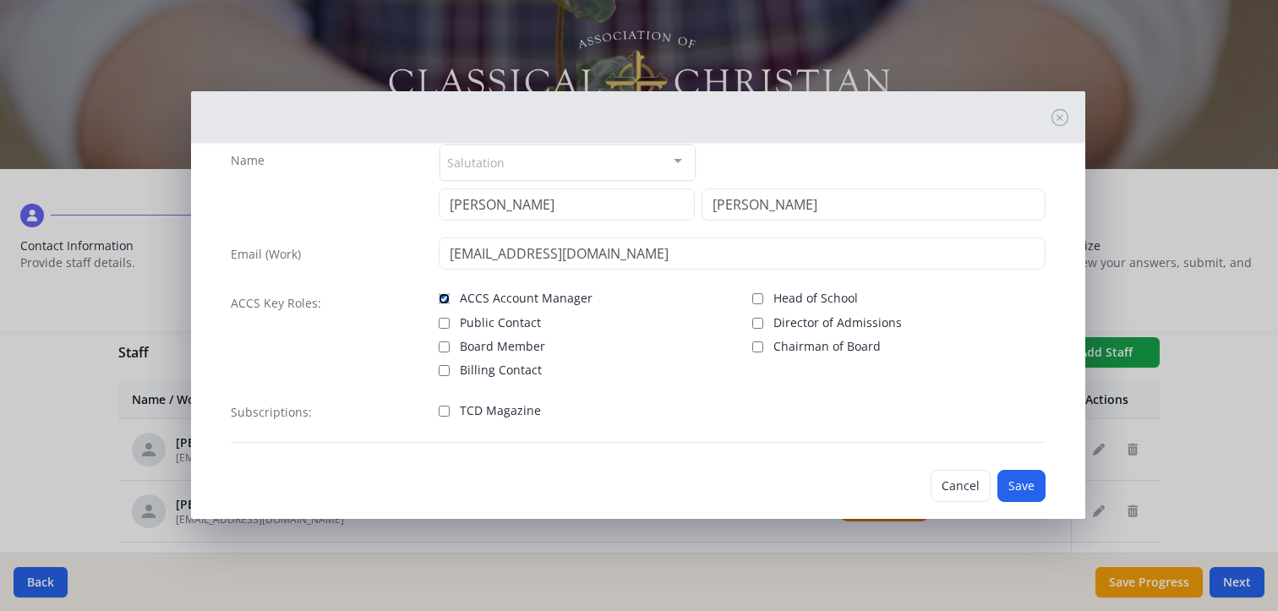
scroll to position [60, 0]
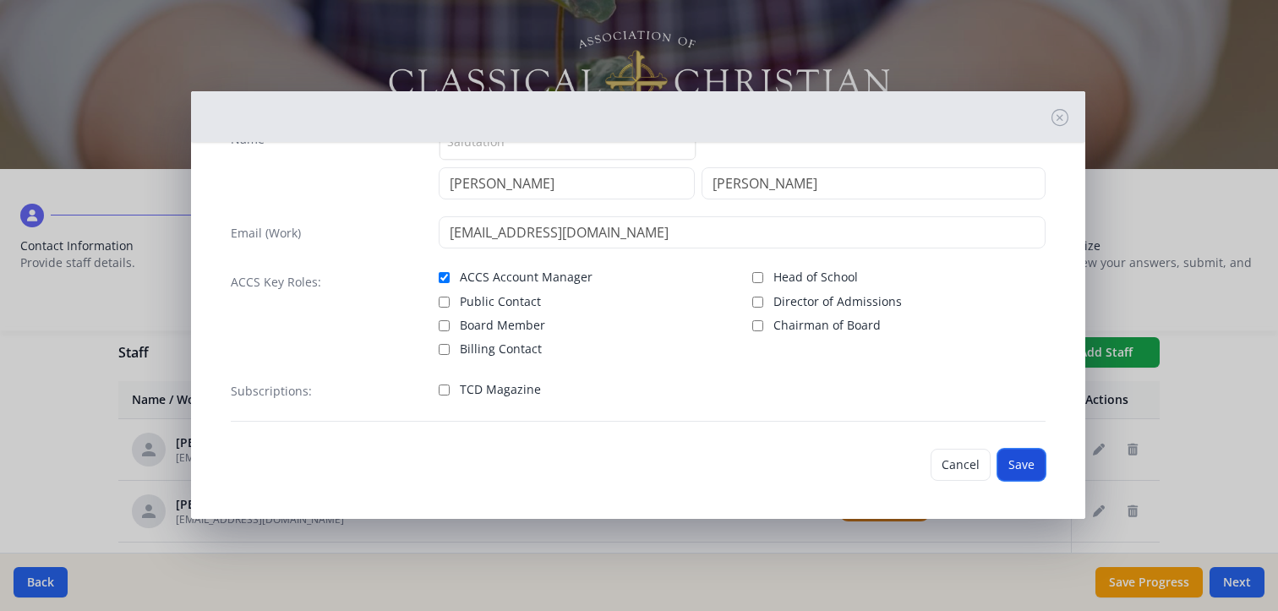
click at [1010, 462] on button "Save" at bounding box center [1022, 465] width 48 height 32
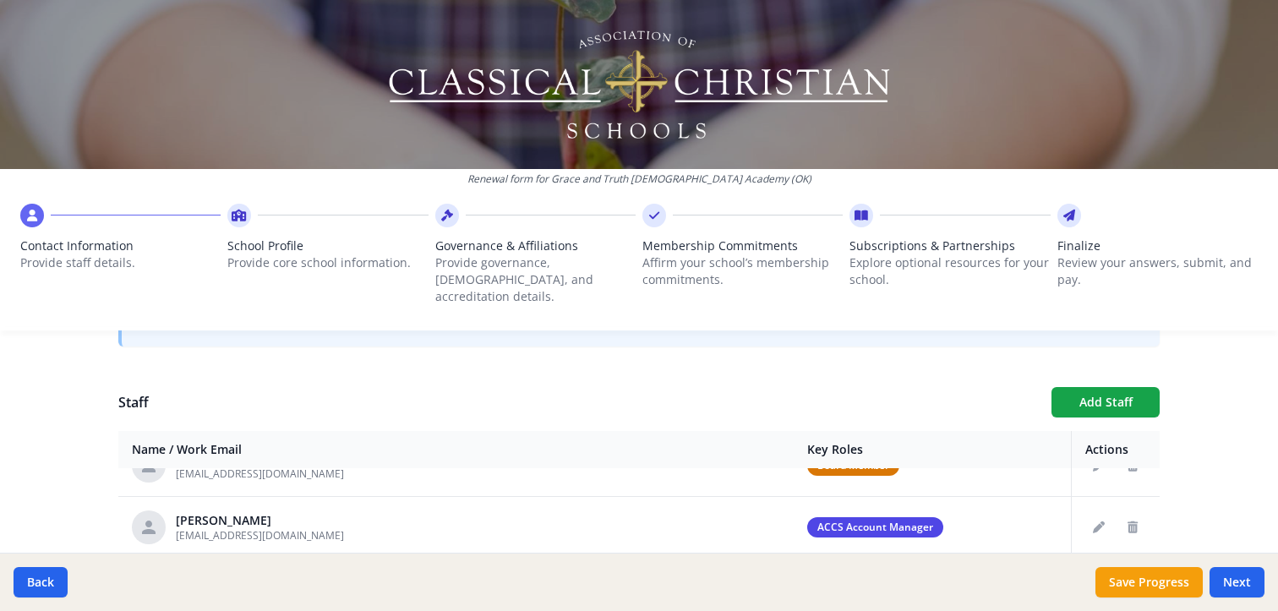
scroll to position [565, 0]
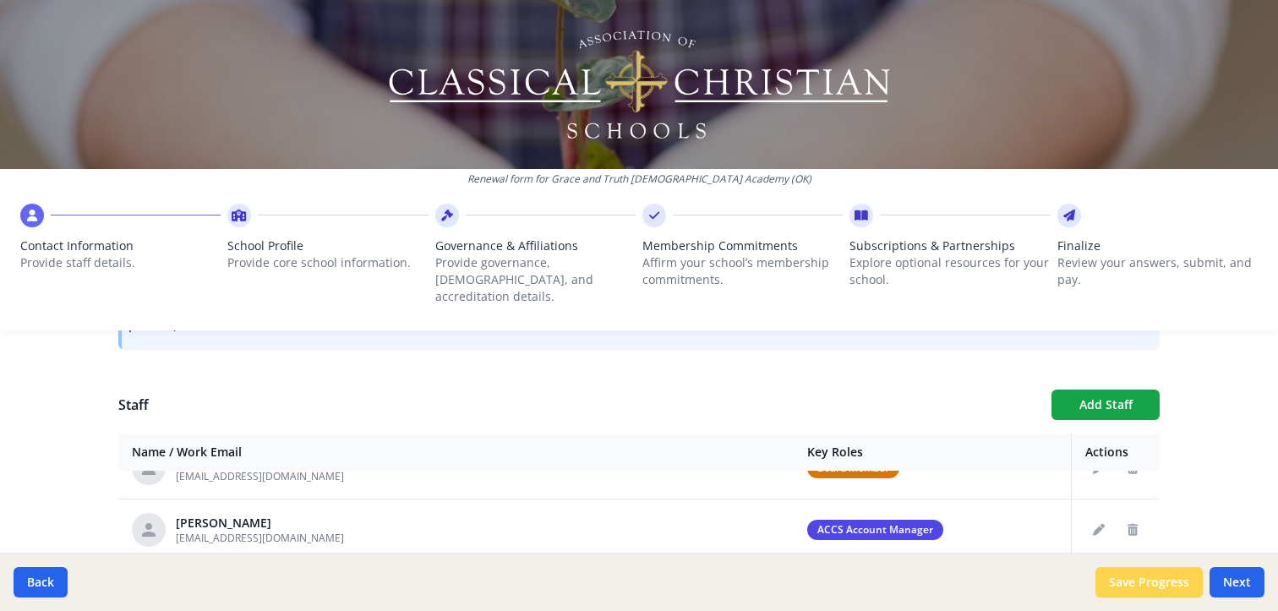
click at [1130, 573] on button "Save Progress" at bounding box center [1149, 582] width 107 height 30
click at [309, 249] on span "School Profile" at bounding box center [327, 246] width 200 height 17
click at [267, 253] on span "School Profile" at bounding box center [327, 246] width 200 height 17
click at [1245, 578] on button "Next" at bounding box center [1237, 582] width 55 height 30
type input "[PHONE_NUMBER]"
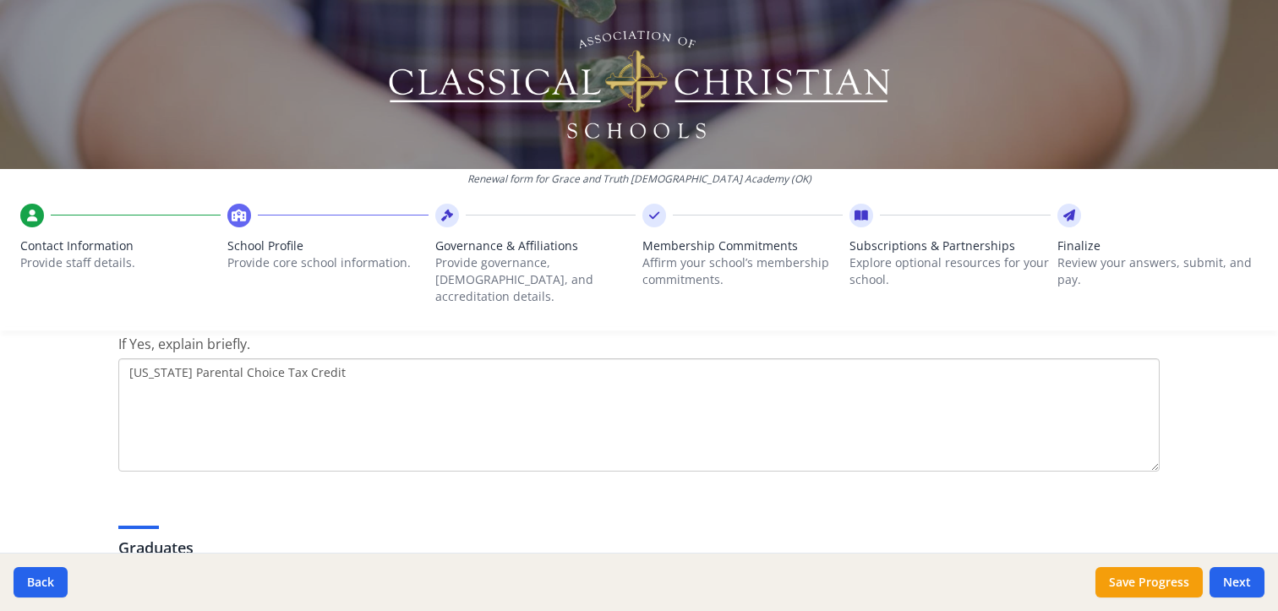
scroll to position [2397, 0]
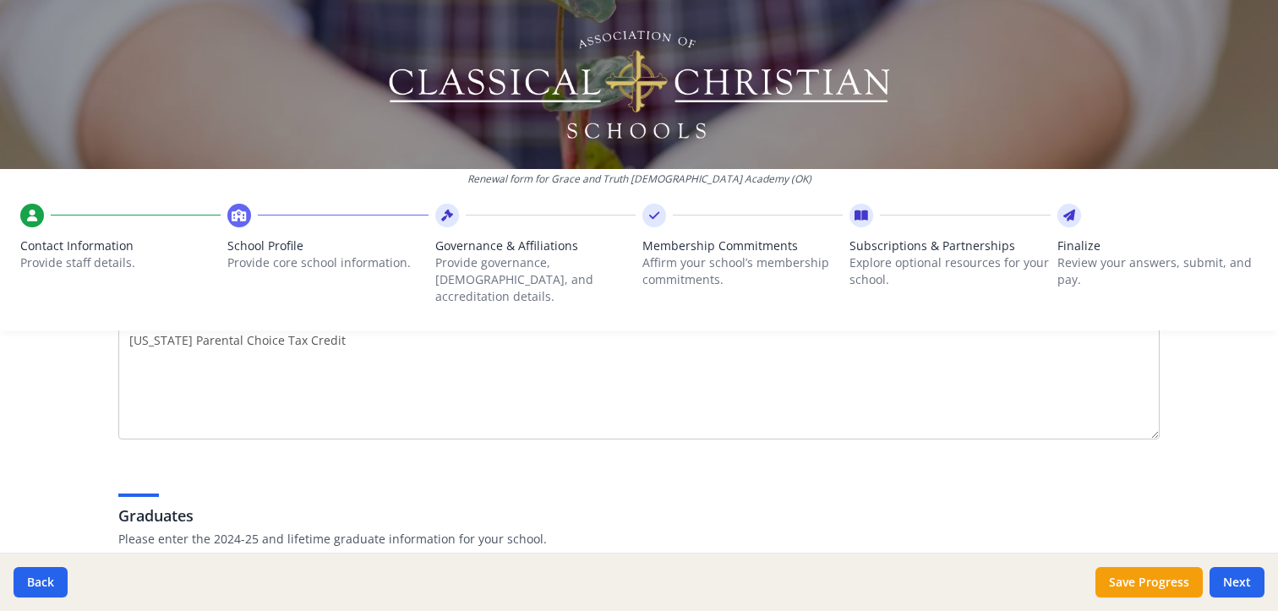
click at [346, 331] on textarea "[US_STATE] Parental Choice Tax Credit" at bounding box center [639, 382] width 1042 height 113
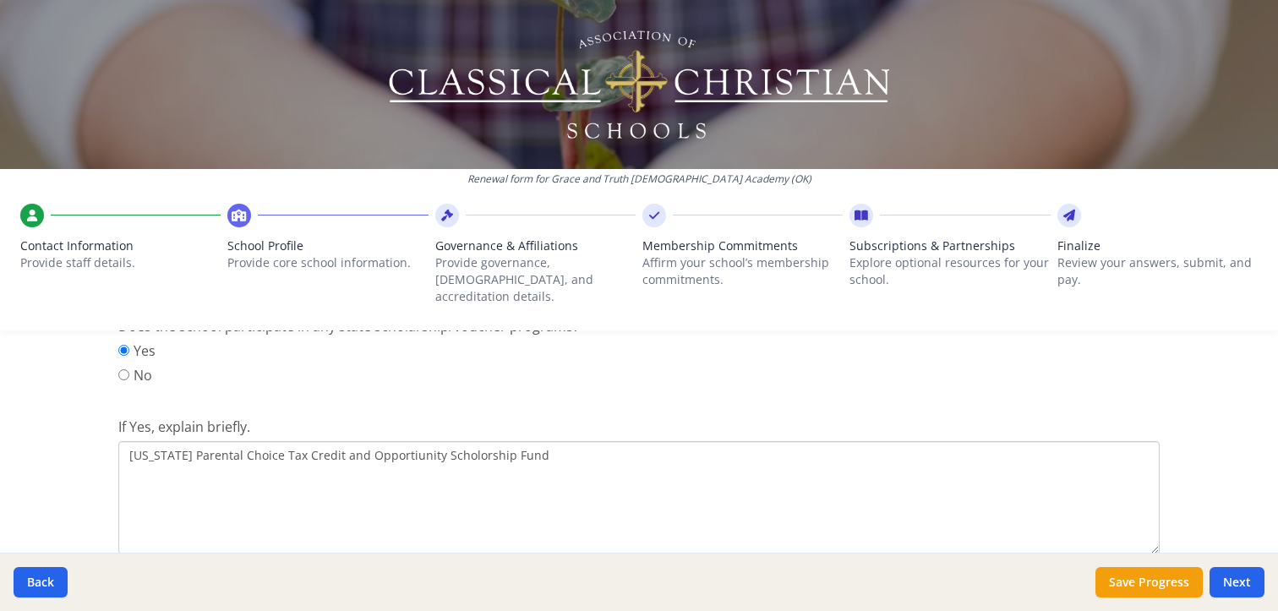
scroll to position [2256, 0]
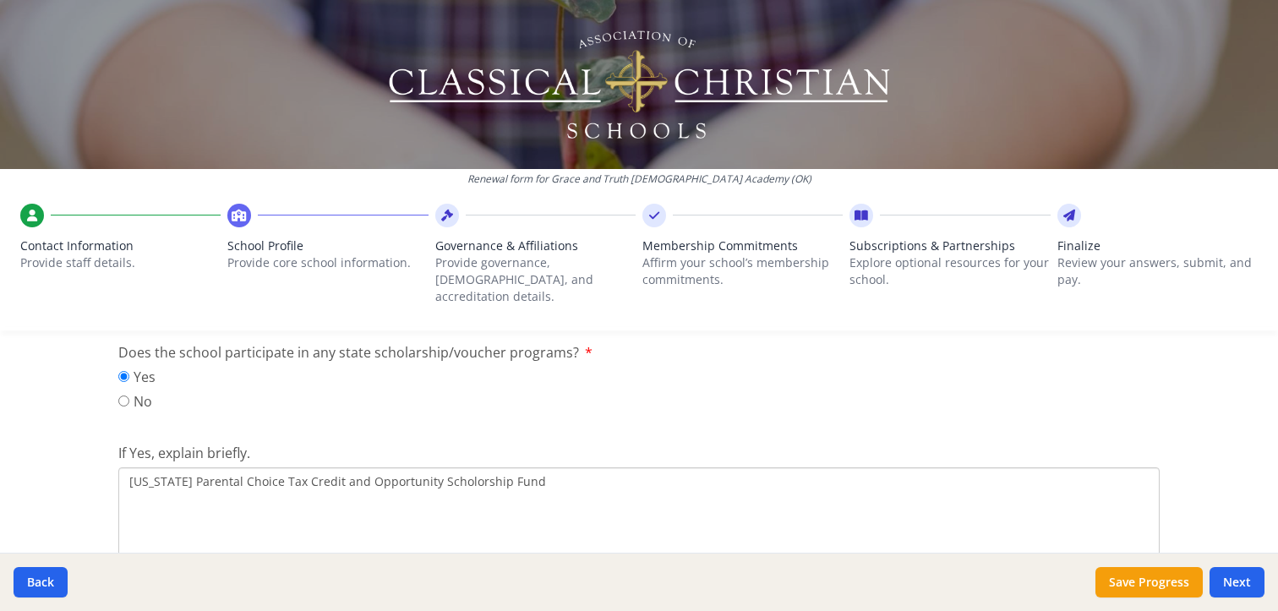
drag, startPoint x: 452, startPoint y: 444, endPoint x: 452, endPoint y: 455, distance: 11.0
drag, startPoint x: 452, startPoint y: 455, endPoint x: 457, endPoint y: 466, distance: 12.1
click at [330, 468] on textarea "[US_STATE] Parental Choice Tax Credit and Opportunity Scholarship Fund" at bounding box center [639, 524] width 1042 height 113
click at [590, 468] on textarea "[US_STATE] Parental Choice Tax Credit (OKPCTC) and Opportunity Scholarship Fund" at bounding box center [639, 524] width 1042 height 113
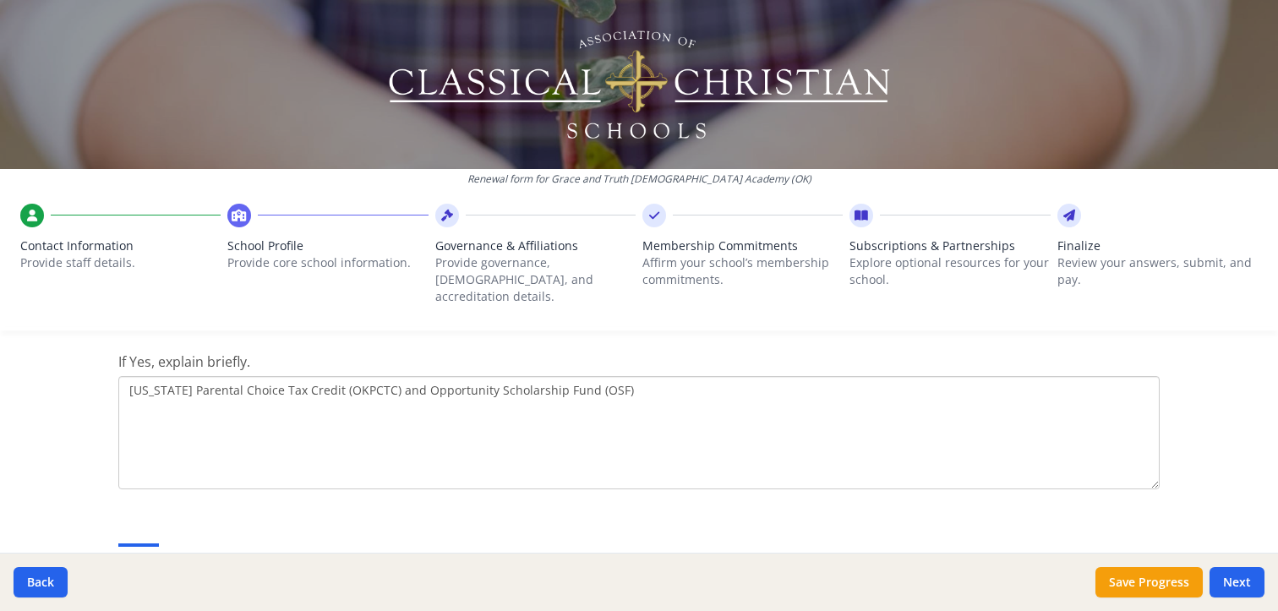
scroll to position [2397, 0]
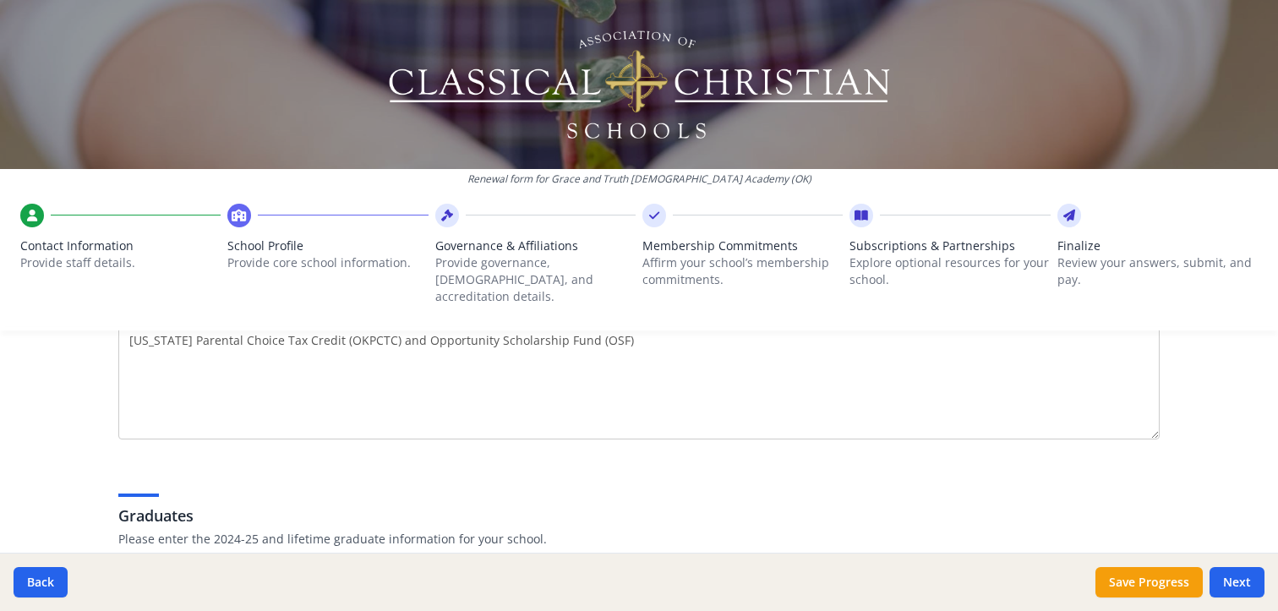
type textarea "[US_STATE] Parental Choice Tax Credit (OKPCTC) and Opportunity Scholarship Fund…"
click at [391, 320] on div "Renewal form for Grace and Truth [DEMOGRAPHIC_DATA] Academy ([GEOGRAPHIC_DATA])…" at bounding box center [639, 172] width 1278 height 344
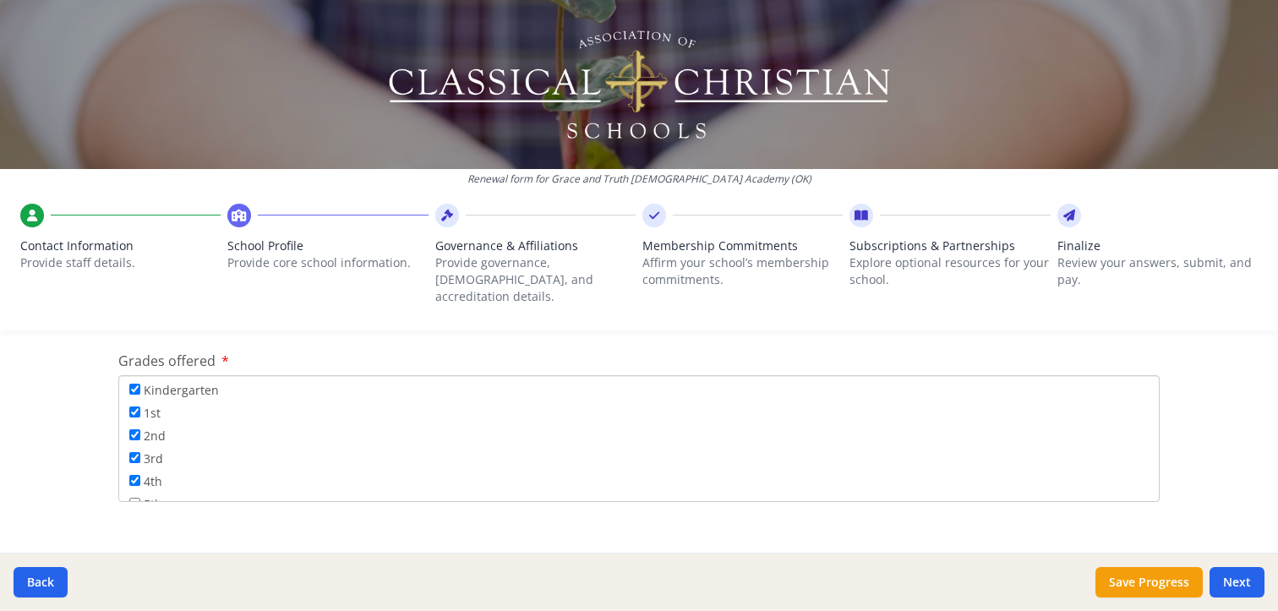
scroll to position [0, 0]
click at [1139, 468] on div "Pre-K Kindergarten 1st 2nd 3rd 4th 5th 6th 7th 8th 9th 10th 11th 12th" at bounding box center [639, 438] width 1042 height 127
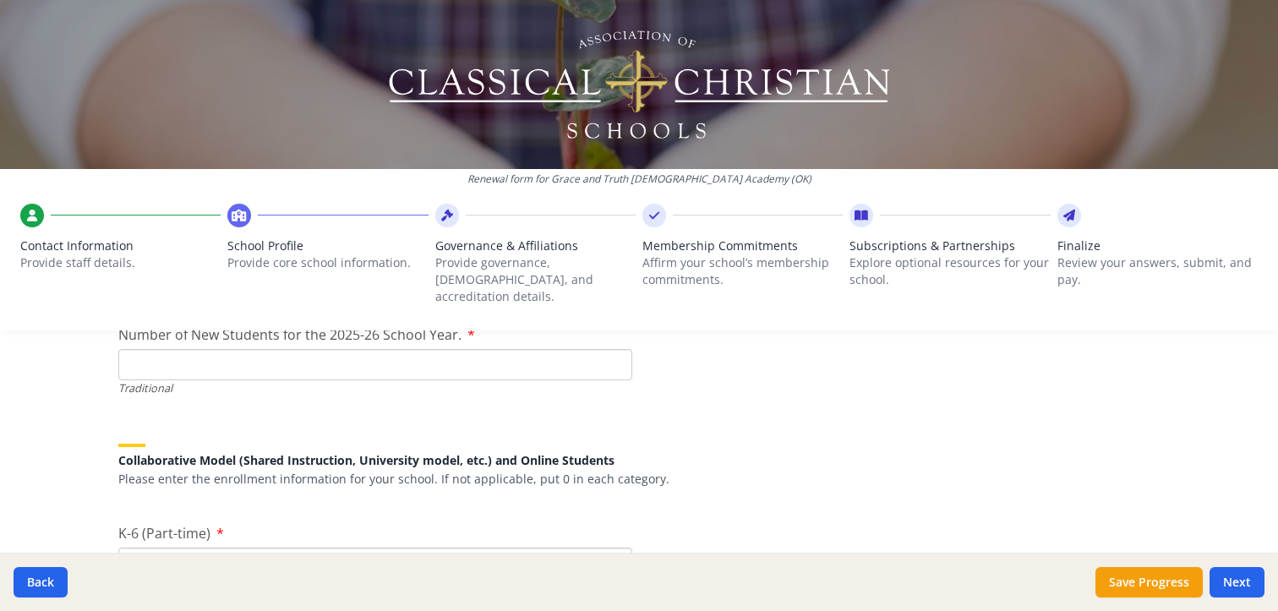
scroll to position [4088, 0]
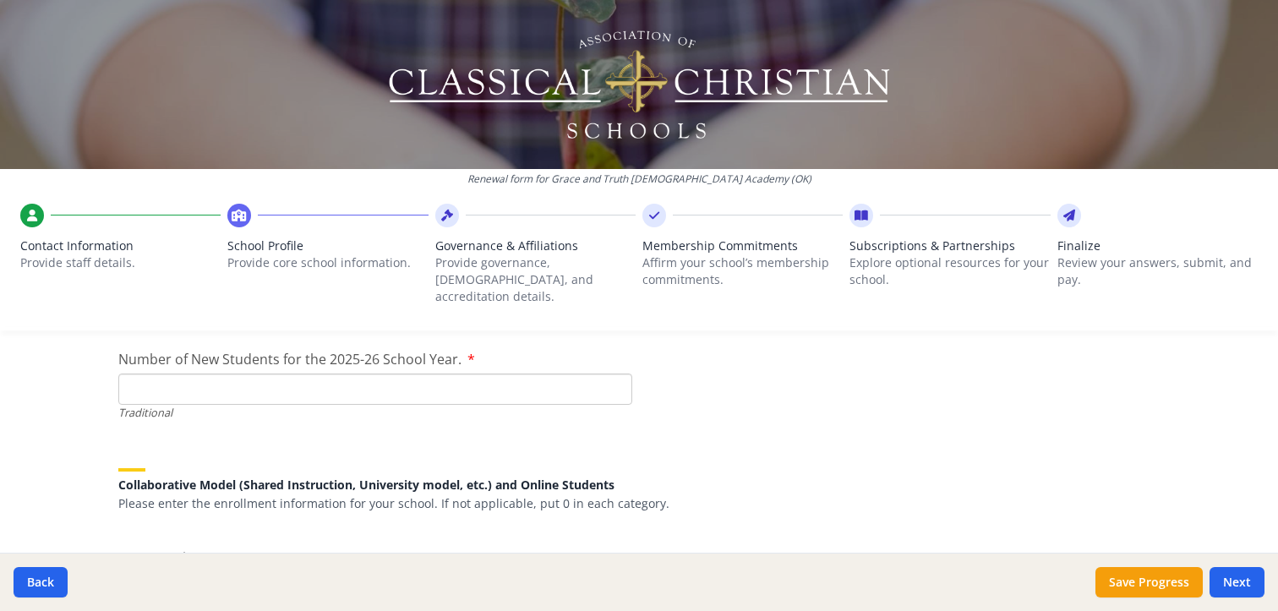
click at [172, 374] on input "Number of New Students for the 2025-26 School Year." at bounding box center [375, 389] width 514 height 31
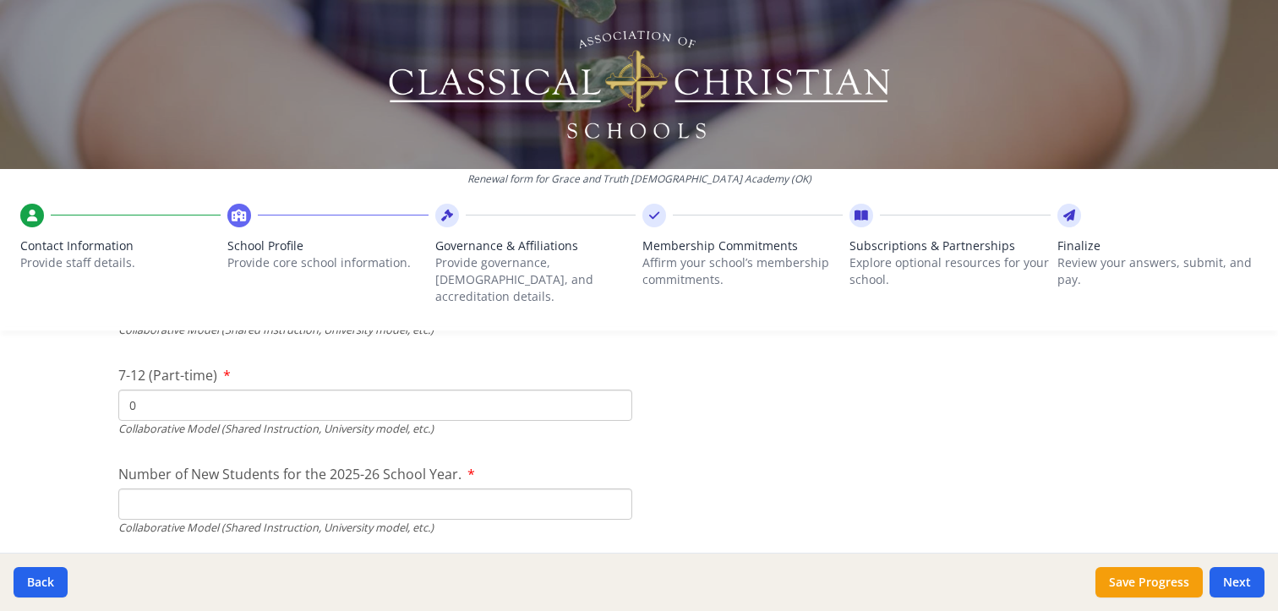
scroll to position [4229, 0]
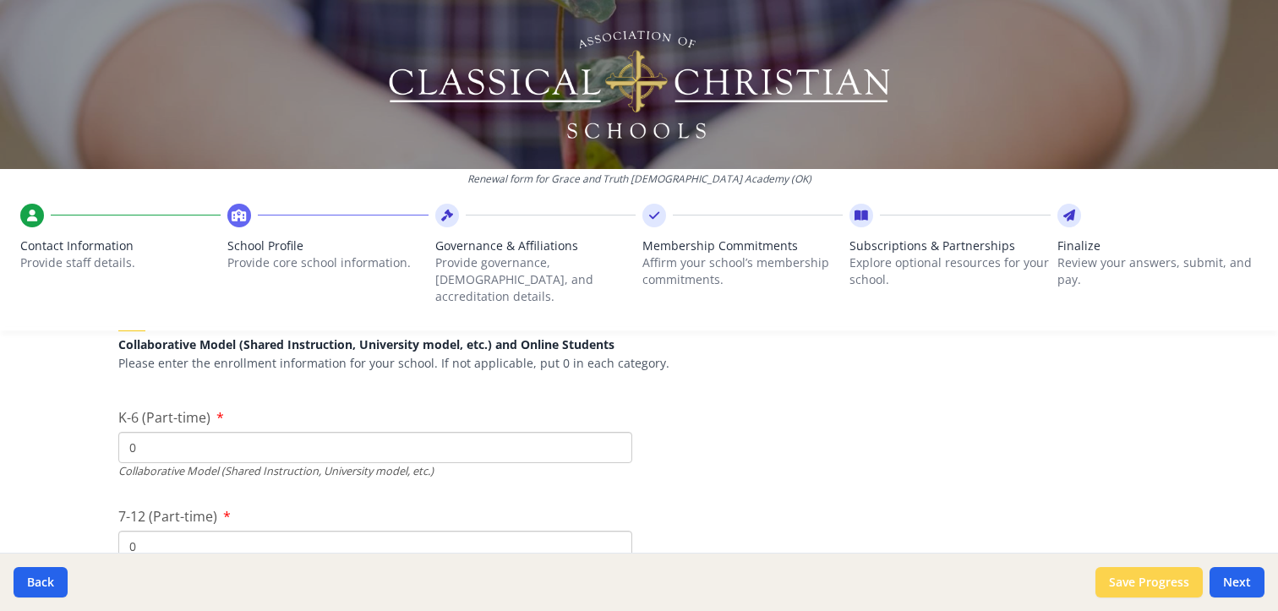
type input "24"
click at [1145, 585] on button "Save Progress" at bounding box center [1149, 582] width 107 height 30
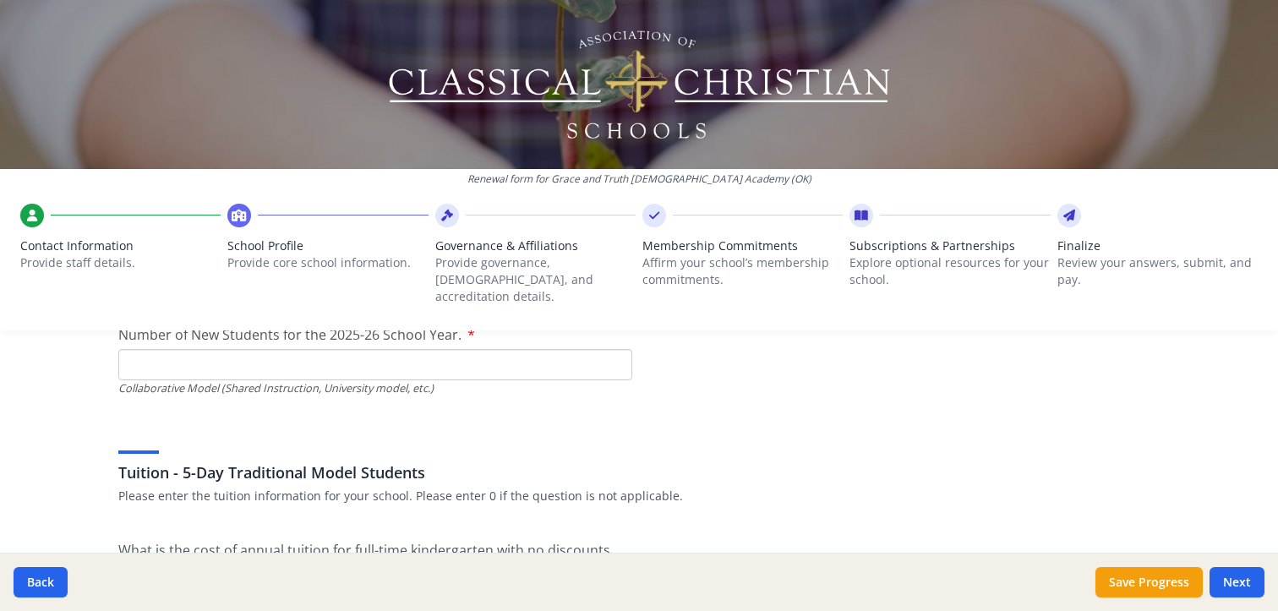
scroll to position [4368, 0]
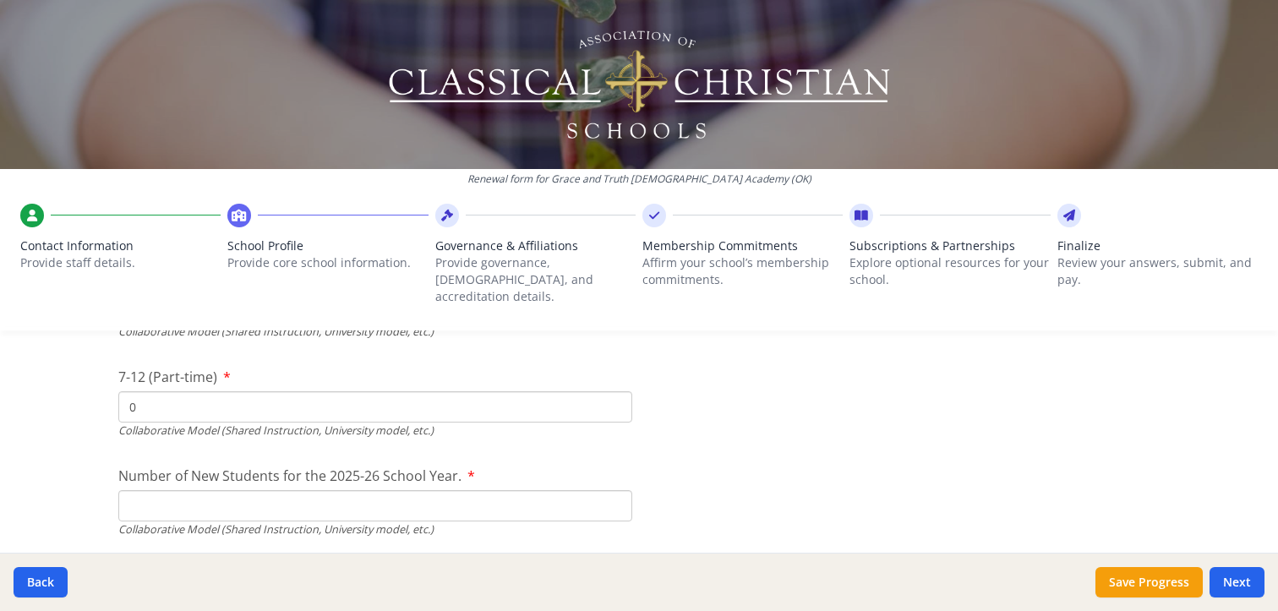
click at [163, 125] on input "Number of New Students for the 2025-26 School Year." at bounding box center [375, 109] width 514 height 31
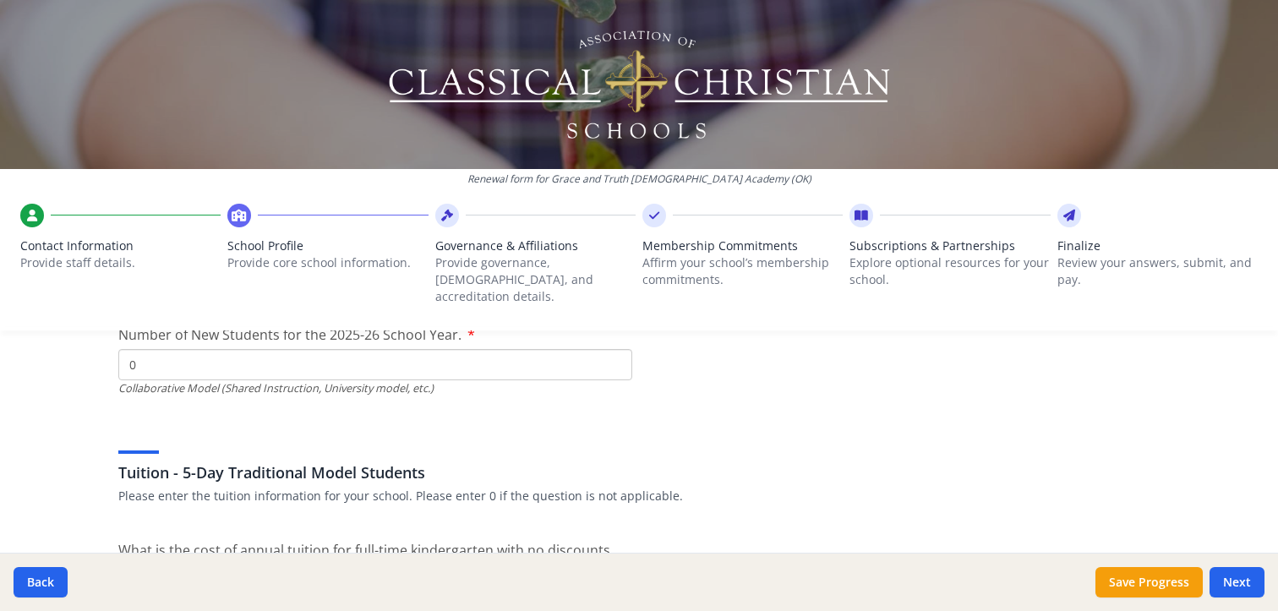
scroll to position [4650, 0]
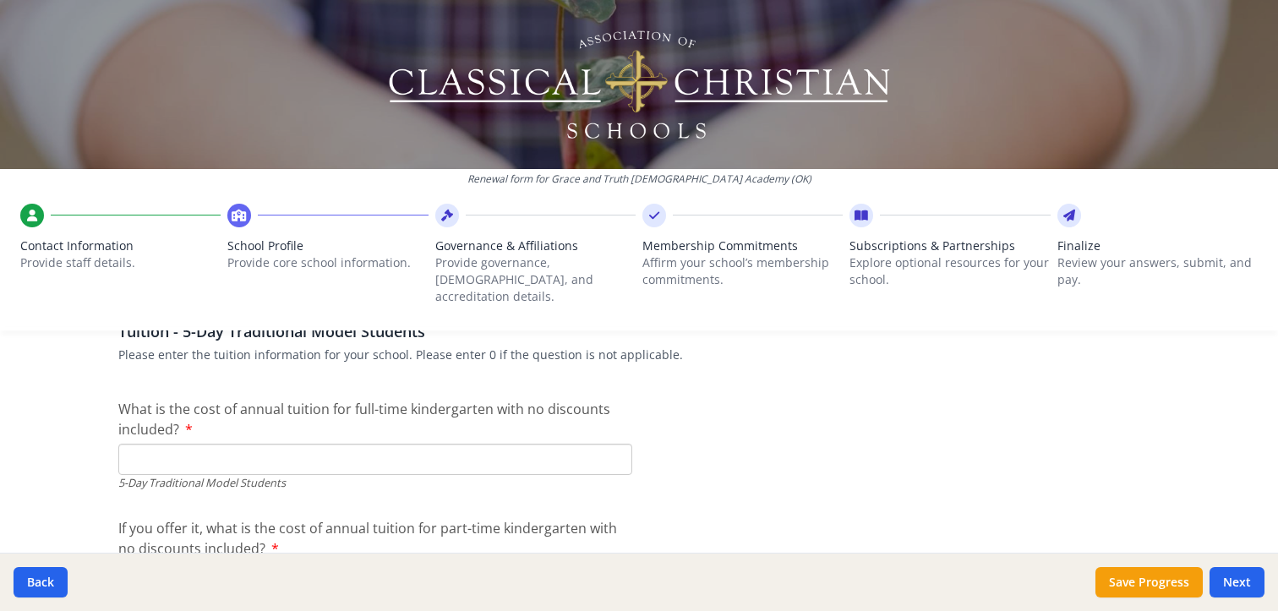
type input "0"
click at [167, 444] on input "What is the cost of annual tuition for full-time kindergarten with no discounts…" at bounding box center [375, 459] width 514 height 31
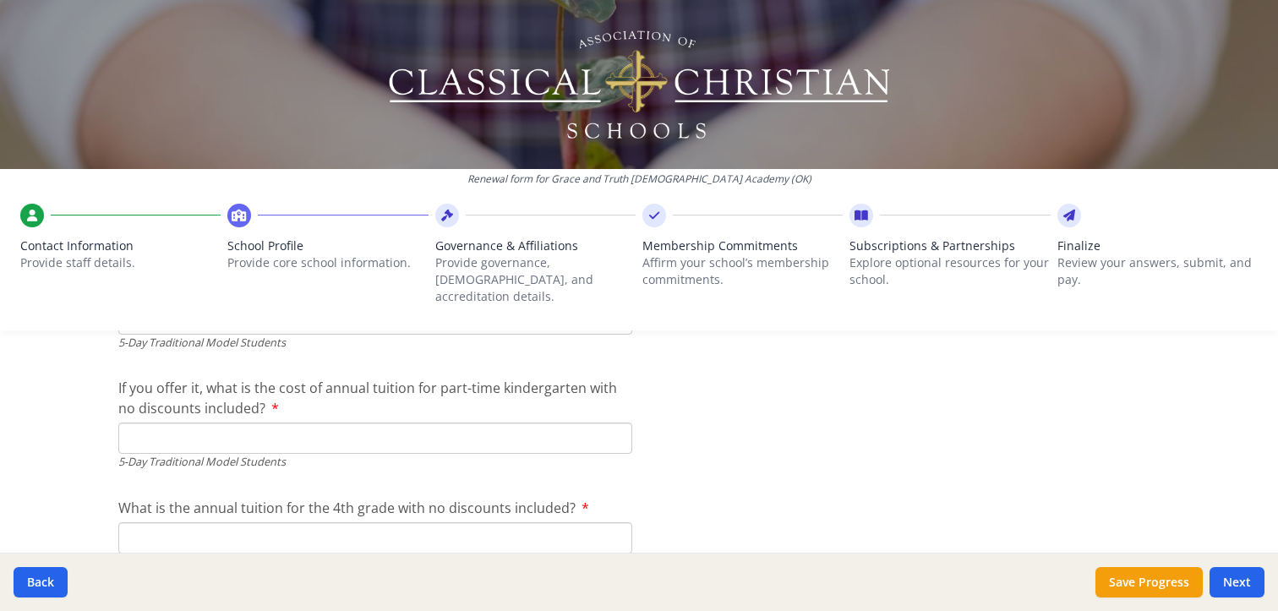
type input "$5 500"
click at [172, 425] on input "If you offer it, what is the cost of annual tuition for part-time kindergarten …" at bounding box center [375, 438] width 514 height 31
type input "$0"
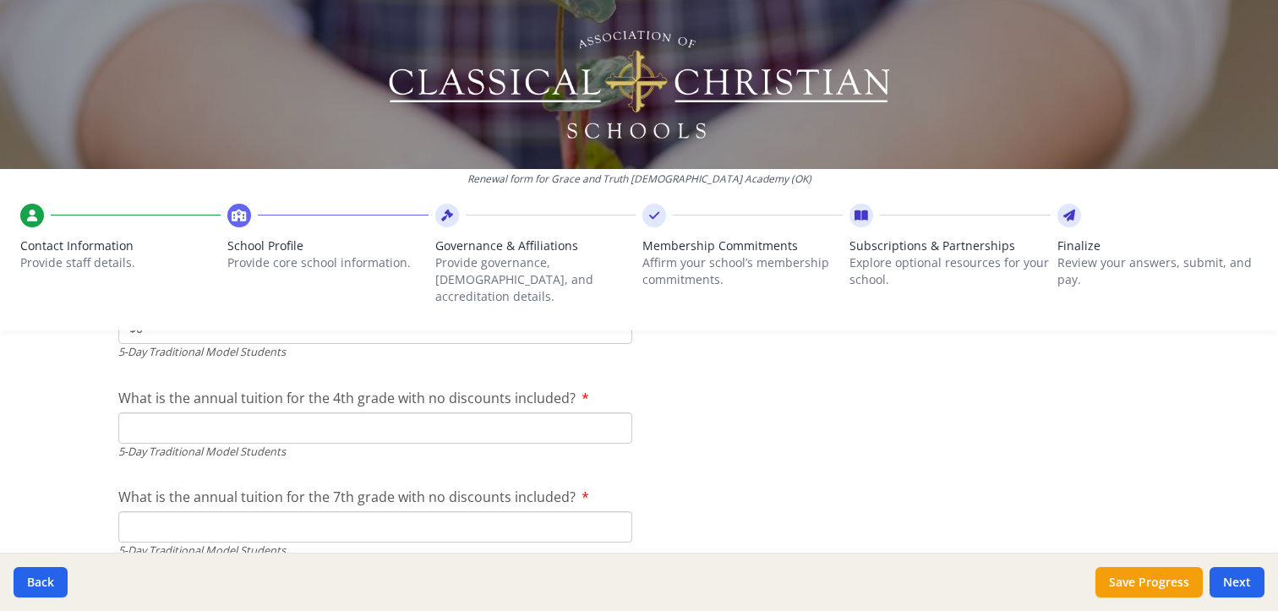
scroll to position [4932, 0]
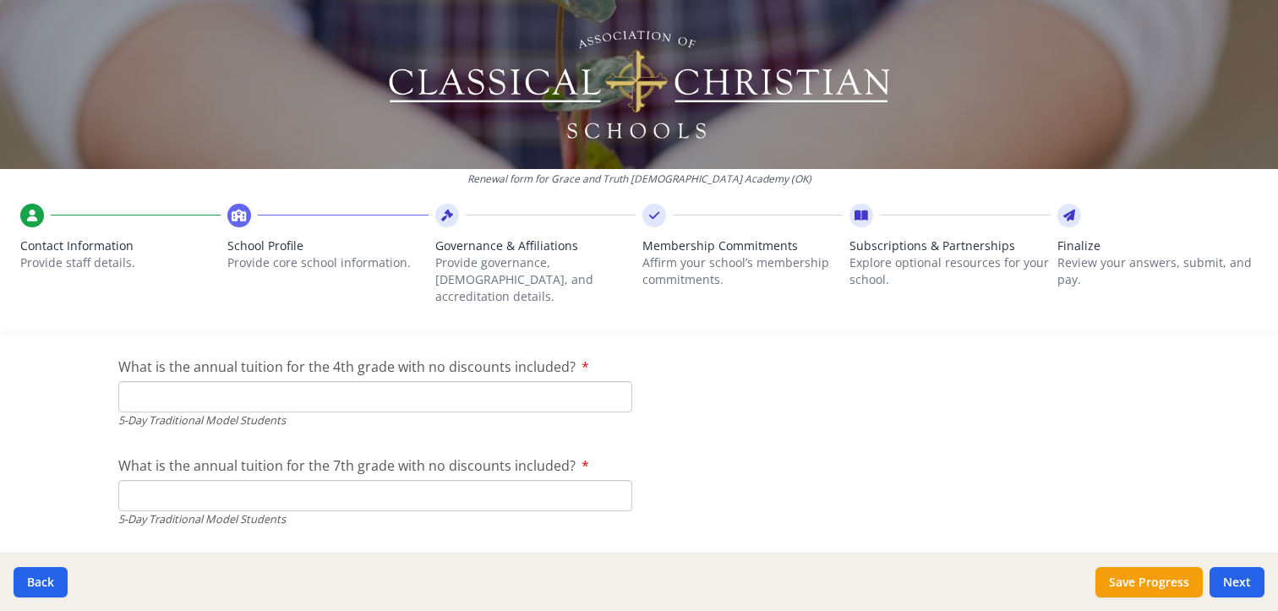
click at [149, 381] on input "What is the annual tuition for the 4th grade with no discounts included?" at bounding box center [375, 396] width 514 height 31
type input "$5 500"
click at [200, 480] on input "What is the annual tuition for the 7th grade with no discounts included?" at bounding box center [375, 495] width 514 height 31
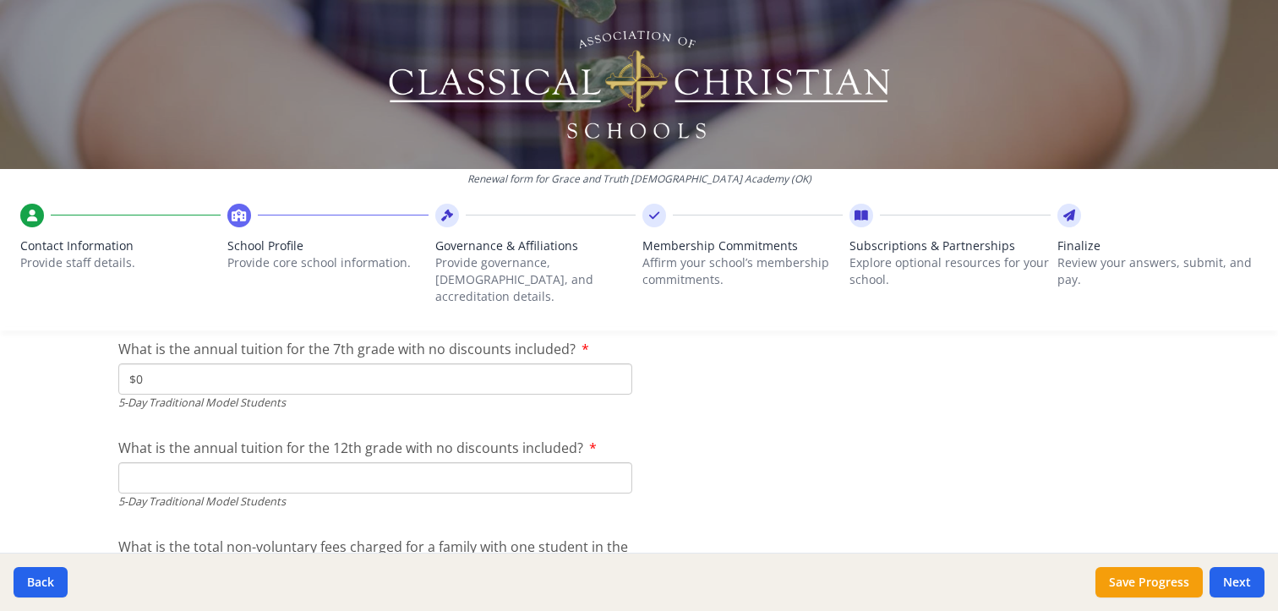
scroll to position [5073, 0]
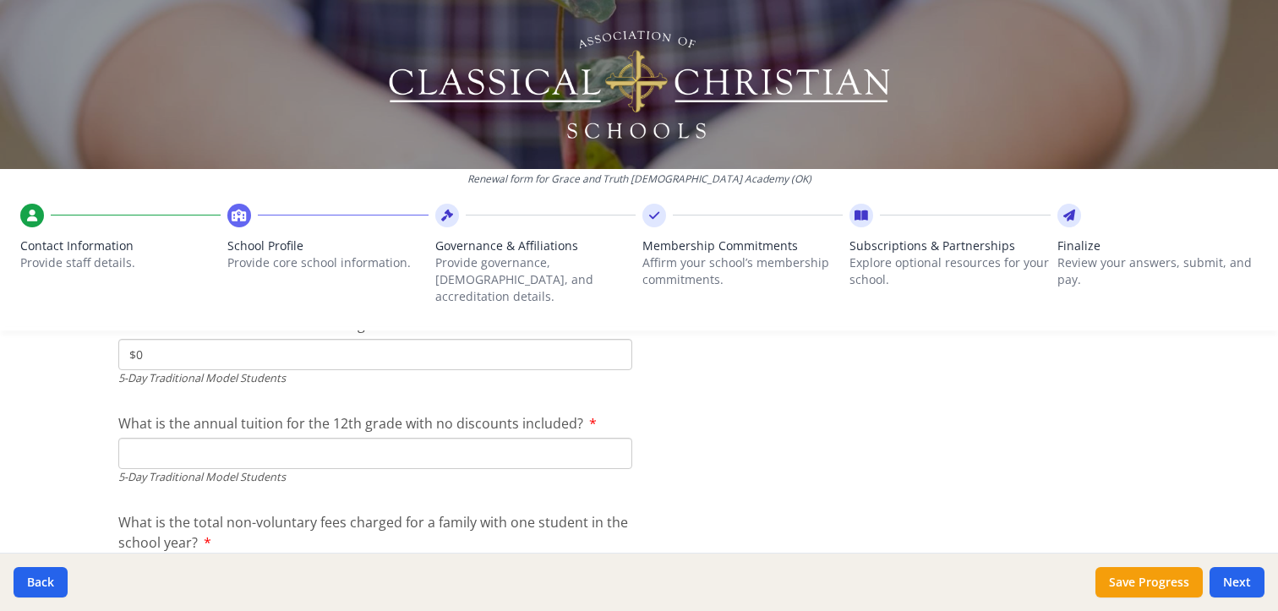
type input "$0"
click at [160, 438] on input "What is the annual tuition for the 12th grade with no discounts included?" at bounding box center [375, 453] width 514 height 31
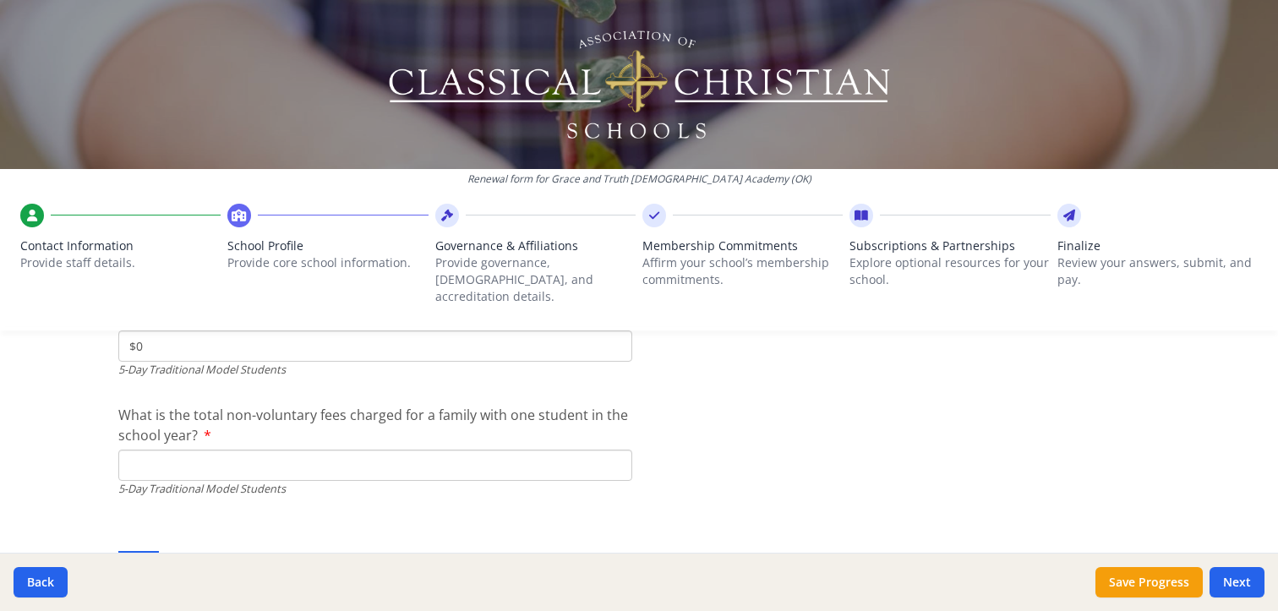
scroll to position [5214, 0]
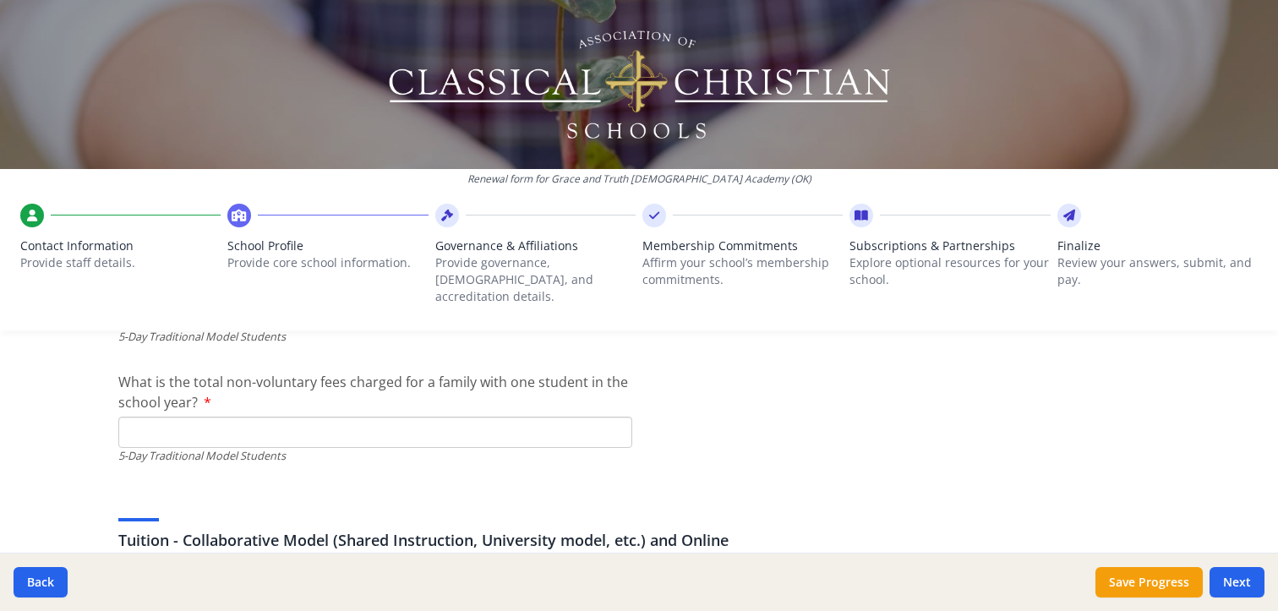
type input "$0"
click at [179, 417] on input "What is the total non-voluntary fees charged for a family with one student in t…" at bounding box center [375, 432] width 514 height 31
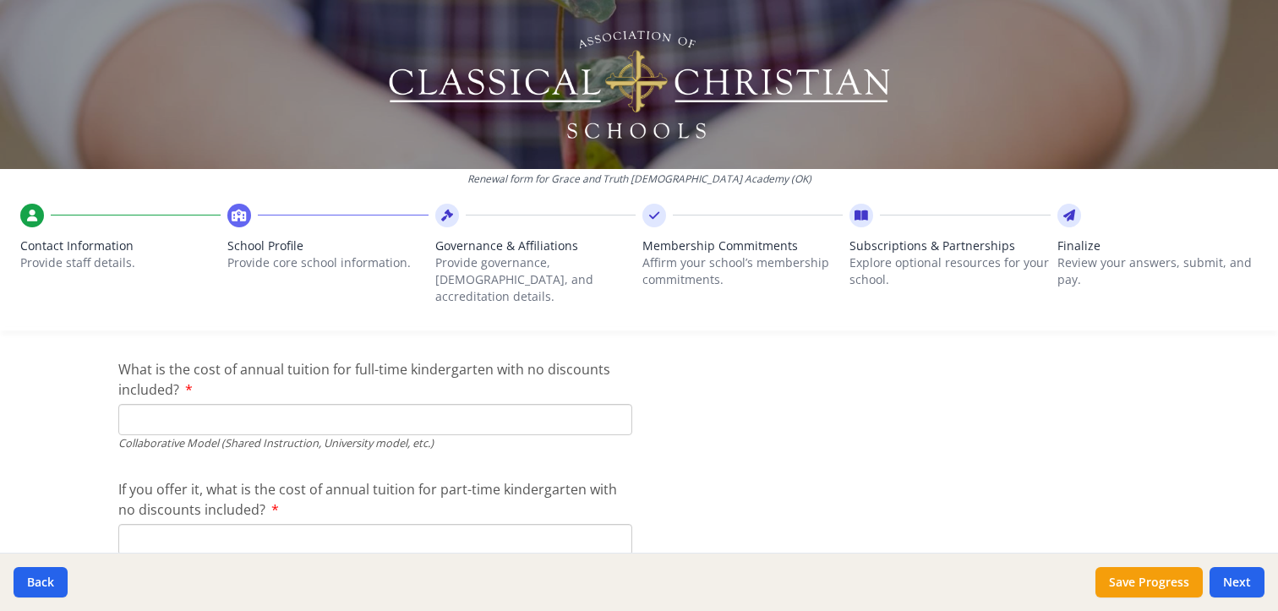
scroll to position [5496, 0]
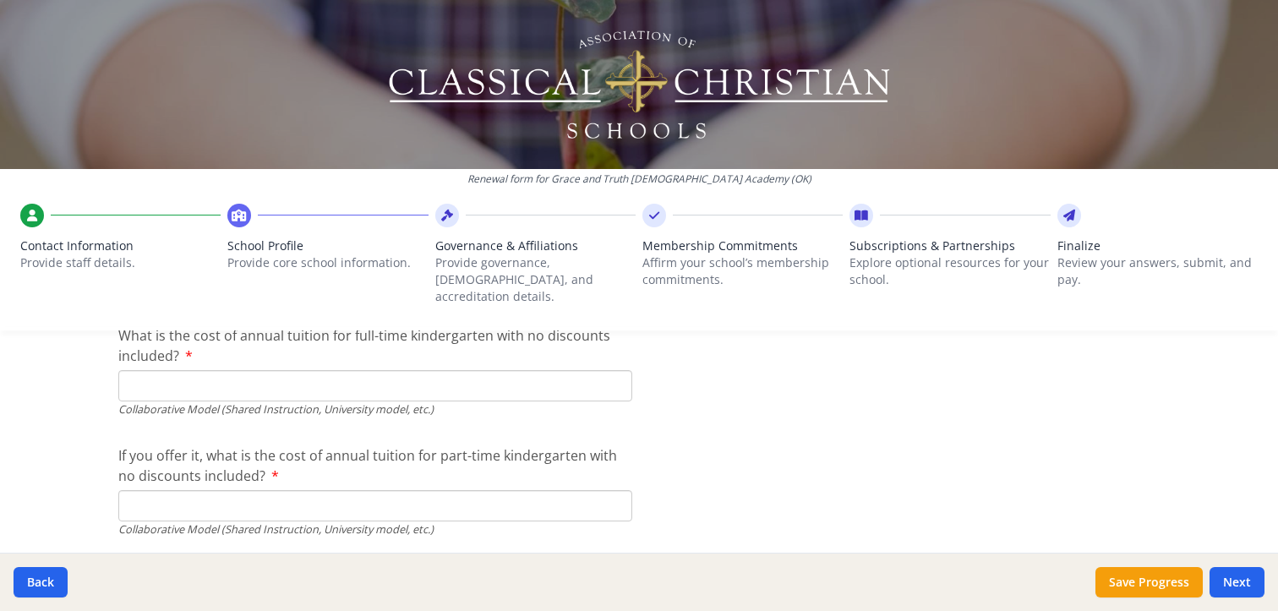
type input "$300"
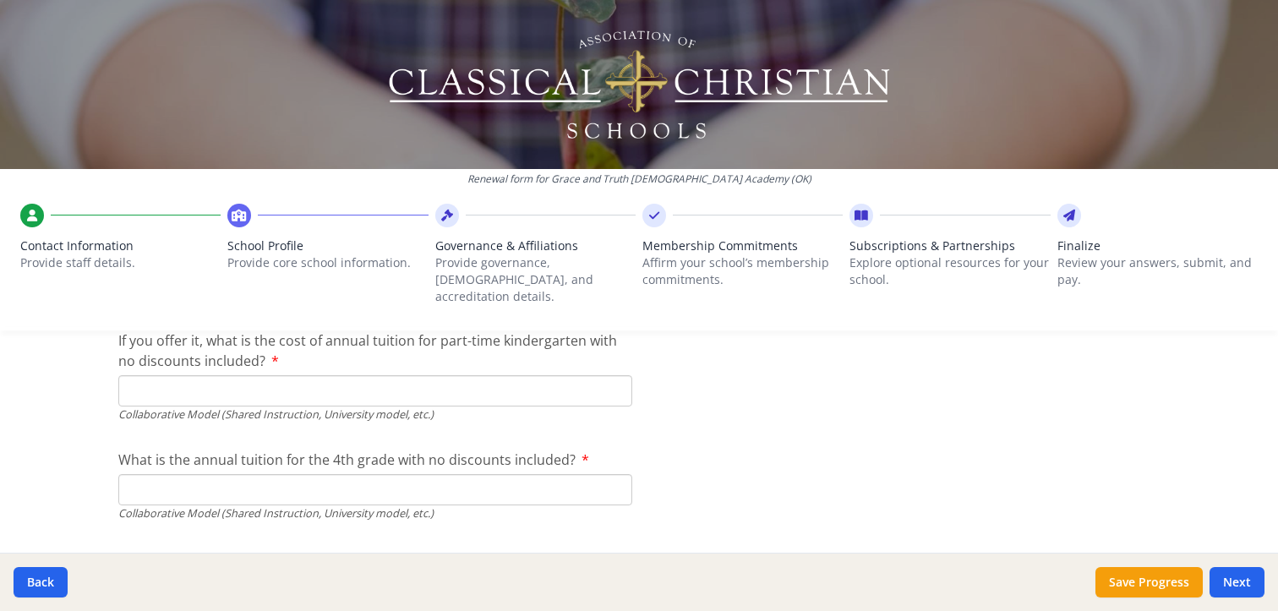
scroll to position [5636, 0]
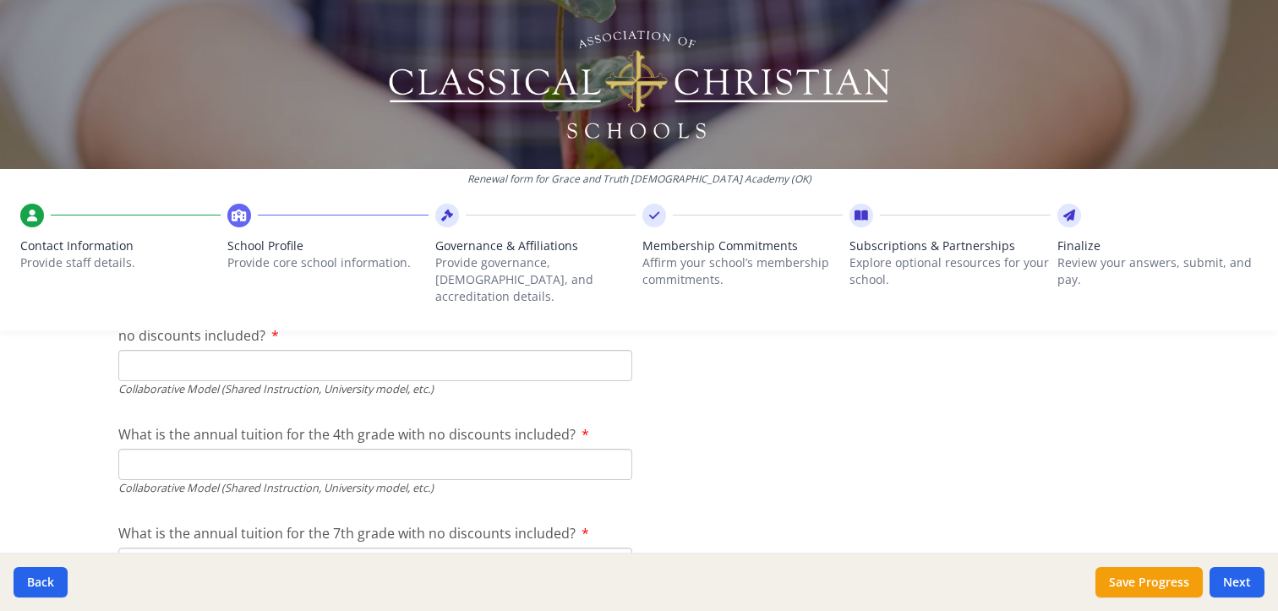
type input "$0"
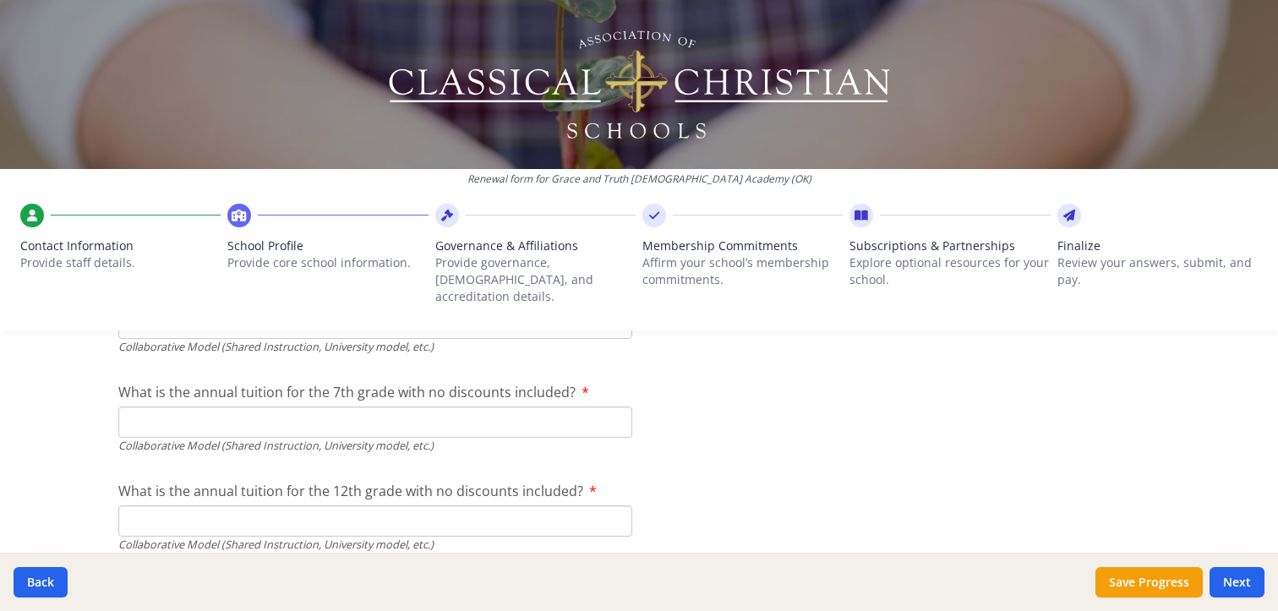
type input "$0"
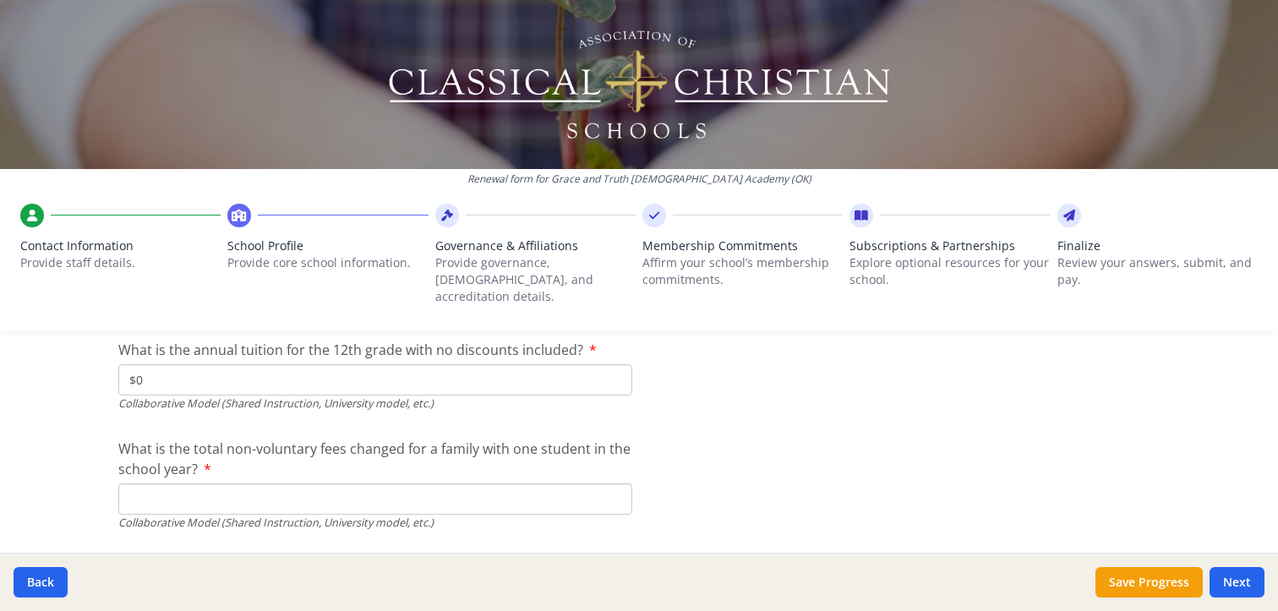
type input "$0"
click at [139, 484] on input "What is the total non-voluntary fees changed for a family with one student in t…" at bounding box center [375, 499] width 514 height 31
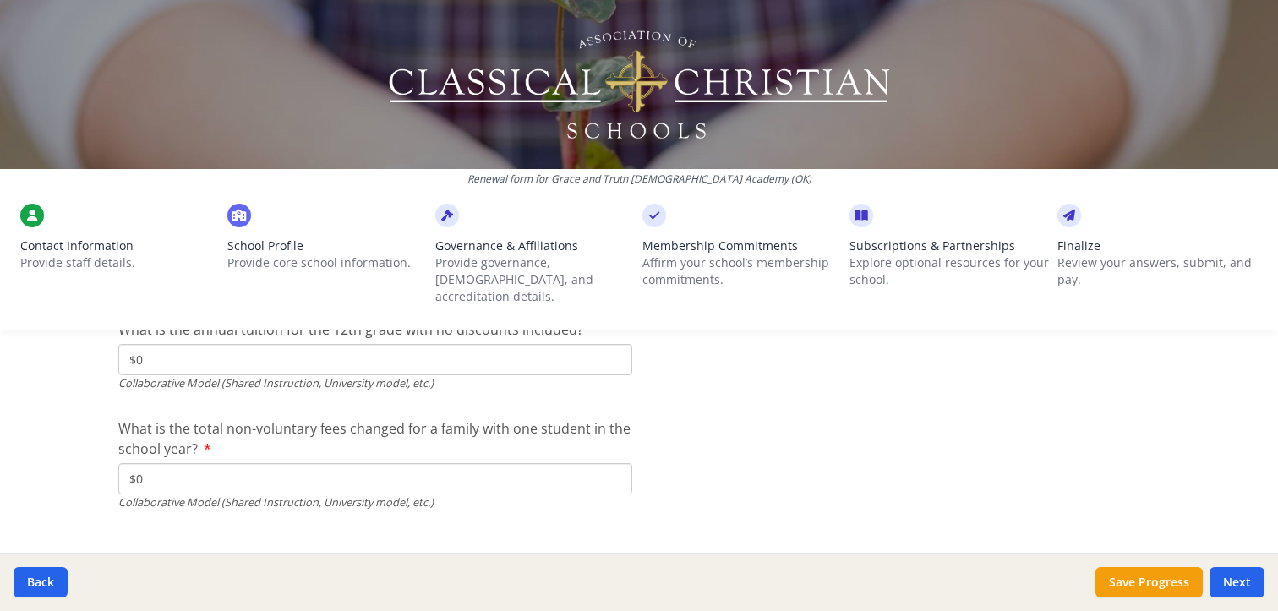
scroll to position [5949, 0]
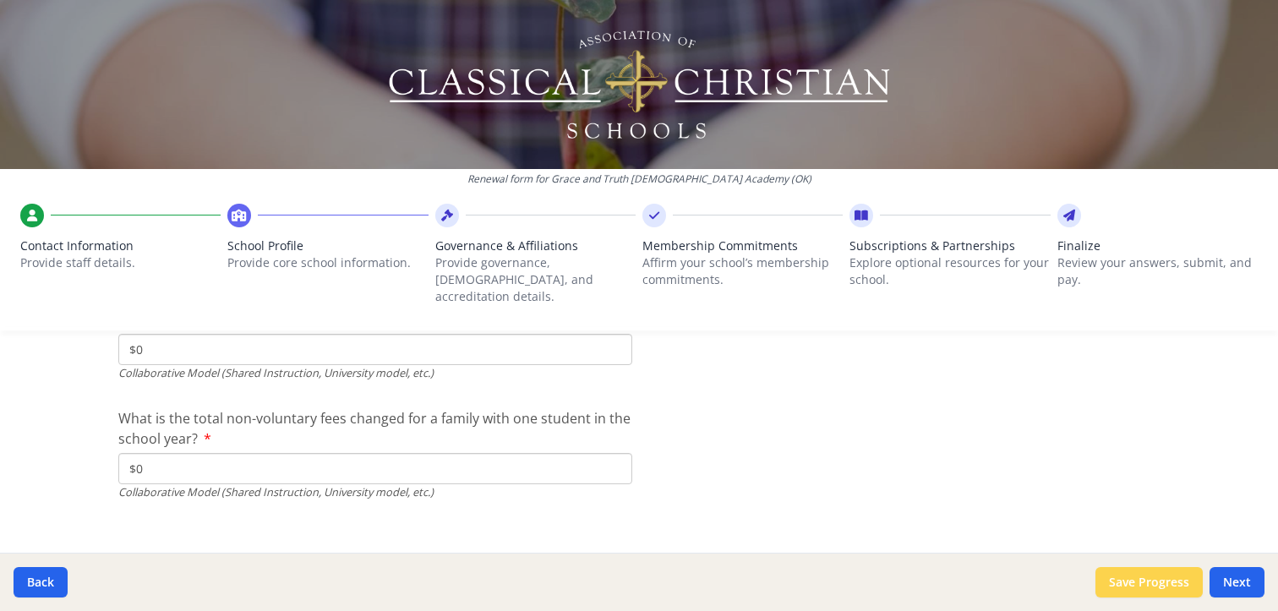
type input "$0"
click at [1146, 588] on button "Save Progress" at bounding box center [1149, 582] width 107 height 30
click at [1245, 580] on button "Next" at bounding box center [1237, 582] width 55 height 30
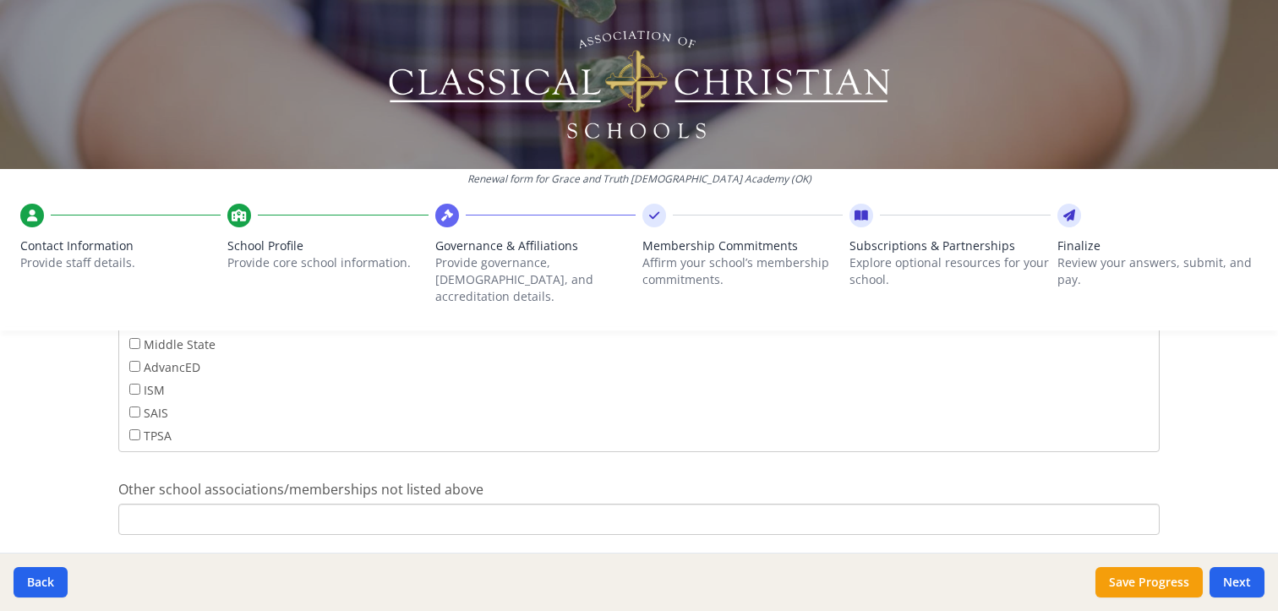
scroll to position [1163, 0]
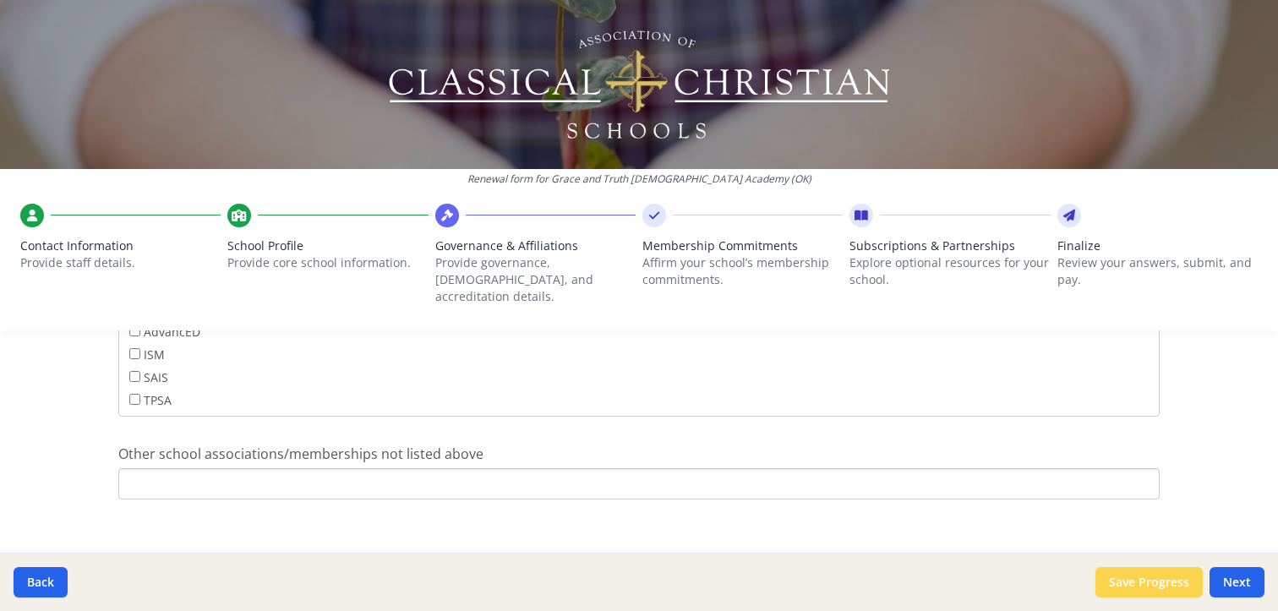
click at [1162, 576] on button "Save Progress" at bounding box center [1149, 582] width 107 height 30
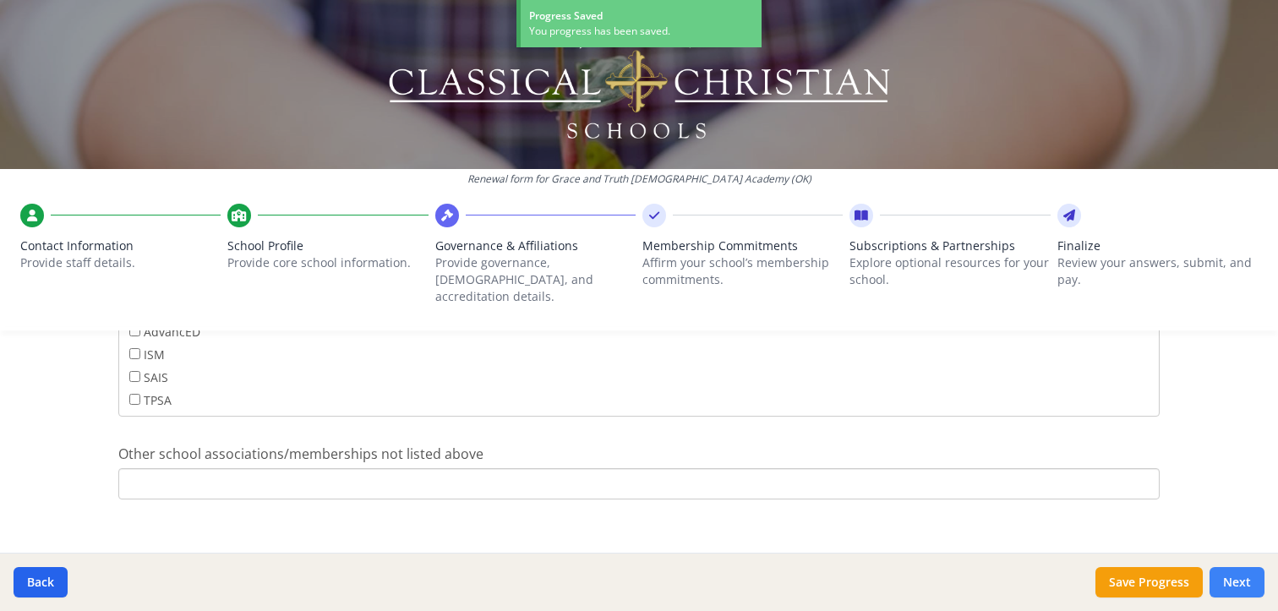
click at [1245, 586] on button "Next" at bounding box center [1237, 582] width 55 height 30
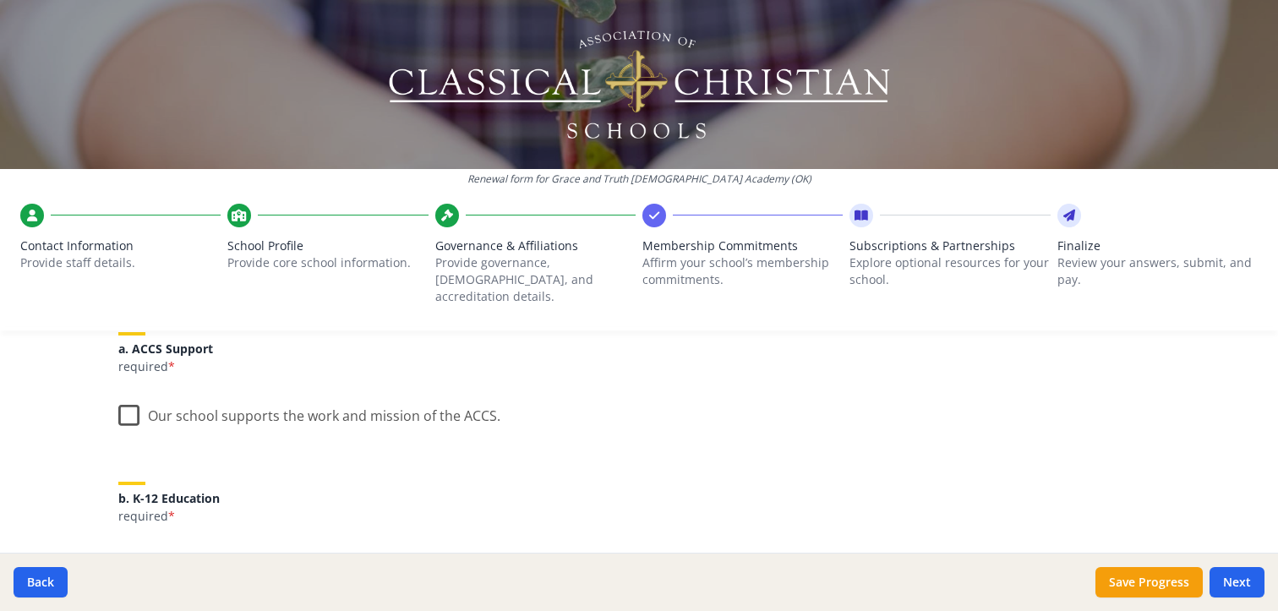
scroll to position [282, 0]
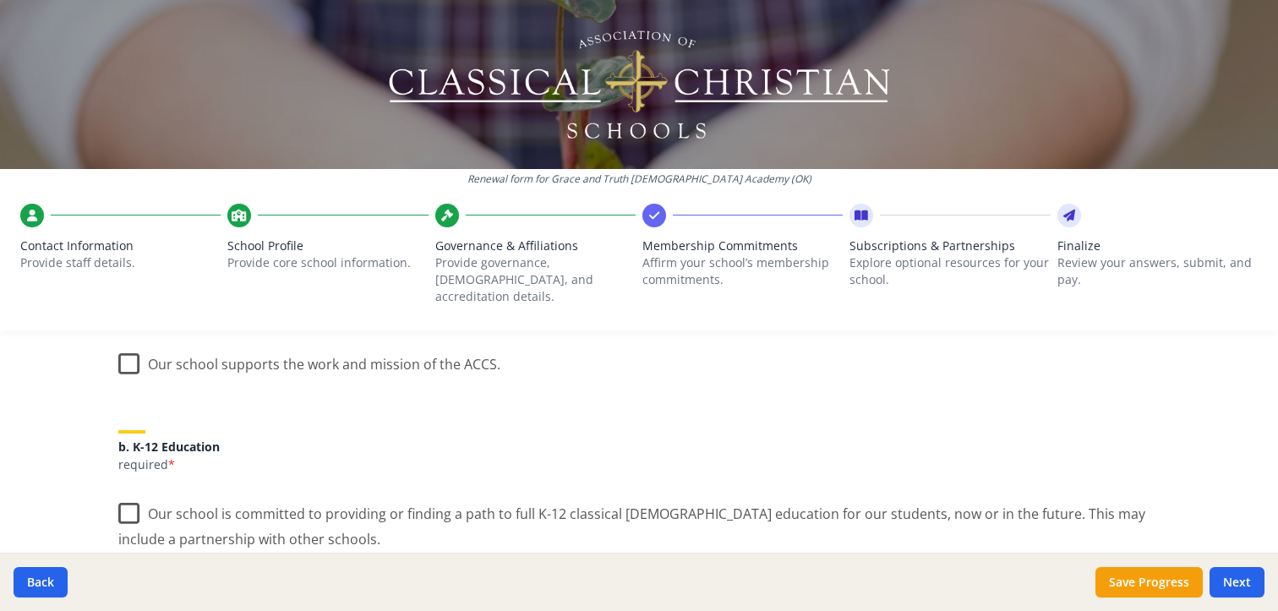
click at [118, 346] on label "Our school supports the work and mission of the ACCS." at bounding box center [309, 360] width 382 height 36
click at [0, 0] on input "Our school supports the work and mission of the ACCS." at bounding box center [0, 0] width 0 height 0
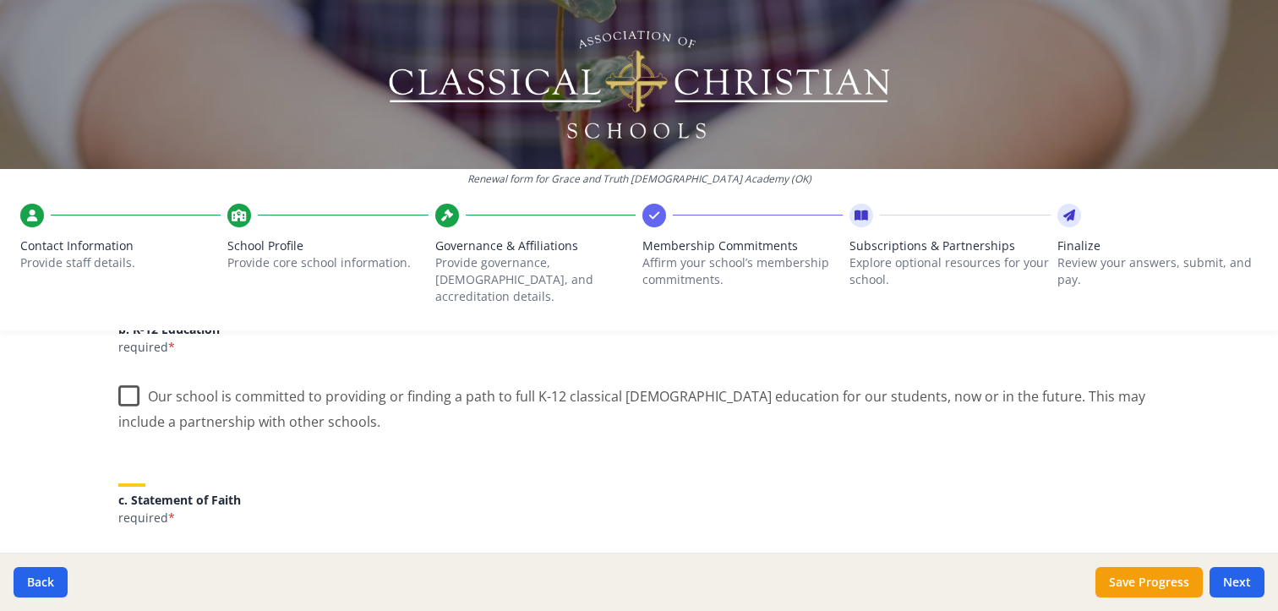
scroll to position [423, 0]
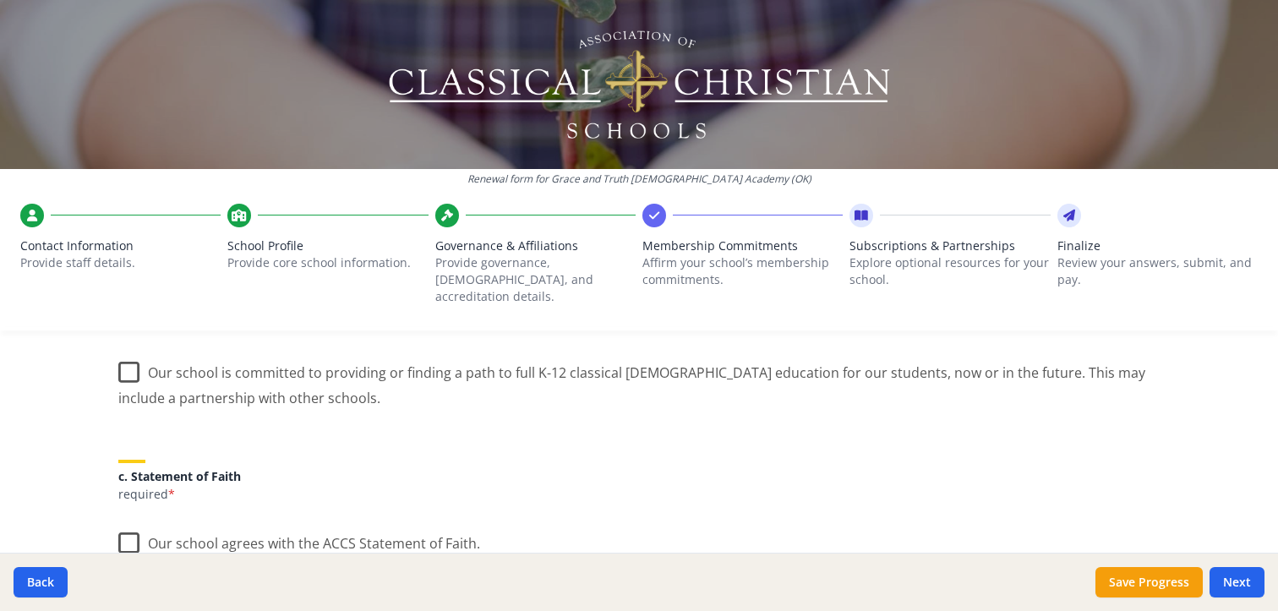
click at [122, 357] on label "Our school is committed to providing or finding a path to full K-12 classical […" at bounding box center [639, 379] width 1042 height 57
click at [0, 0] on input "Our school is committed to providing or finding a path to full K-12 classical […" at bounding box center [0, 0] width 0 height 0
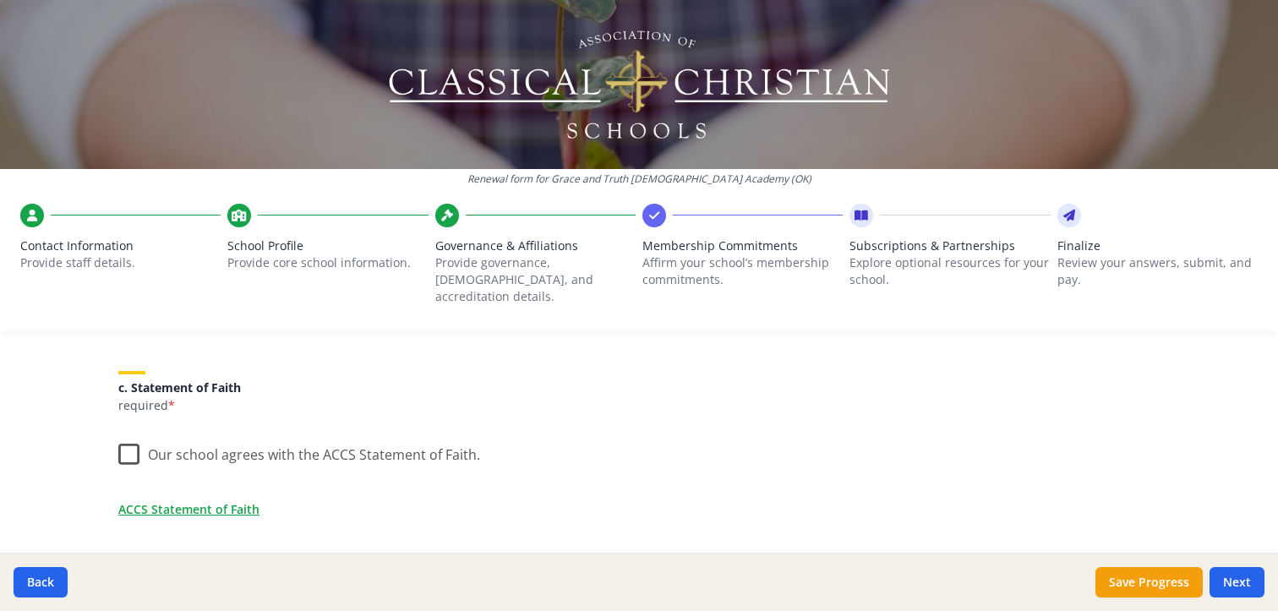
scroll to position [563, 0]
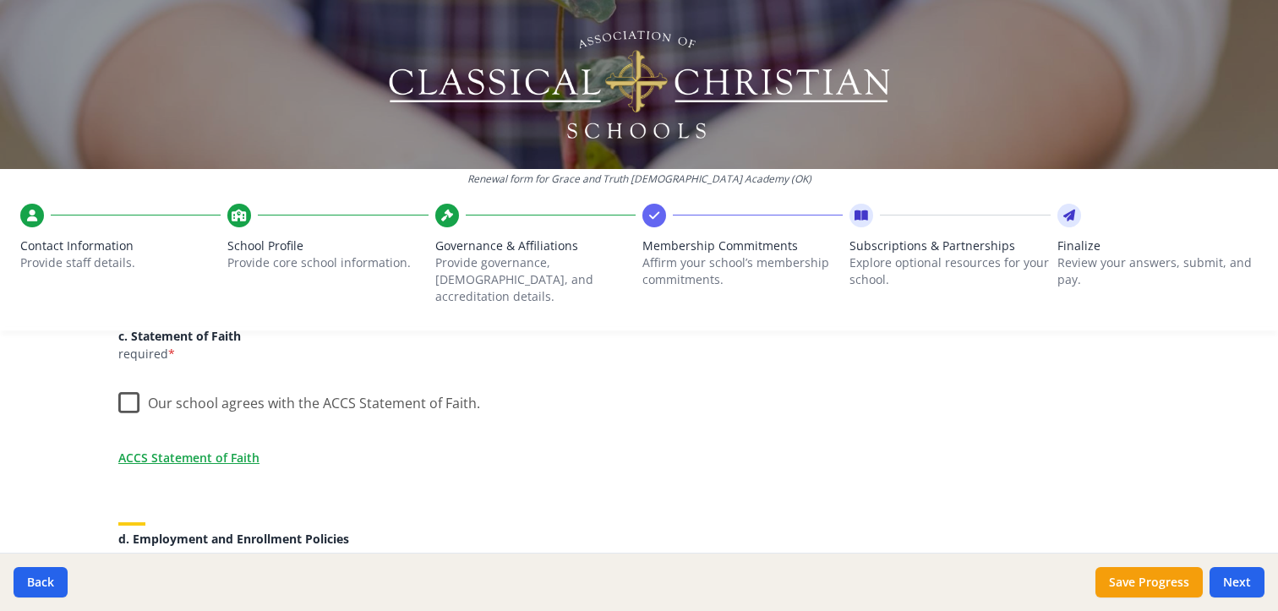
click at [125, 385] on label "Our school agrees with the ACCS Statement of Faith." at bounding box center [299, 399] width 362 height 36
click at [0, 0] on input "Our school agrees with the ACCS Statement of Faith." at bounding box center [0, 0] width 0 height 0
click at [177, 449] on link "ACCS Statement of Faith" at bounding box center [192, 458] width 141 height 18
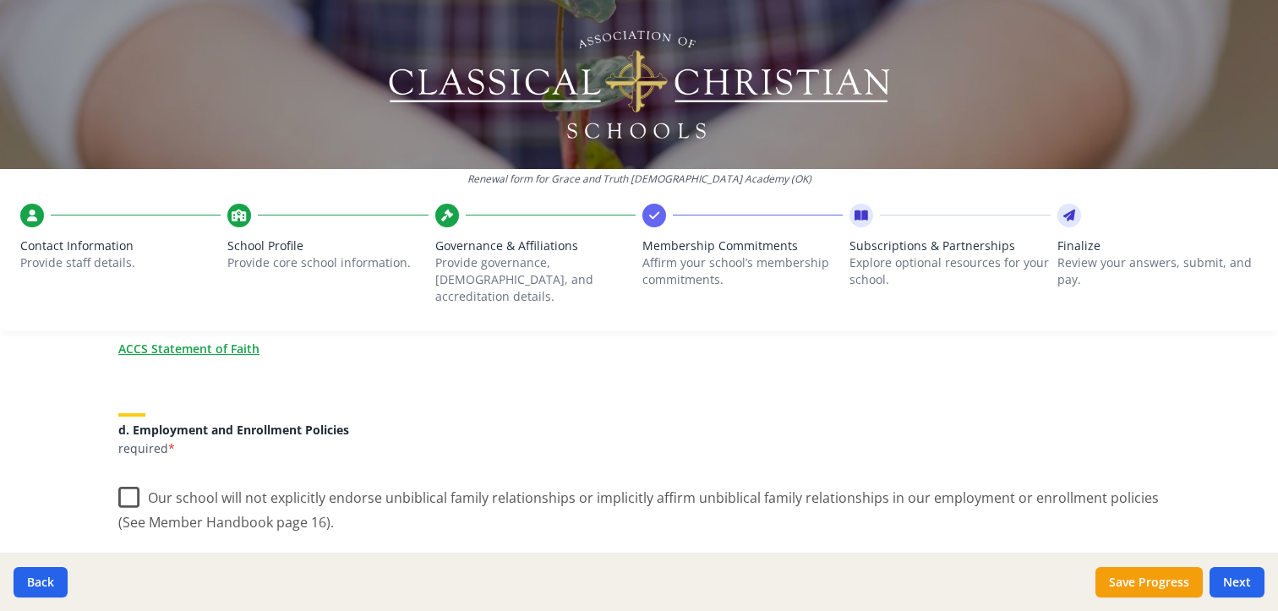
scroll to position [704, 0]
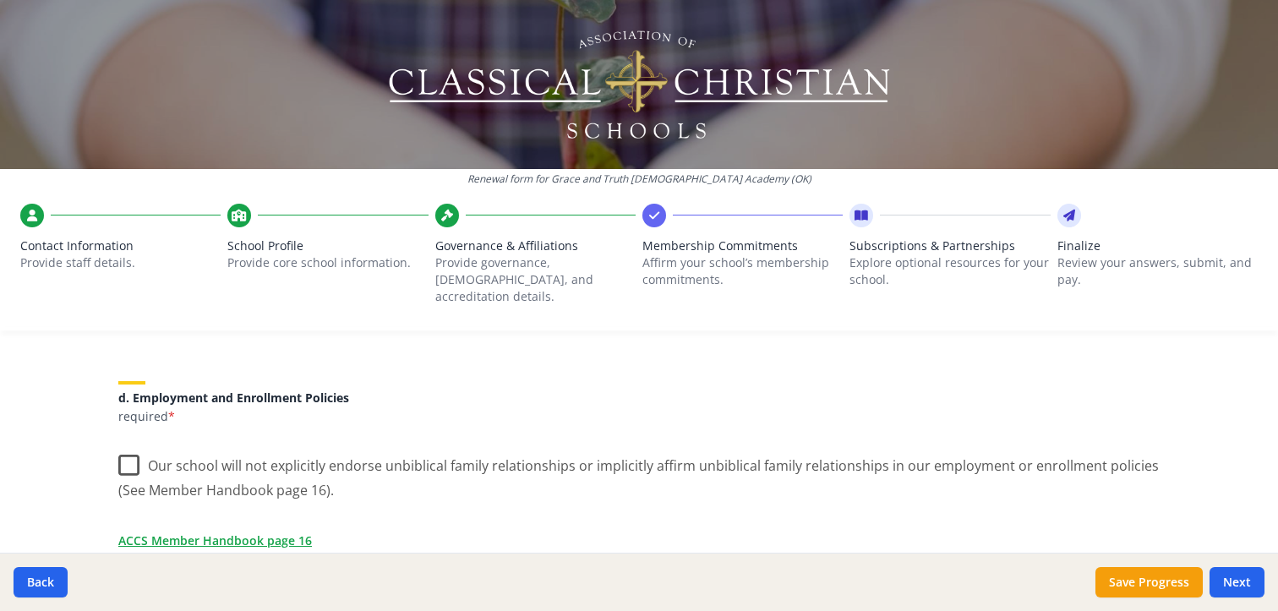
click at [122, 446] on label "Our school will not explicitly endorse unbiblical family relationships or impli…" at bounding box center [639, 472] width 1042 height 57
click at [0, 0] on input "Our school will not explicitly endorse unbiblical family relationships or impli…" at bounding box center [0, 0] width 0 height 0
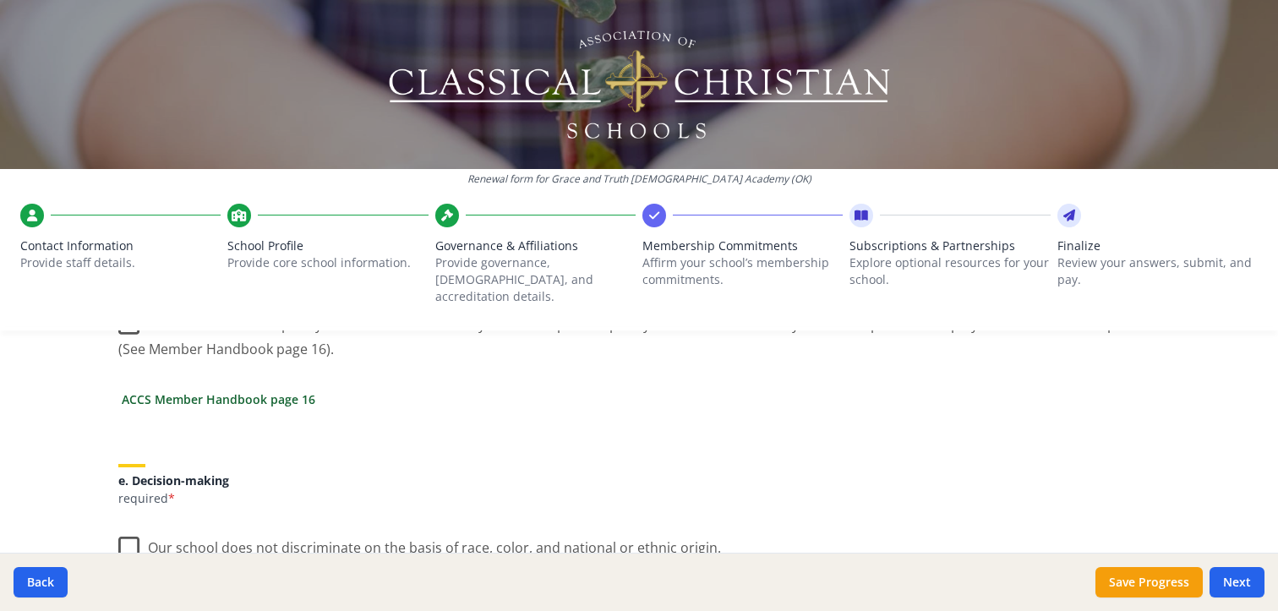
click at [237, 391] on link "ACCS Member Handbook page 16" at bounding box center [219, 400] width 194 height 18
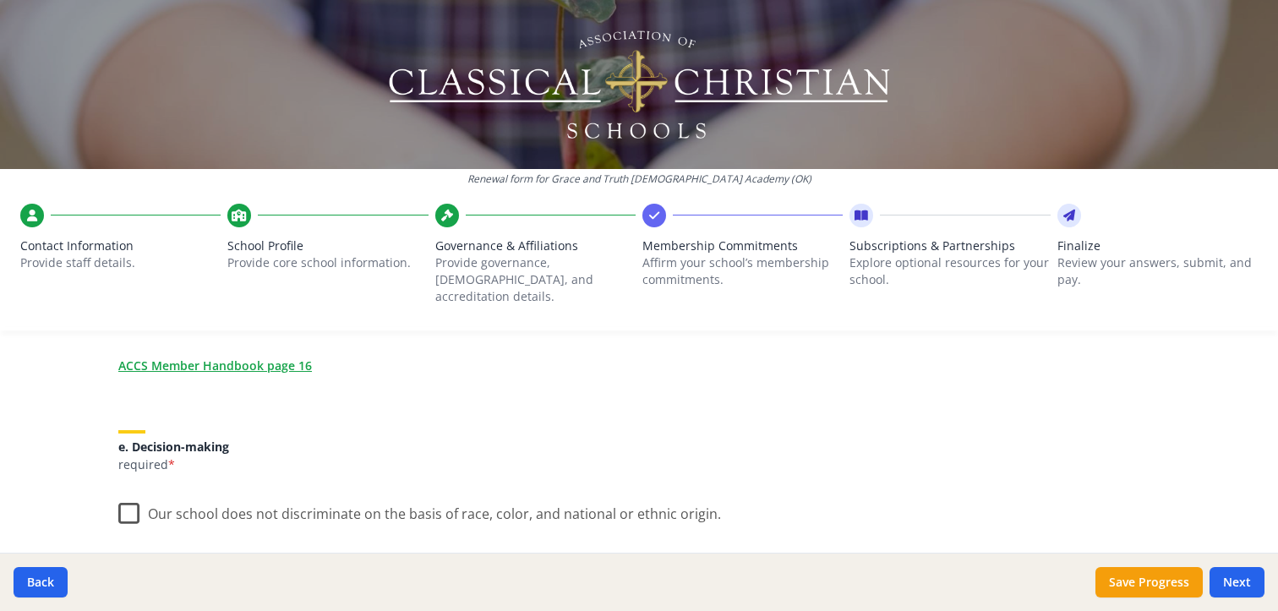
scroll to position [986, 0]
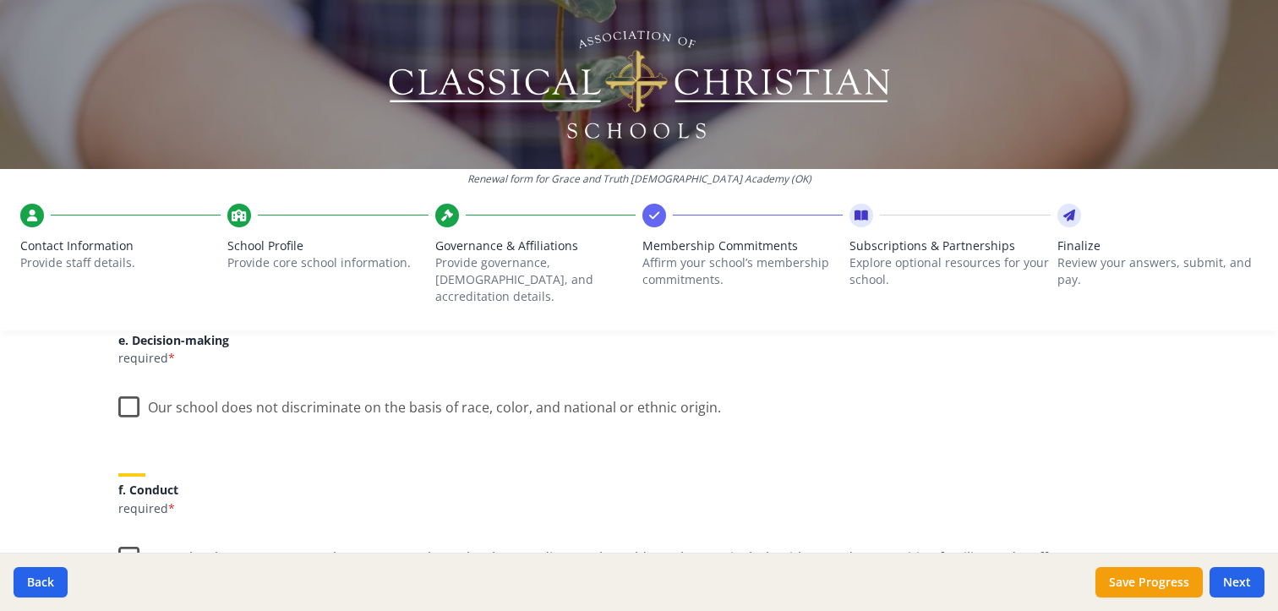
click at [118, 388] on label "Our school does not discriminate on the basis of race, color, and national or e…" at bounding box center [419, 404] width 603 height 36
click at [0, 0] on input "Our school does not discriminate on the basis of race, color, and national or e…" at bounding box center [0, 0] width 0 height 0
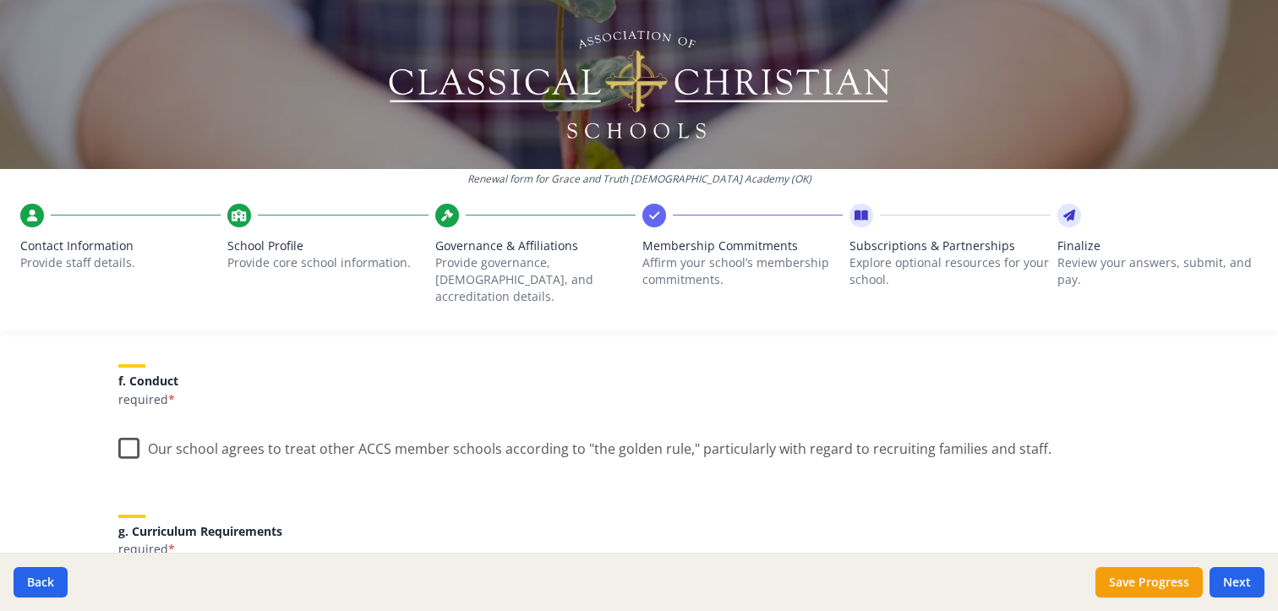
scroll to position [1127, 0]
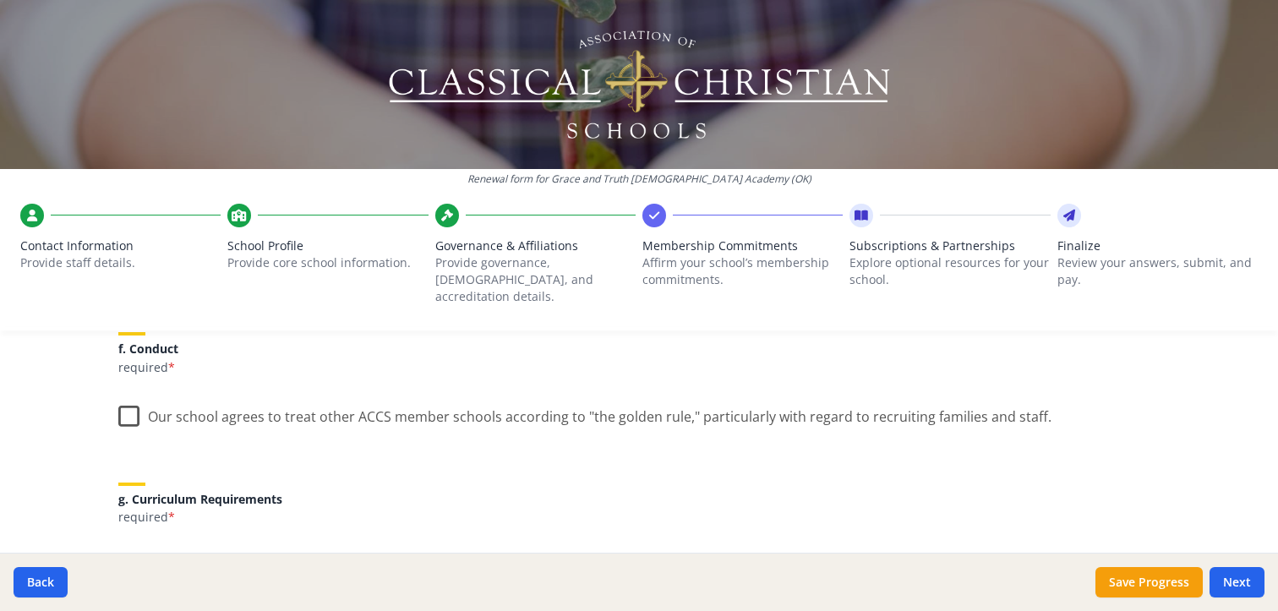
click at [121, 395] on label "Our school agrees to treat other ACCS member schools according to "the golden r…" at bounding box center [584, 413] width 933 height 36
click at [0, 0] on input "Our school agrees to treat other ACCS member schools according to "the golden r…" at bounding box center [0, 0] width 0 height 0
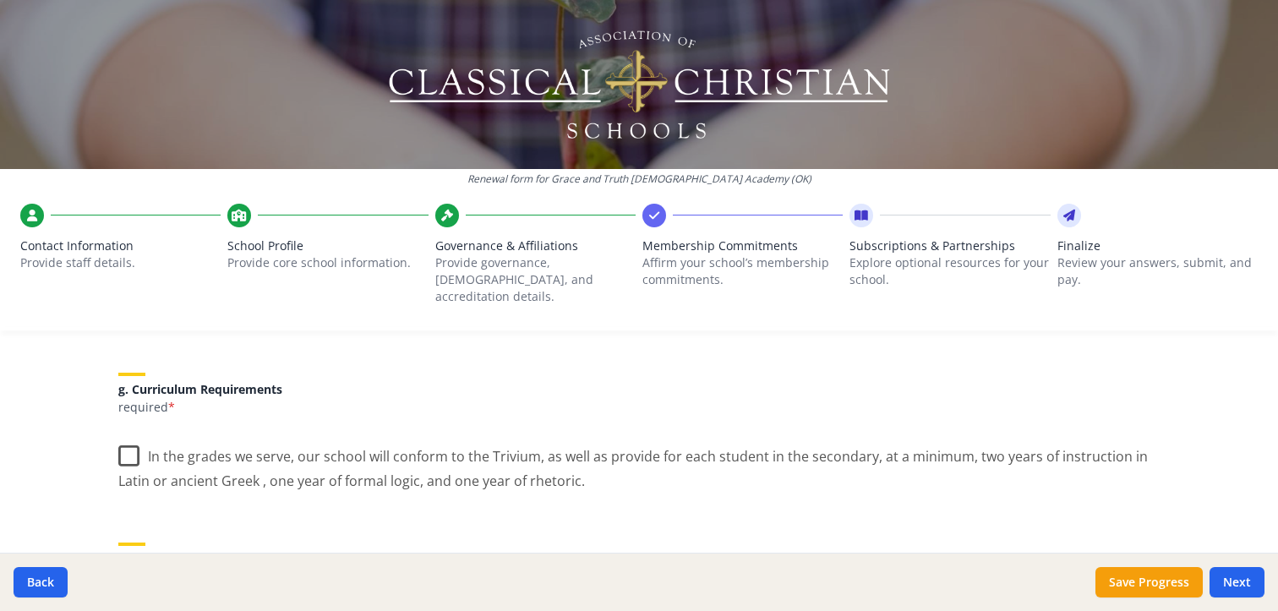
scroll to position [1268, 0]
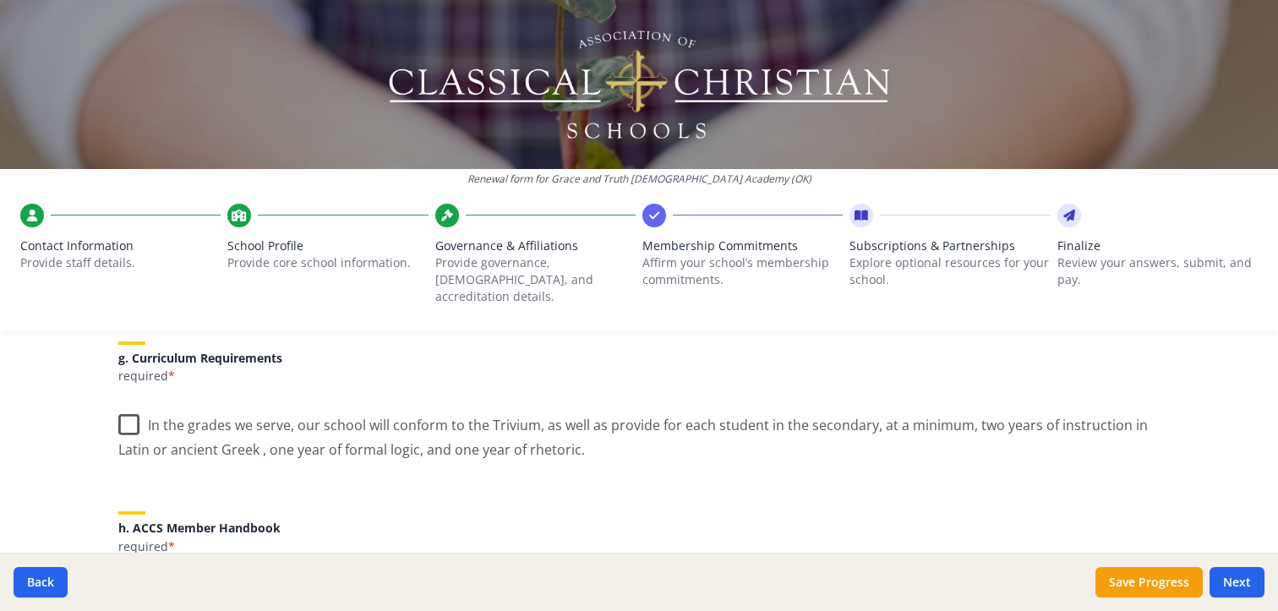
click at [120, 408] on label "In the grades we serve, our school will conform to the Trivium, as well as prov…" at bounding box center [639, 431] width 1042 height 57
click at [0, 0] on input "In the grades we serve, our school will conform to the Trivium, as well as prov…" at bounding box center [0, 0] width 0 height 0
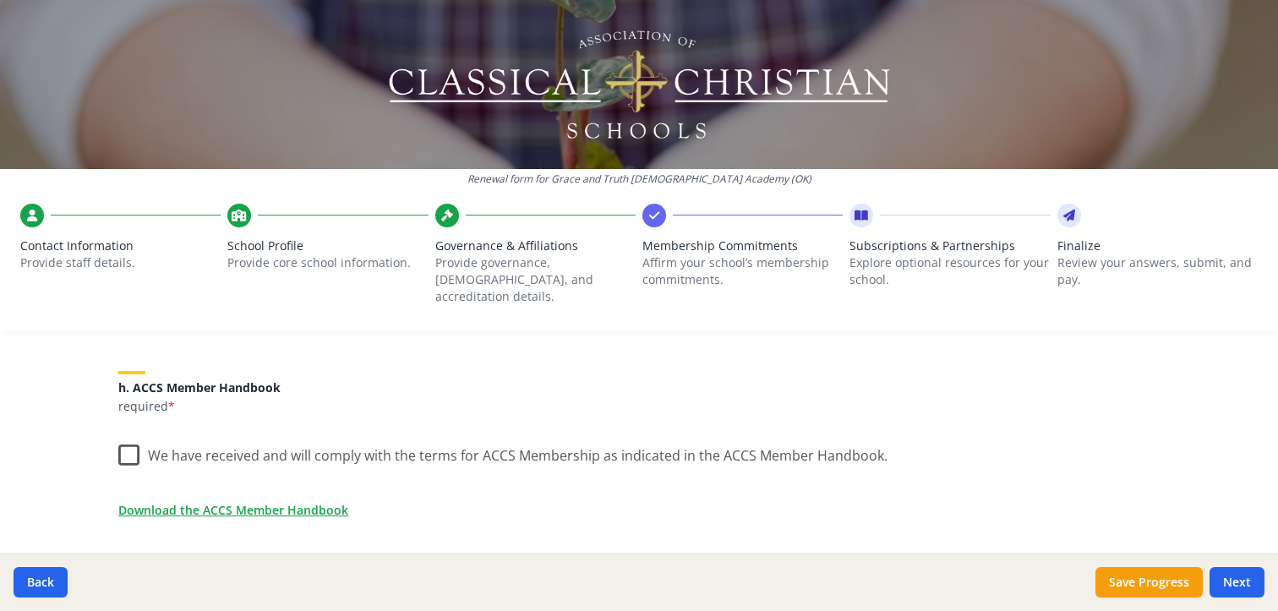
click at [120, 435] on label "We have received and will comply with the terms for ACCS Membership as indicate…" at bounding box center [502, 452] width 769 height 36
click at [0, 0] on input "We have received and will comply with the terms for ACCS Membership as indicate…" at bounding box center [0, 0] width 0 height 0
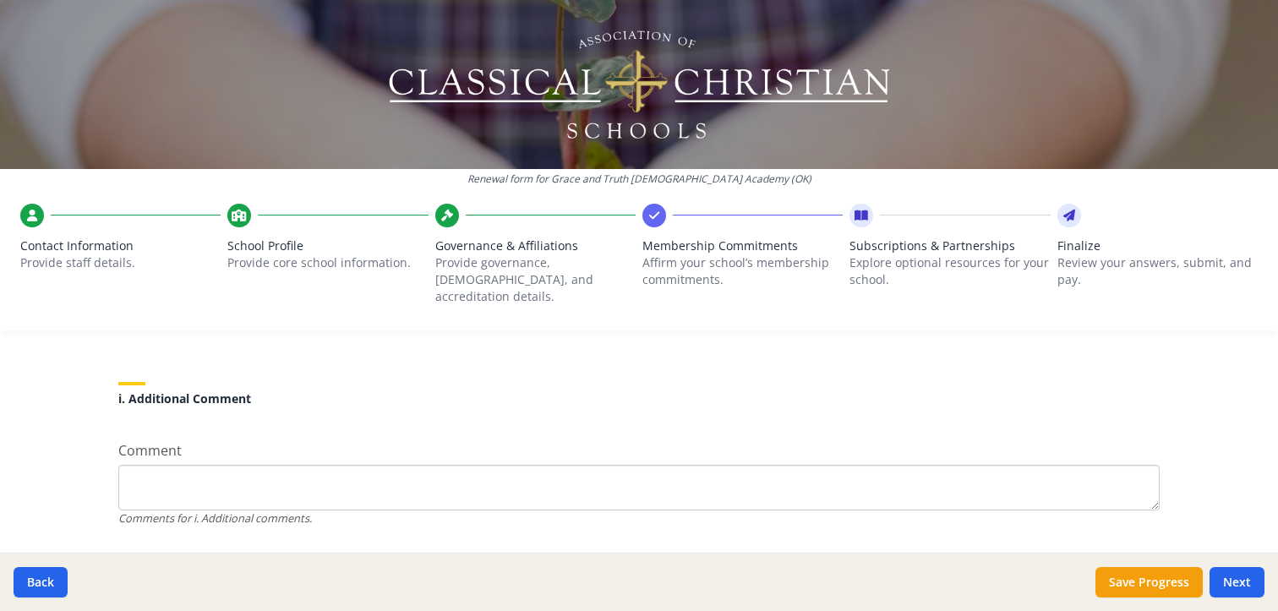
scroll to position [1629, 0]
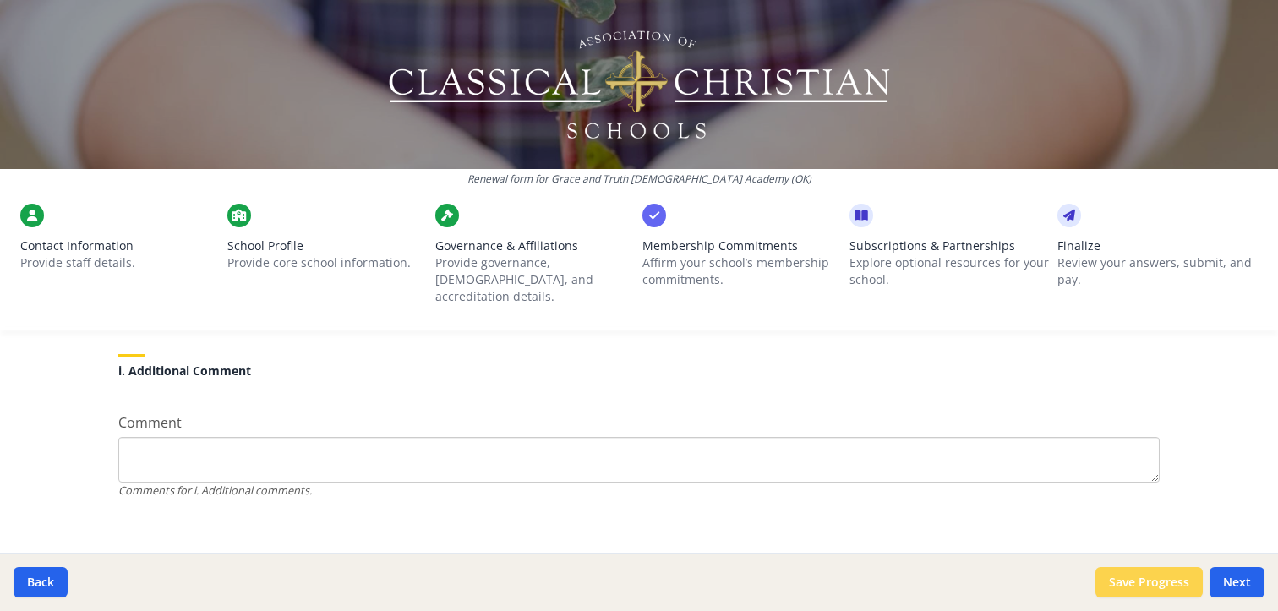
click at [1141, 588] on button "Save Progress" at bounding box center [1149, 582] width 107 height 30
click at [1170, 588] on button "Save Progress" at bounding box center [1149, 582] width 107 height 30
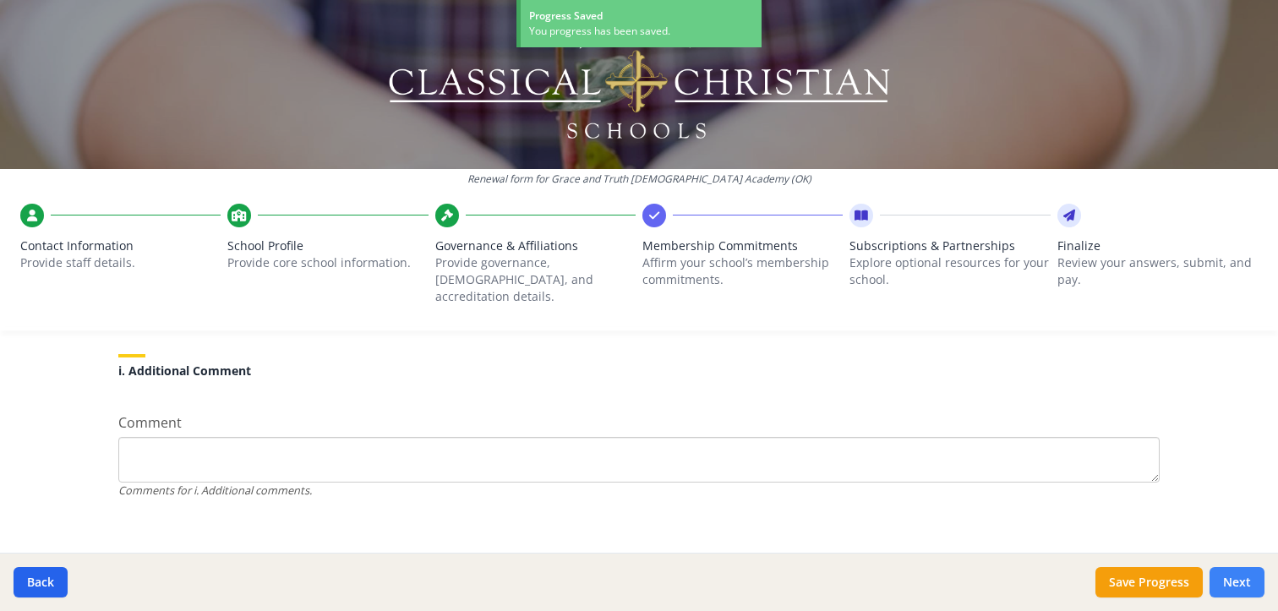
click at [1245, 584] on button "Next" at bounding box center [1237, 582] width 55 height 30
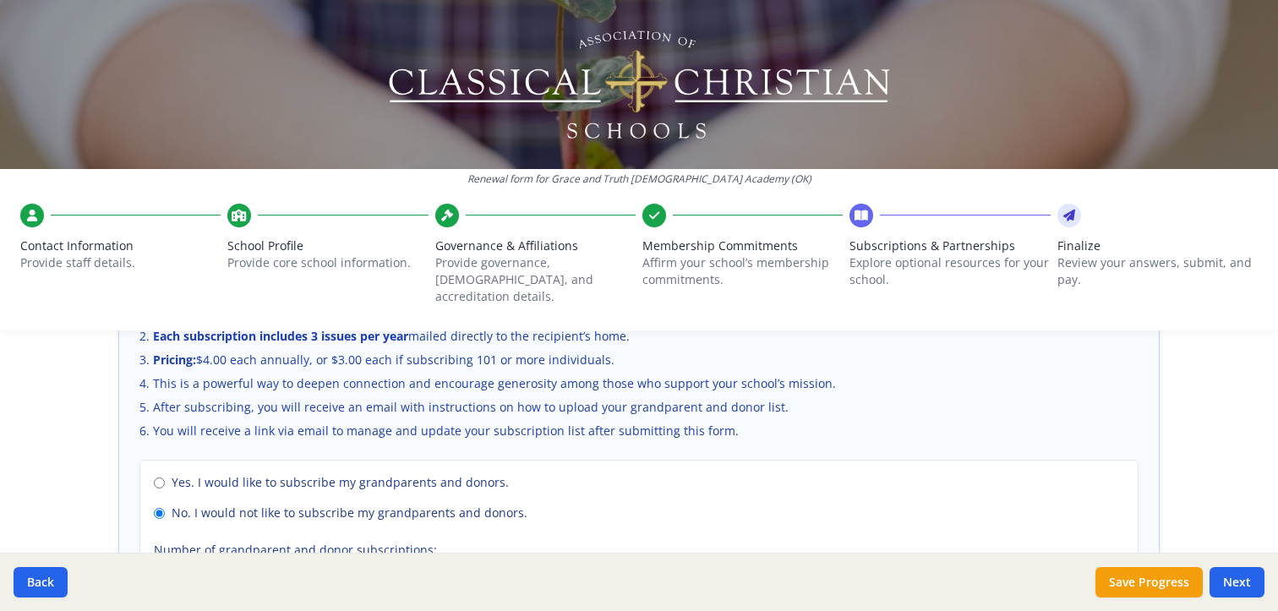
scroll to position [1318, 0]
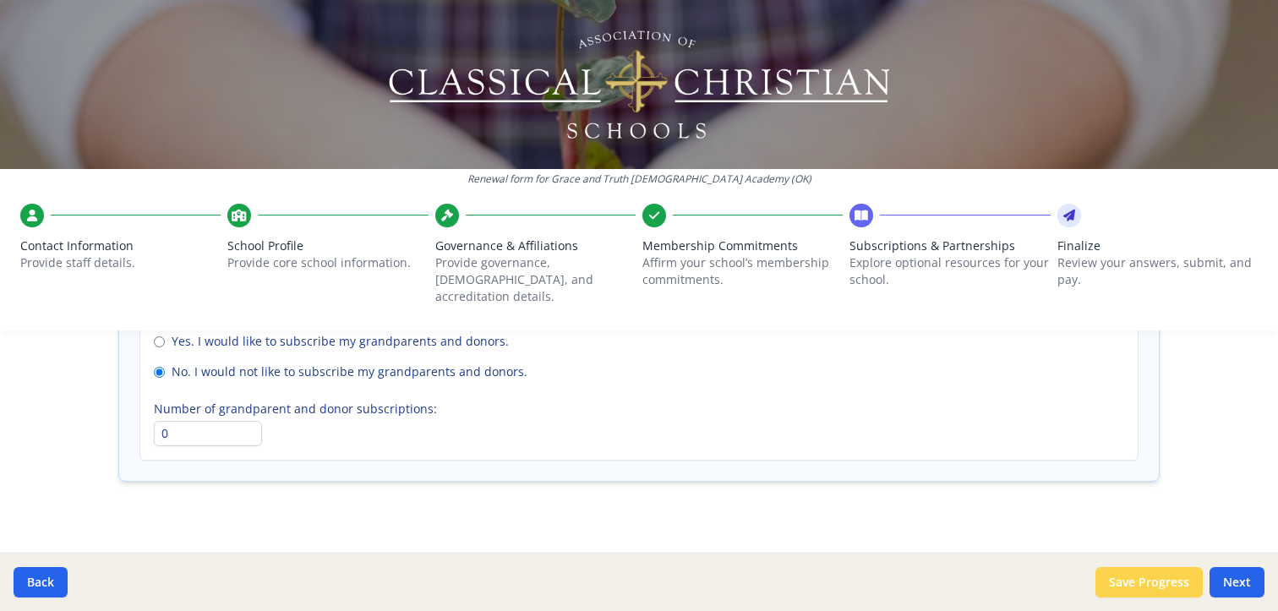
click at [1145, 578] on button "Save Progress" at bounding box center [1149, 582] width 107 height 30
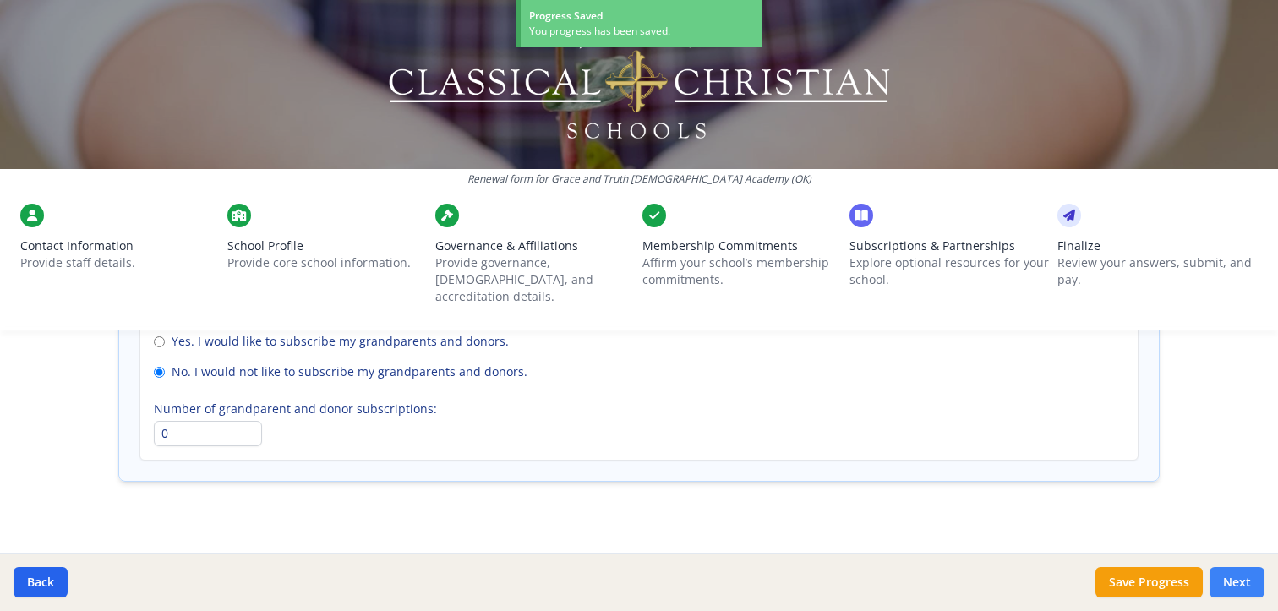
click at [1239, 581] on button "Next" at bounding box center [1237, 582] width 55 height 30
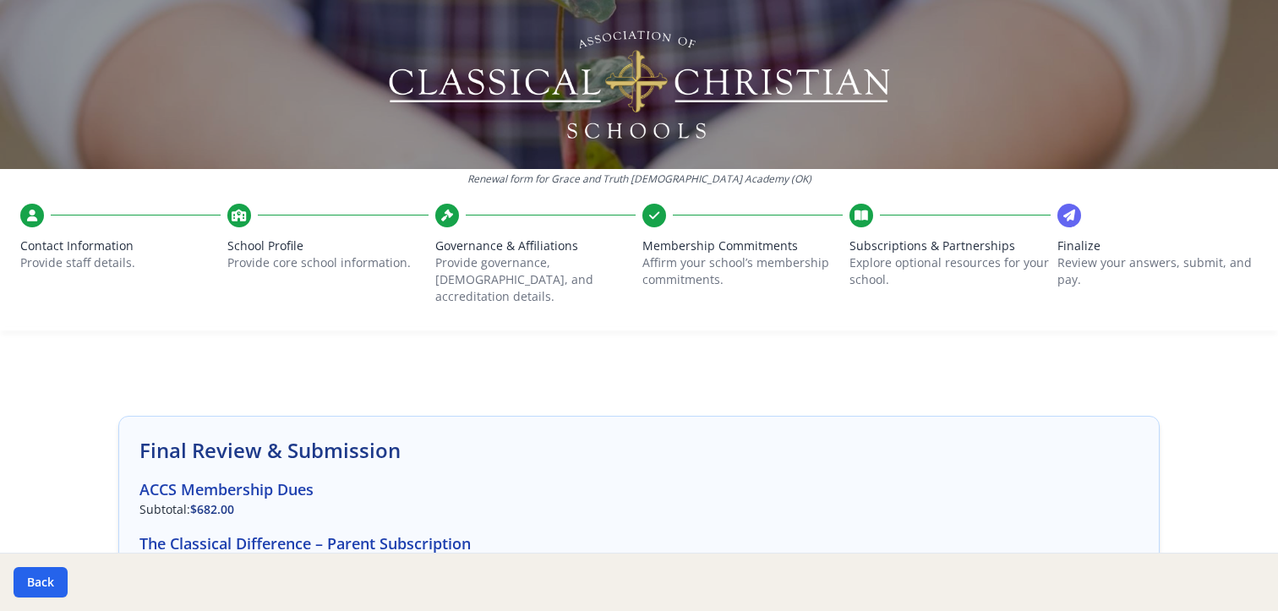
scroll to position [0, 0]
